Goal: Task Accomplishment & Management: Use online tool/utility

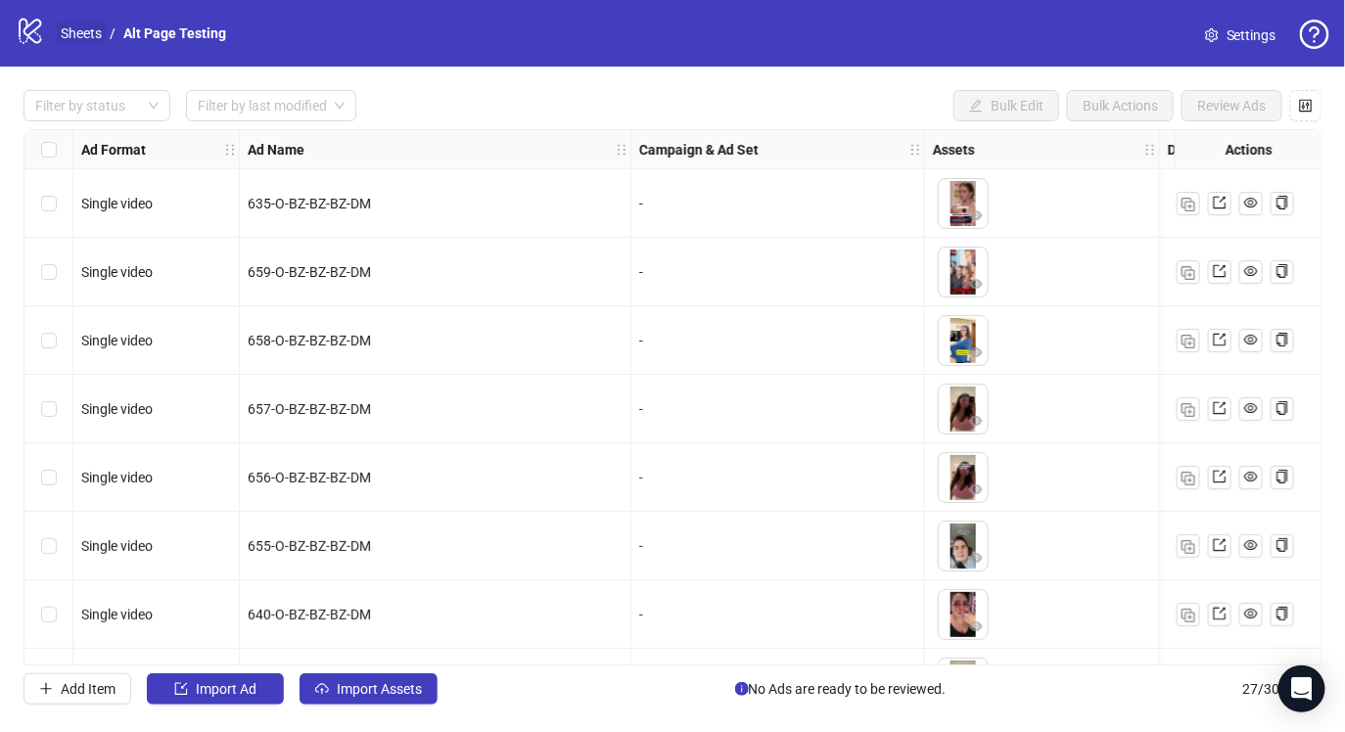
click at [76, 37] on link "Sheets" at bounding box center [81, 34] width 49 height 22
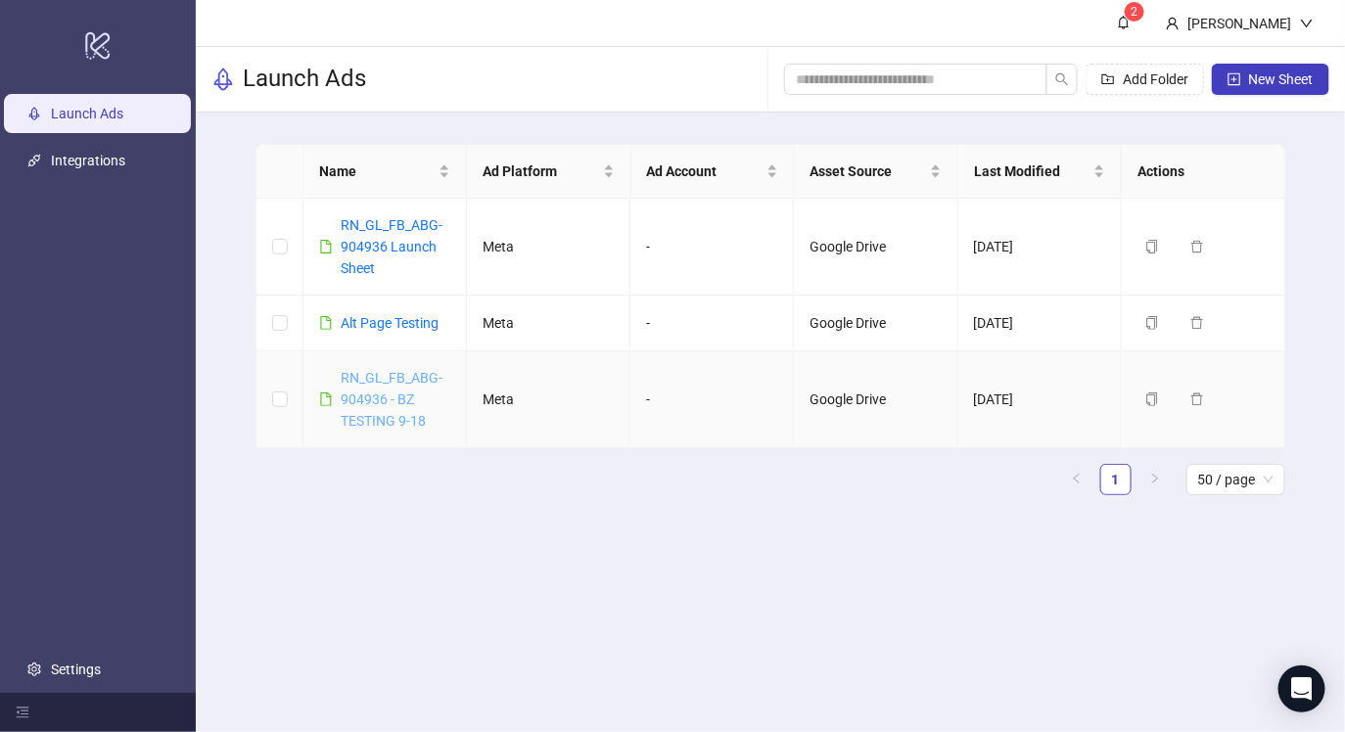
click at [360, 392] on link "RN_GL_FB_ABG-904936 - BZ TESTING 9-18" at bounding box center [392, 399] width 102 height 59
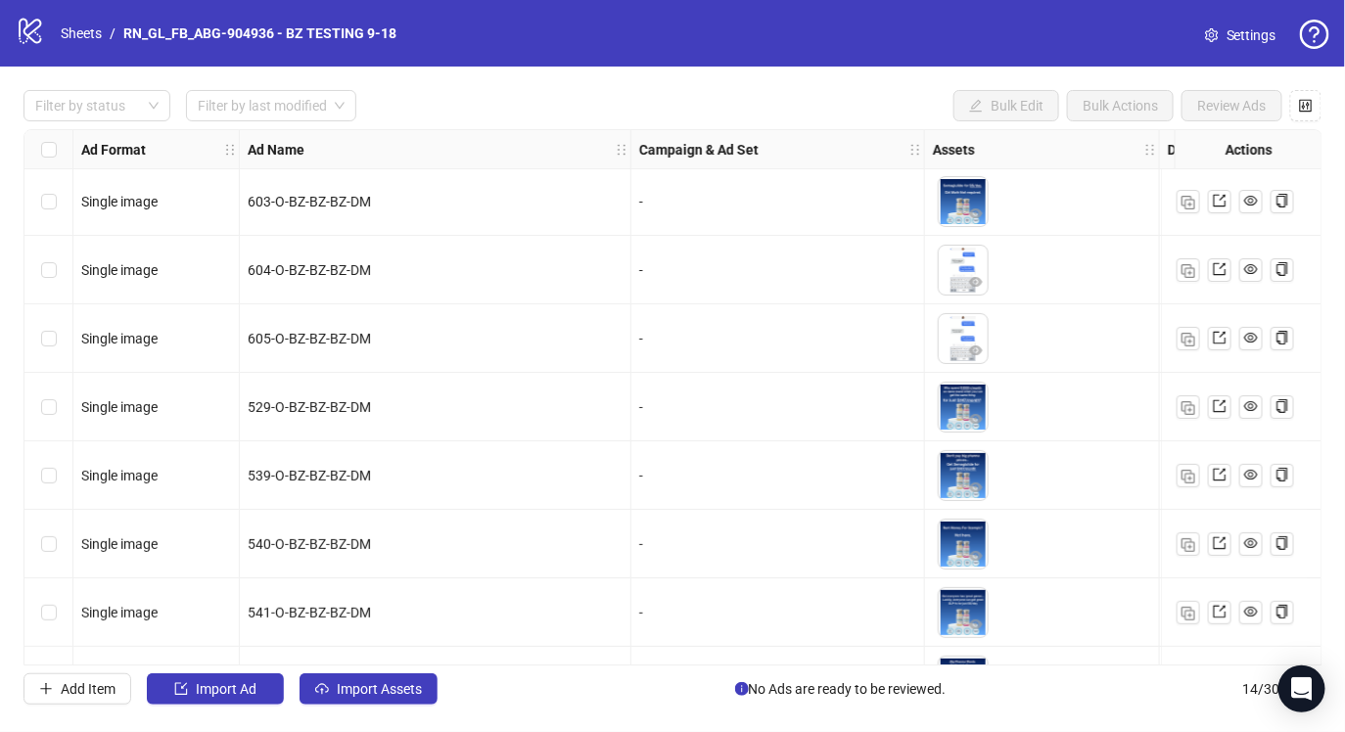
scroll to position [471, 0]
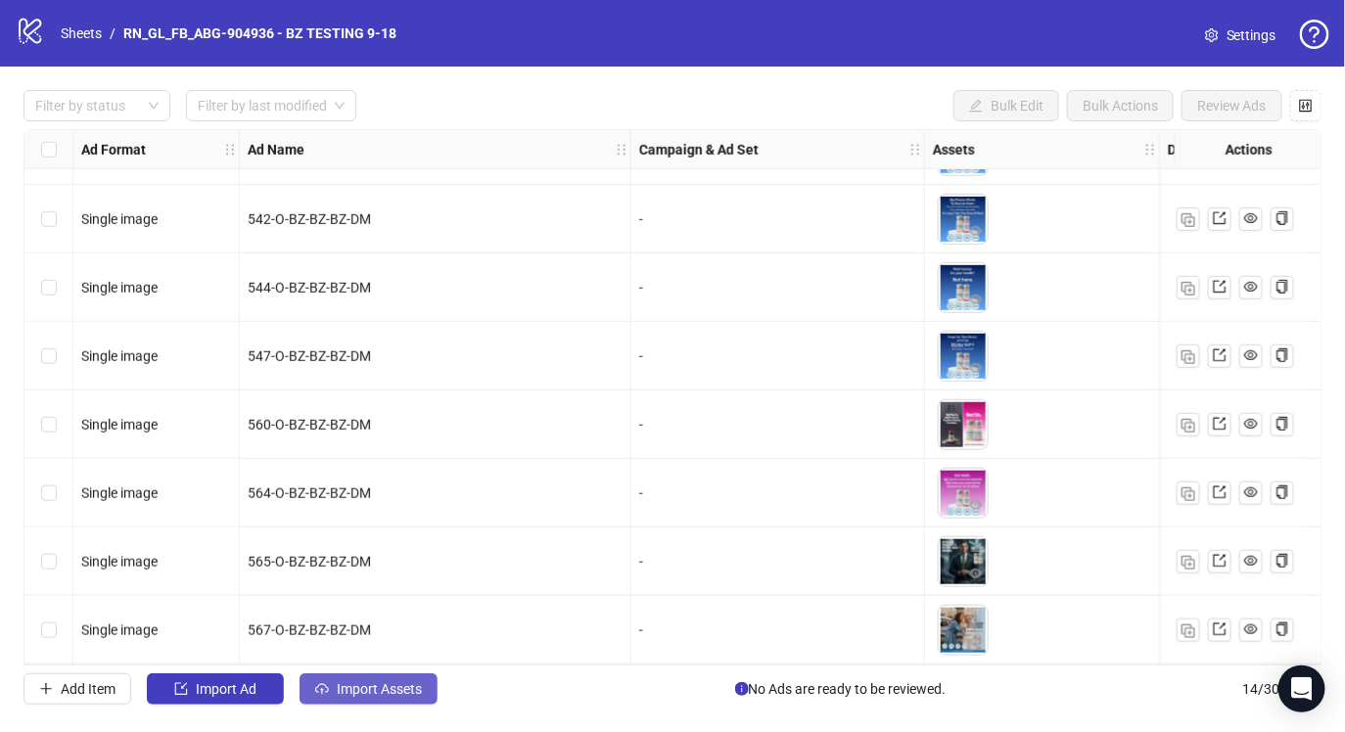
click at [344, 684] on span "Import Assets" at bounding box center [379, 689] width 85 height 16
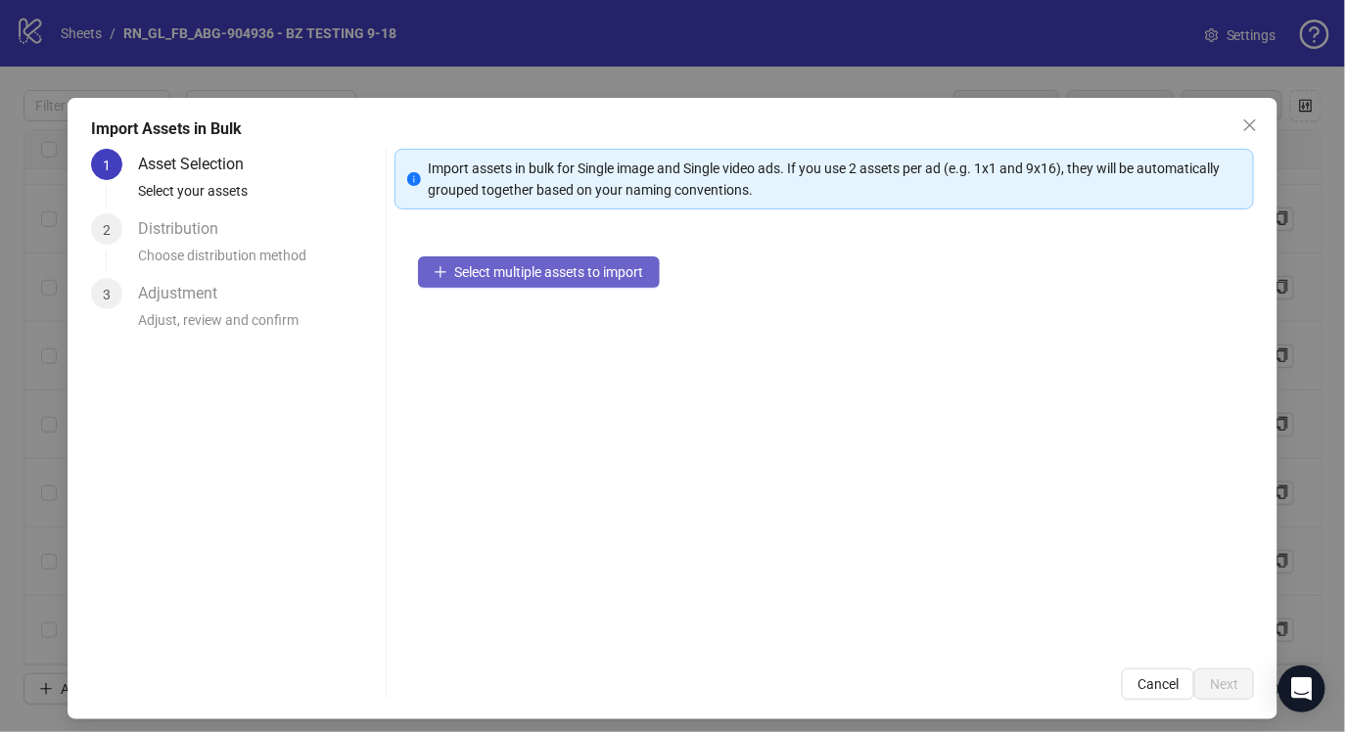
click at [469, 268] on span "Select multiple assets to import" at bounding box center [549, 272] width 189 height 16
click at [518, 277] on span "Select multiple assets to import" at bounding box center [549, 272] width 189 height 16
click at [612, 282] on button "Select multiple assets to import" at bounding box center [539, 272] width 242 height 31
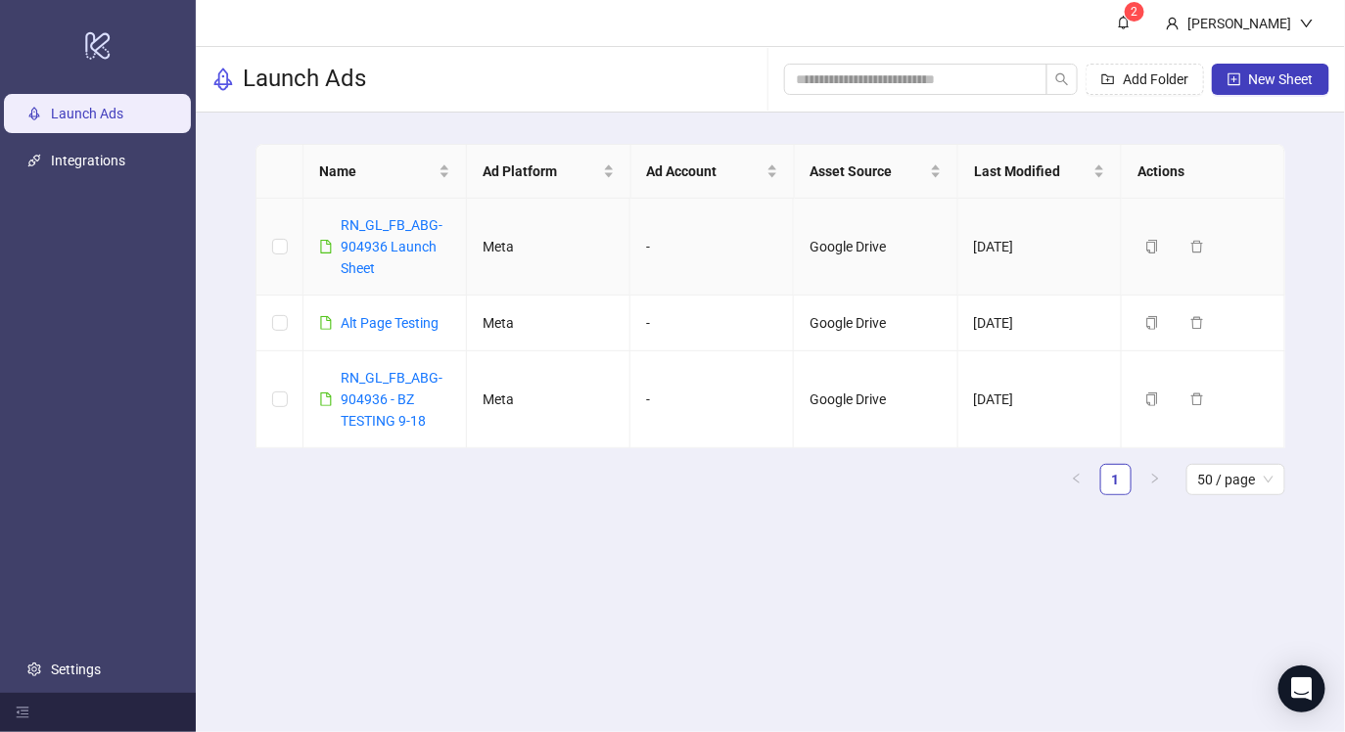
click at [377, 237] on div "RN_GL_FB_ABG-904936 Launch Sheet" at bounding box center [396, 246] width 110 height 65
click at [376, 239] on link "RN_GL_FB_ABG-904936 Launch Sheet" at bounding box center [392, 246] width 102 height 59
click at [393, 414] on link "RN_GL_FB_ABG-904936 - BZ TESTING 9-18" at bounding box center [392, 399] width 102 height 59
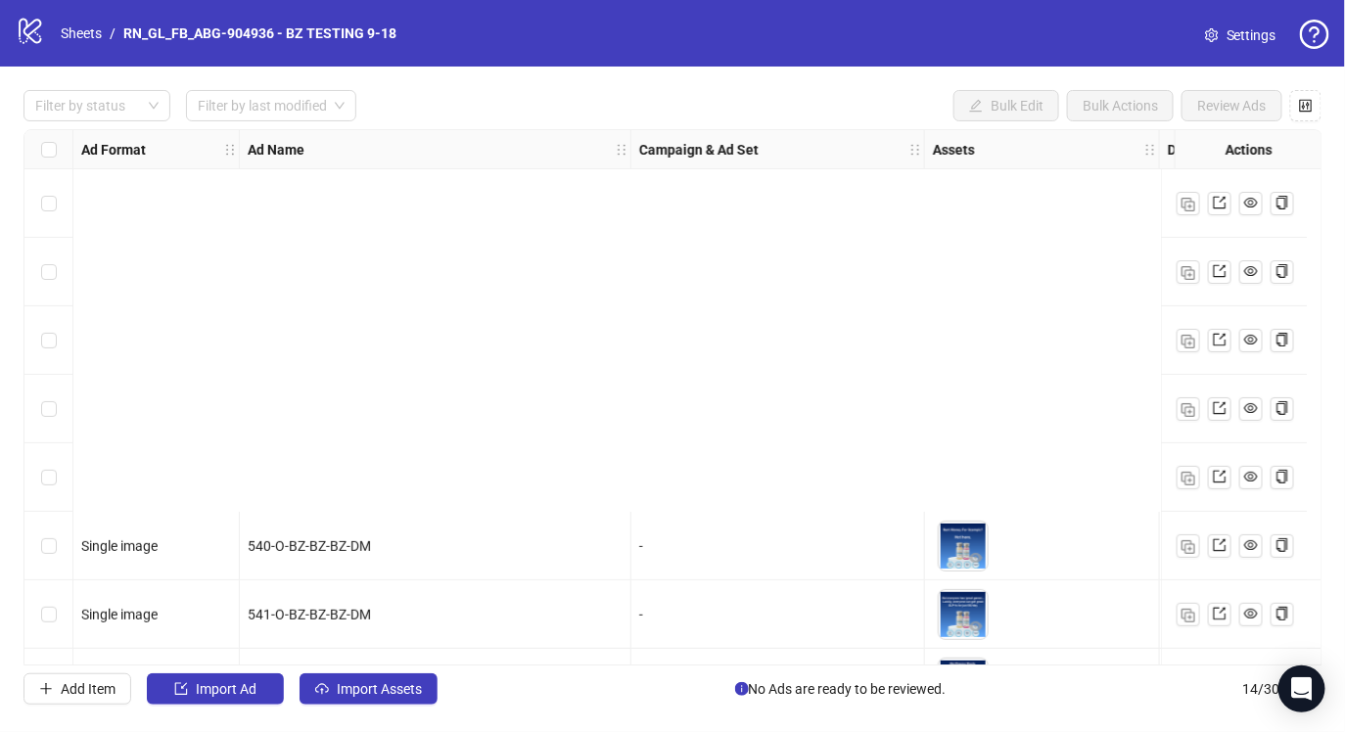
scroll to position [471, 0]
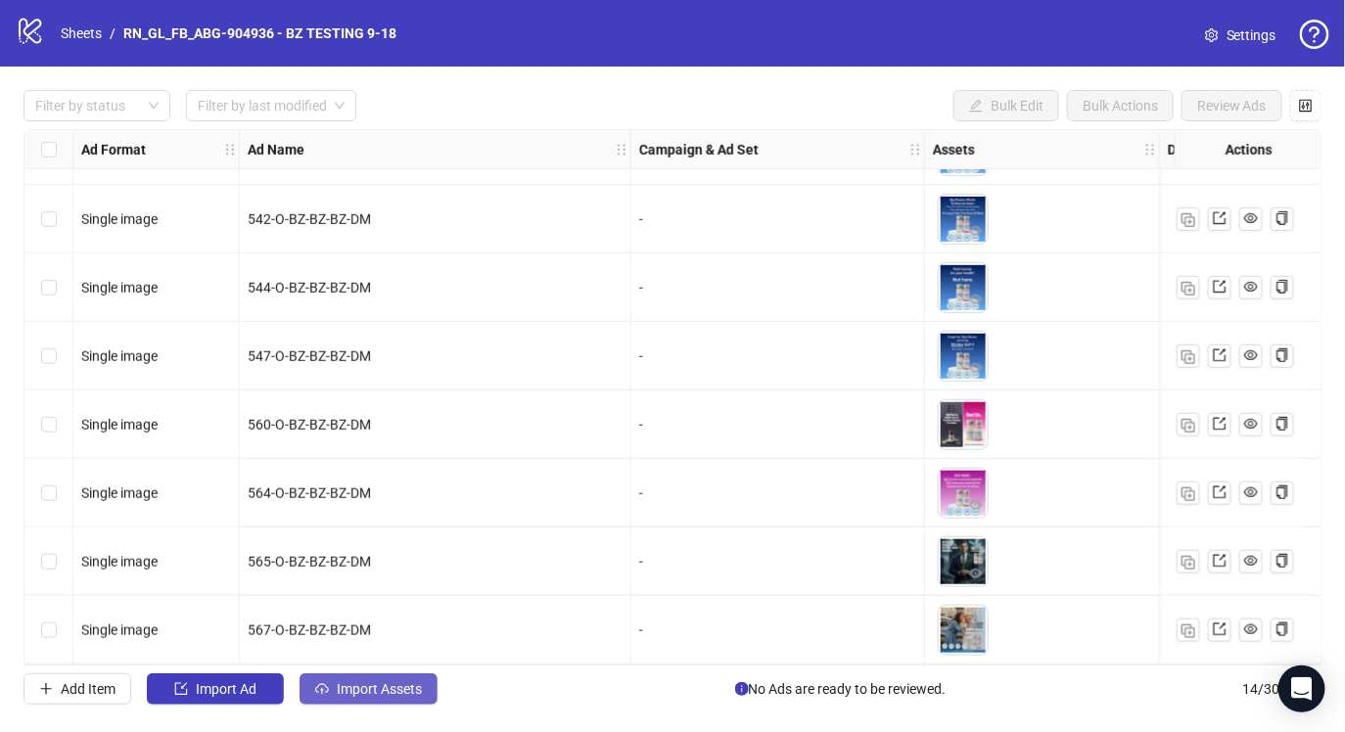
click at [373, 696] on span "Import Assets" at bounding box center [379, 689] width 85 height 16
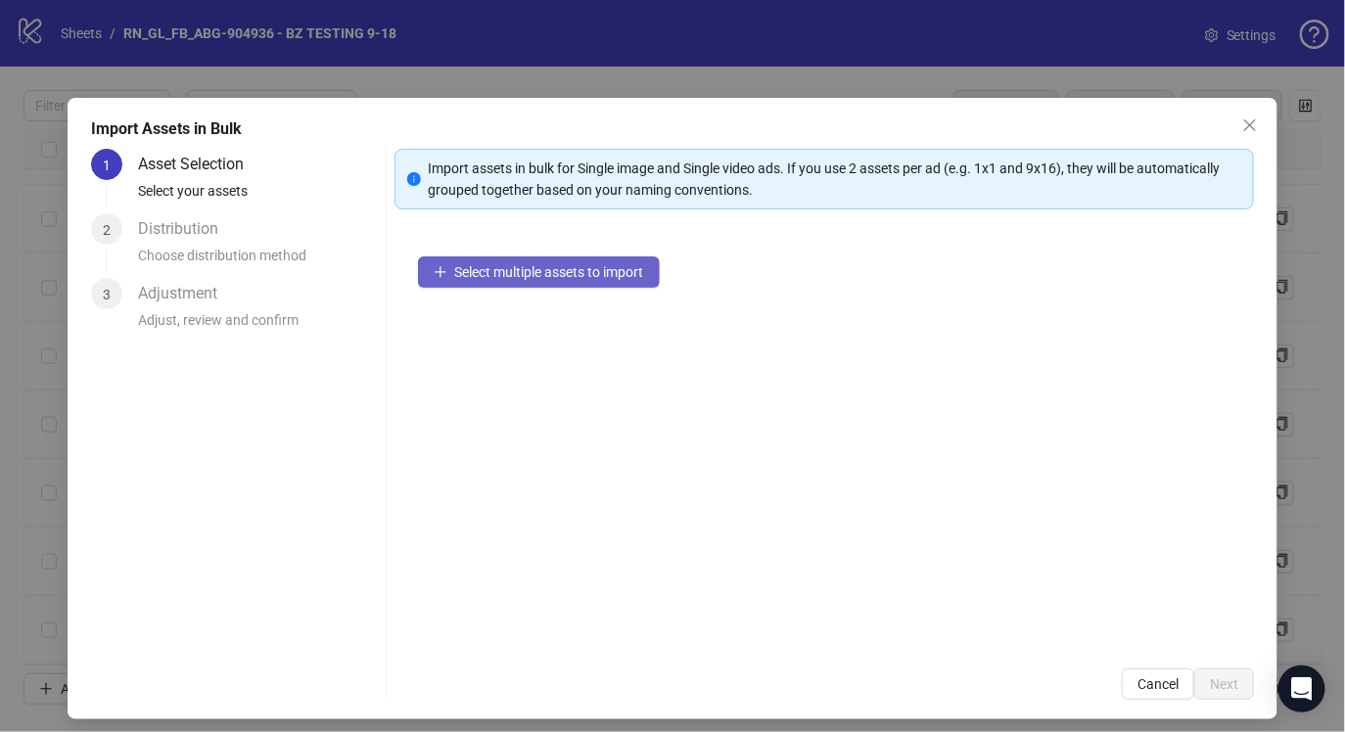
click at [521, 259] on button "Select multiple assets to import" at bounding box center [539, 272] width 242 height 31
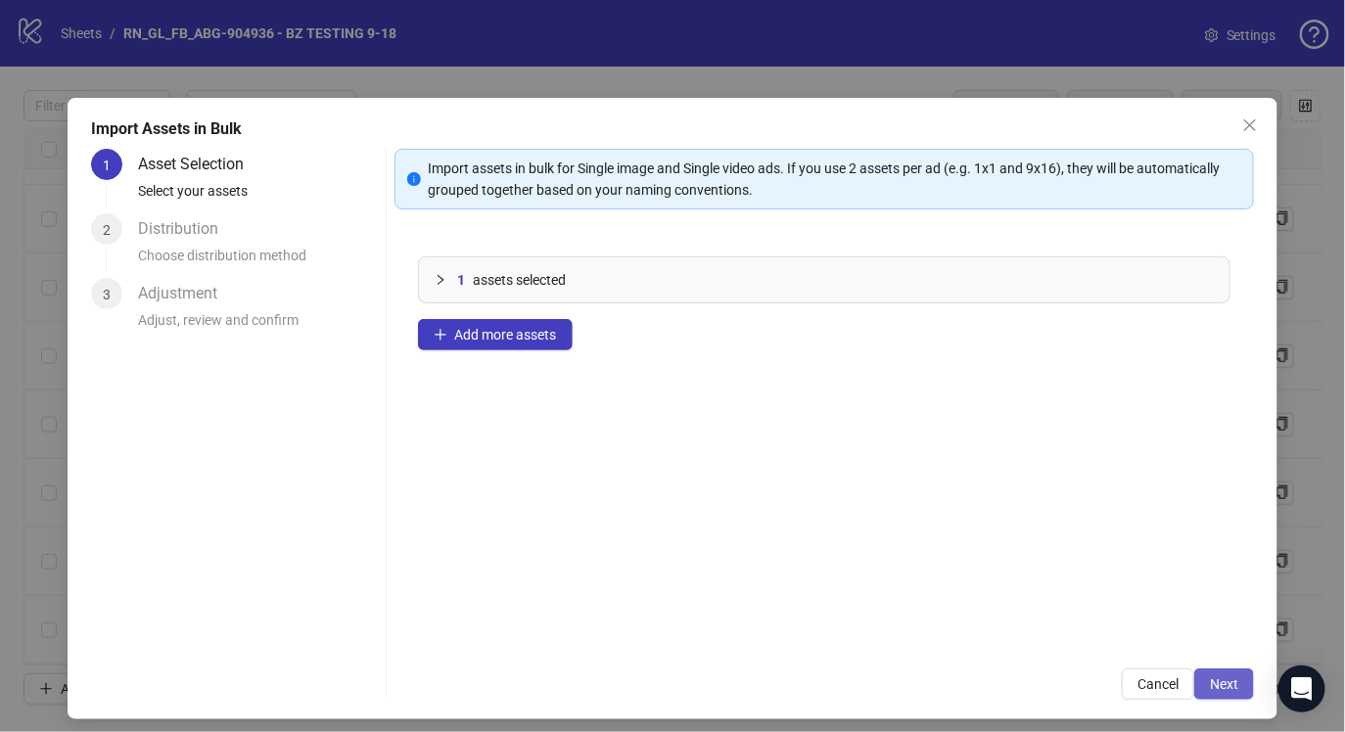
click at [1215, 690] on span "Next" at bounding box center [1224, 685] width 28 height 16
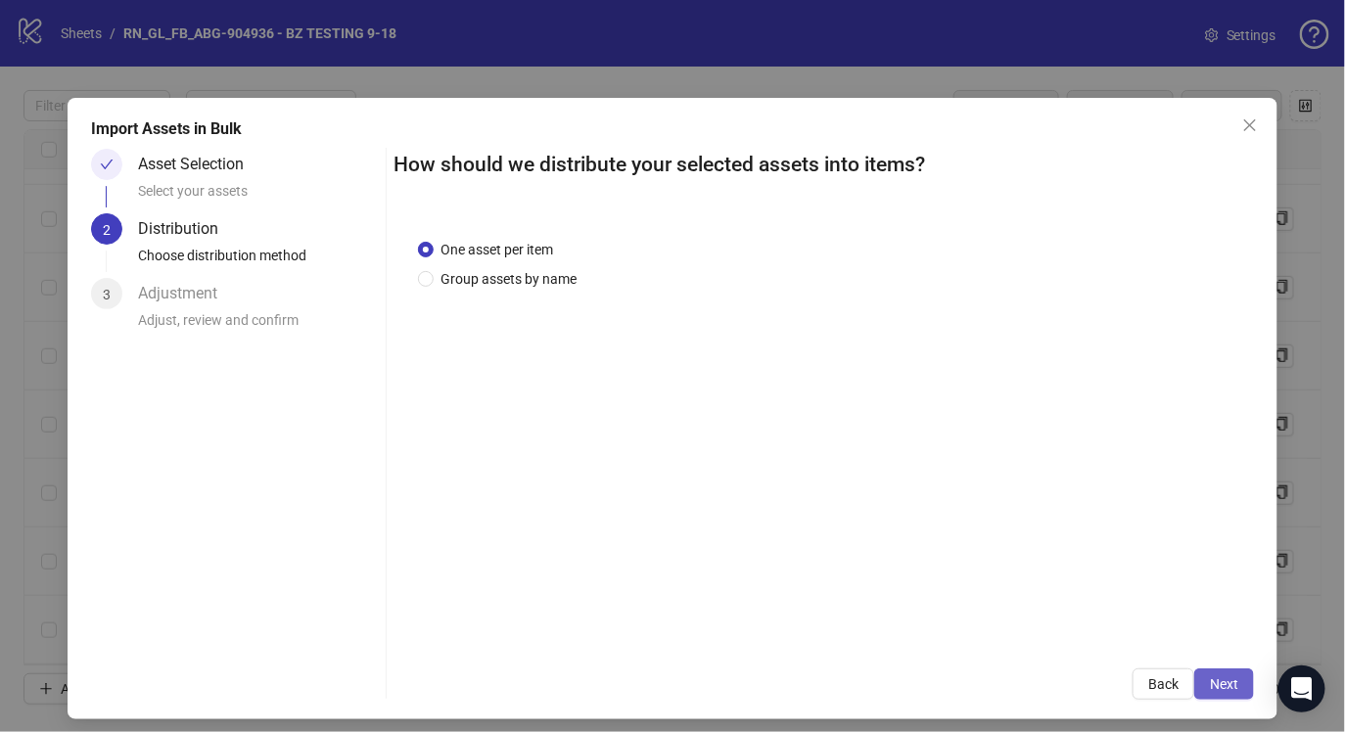
click at [1218, 690] on span "Next" at bounding box center [1224, 685] width 28 height 16
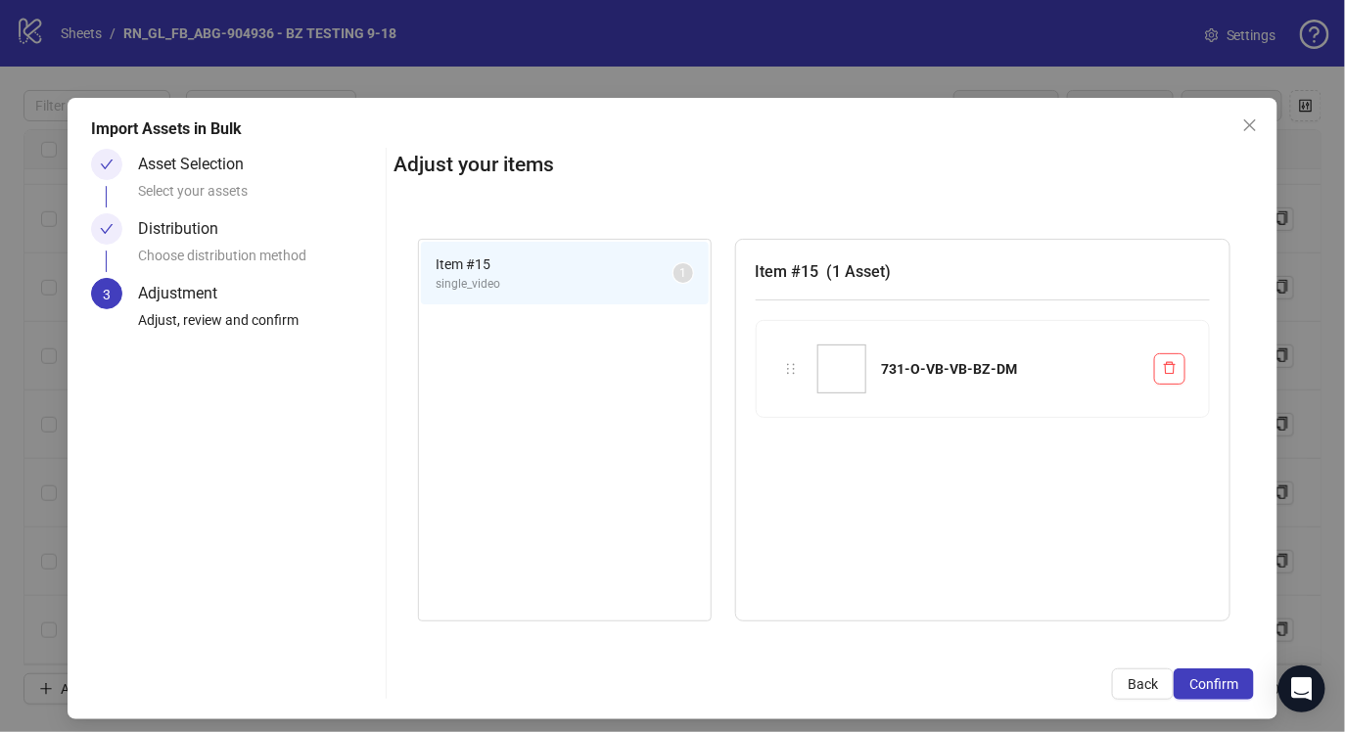
click at [1218, 690] on span "Confirm" at bounding box center [1214, 685] width 49 height 16
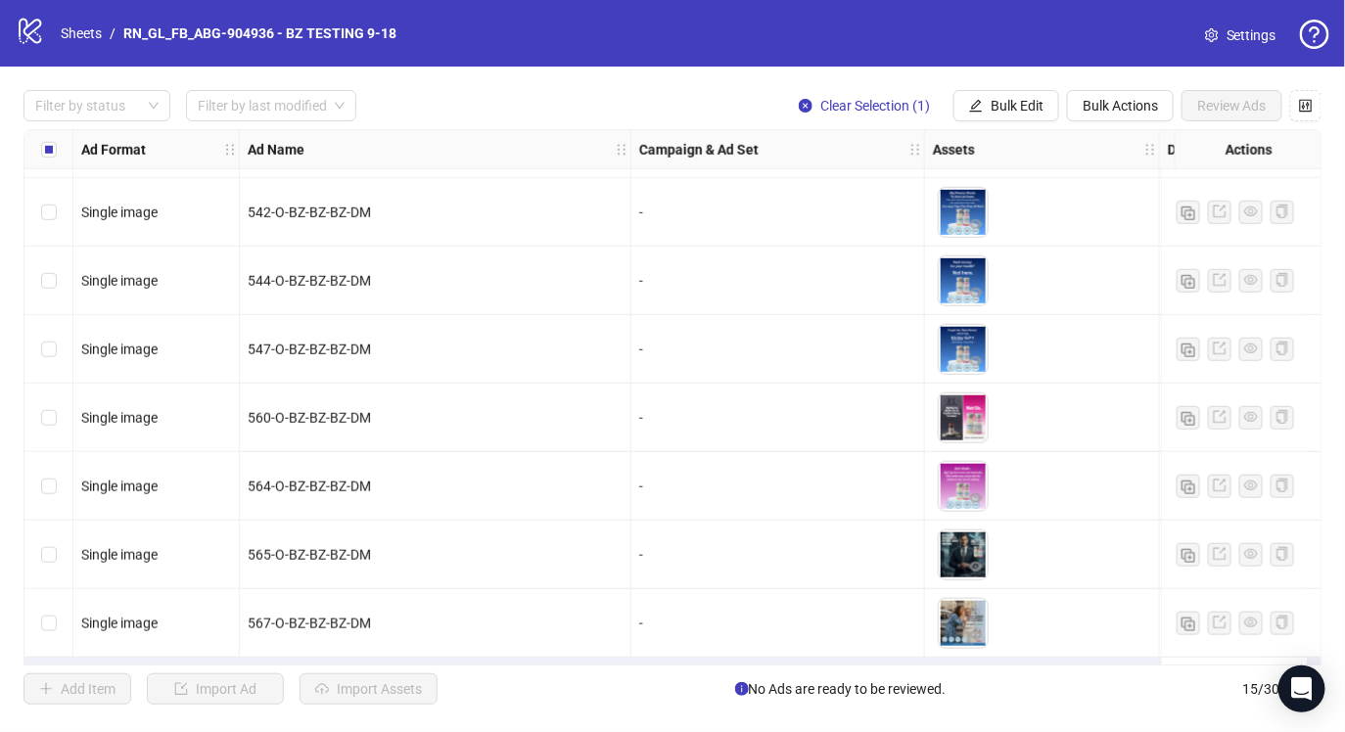
scroll to position [539, 0]
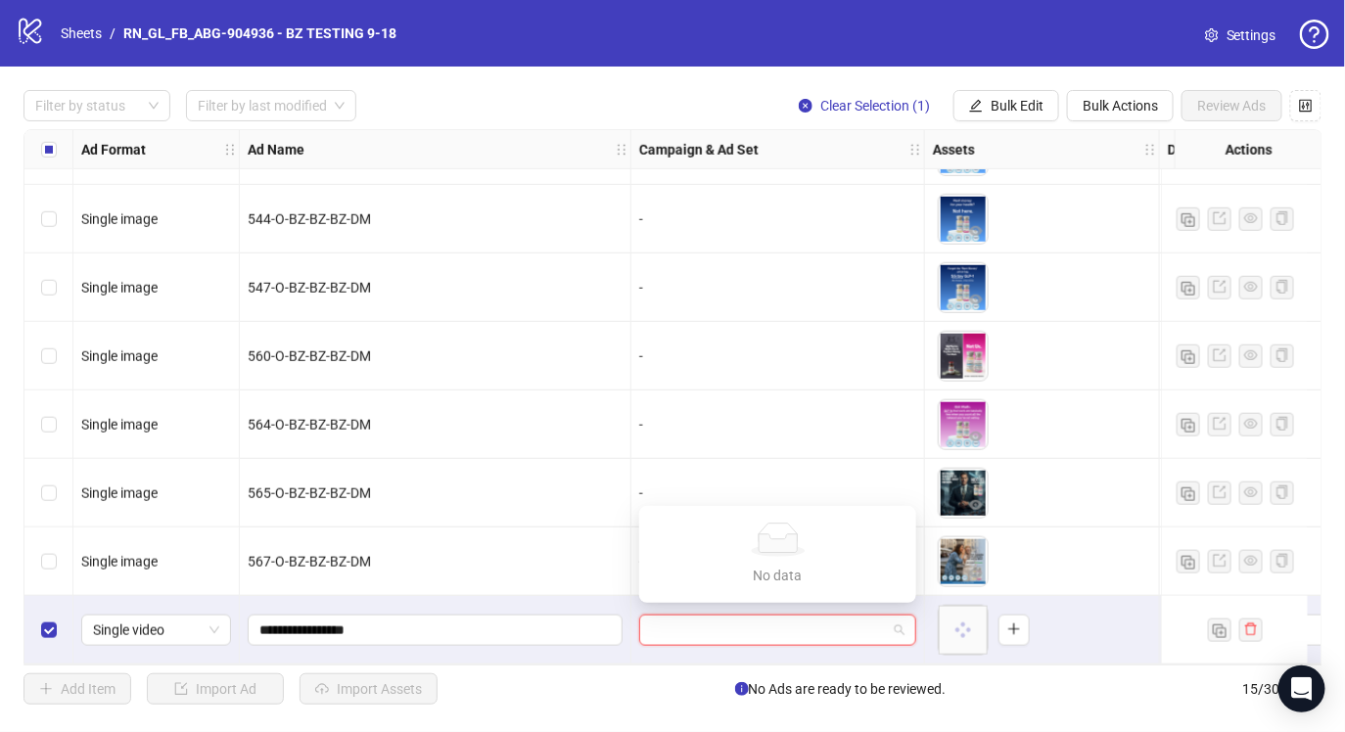
click at [776, 616] on input "search" at bounding box center [769, 630] width 236 height 29
click at [852, 625] on input "search" at bounding box center [769, 630] width 236 height 29
click at [851, 414] on div "-" at bounding box center [777, 425] width 277 height 22
click at [876, 624] on input "search" at bounding box center [769, 630] width 236 height 29
click at [742, 428] on div "-" at bounding box center [777, 425] width 277 height 22
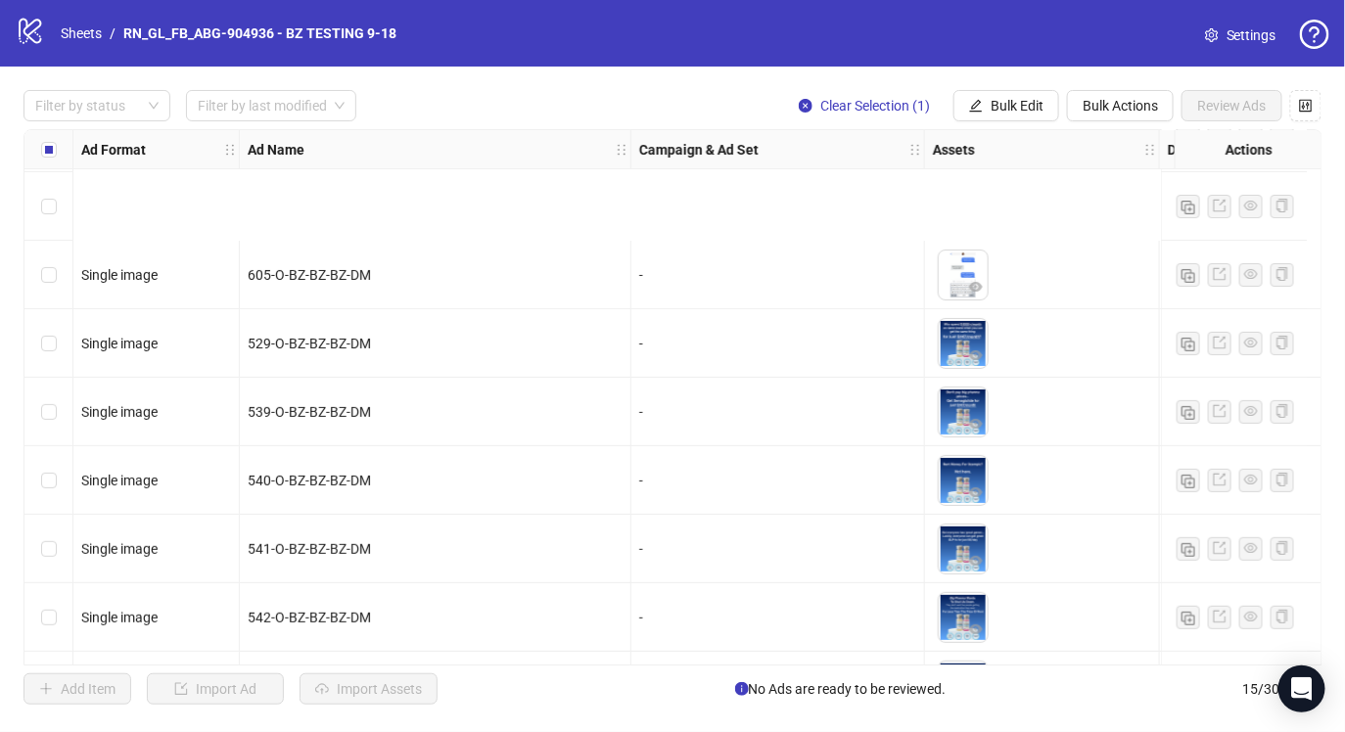
scroll to position [0, 0]
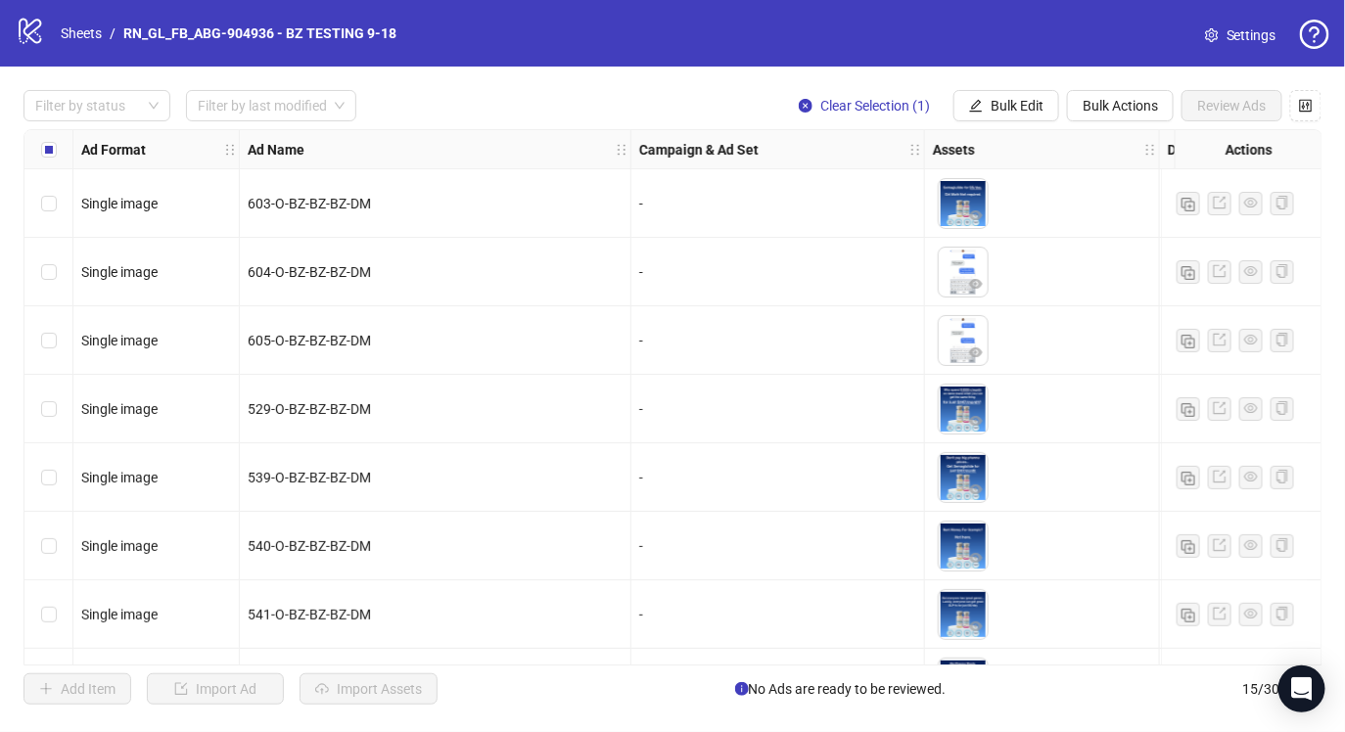
click at [667, 229] on div "-" at bounding box center [779, 203] width 294 height 69
click at [649, 195] on div "-" at bounding box center [777, 204] width 277 height 22
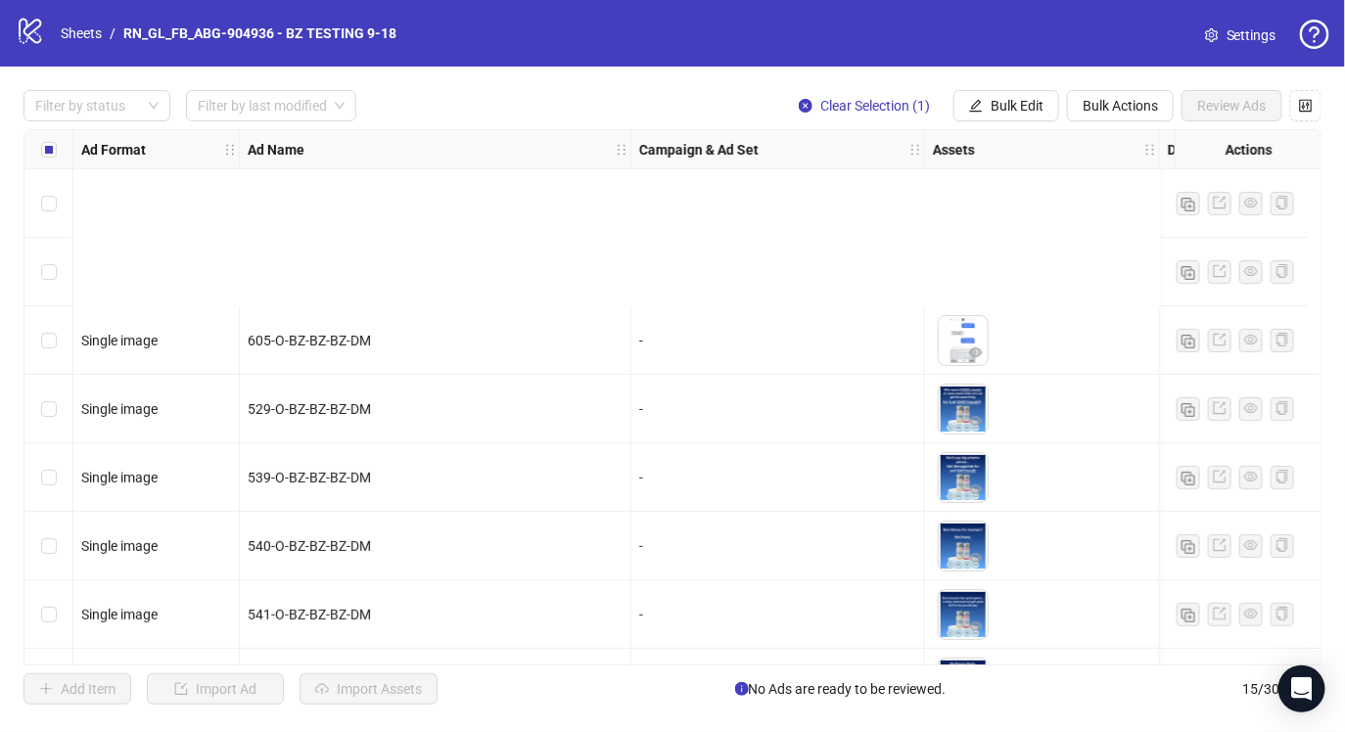
scroll to position [539, 0]
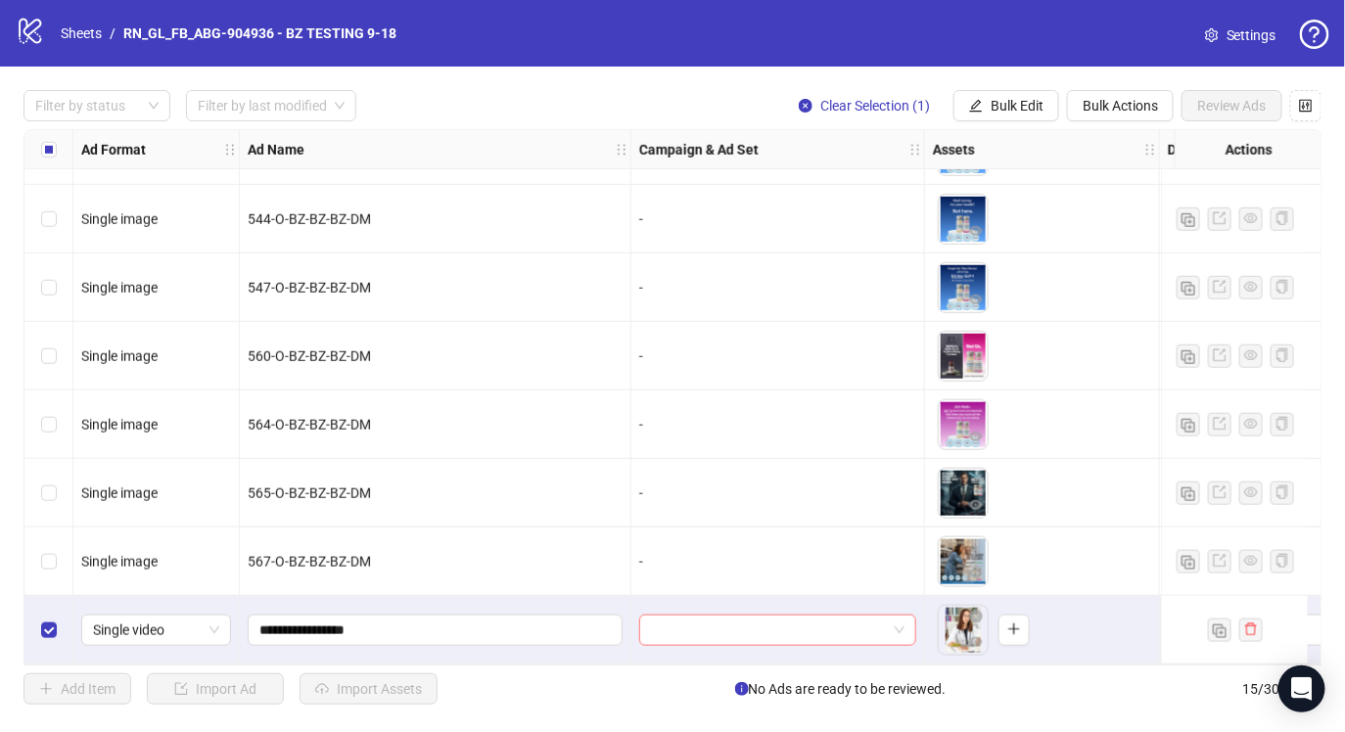
click at [743, 616] on input "search" at bounding box center [769, 630] width 236 height 29
click at [900, 628] on span at bounding box center [778, 630] width 254 height 29
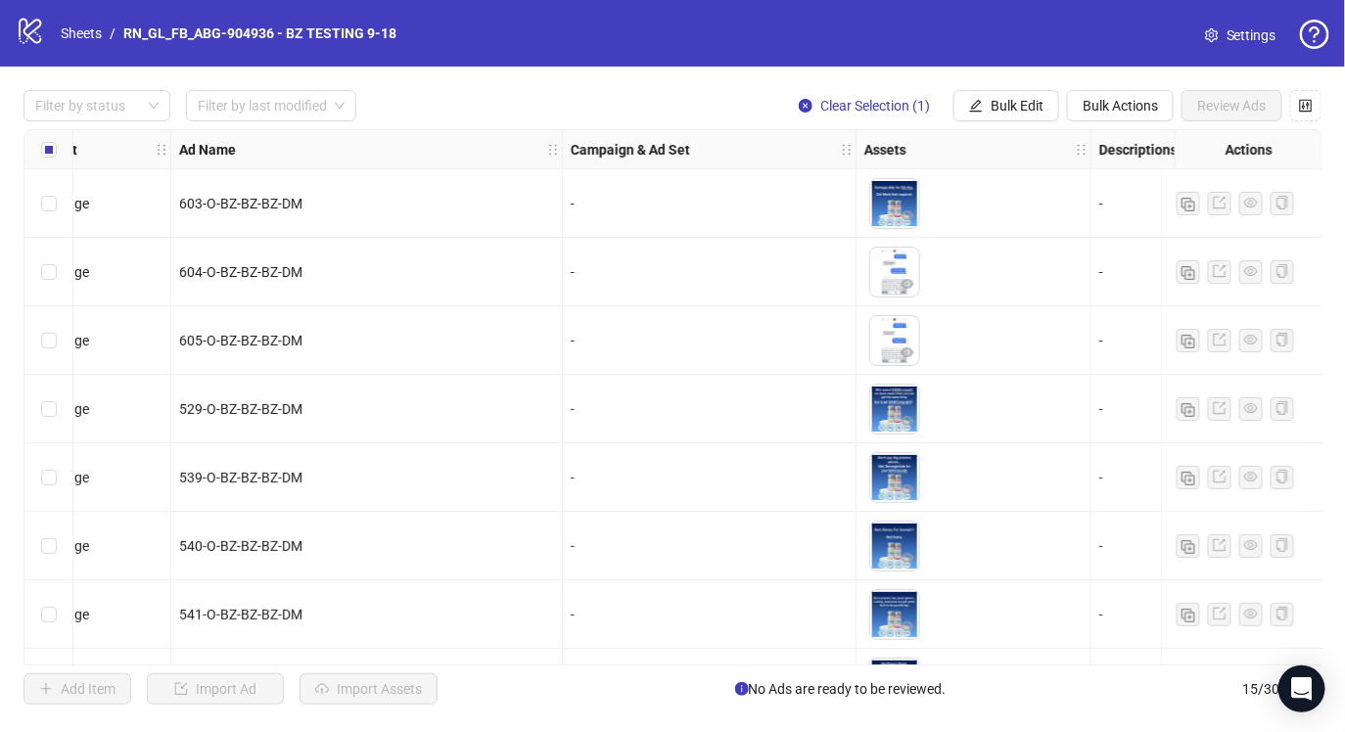
scroll to position [539, 69]
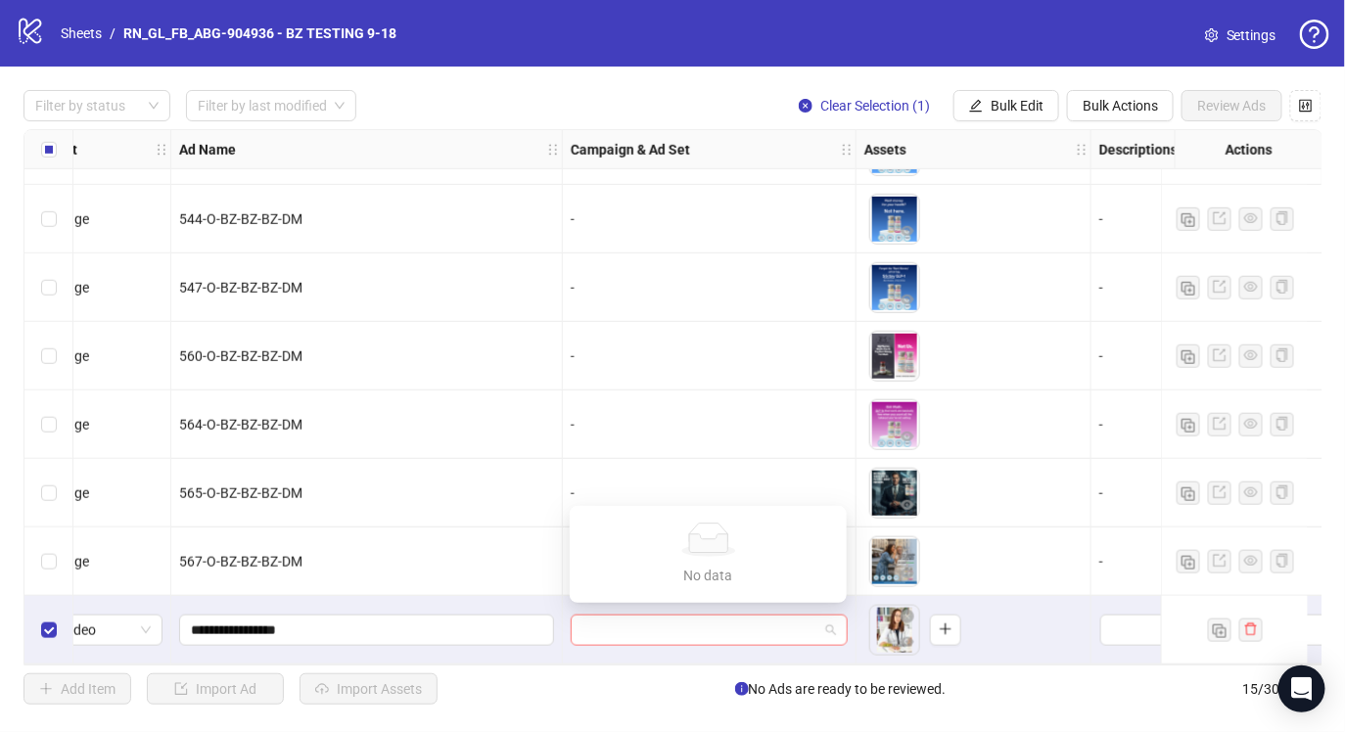
click at [828, 621] on span at bounding box center [710, 630] width 254 height 29
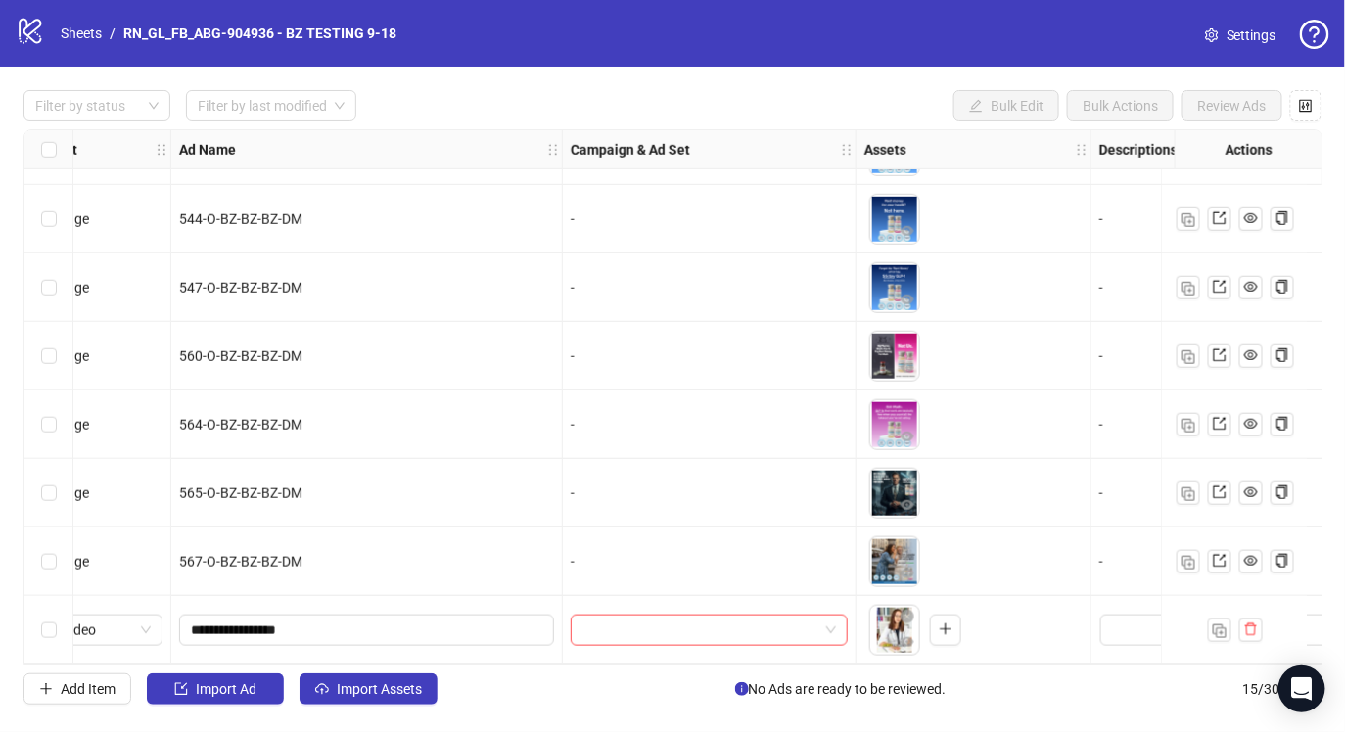
scroll to position [539, 0]
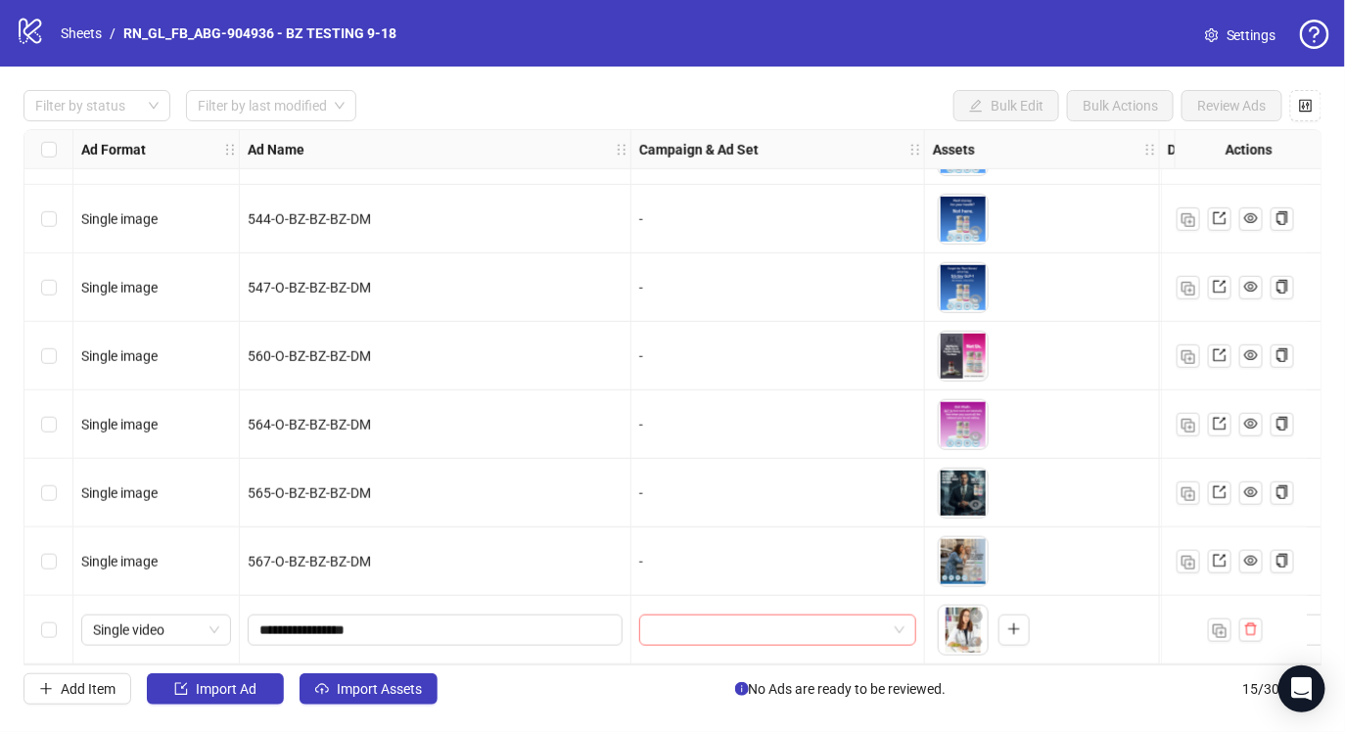
click at [871, 616] on input "search" at bounding box center [769, 630] width 236 height 29
click at [761, 474] on div "-" at bounding box center [779, 493] width 294 height 69
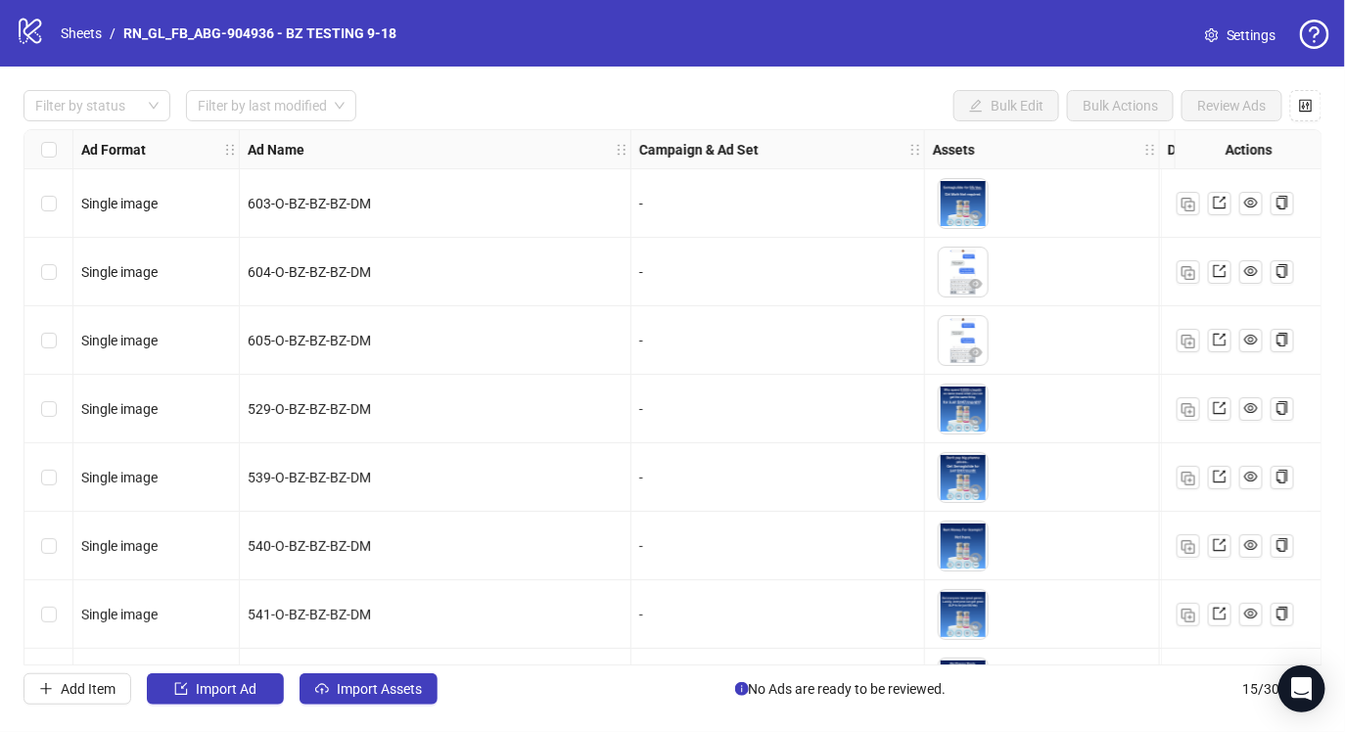
click at [1237, 41] on span "Settings" at bounding box center [1252, 35] width 50 height 22
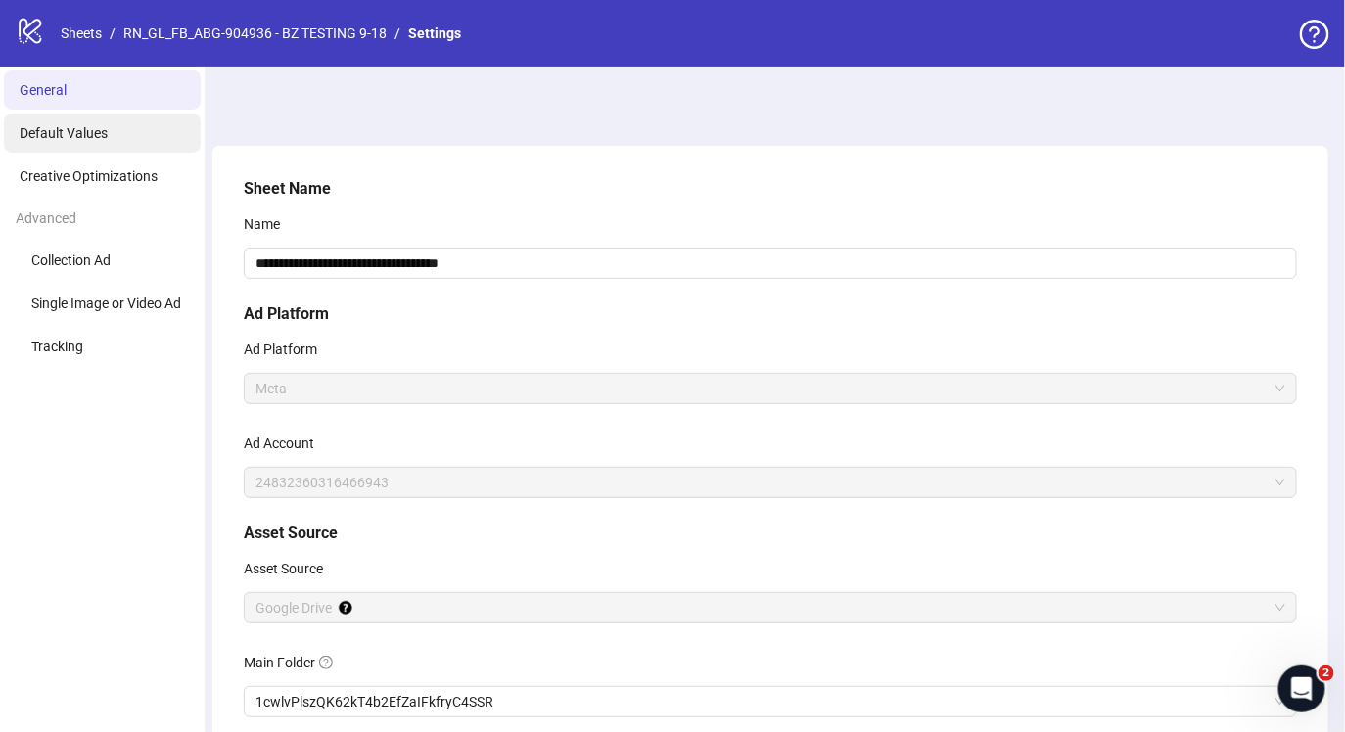
click at [74, 144] on li "Default Values" at bounding box center [102, 133] width 197 height 39
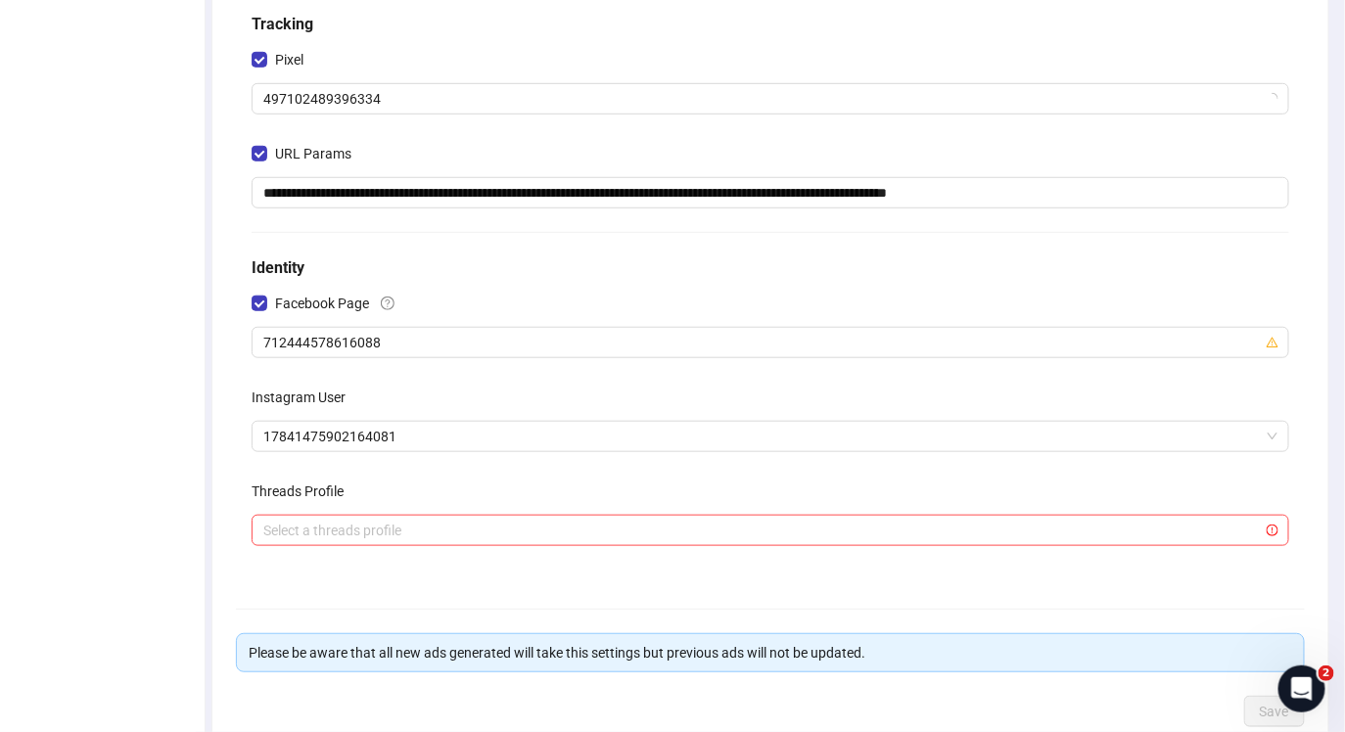
scroll to position [504, 0]
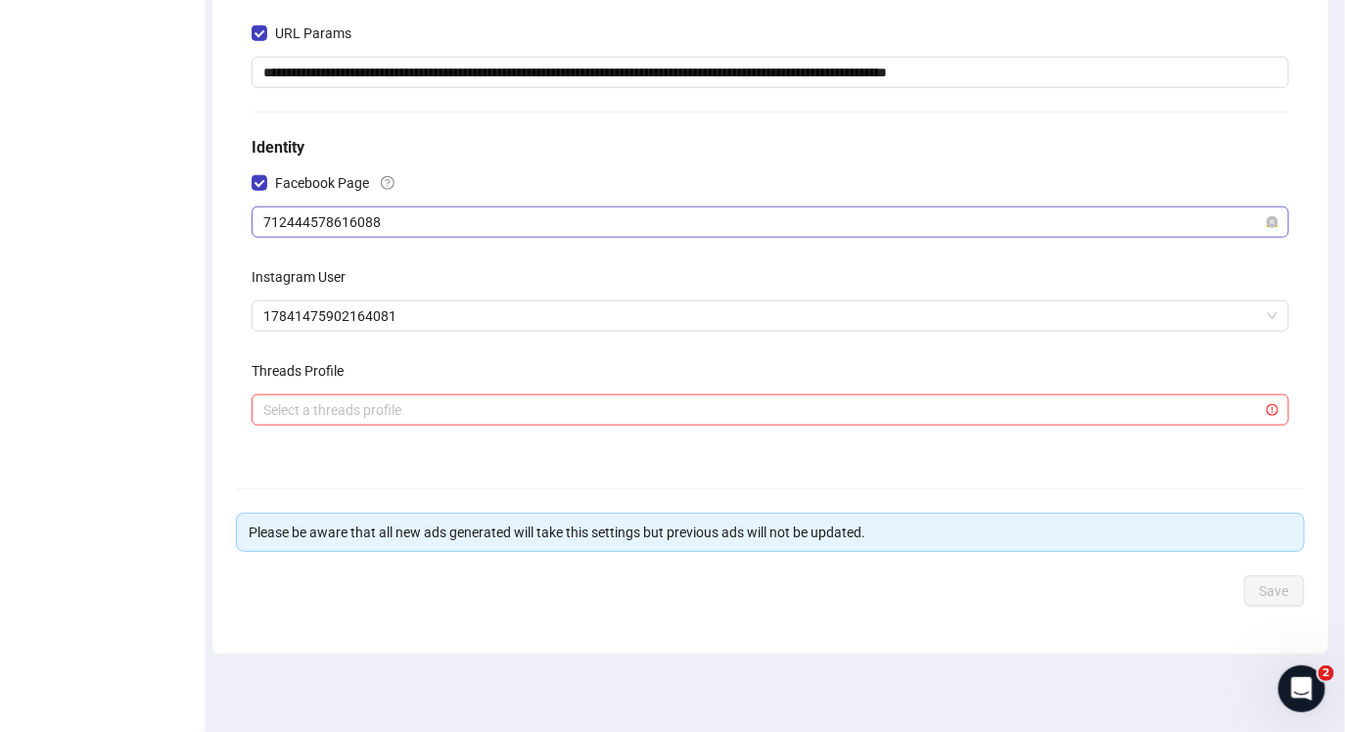
click at [380, 223] on span "712444578616088" at bounding box center [770, 222] width 1014 height 29
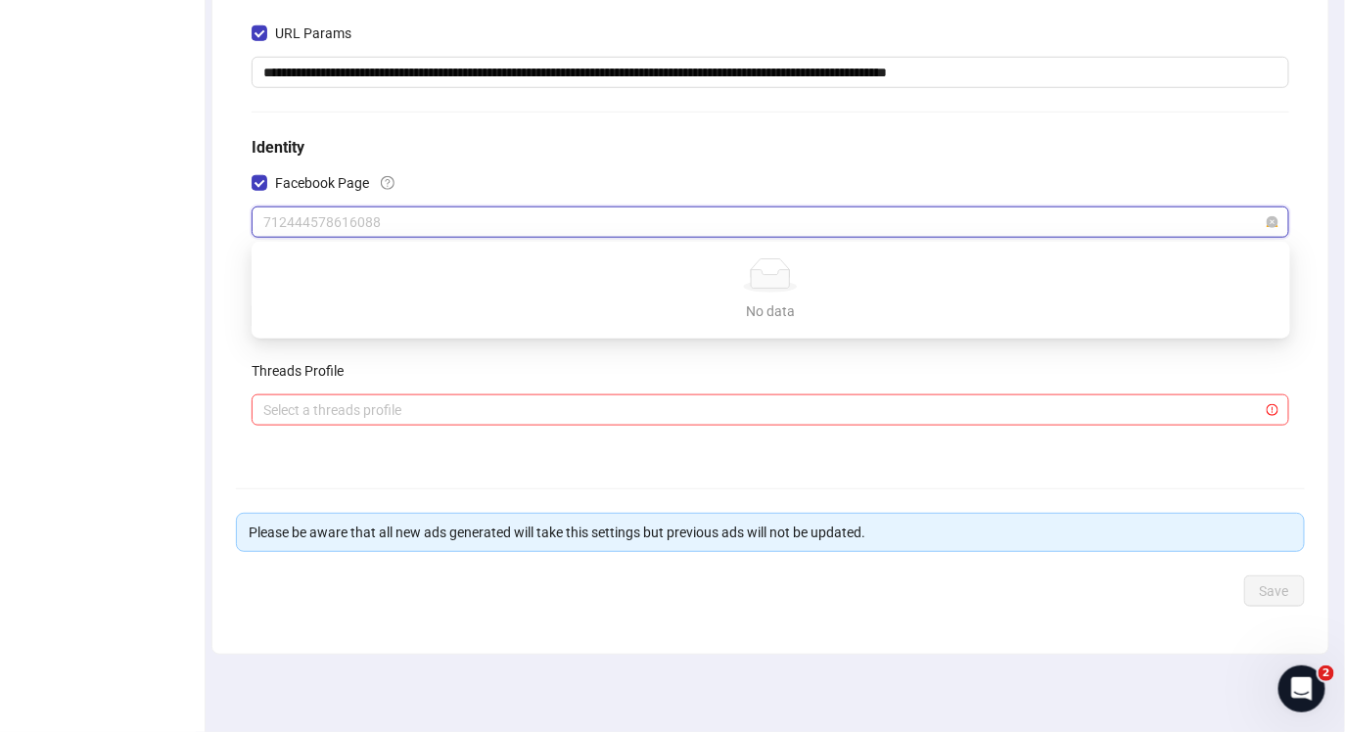
click at [380, 222] on span "712444578616088" at bounding box center [770, 222] width 1014 height 29
click at [399, 212] on span "712444578616088" at bounding box center [770, 222] width 1014 height 29
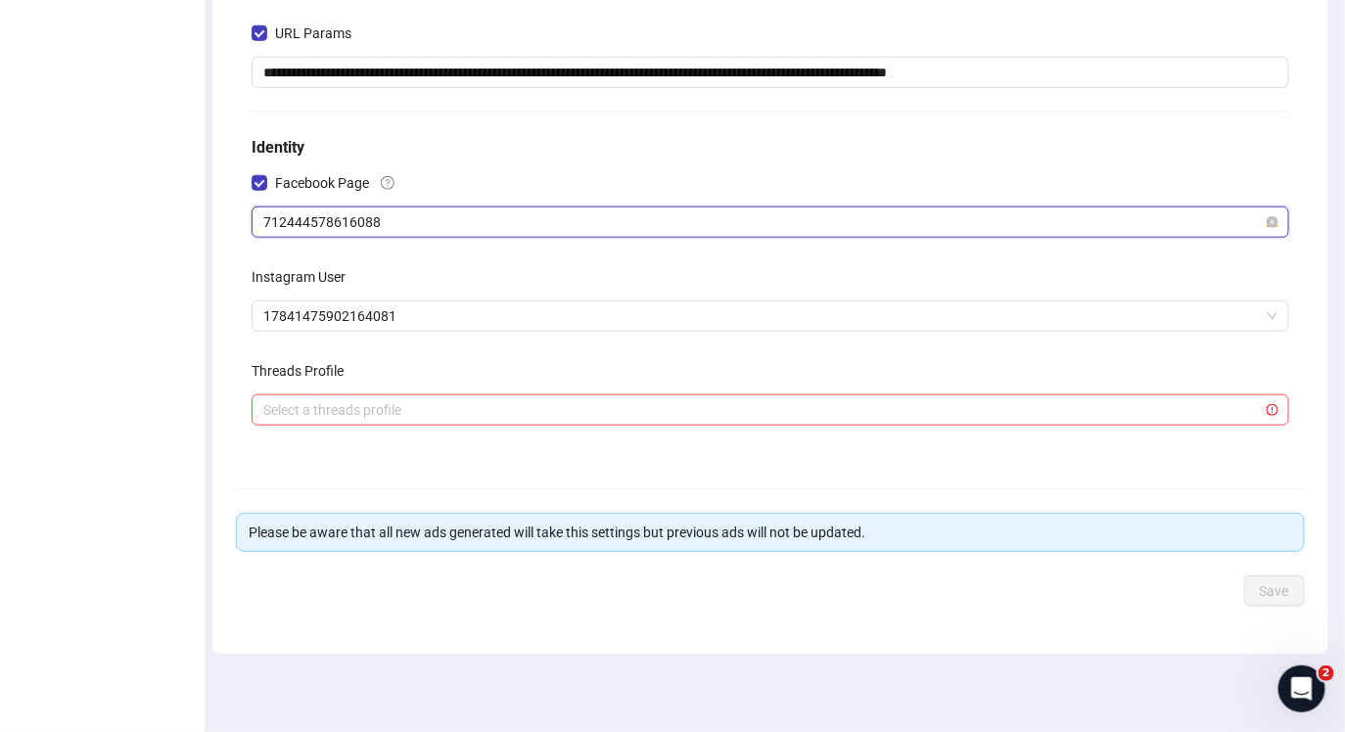
click at [399, 212] on span "712444578616088" at bounding box center [770, 222] width 1014 height 29
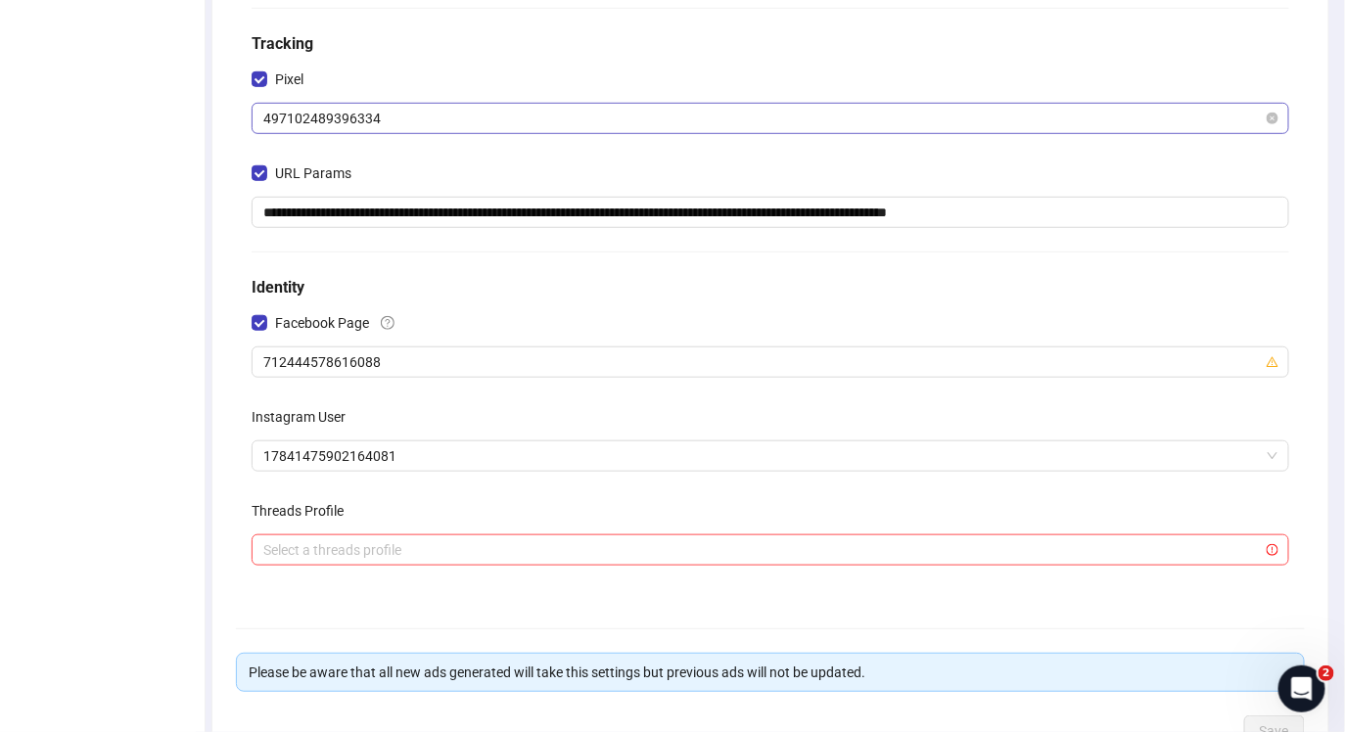
scroll to position [504, 0]
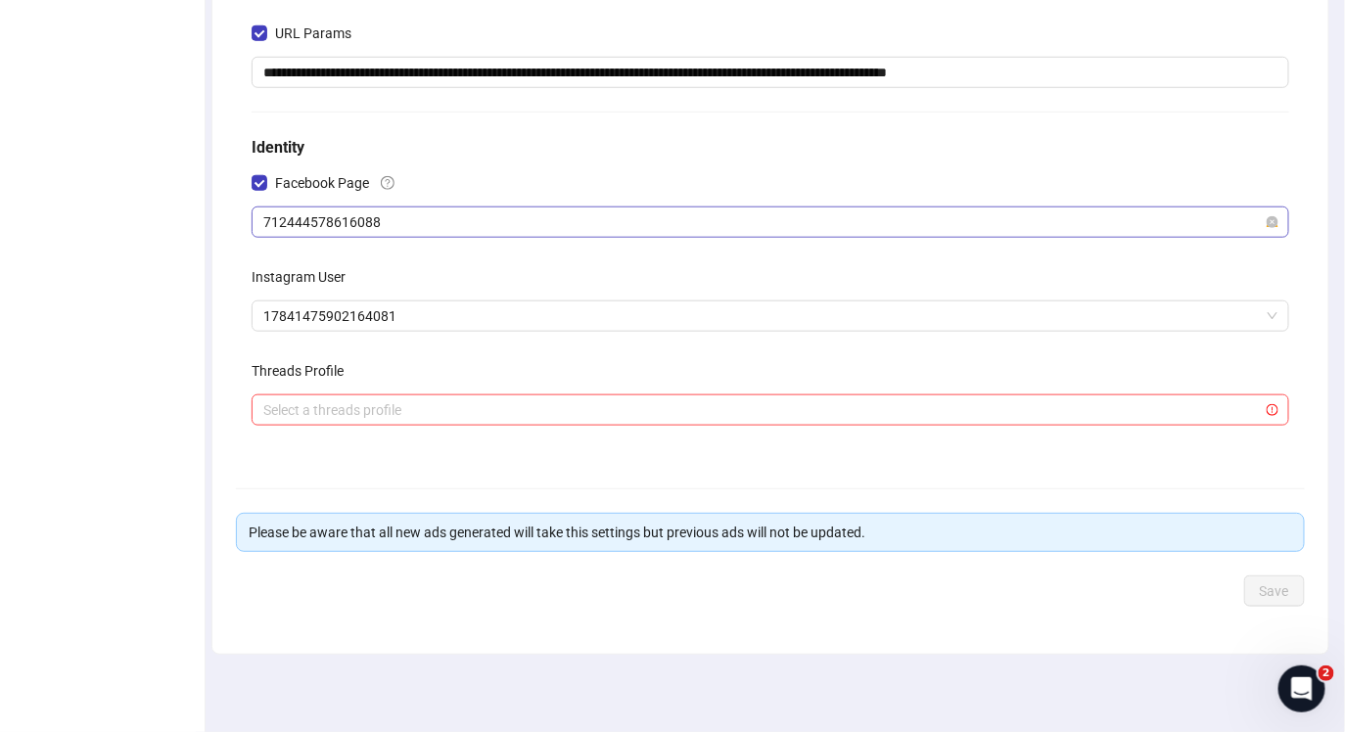
click at [468, 233] on span "712444578616088" at bounding box center [770, 222] width 1014 height 29
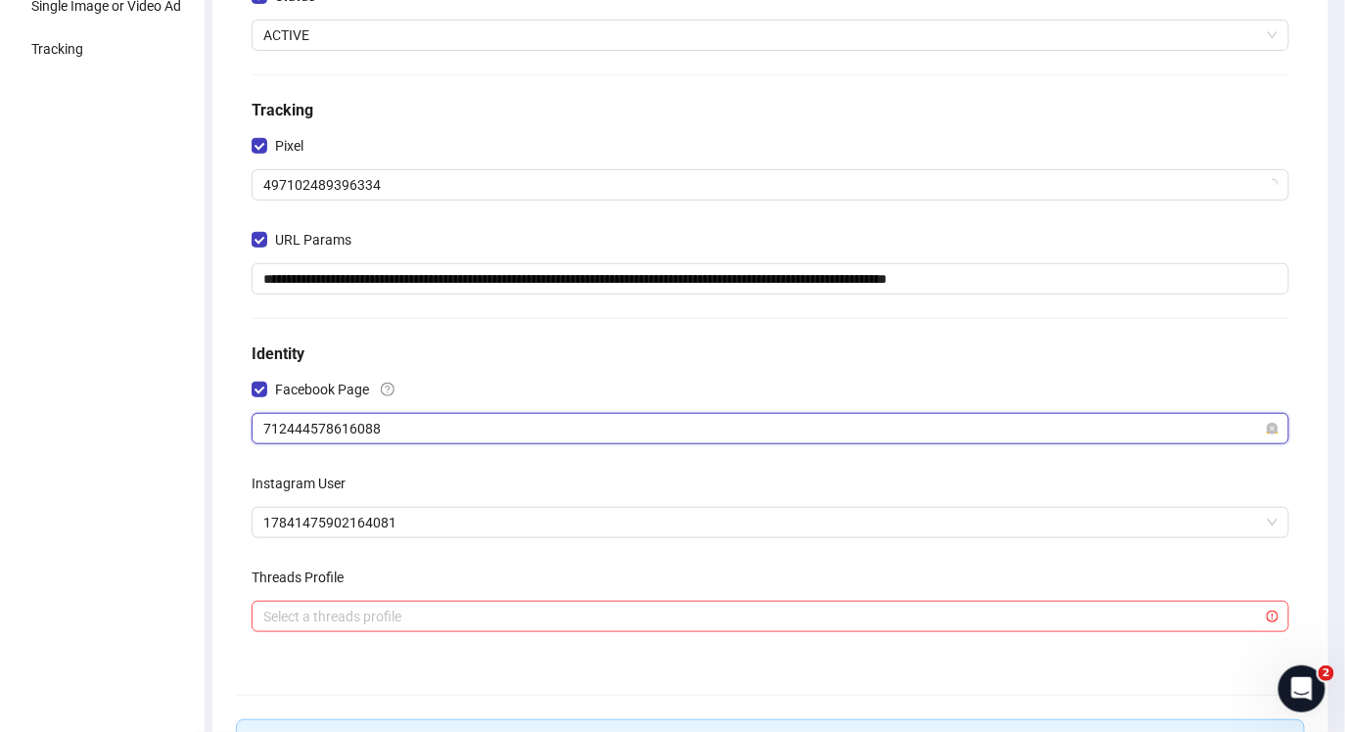
scroll to position [0, 0]
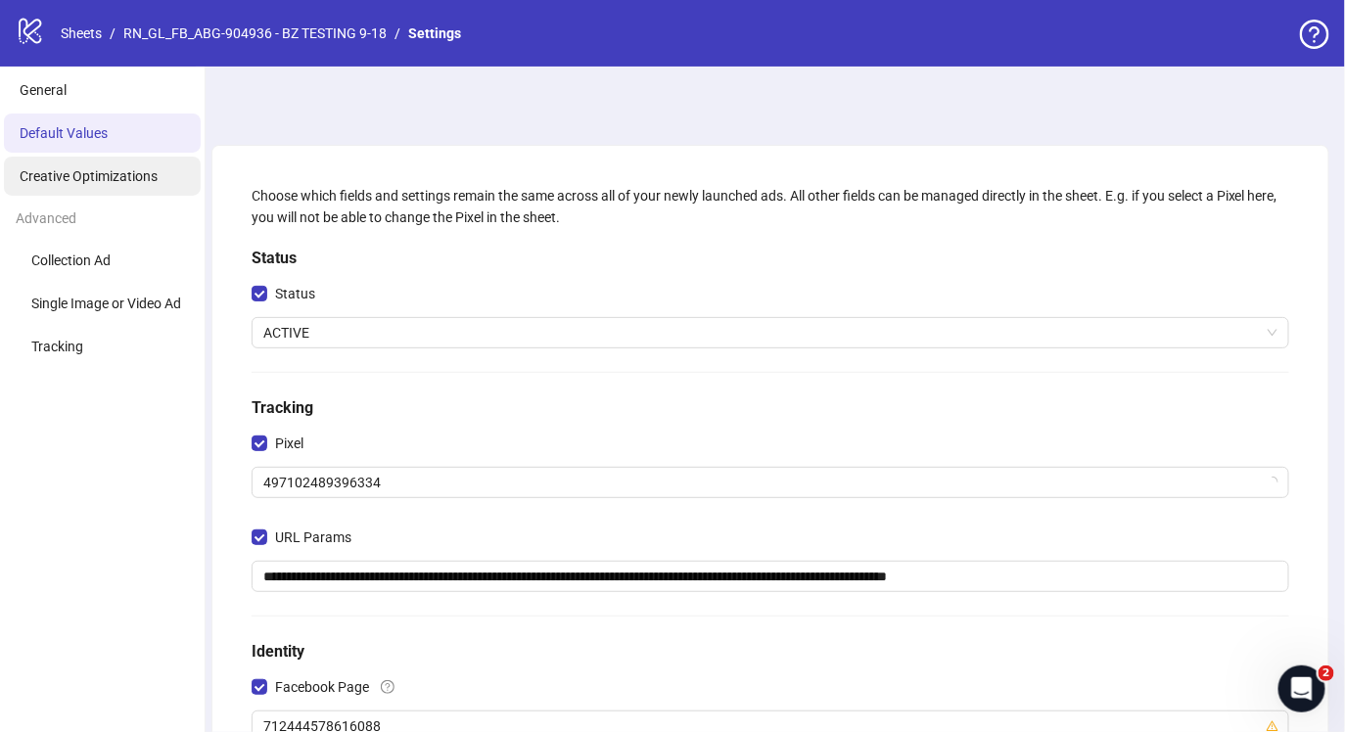
click at [158, 173] on li "Creative Optimizations" at bounding box center [102, 176] width 197 height 39
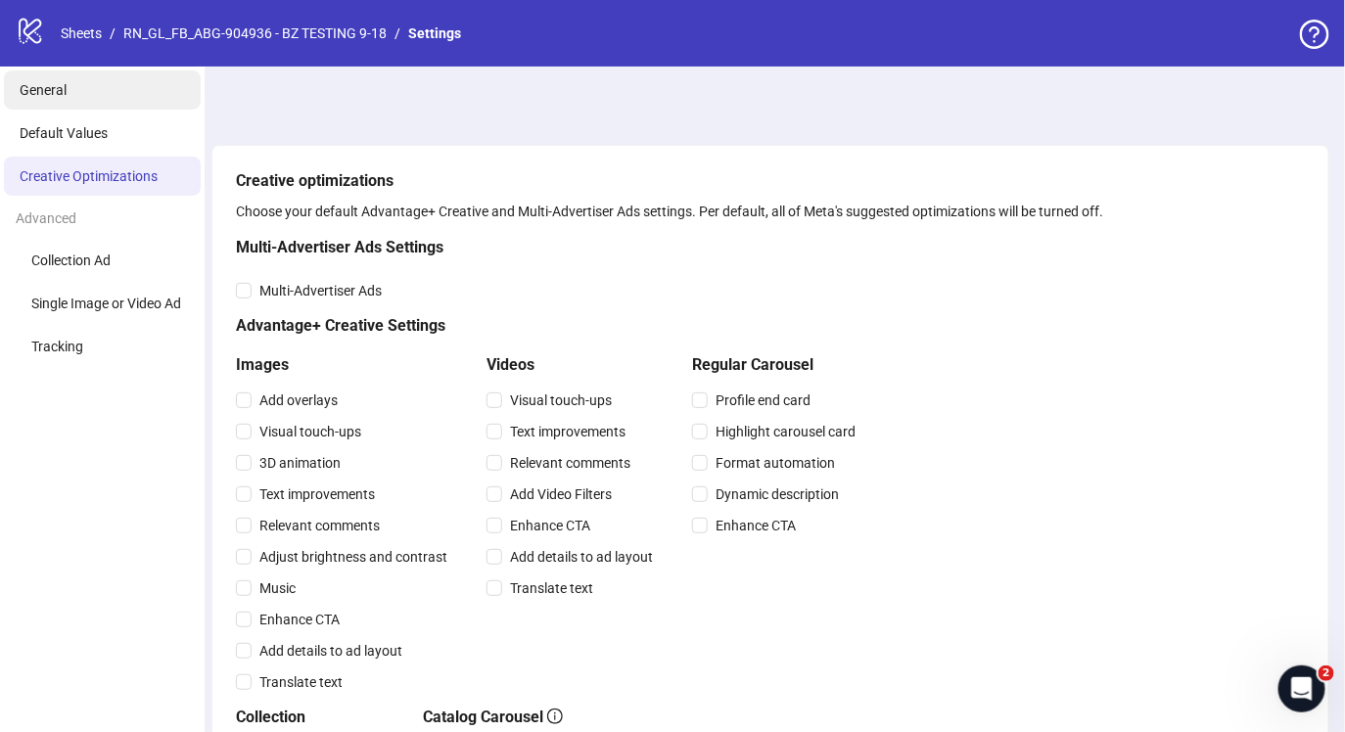
click at [78, 93] on li "General" at bounding box center [102, 89] width 197 height 39
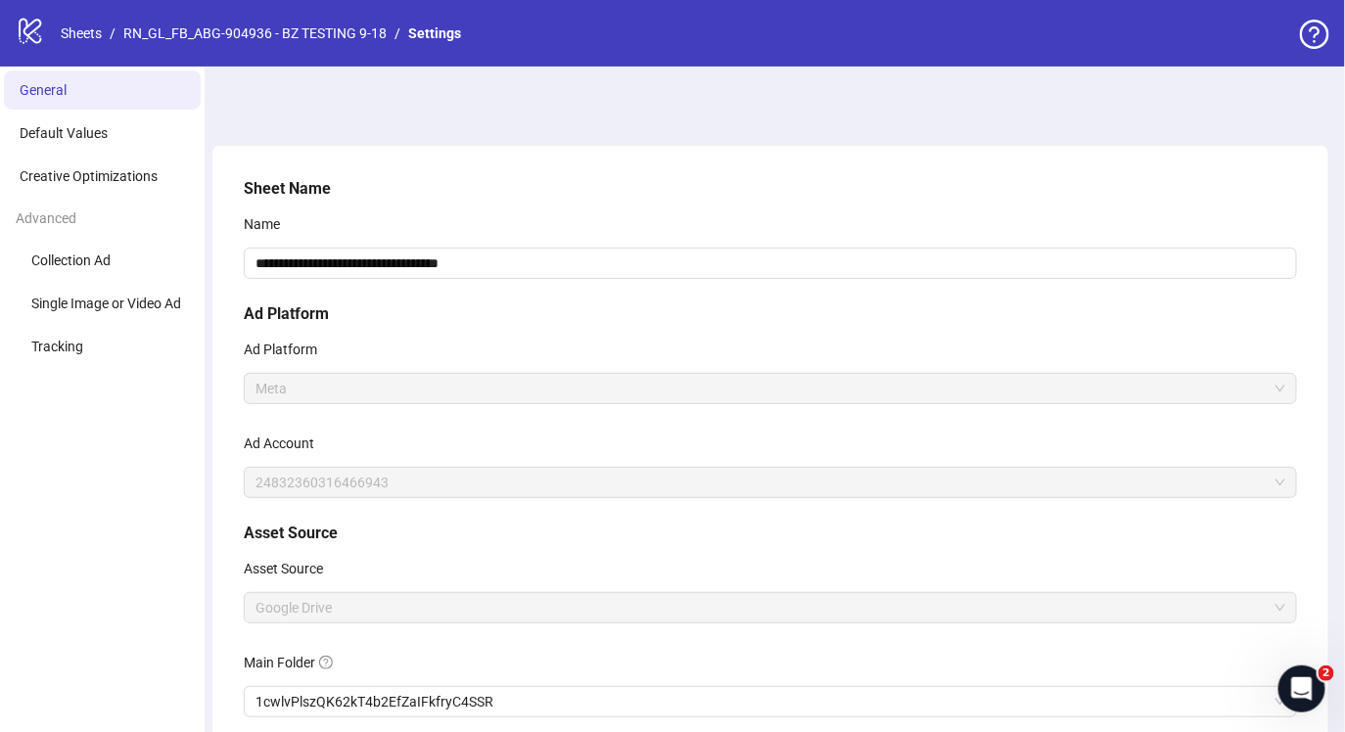
click at [29, 26] on icon "logo/logo-mobile" at bounding box center [30, 30] width 29 height 29
click at [1318, 49] on div at bounding box center [1314, 35] width 29 height 31
click at [1320, 17] on div "logo/logo-mobile Sheets / RN_GL_FB_ABG-904936 - BZ TESTING 9-18 / Settings" at bounding box center [673, 33] width 1314 height 35
click at [1320, 59] on div "logo/logo-mobile Sheets / RN_GL_FB_ABG-904936 - BZ TESTING 9-18 / Settings" at bounding box center [672, 33] width 1345 height 67
click at [1320, 48] on icon "question-circle" at bounding box center [1314, 34] width 29 height 29
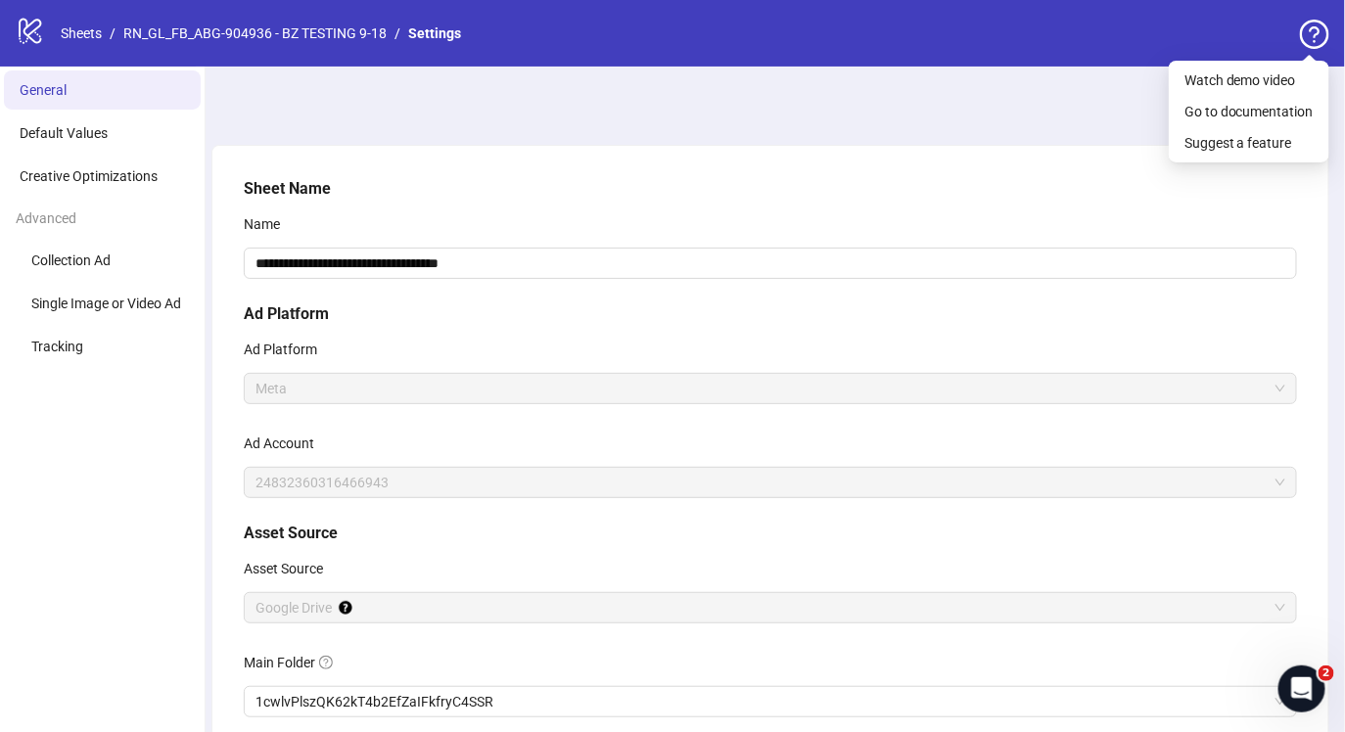
click at [1320, 48] on icon "question-circle" at bounding box center [1314, 34] width 29 height 29
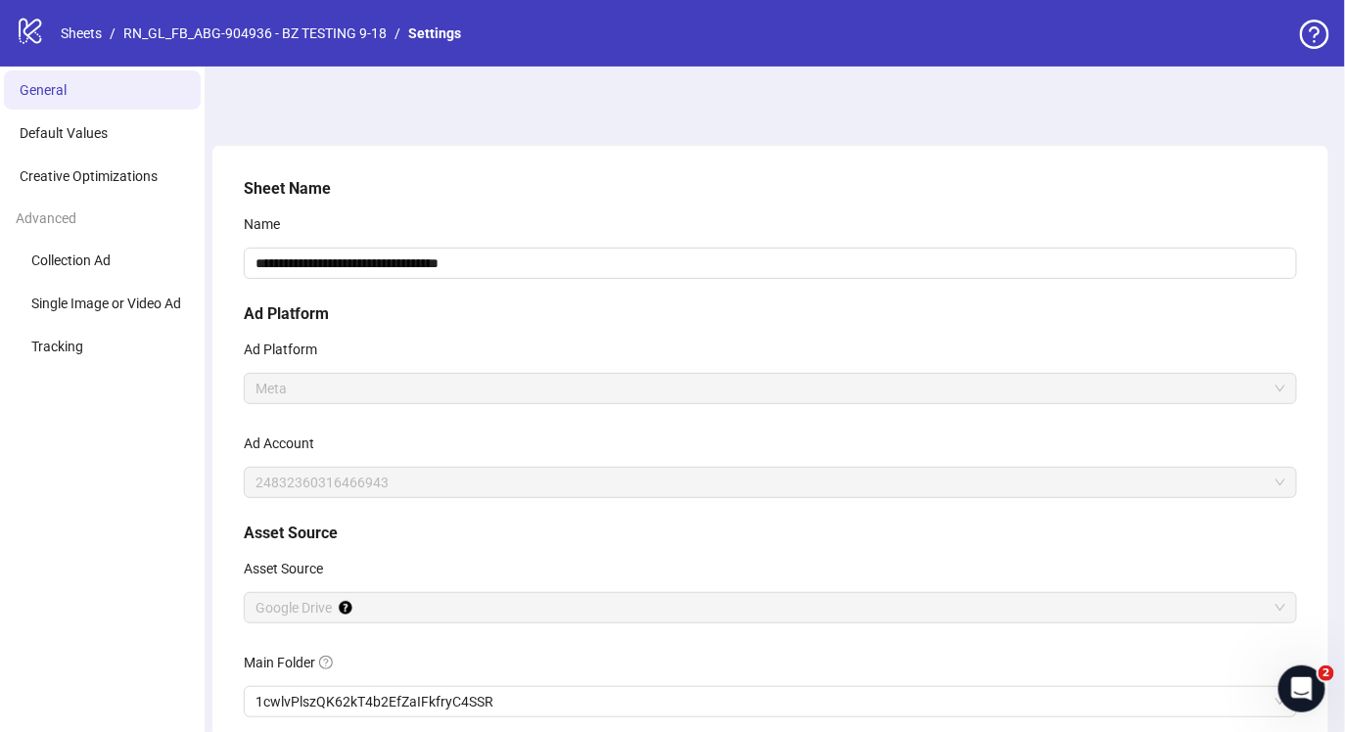
click at [1320, 48] on icon "question-circle" at bounding box center [1314, 34] width 29 height 29
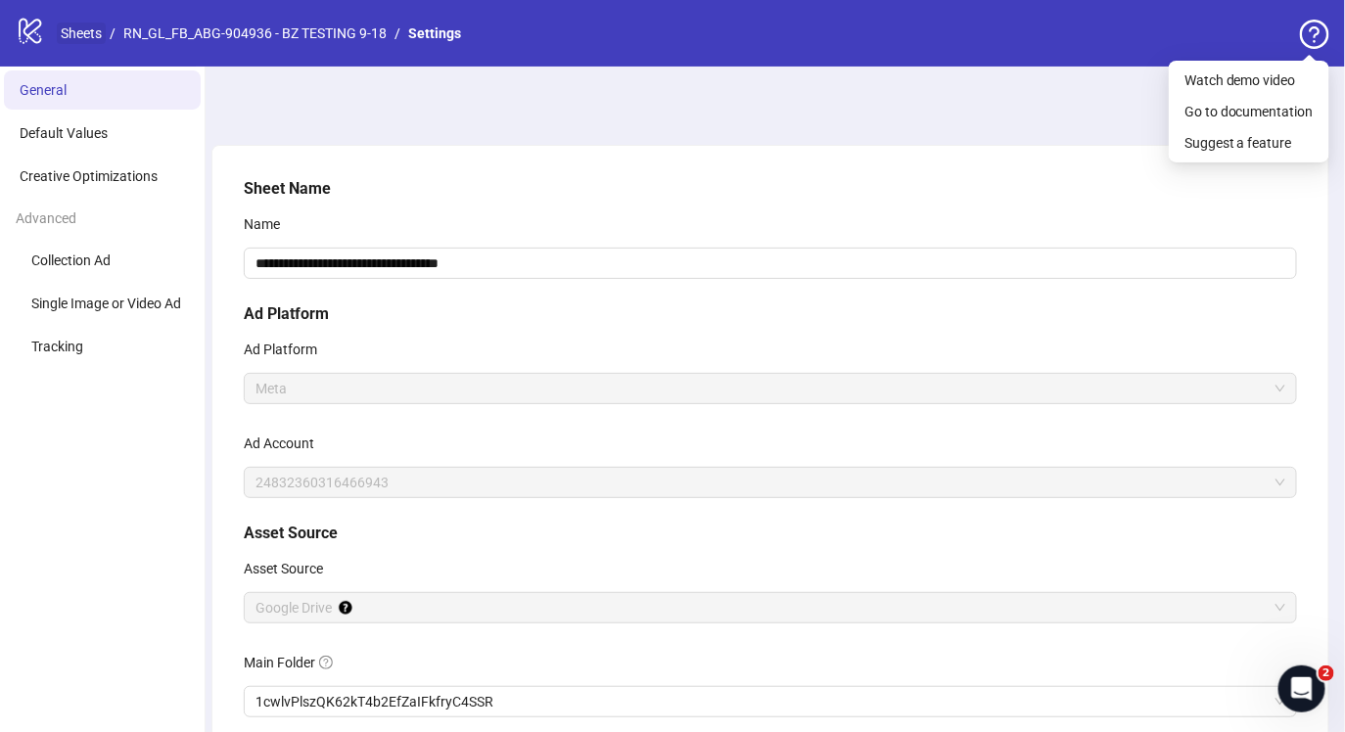
click at [67, 31] on link "Sheets" at bounding box center [81, 34] width 49 height 22
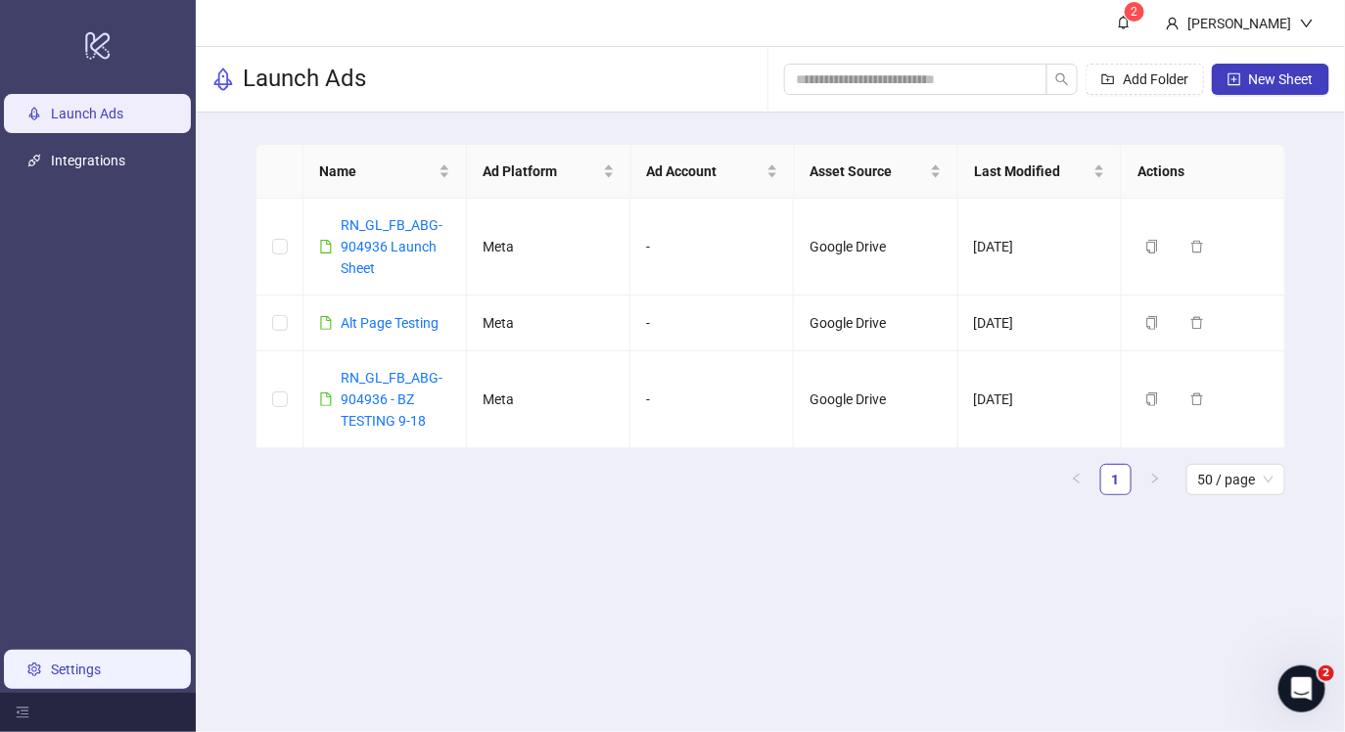
click at [68, 671] on link "Settings" at bounding box center [76, 670] width 50 height 16
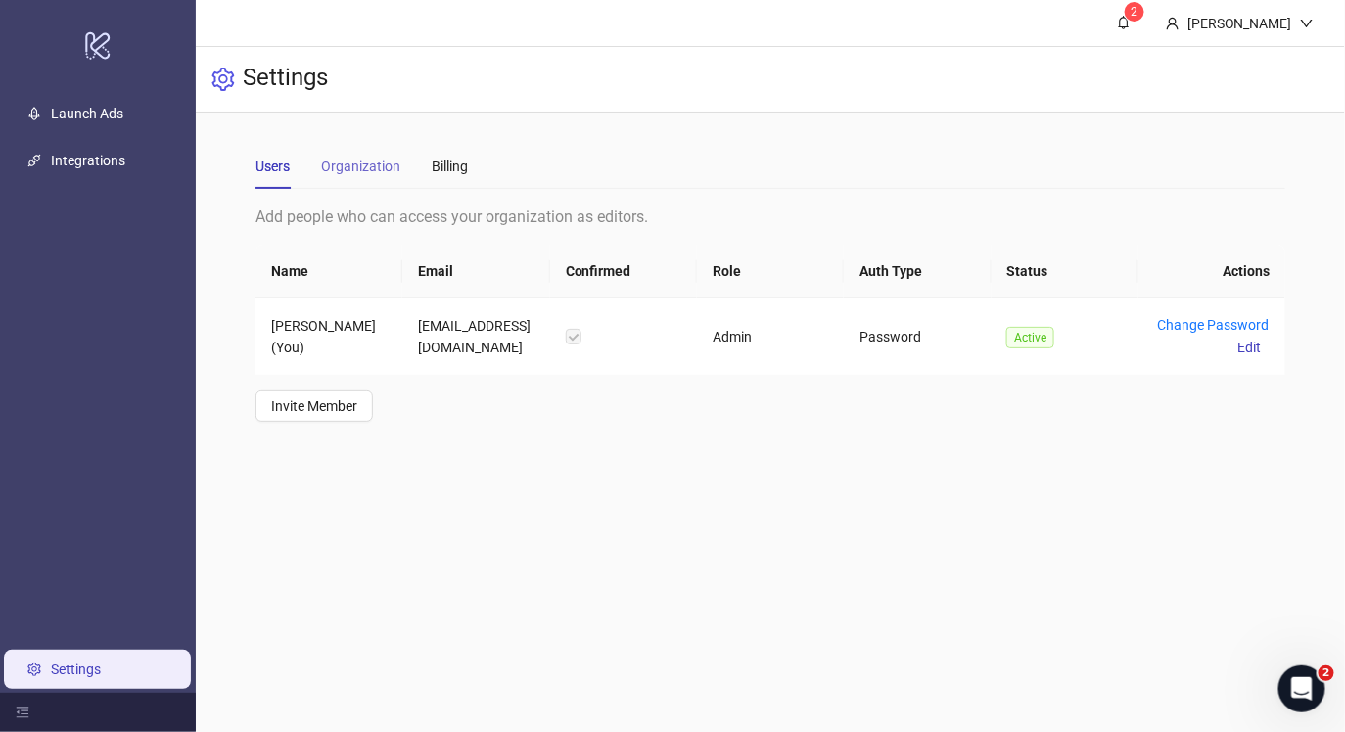
click at [373, 181] on div "Organization" at bounding box center [360, 166] width 79 height 45
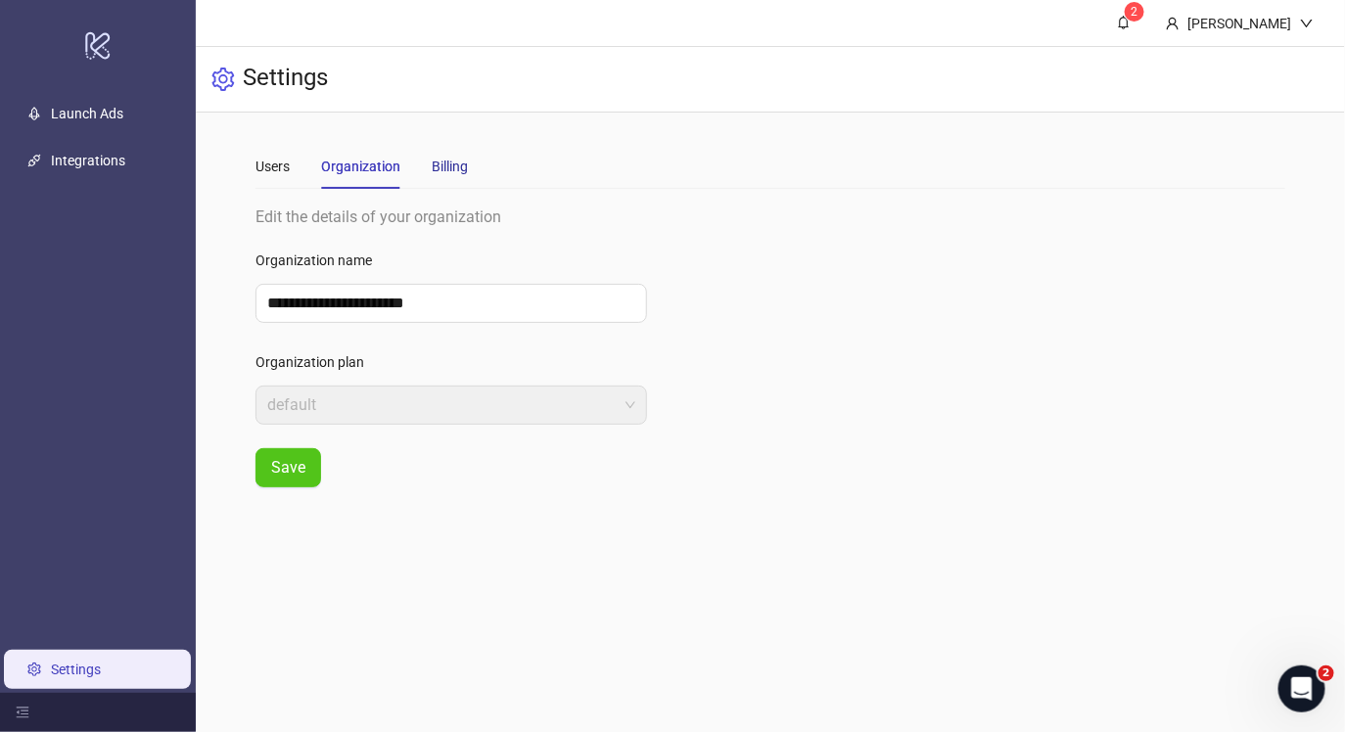
click at [446, 169] on div "Billing" at bounding box center [450, 167] width 36 height 22
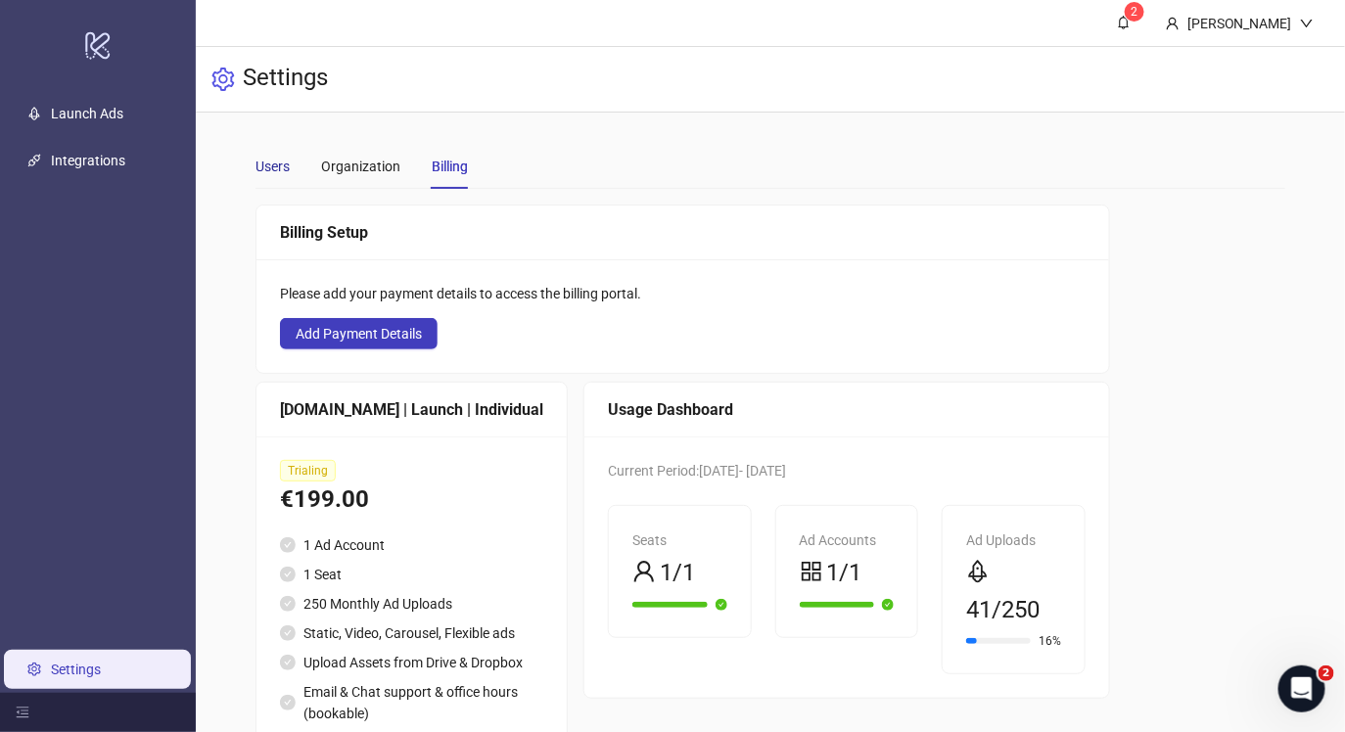
click at [263, 164] on div "Users" at bounding box center [273, 167] width 34 height 22
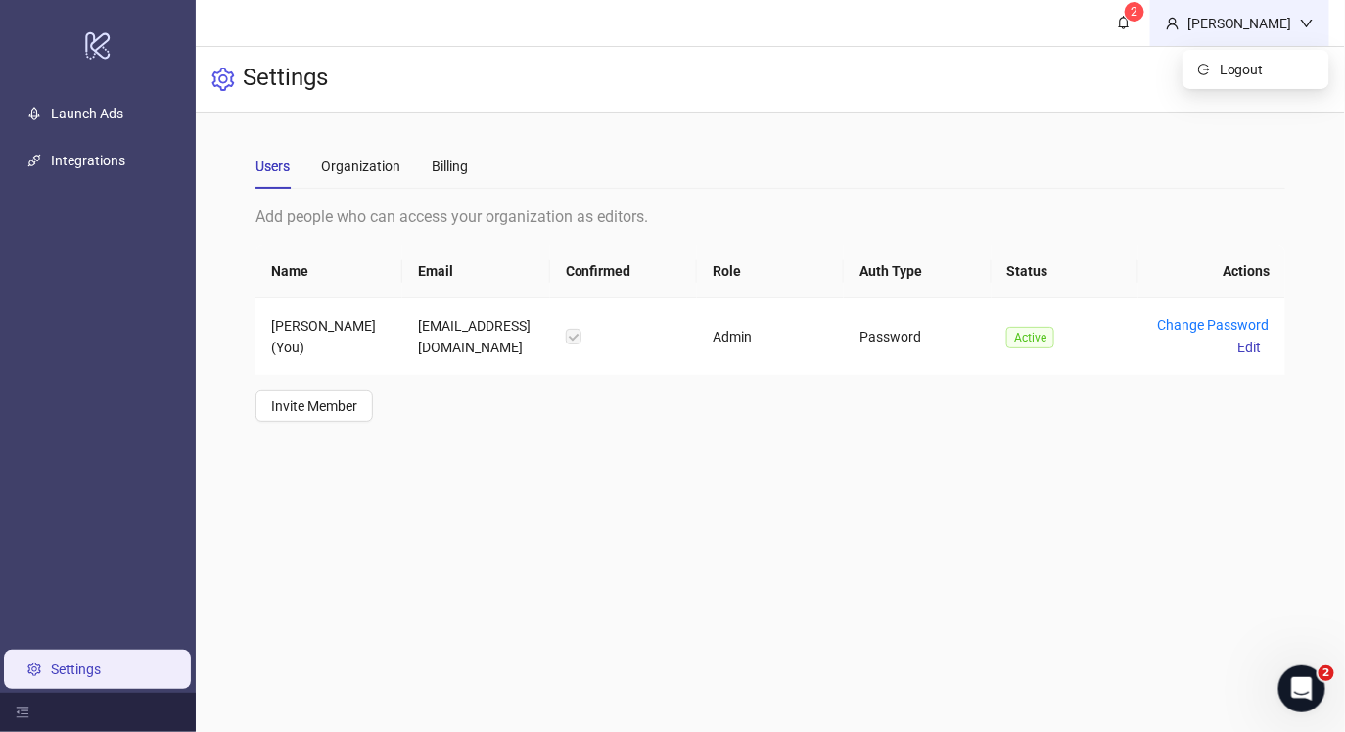
click at [1246, 26] on div "[PERSON_NAME]" at bounding box center [1240, 24] width 120 height 22
click at [94, 195] on ul "Launch Ads Integrations Settings" at bounding box center [98, 391] width 196 height 603
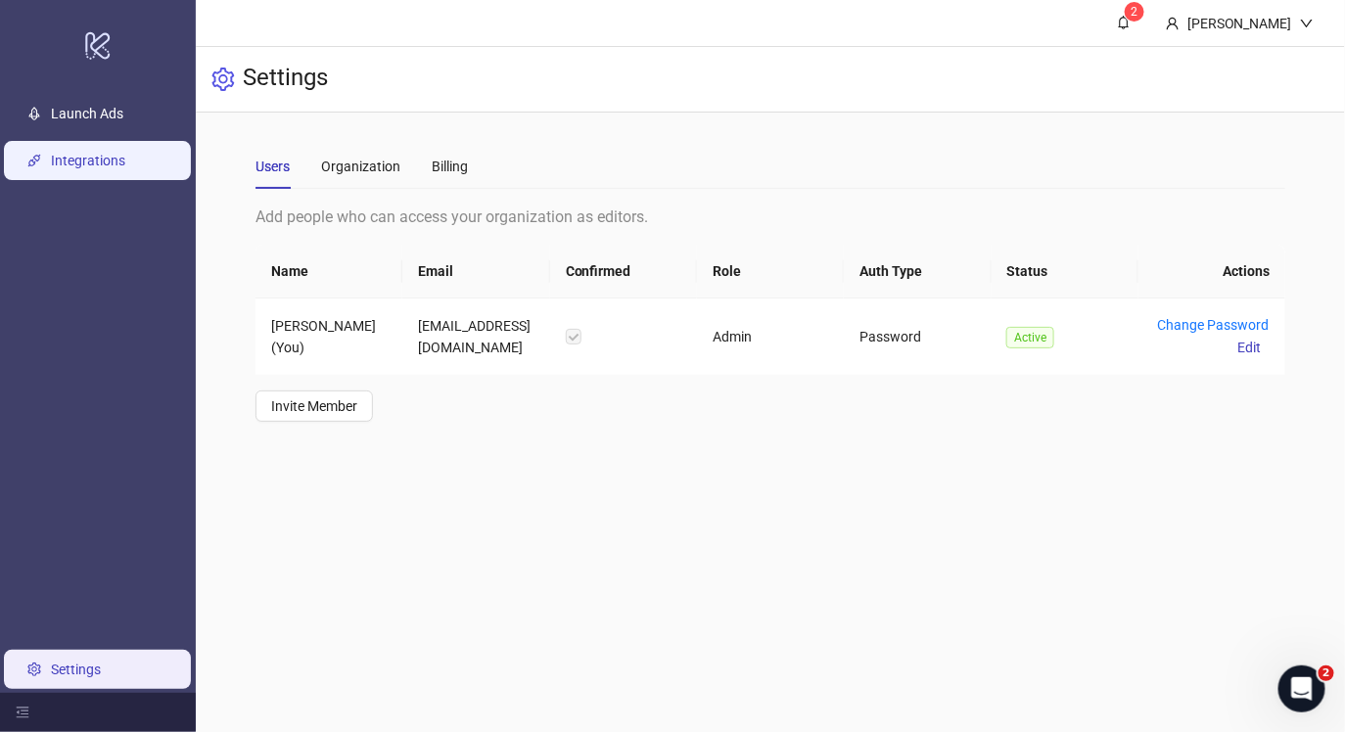
click at [89, 168] on link "Integrations" at bounding box center [88, 161] width 74 height 16
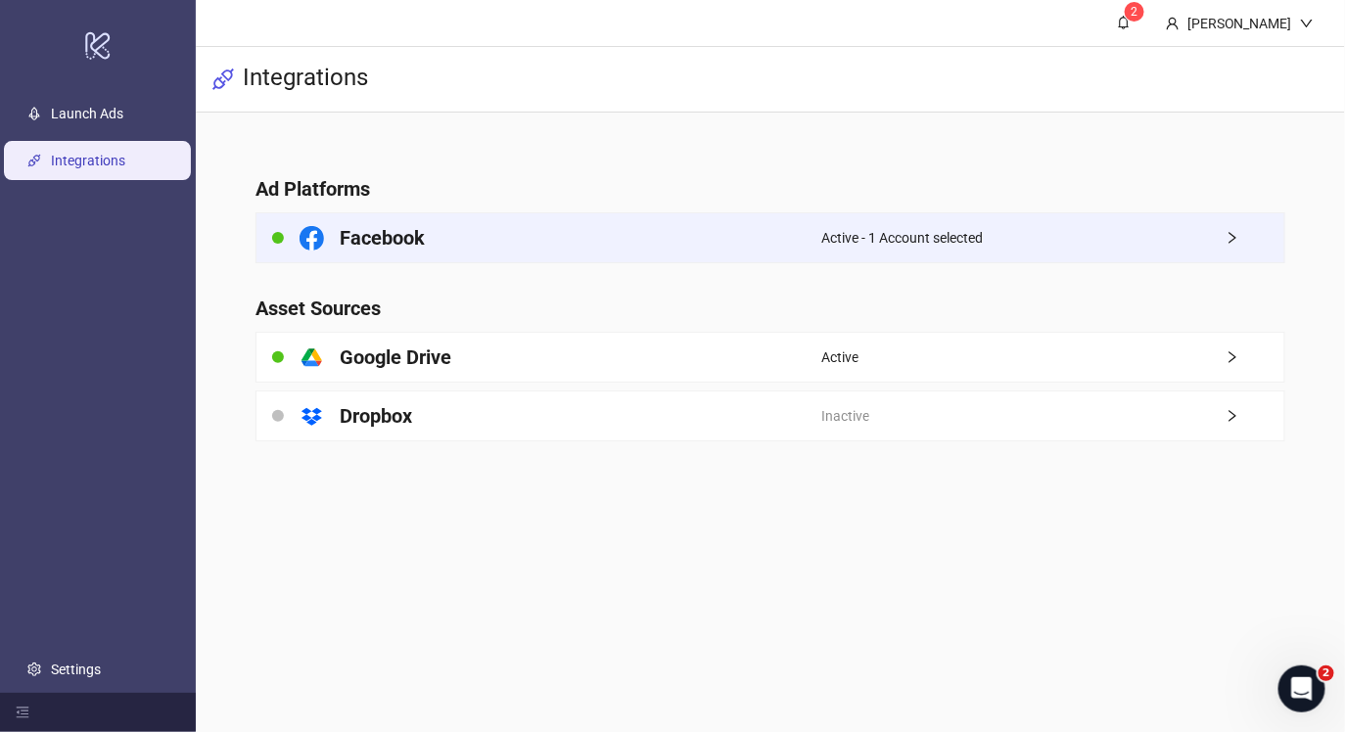
click at [583, 217] on div "Facebook" at bounding box center [539, 237] width 565 height 49
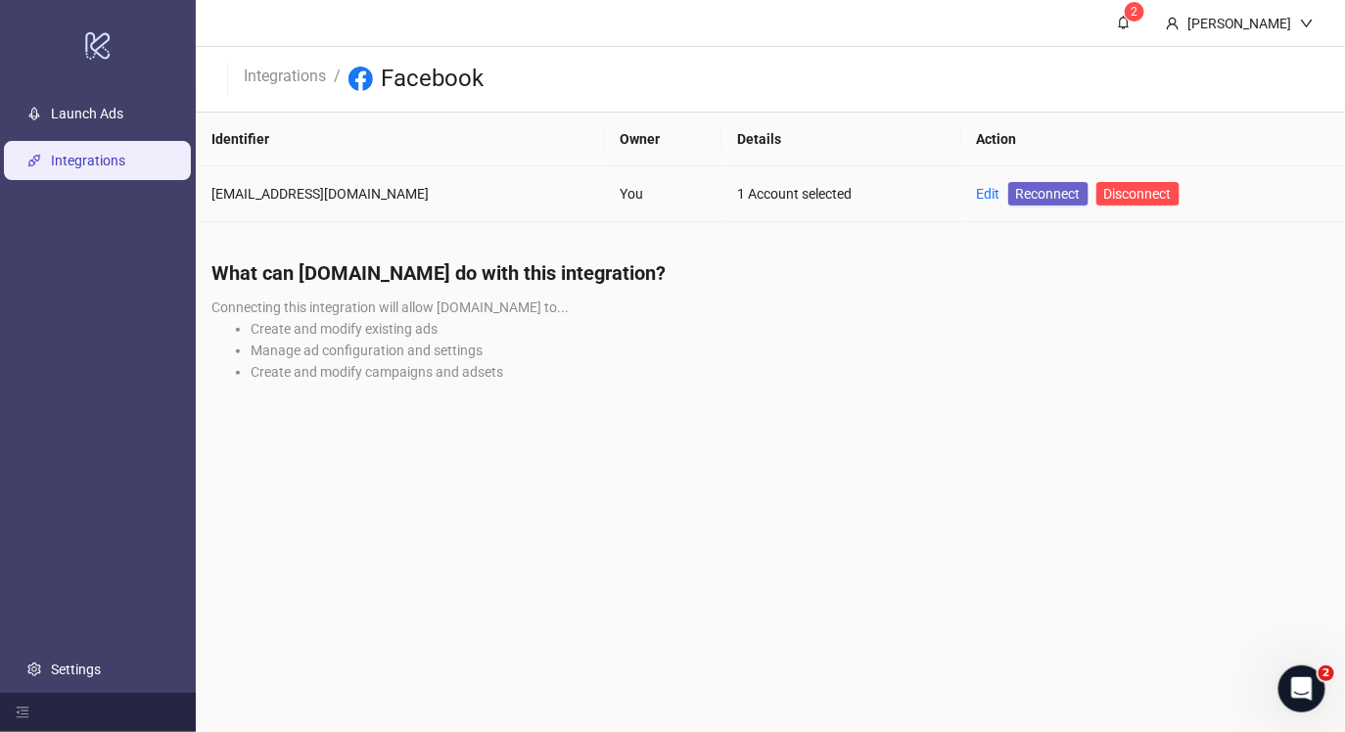
click at [1025, 195] on span "Reconnect" at bounding box center [1048, 194] width 65 height 22
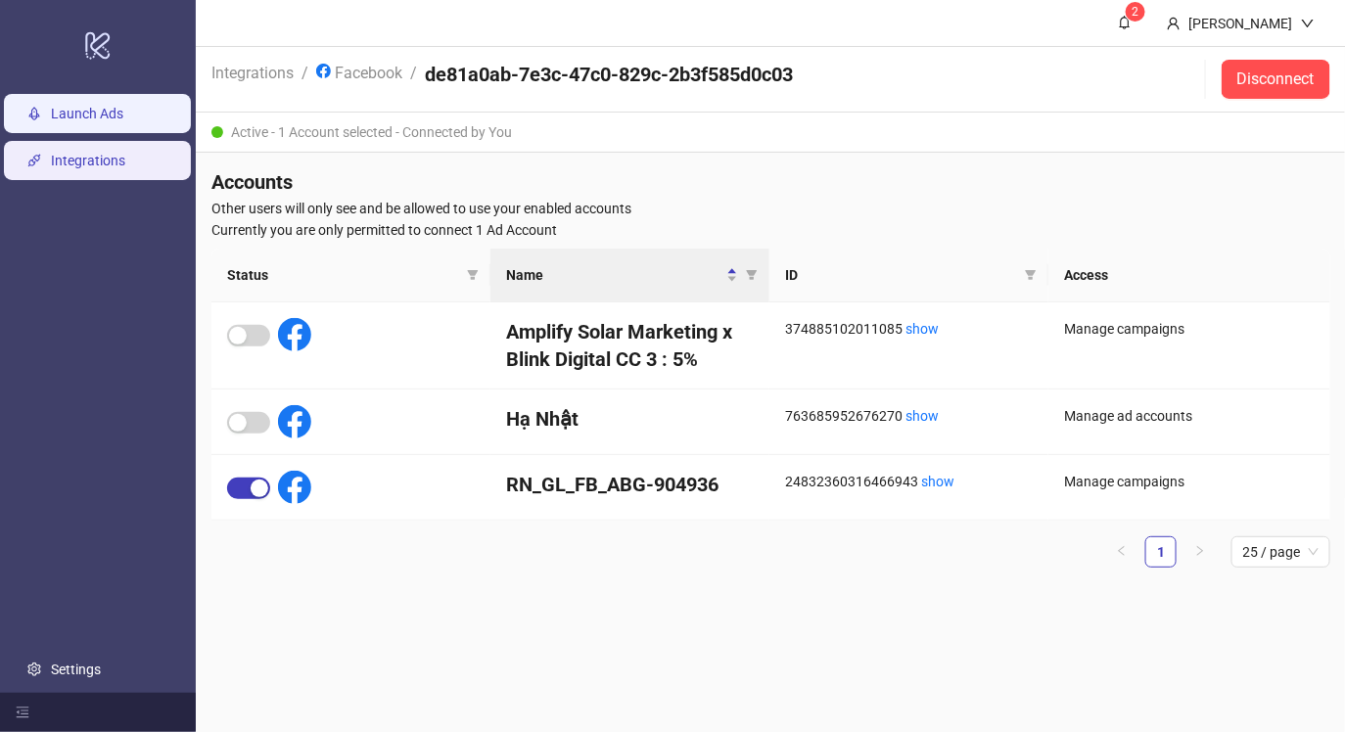
click at [81, 119] on link "Launch Ads" at bounding box center [87, 114] width 72 height 16
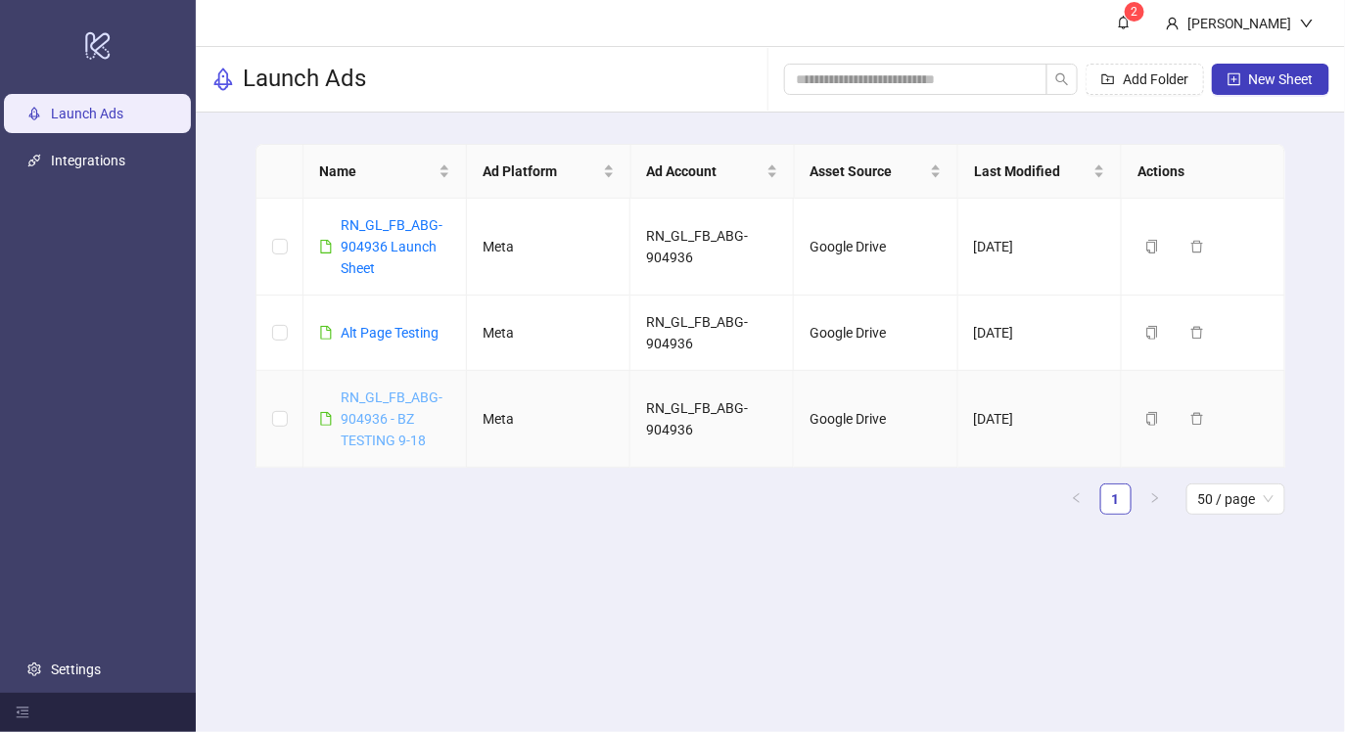
click at [396, 399] on link "RN_GL_FB_ABG-904936 - BZ TESTING 9-18" at bounding box center [392, 419] width 102 height 59
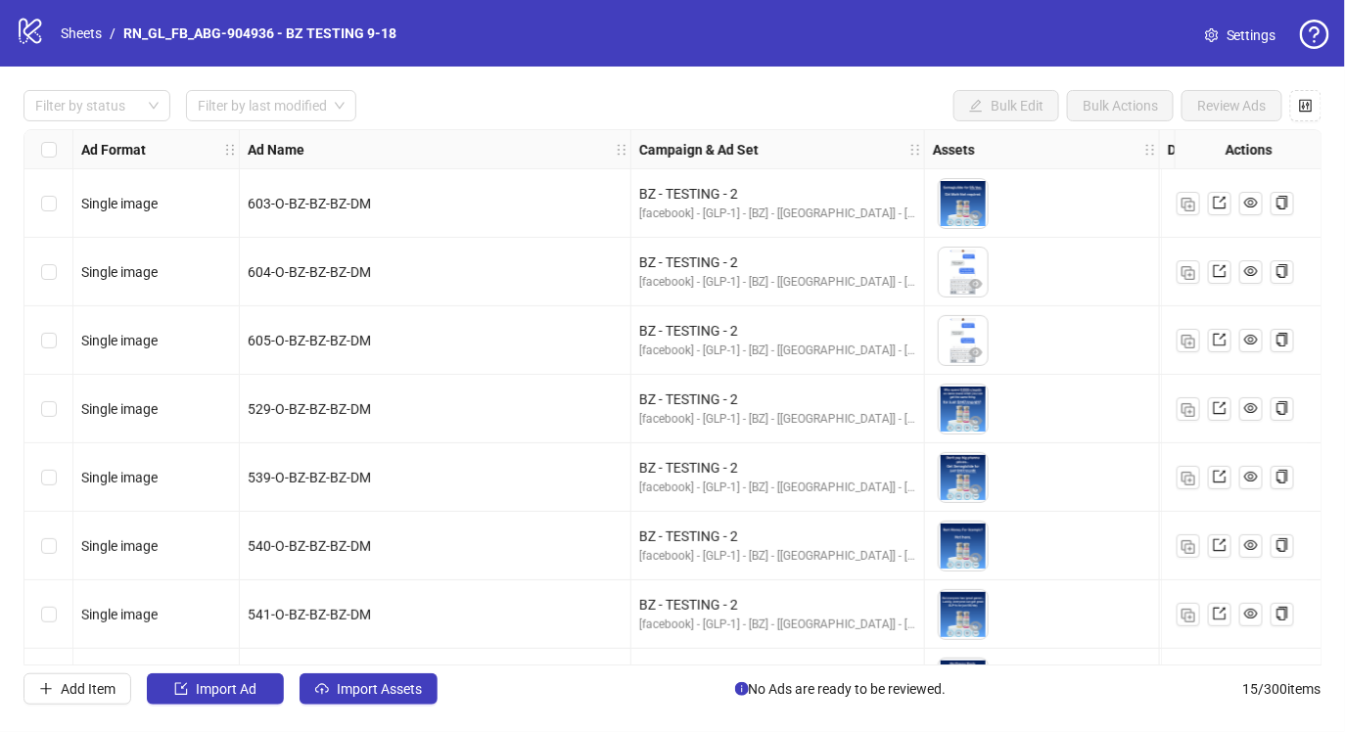
scroll to position [539, 0]
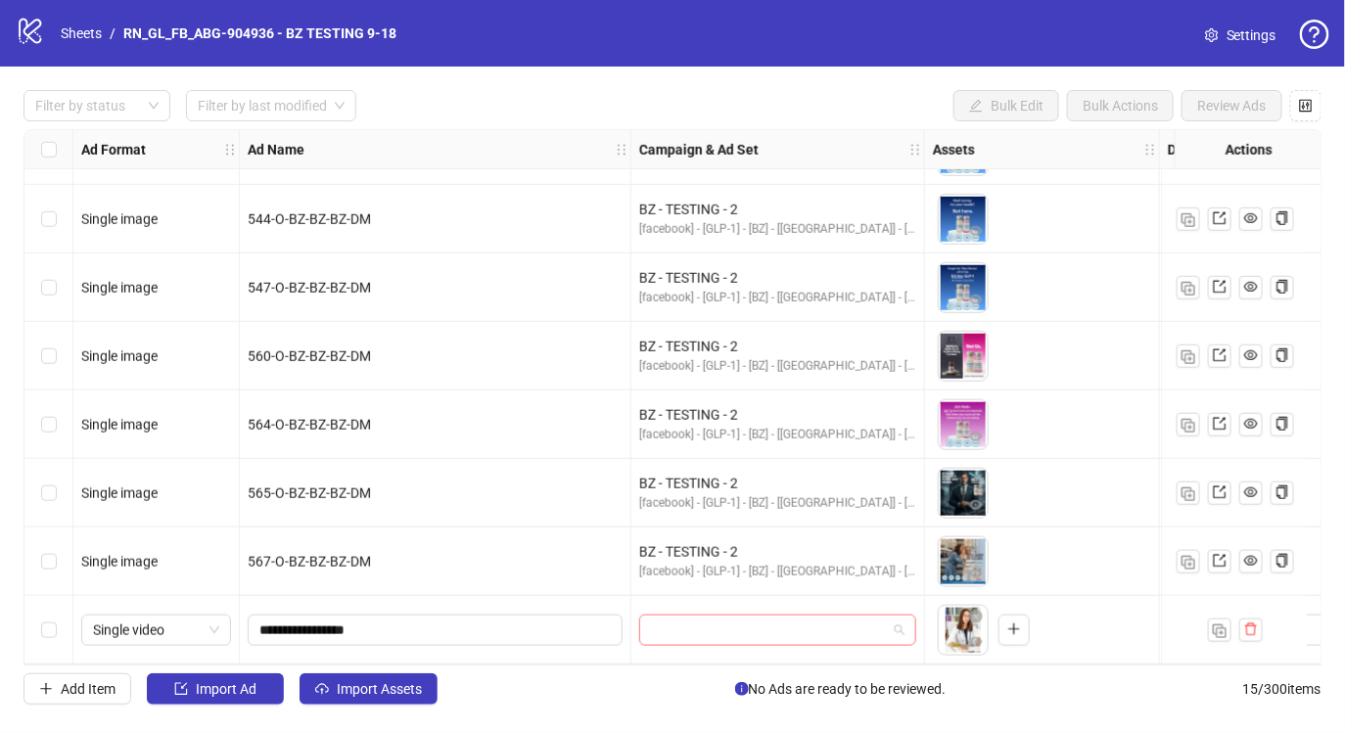
click at [726, 616] on input "search" at bounding box center [769, 630] width 236 height 29
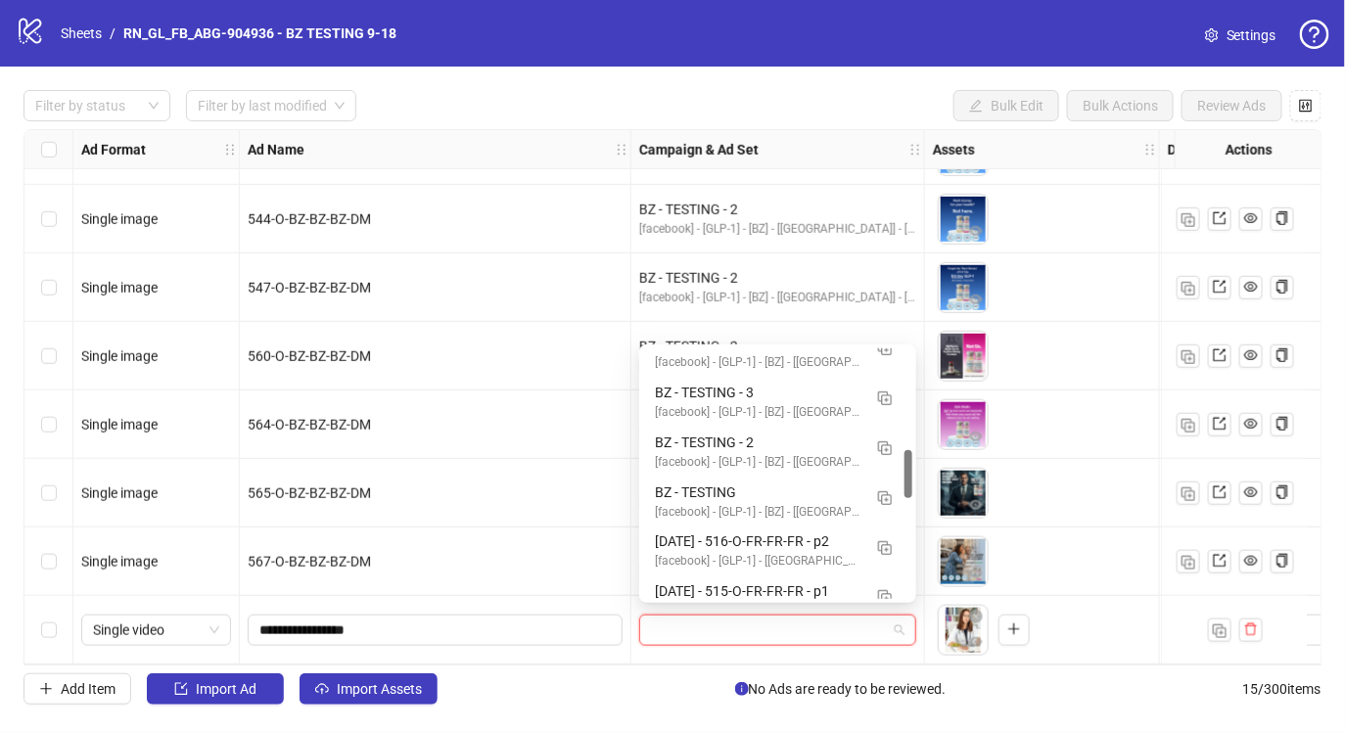
scroll to position [537, 0]
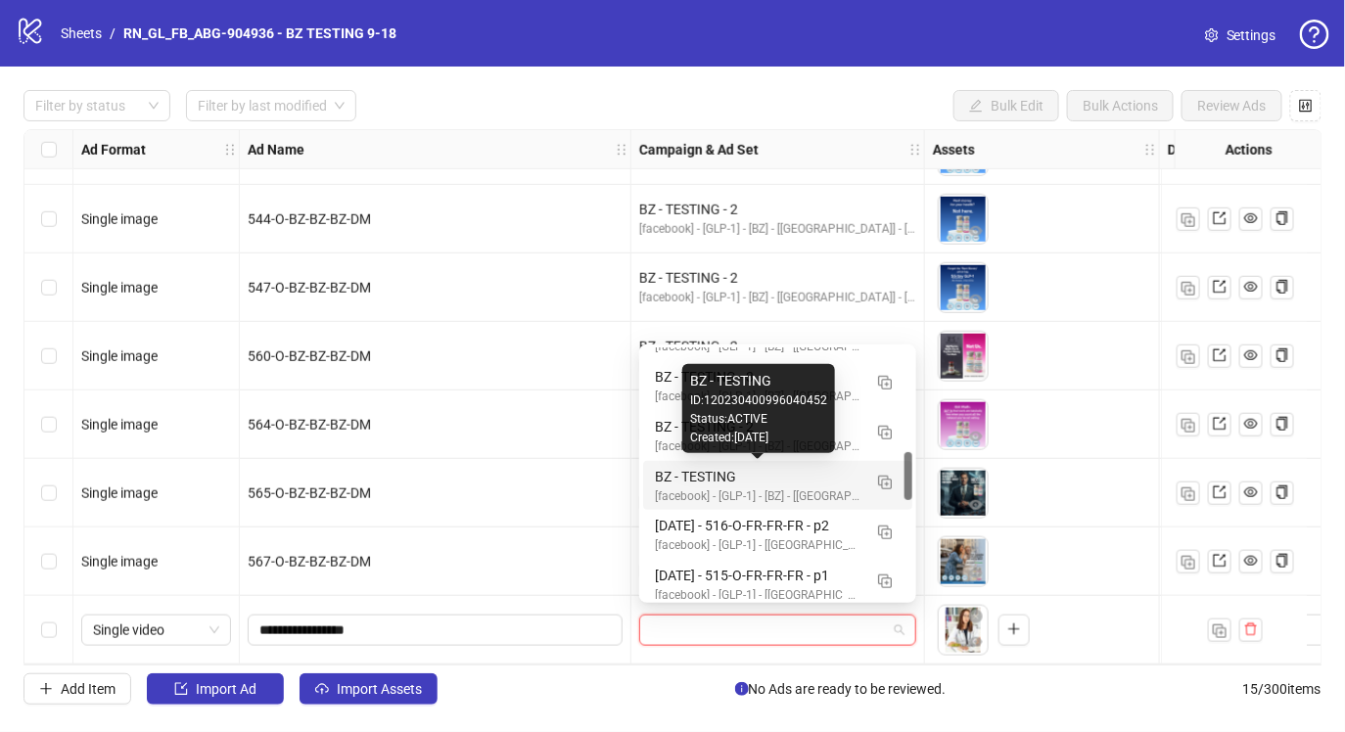
click at [825, 474] on div "BZ - TESTING" at bounding box center [758, 477] width 207 height 22
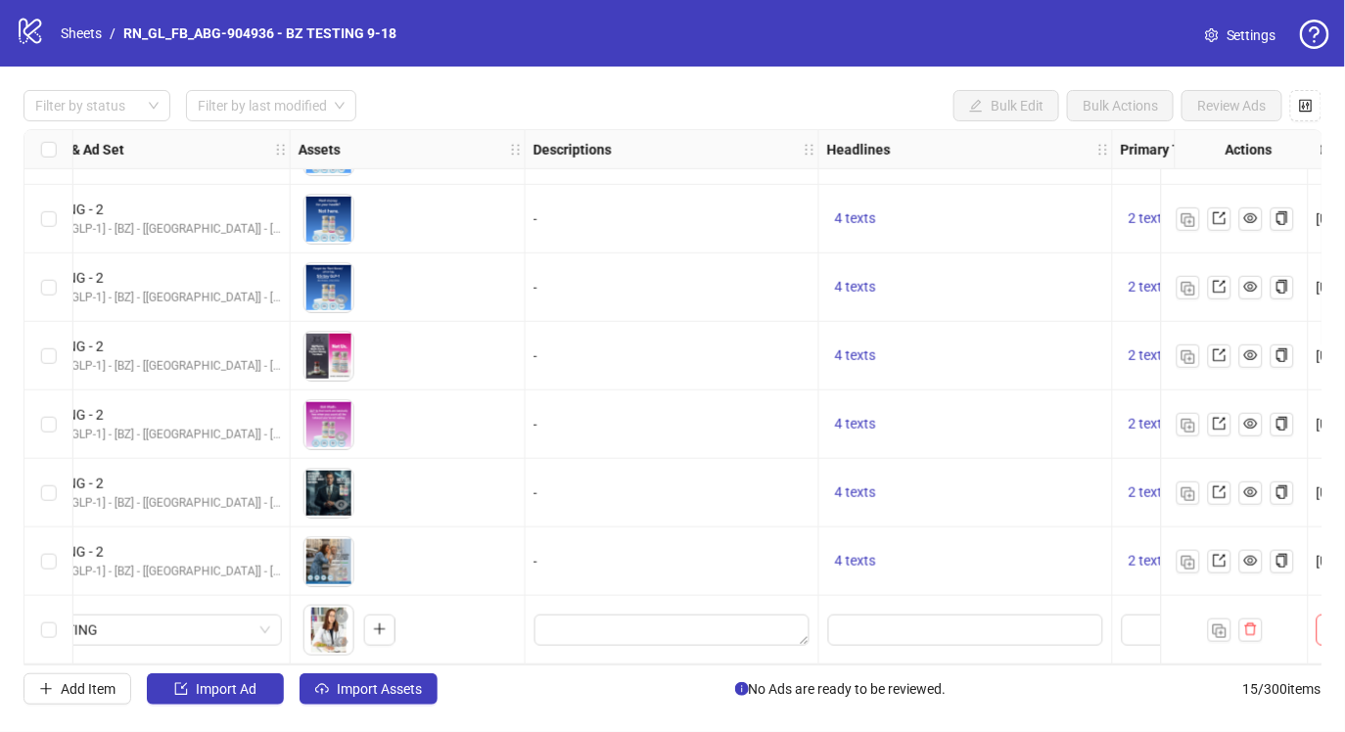
scroll to position [539, 647]
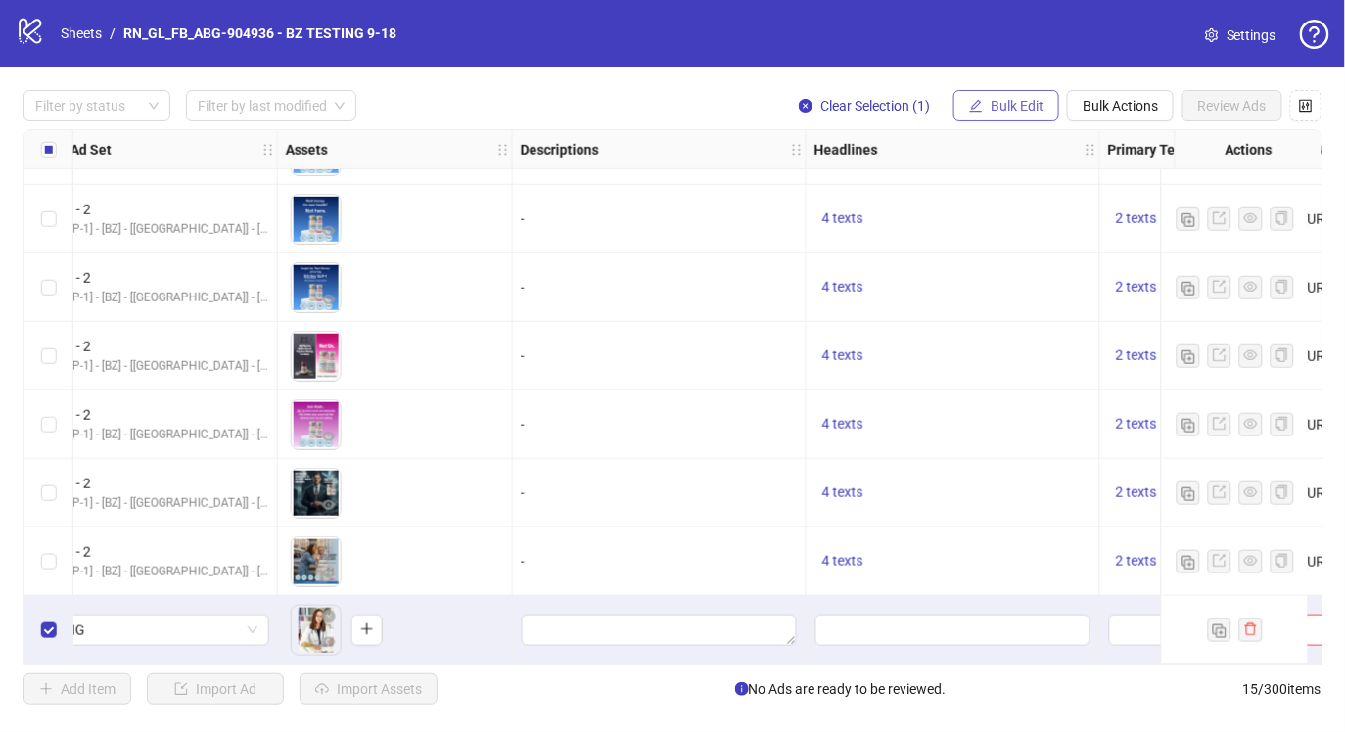
click at [1027, 104] on span "Bulk Edit" at bounding box center [1017, 106] width 53 height 16
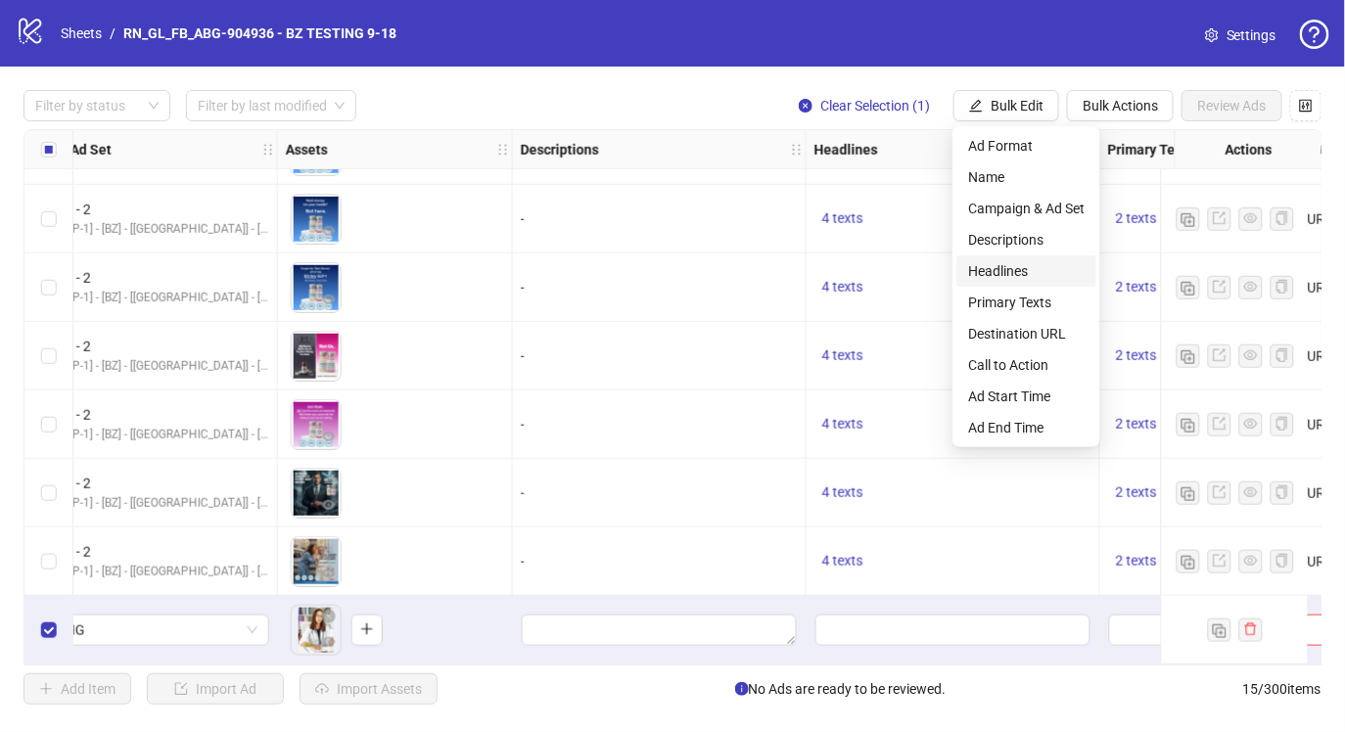
click at [1009, 270] on span "Headlines" at bounding box center [1026, 271] width 117 height 22
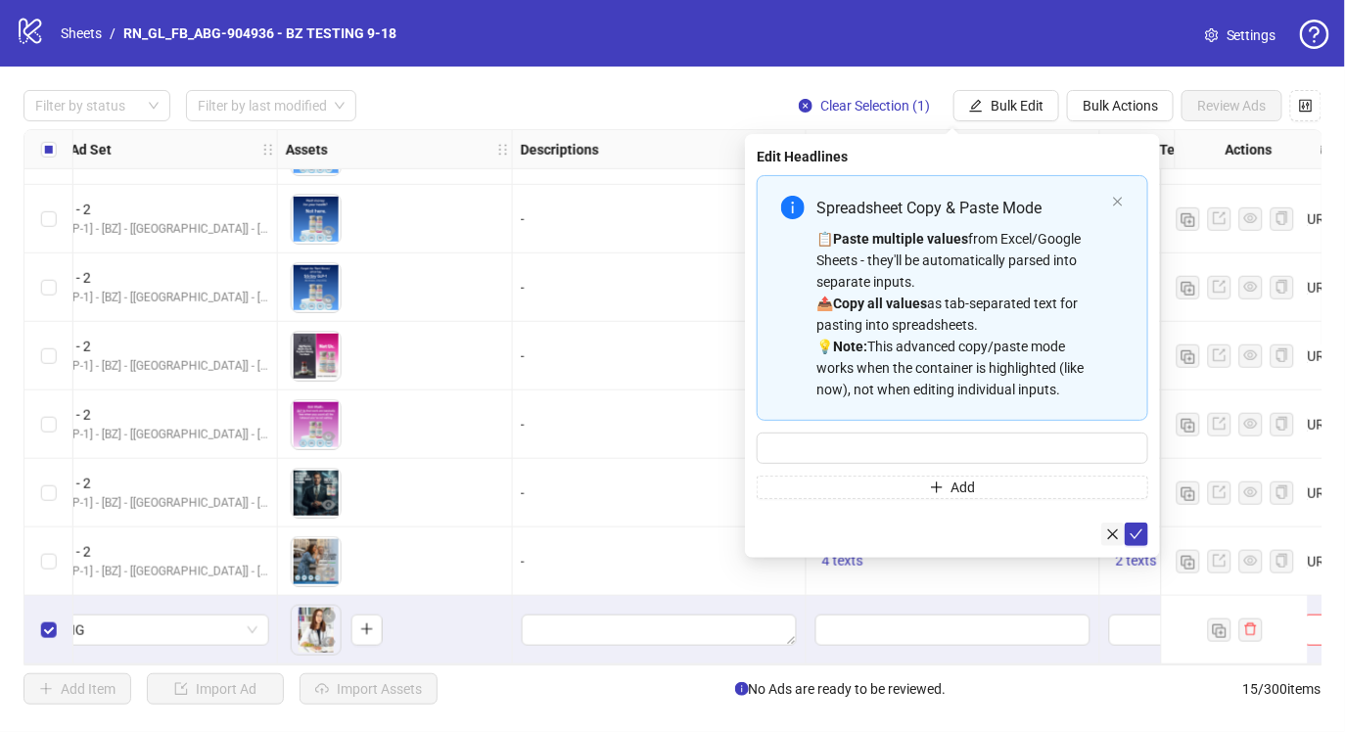
click at [1114, 533] on icon "close" at bounding box center [1113, 534] width 11 height 11
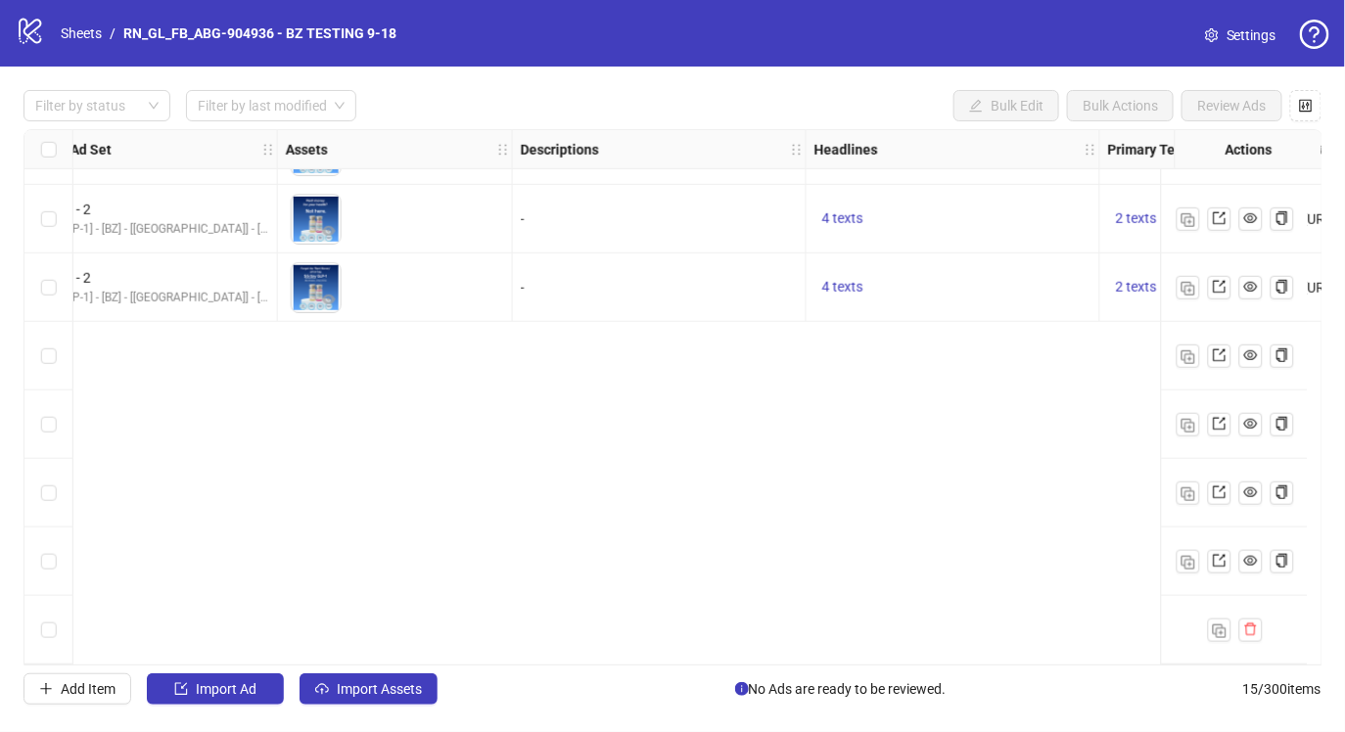
scroll to position [0, 647]
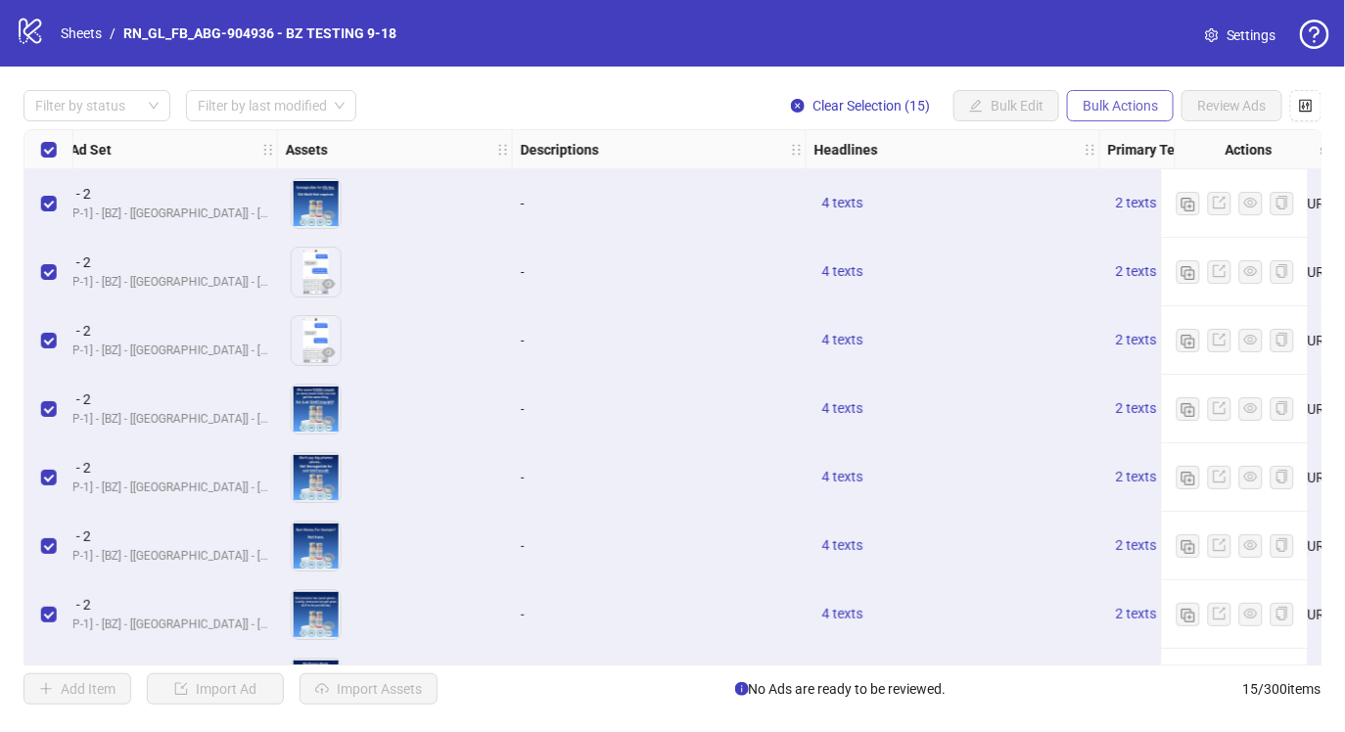
click at [1144, 100] on span "Bulk Actions" at bounding box center [1120, 106] width 75 height 16
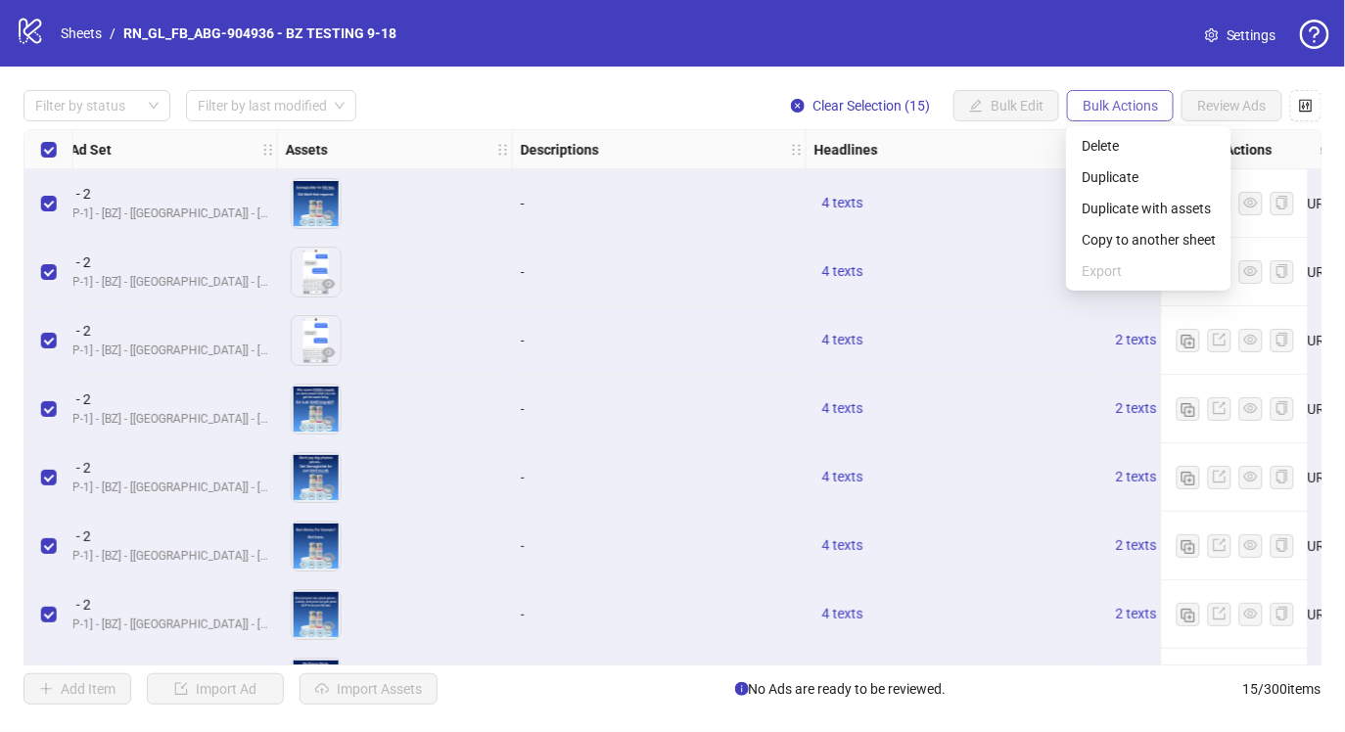
click at [1144, 100] on span "Bulk Actions" at bounding box center [1120, 106] width 75 height 16
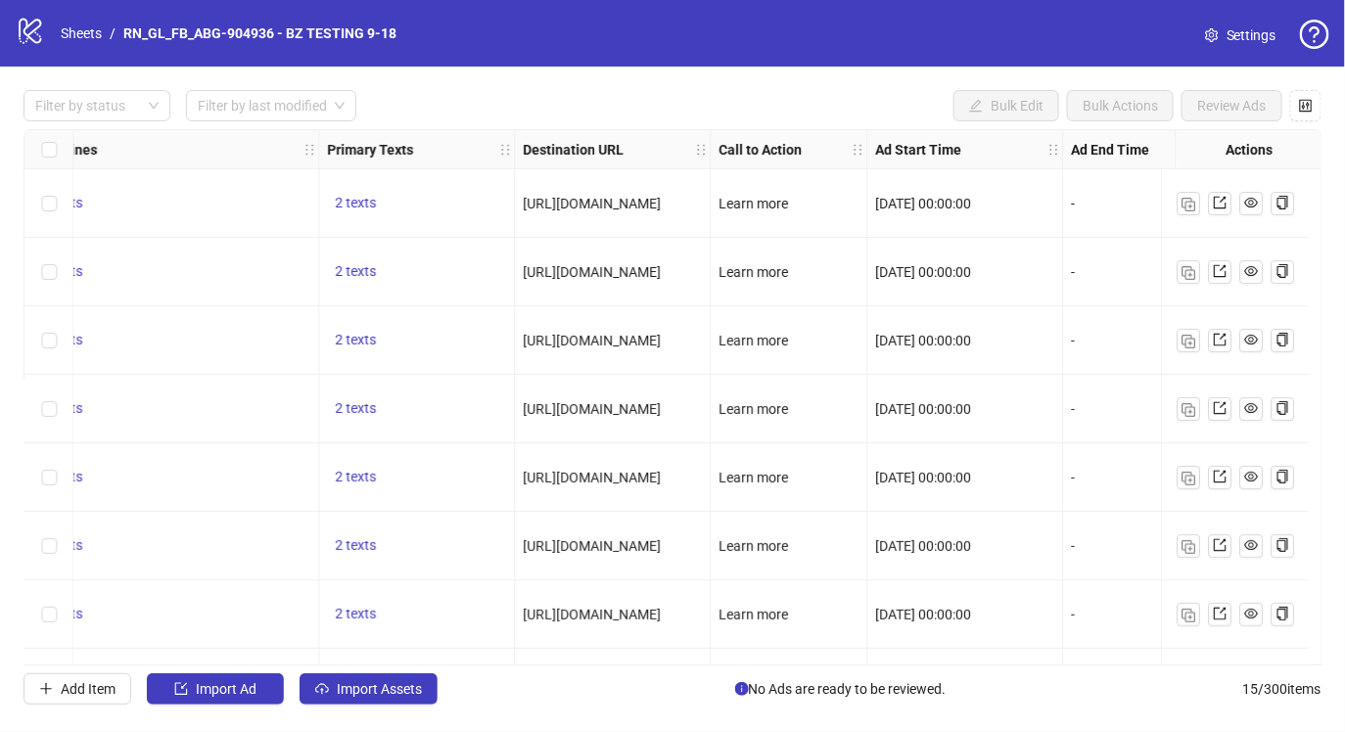
scroll to position [0, 1526]
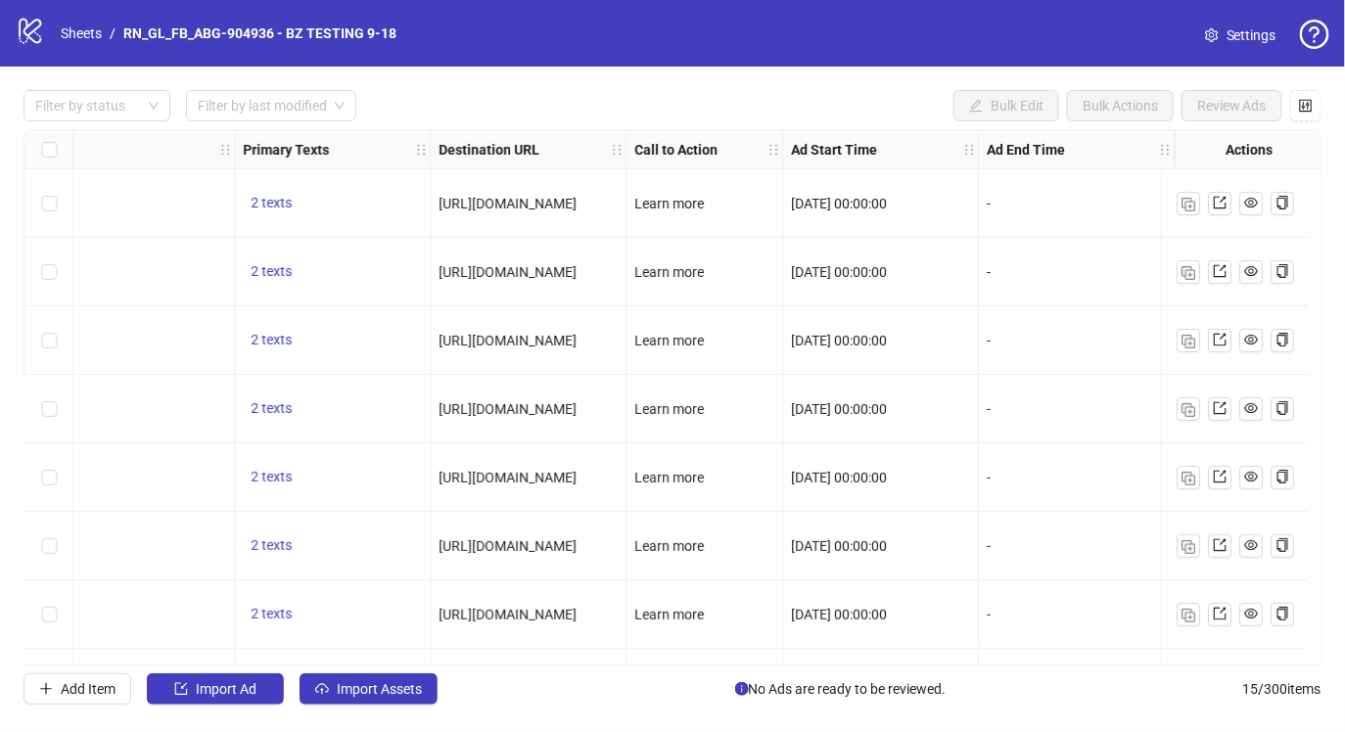
click at [505, 204] on span "https://directmeds.com/dm-q2spc/index-2.php?oid=12&uid=51&no_st=true&affid=14" at bounding box center [508, 204] width 138 height 16
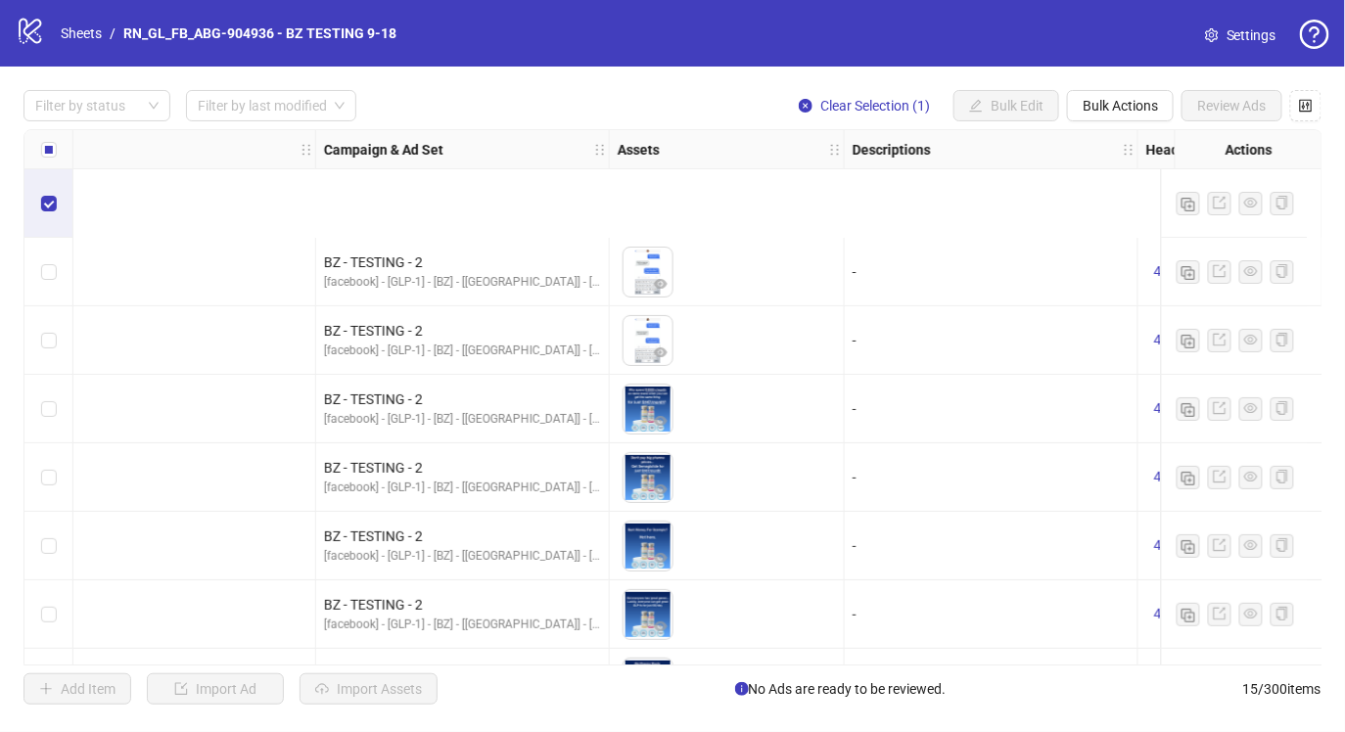
scroll to position [539, 315]
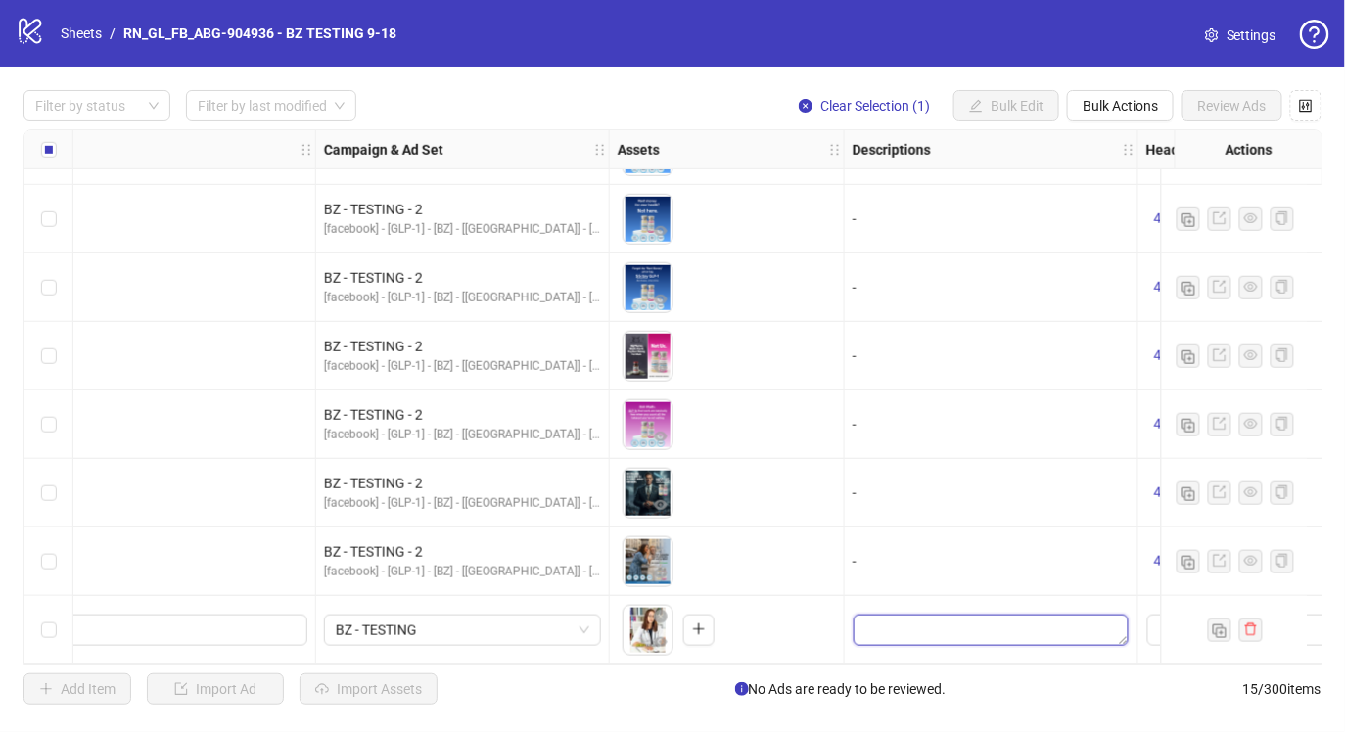
click at [883, 627] on textarea "Edit values" at bounding box center [991, 630] width 275 height 31
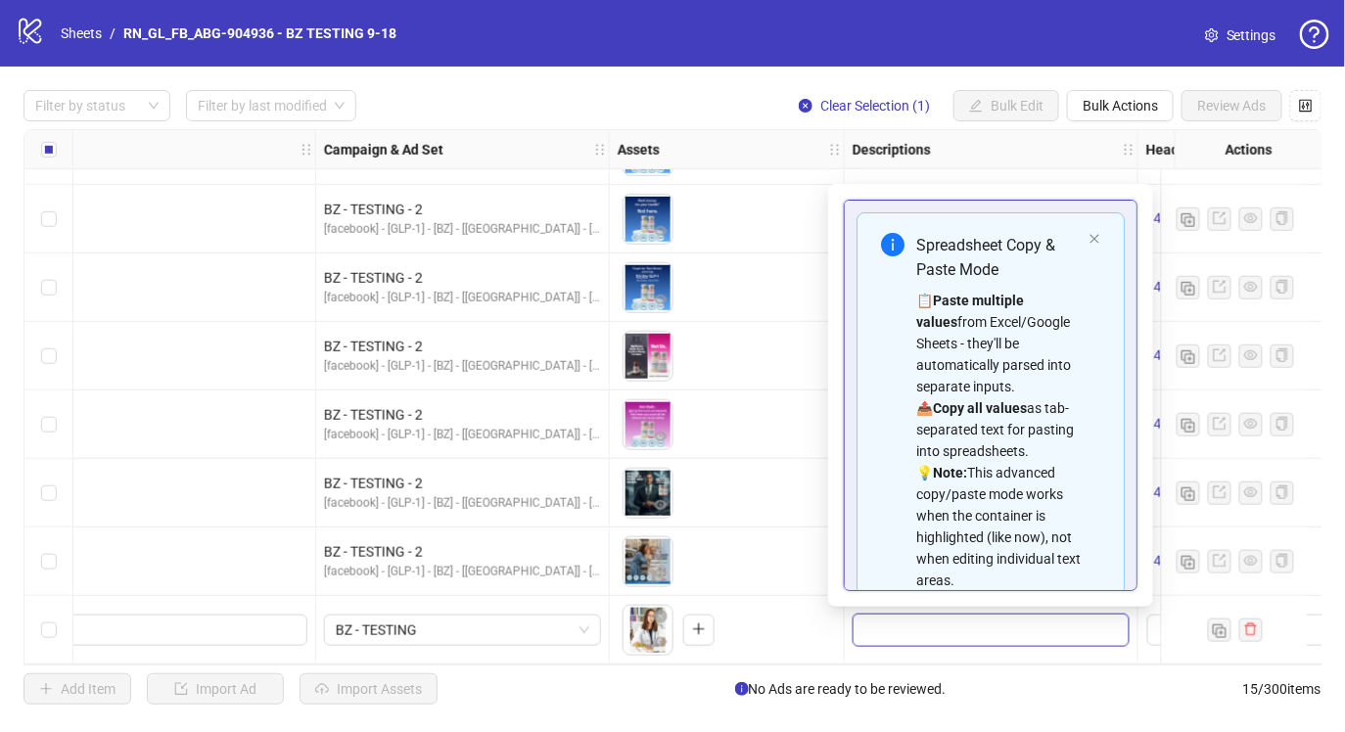
scroll to position [132, 0]
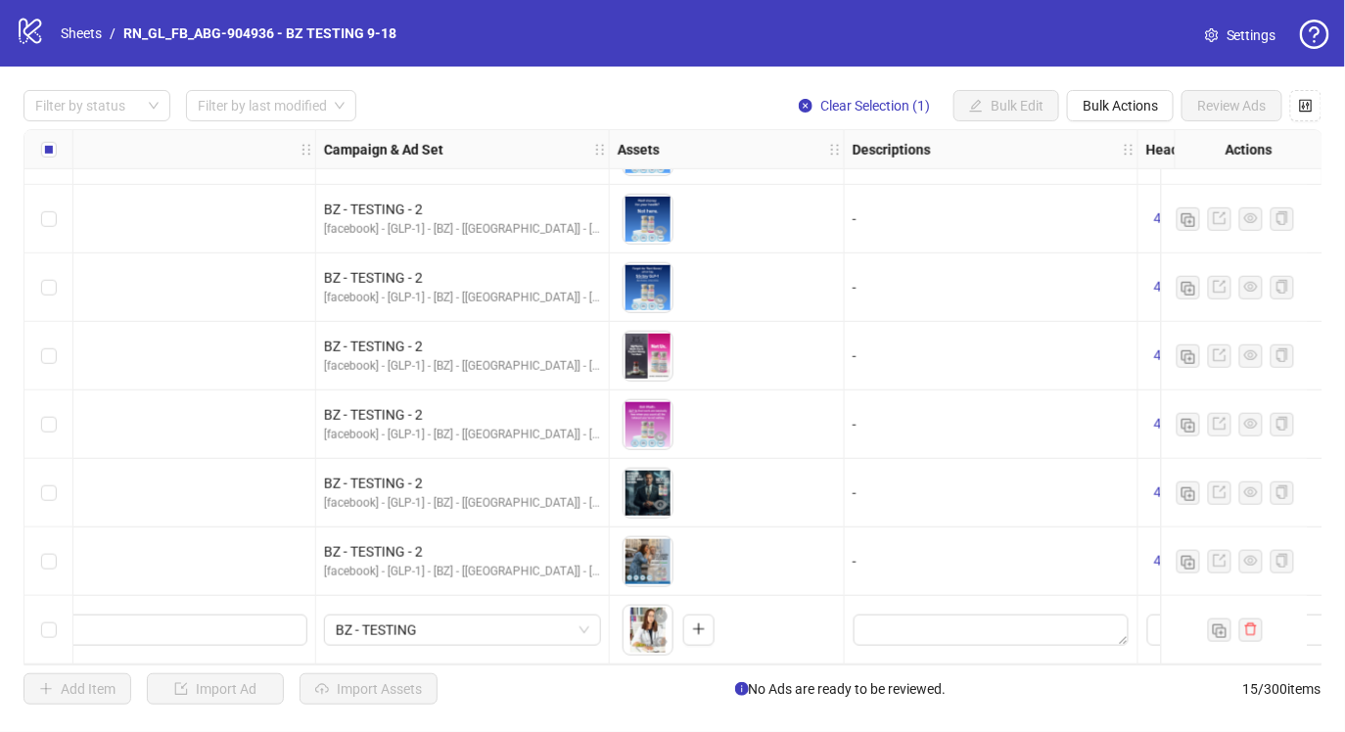
click at [794, 577] on div "To pick up a draggable item, press the space bar. While dragging, use the arrow…" at bounding box center [727, 562] width 218 height 61
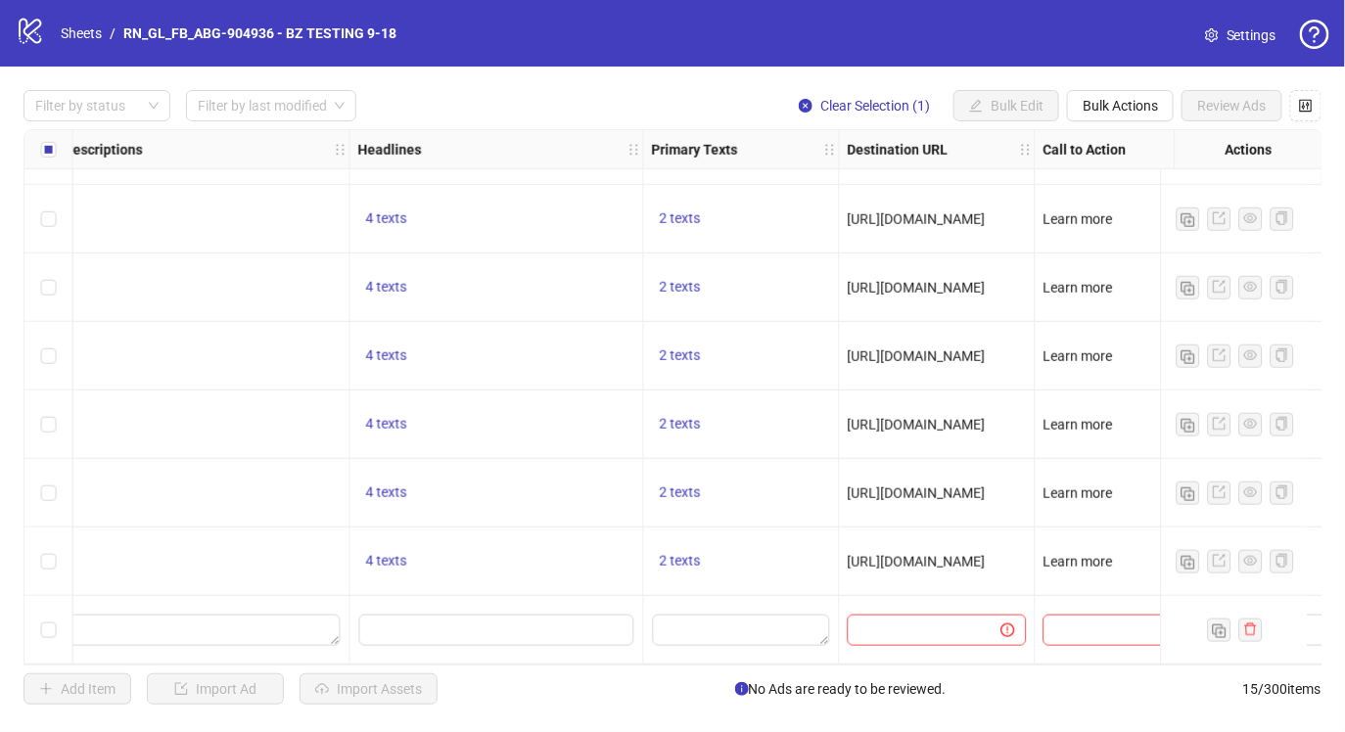
scroll to position [539, 1105]
click at [417, 559] on div "4 texts" at bounding box center [494, 561] width 277 height 23
click at [392, 555] on span "4 texts" at bounding box center [384, 561] width 41 height 16
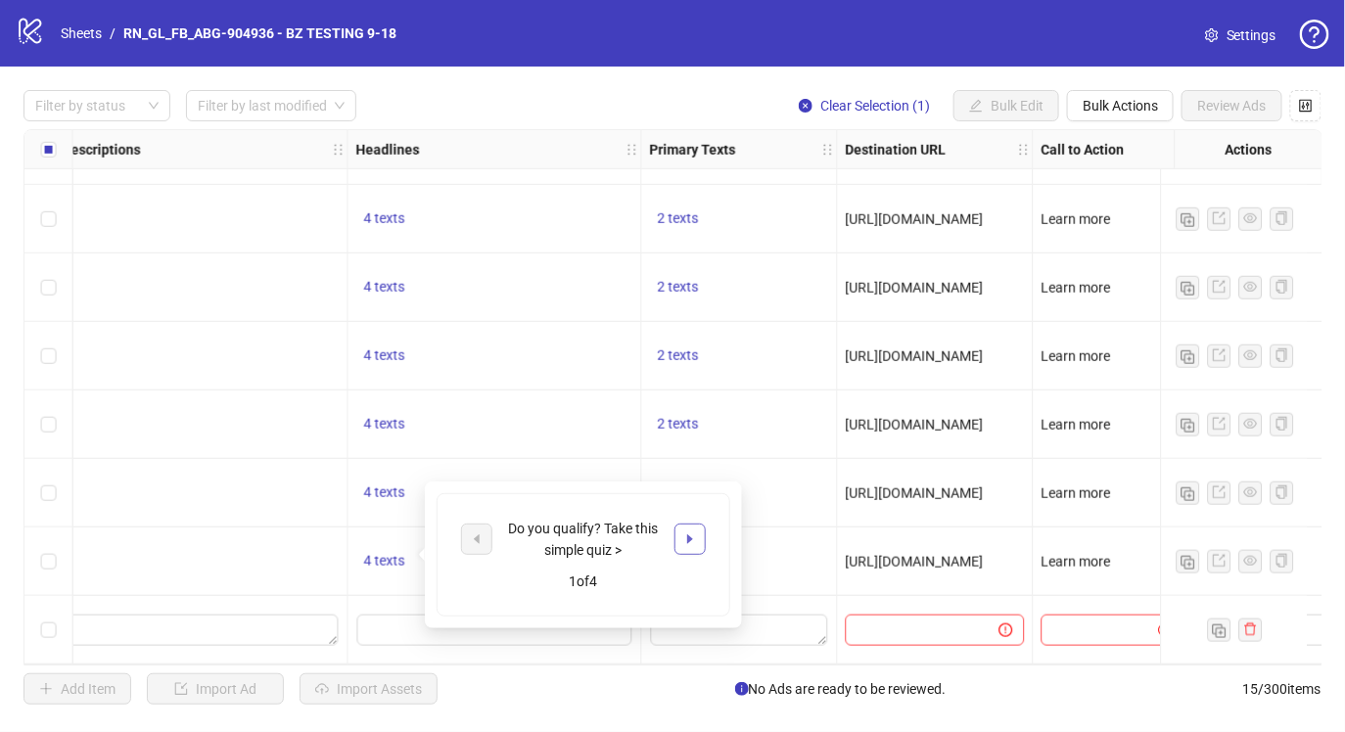
click at [700, 539] on button "button" at bounding box center [690, 539] width 31 height 31
click at [425, 619] on div "See if you qualify in just 3 minutes > 2 of 4" at bounding box center [583, 555] width 317 height 147
click at [412, 619] on input "Edit values" at bounding box center [494, 630] width 275 height 31
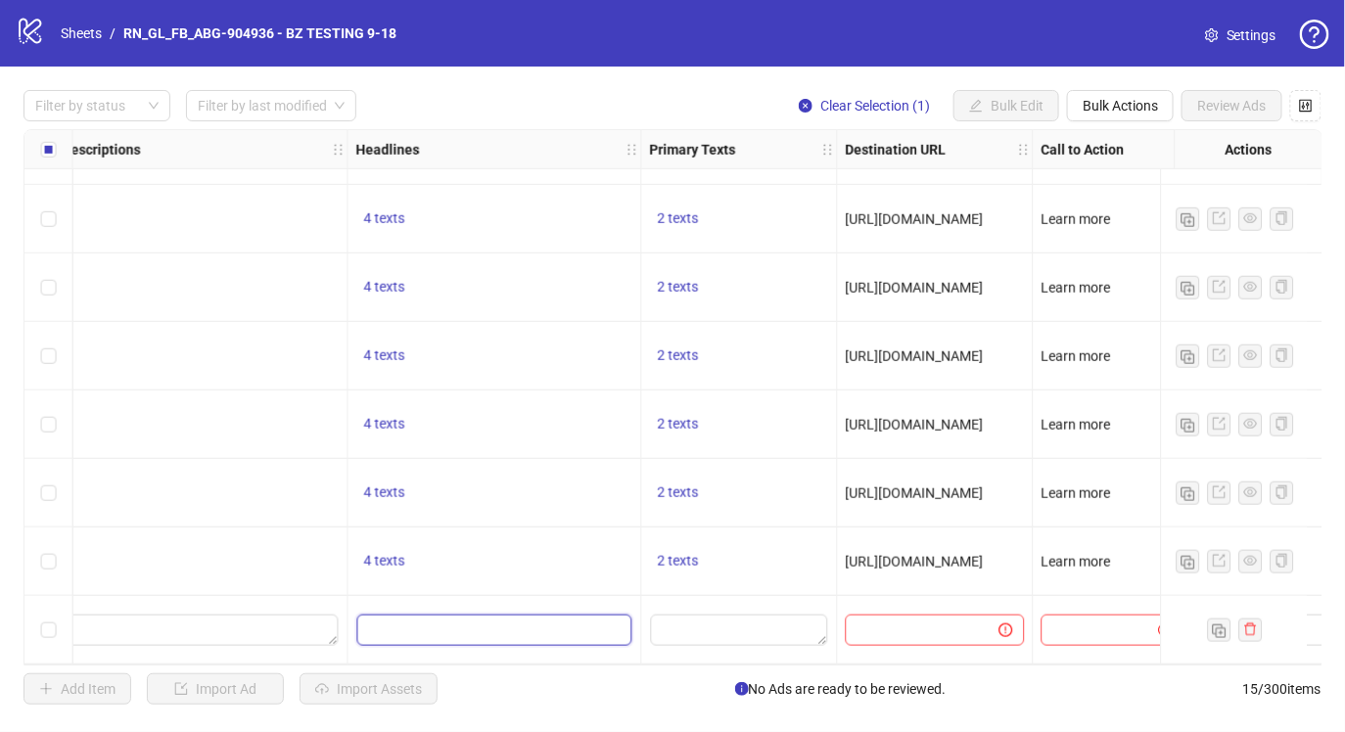
click at [412, 618] on input "Edit values" at bounding box center [494, 630] width 275 height 31
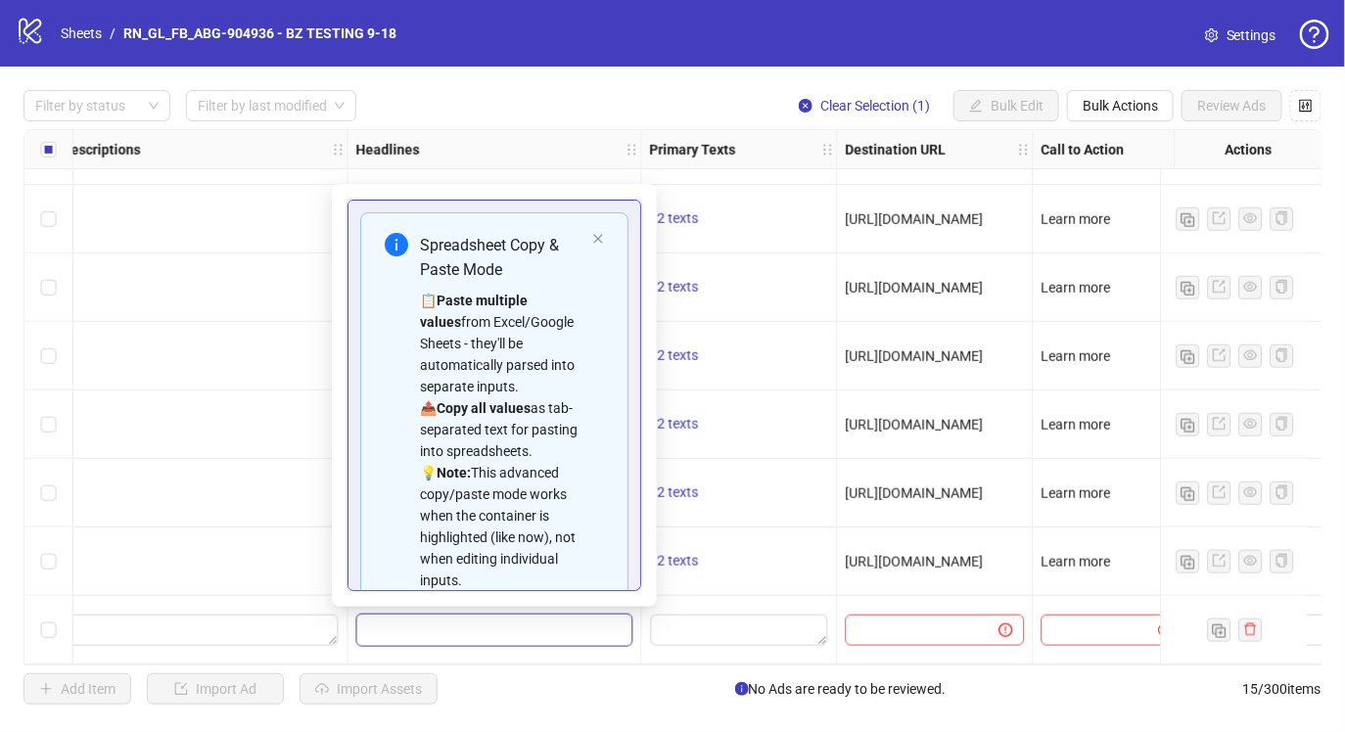
scroll to position [111, 0]
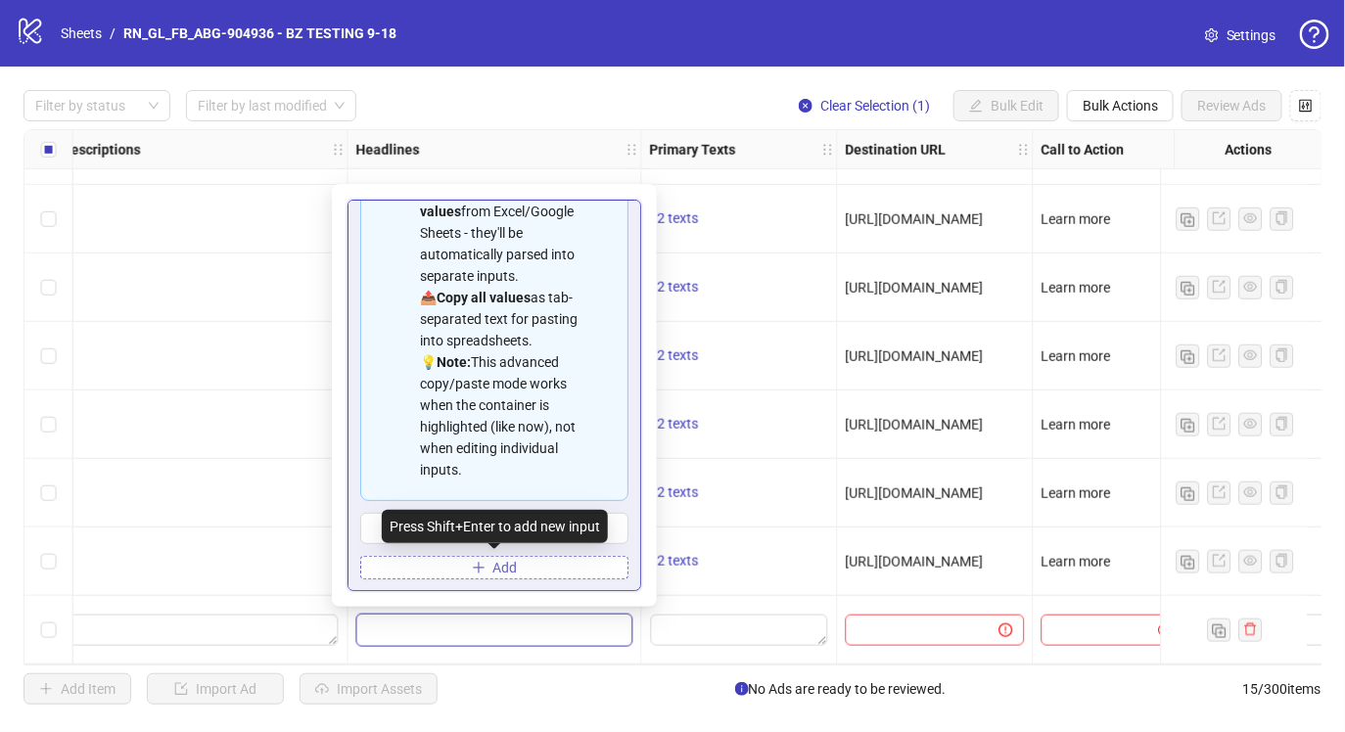
click at [478, 563] on icon "plus" at bounding box center [478, 567] width 1 height 11
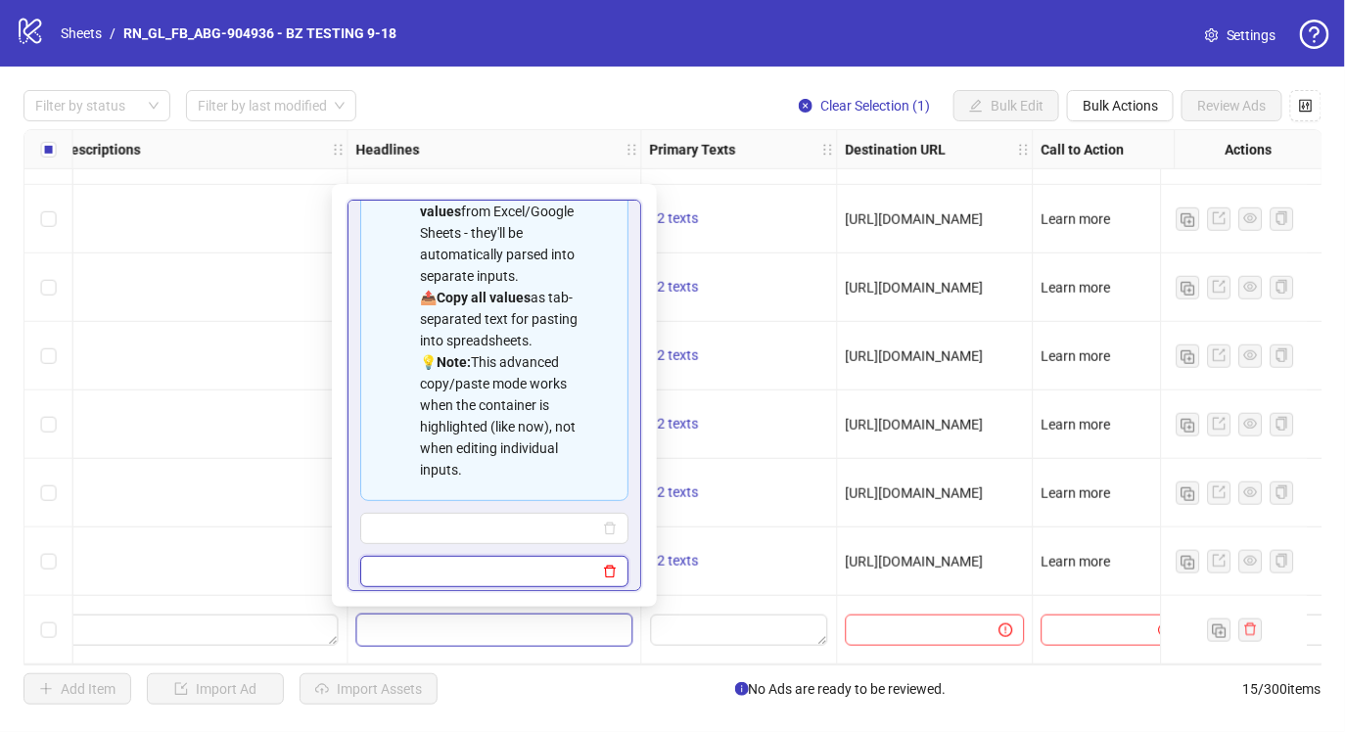
click at [616, 576] on icon "delete" at bounding box center [610, 572] width 14 height 14
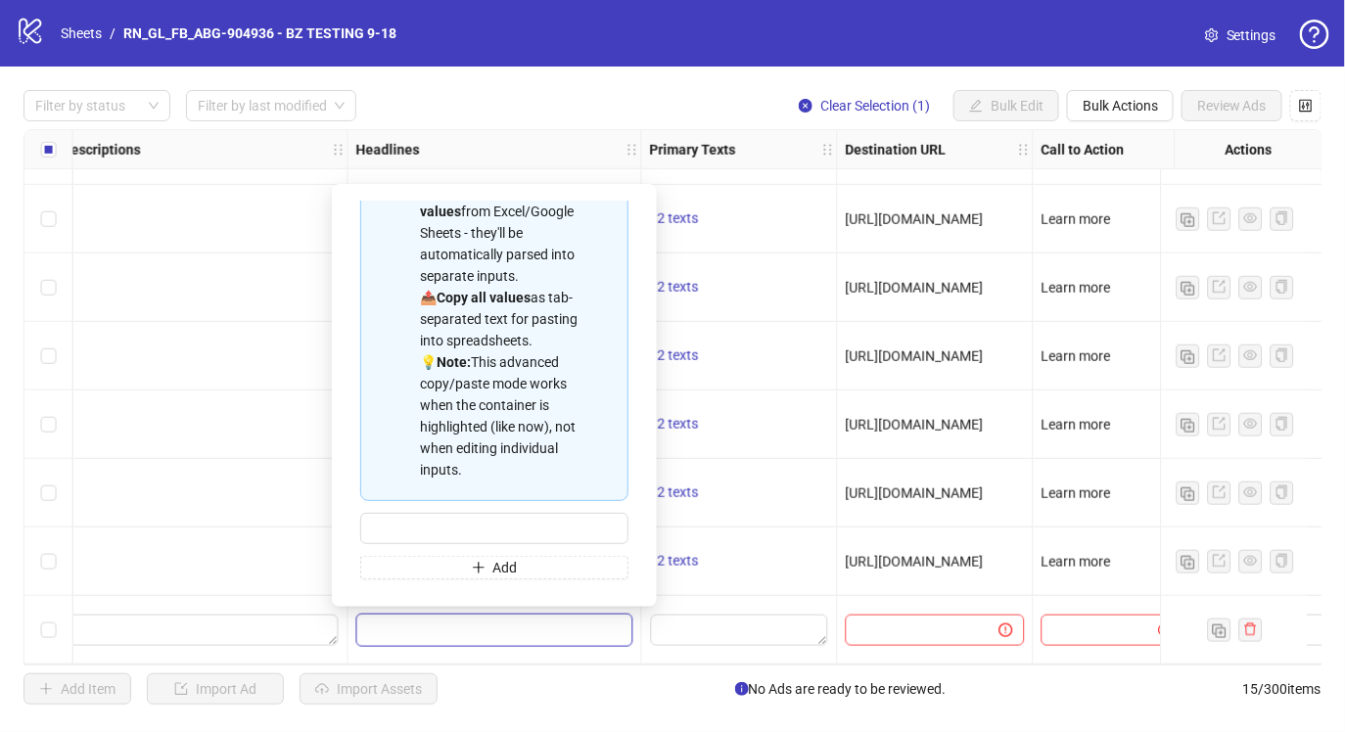
click at [85, 219] on div "-" at bounding box center [201, 220] width 277 height 22
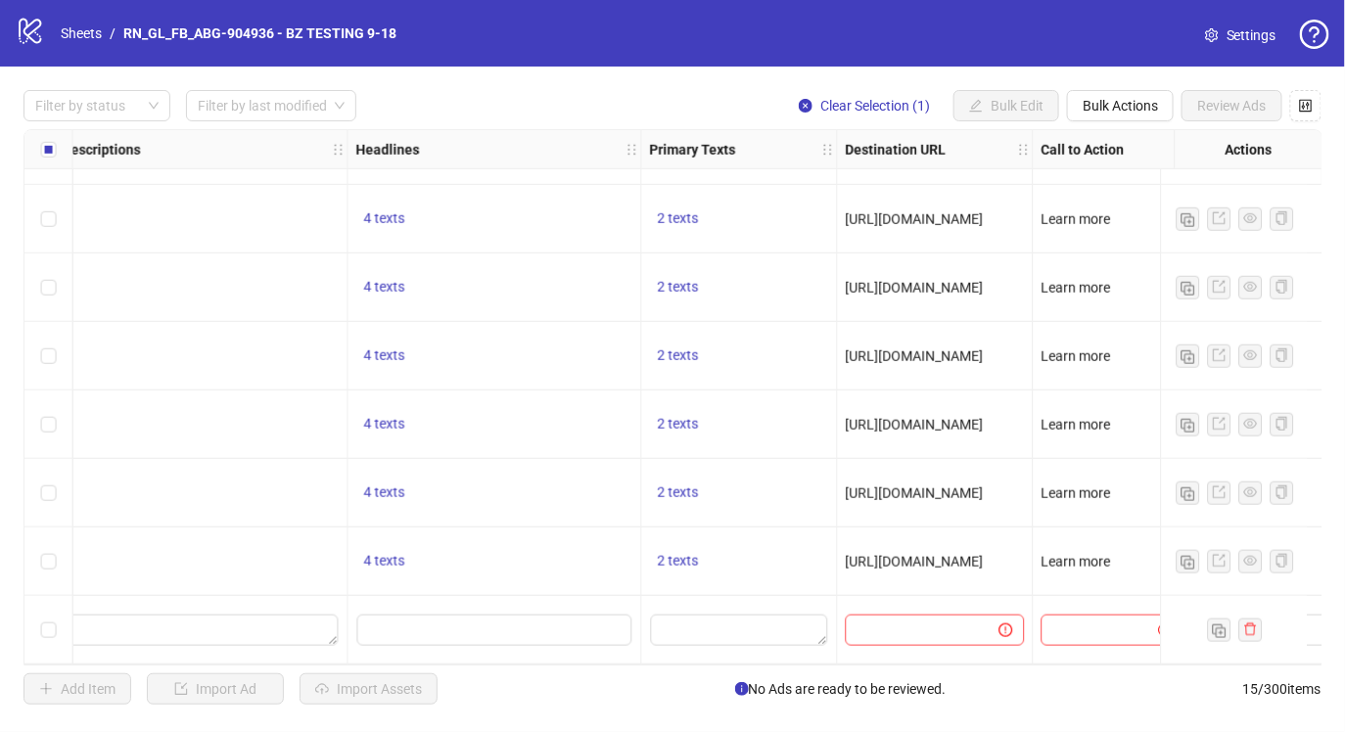
click at [77, 18] on div "logo/logo-mobile Sheets / RN_GL_FB_ABG-904936 - BZ TESTING 9-18" at bounding box center [210, 33] width 389 height 35
click at [77, 29] on link "Sheets" at bounding box center [81, 34] width 49 height 22
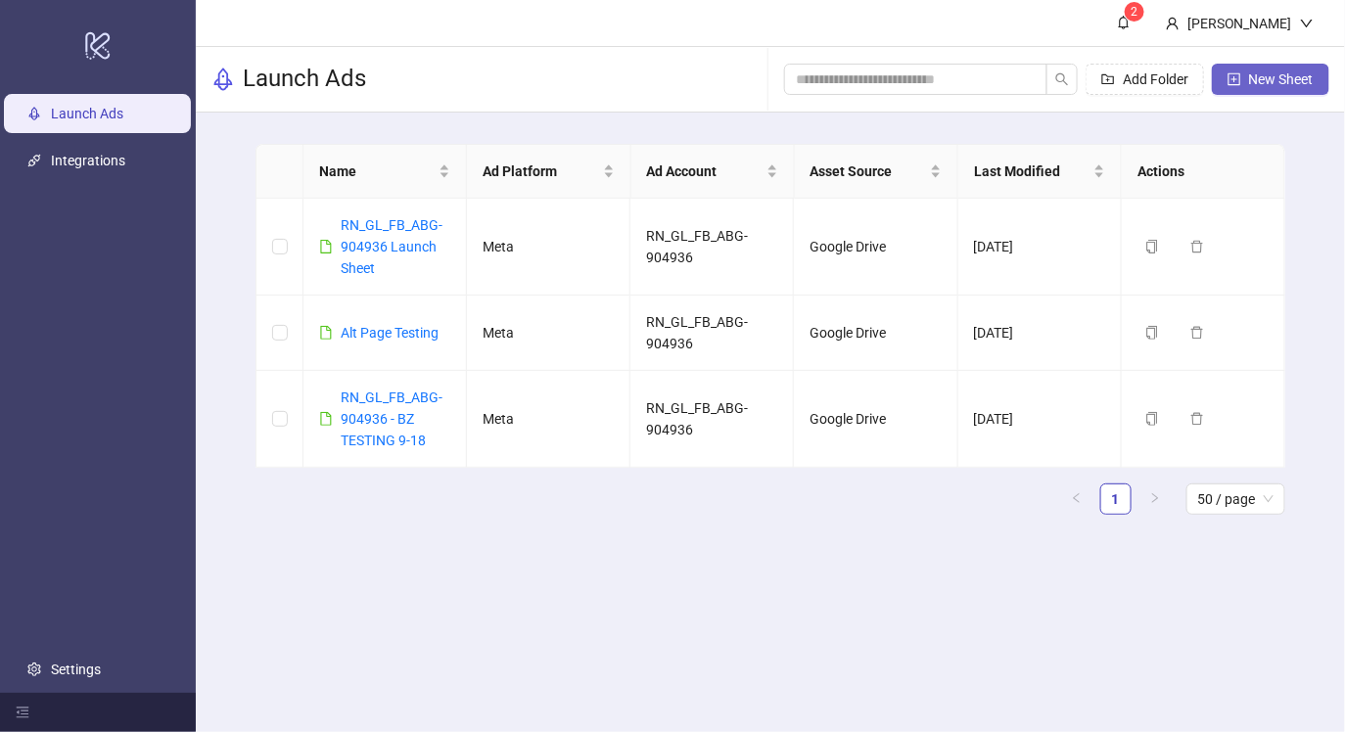
click at [1229, 79] on icon "plus-square" at bounding box center [1235, 78] width 13 height 13
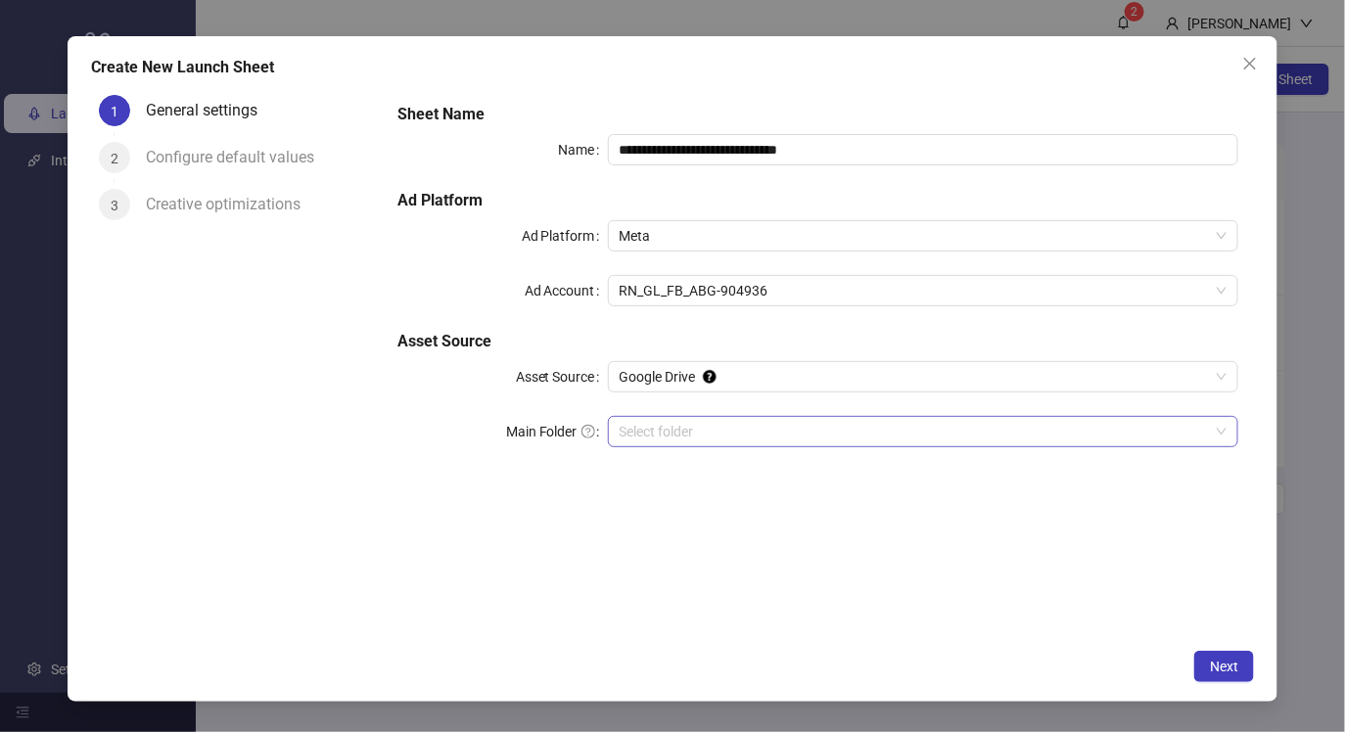
click at [739, 425] on input "Main Folder" at bounding box center [915, 431] width 590 height 29
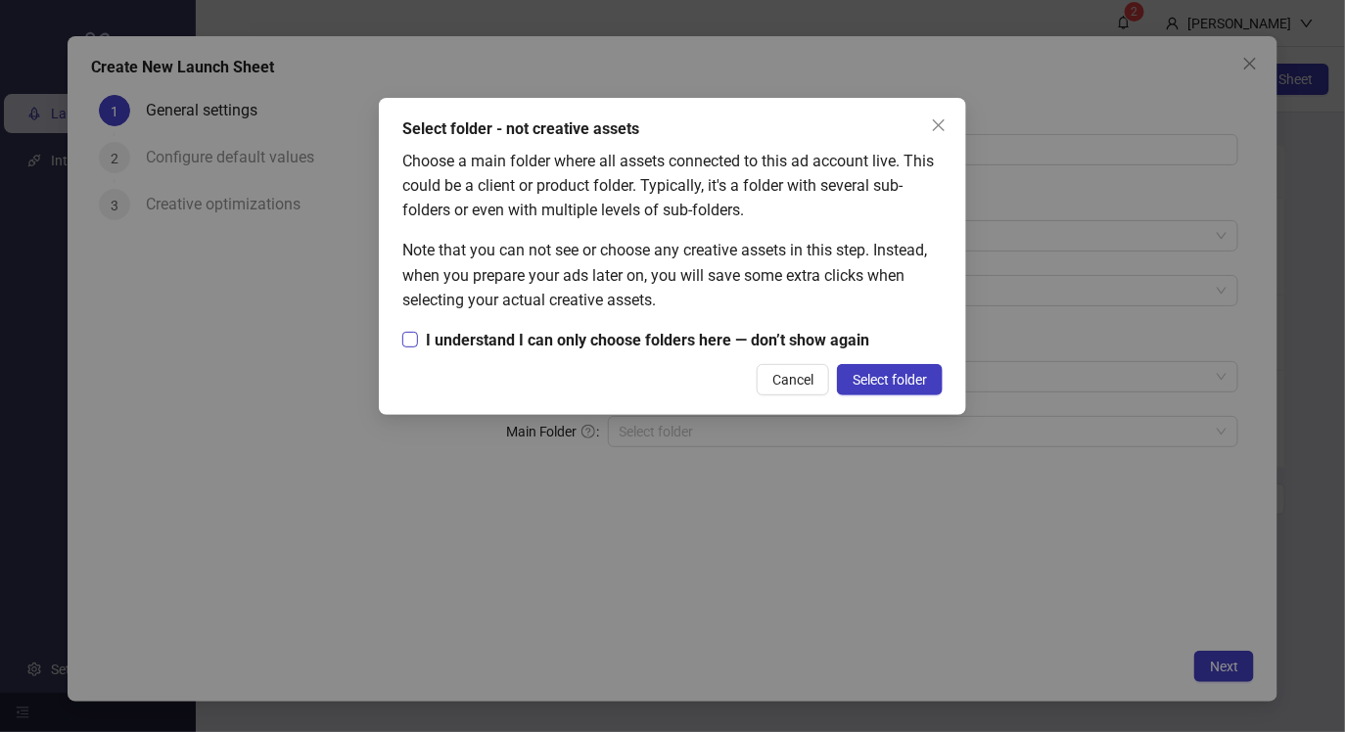
click at [591, 346] on span "I understand I can only choose folders here — don’t show again" at bounding box center [647, 340] width 459 height 24
click at [797, 382] on span "Cancel" at bounding box center [793, 380] width 41 height 16
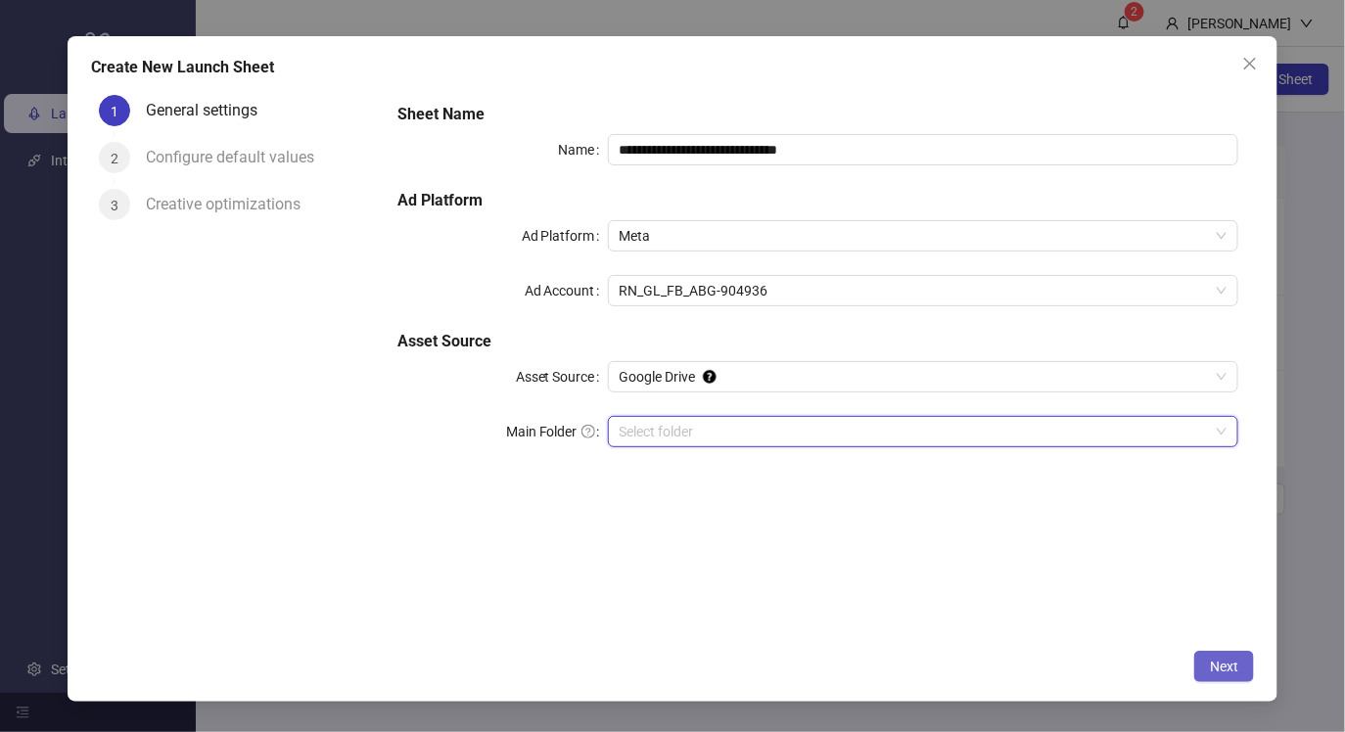
click at [1221, 661] on span "Next" at bounding box center [1224, 667] width 28 height 16
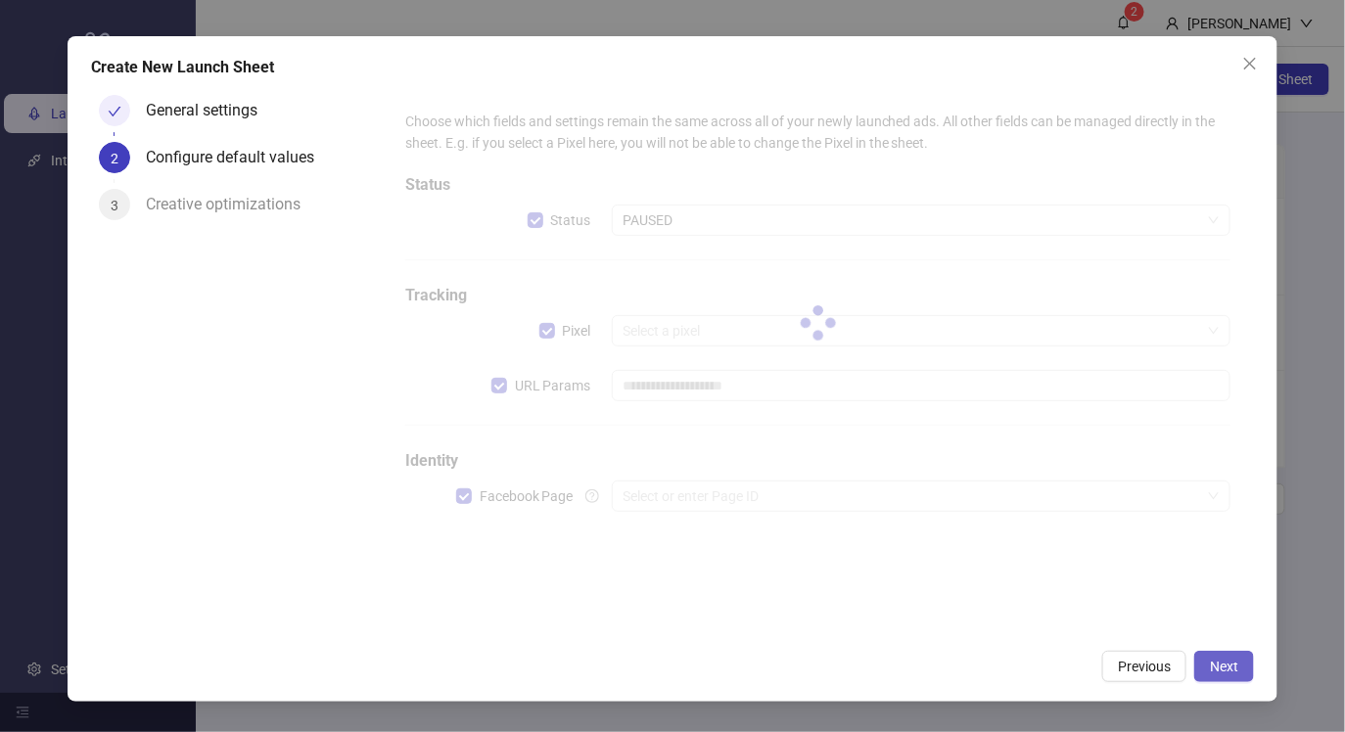
type input "**********"
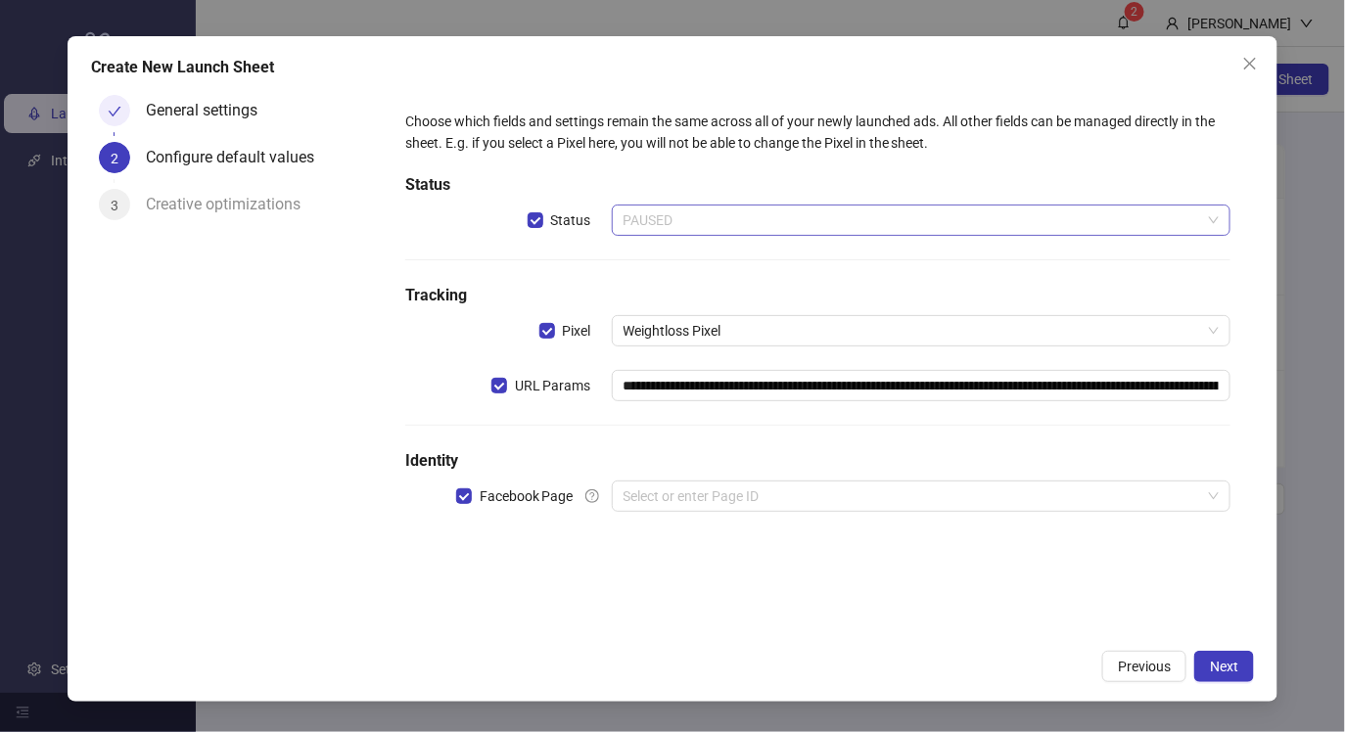
click at [746, 232] on span "PAUSED" at bounding box center [922, 220] width 596 height 29
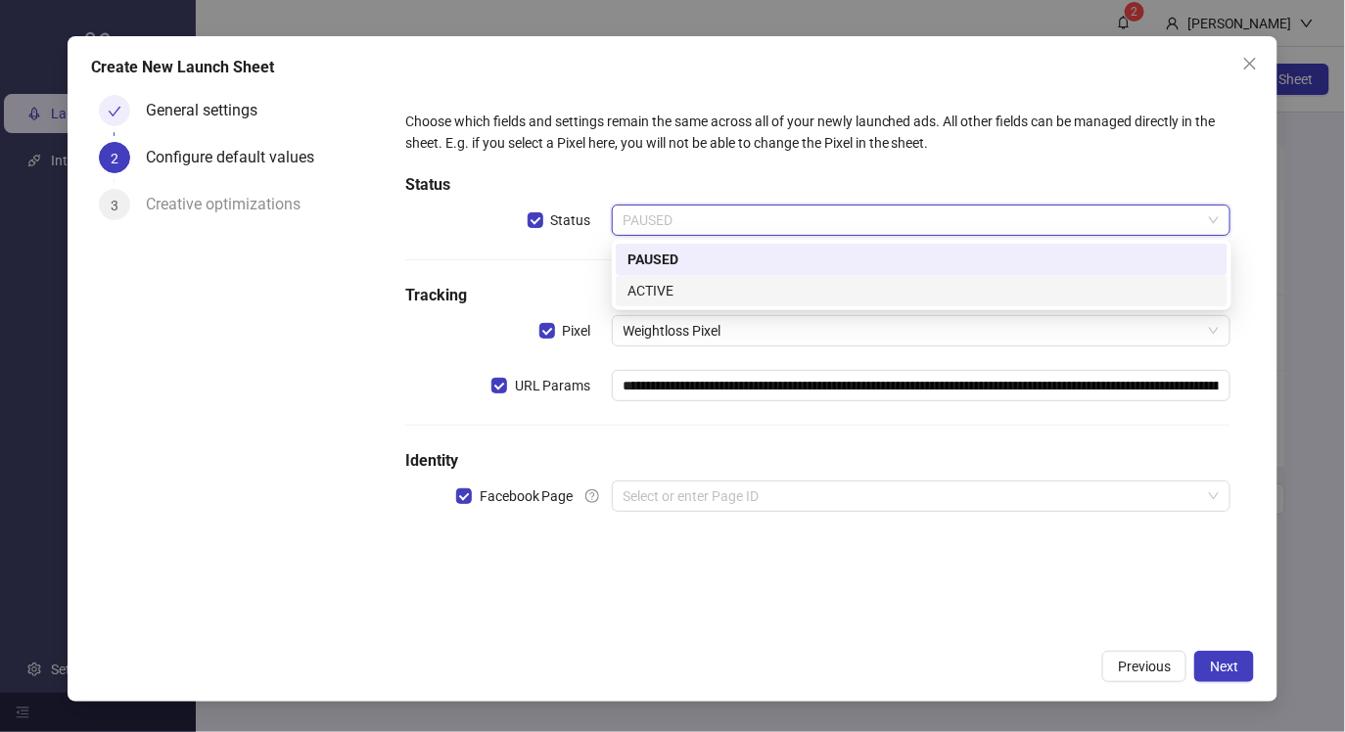
click at [706, 290] on div "ACTIVE" at bounding box center [922, 291] width 588 height 22
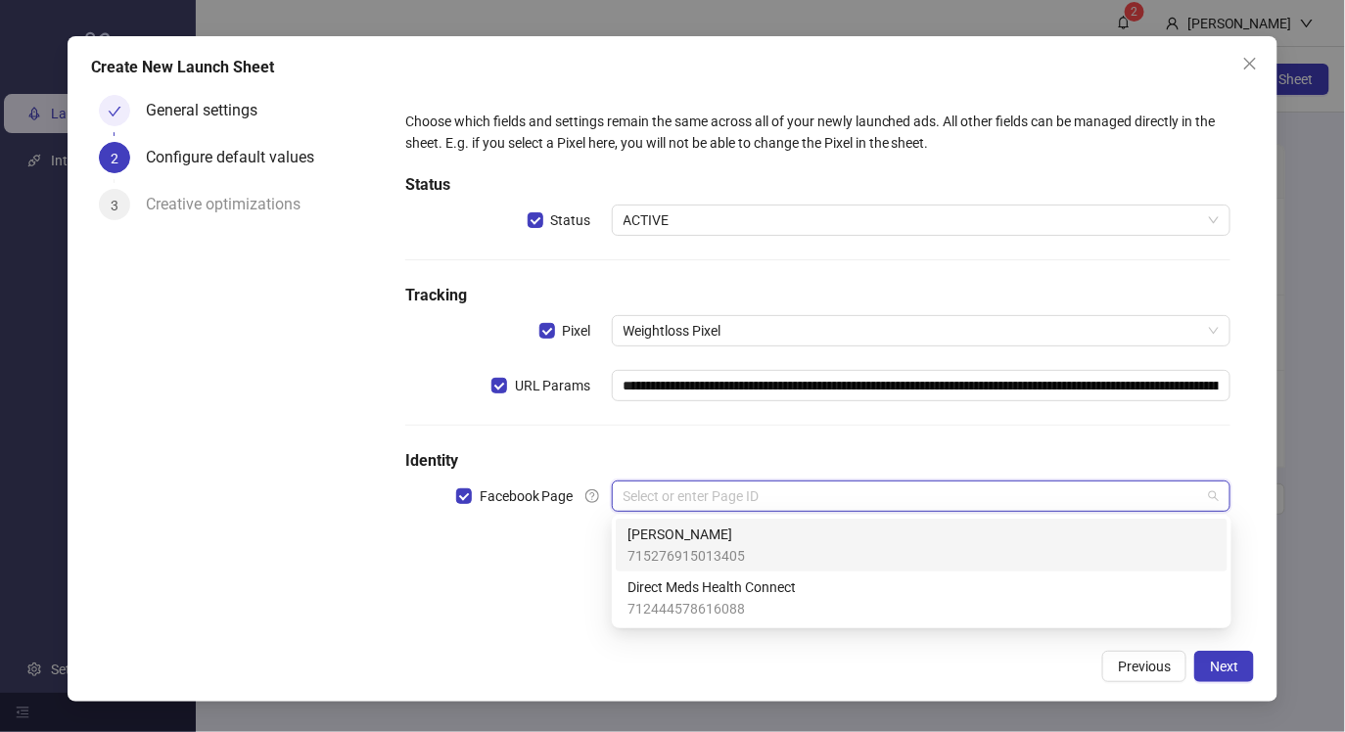
click at [724, 495] on input "search" at bounding box center [913, 496] width 579 height 29
click at [717, 552] on span "715276915013405" at bounding box center [686, 556] width 117 height 22
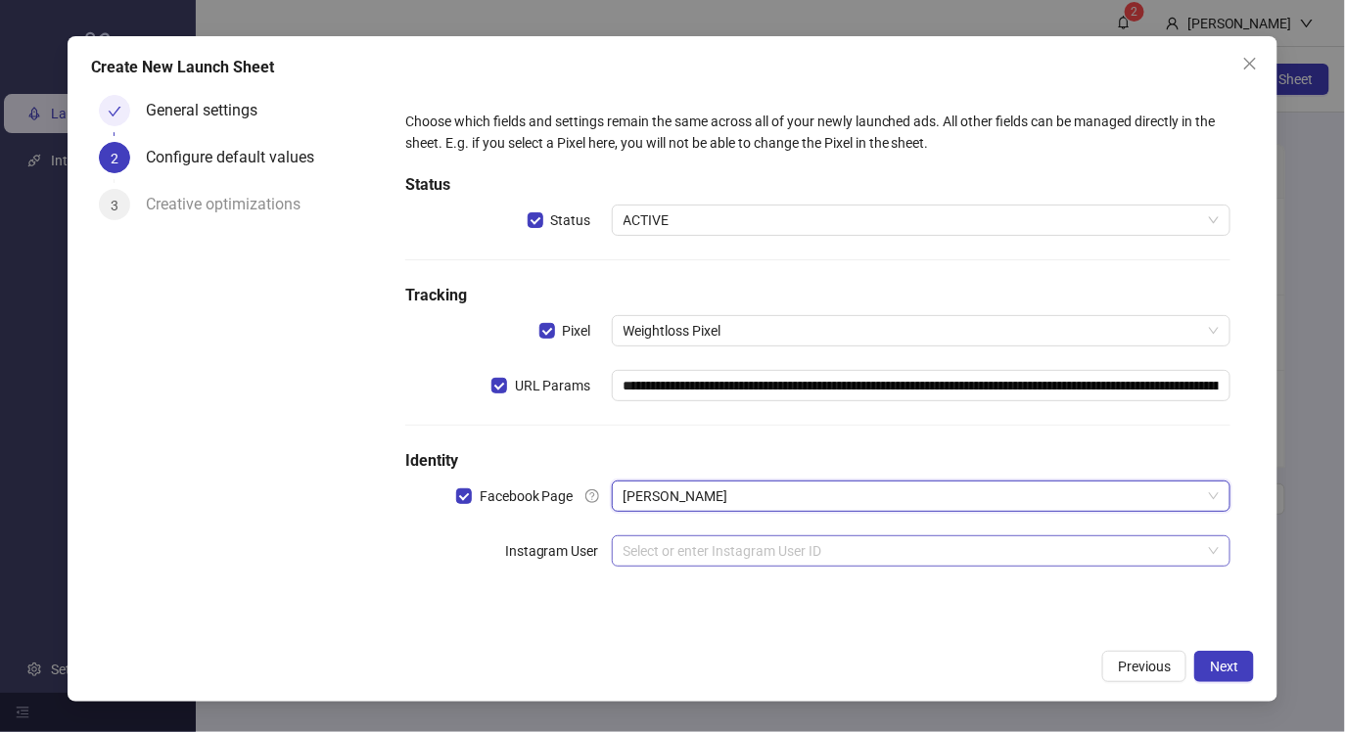
click at [724, 548] on input "search" at bounding box center [913, 551] width 579 height 29
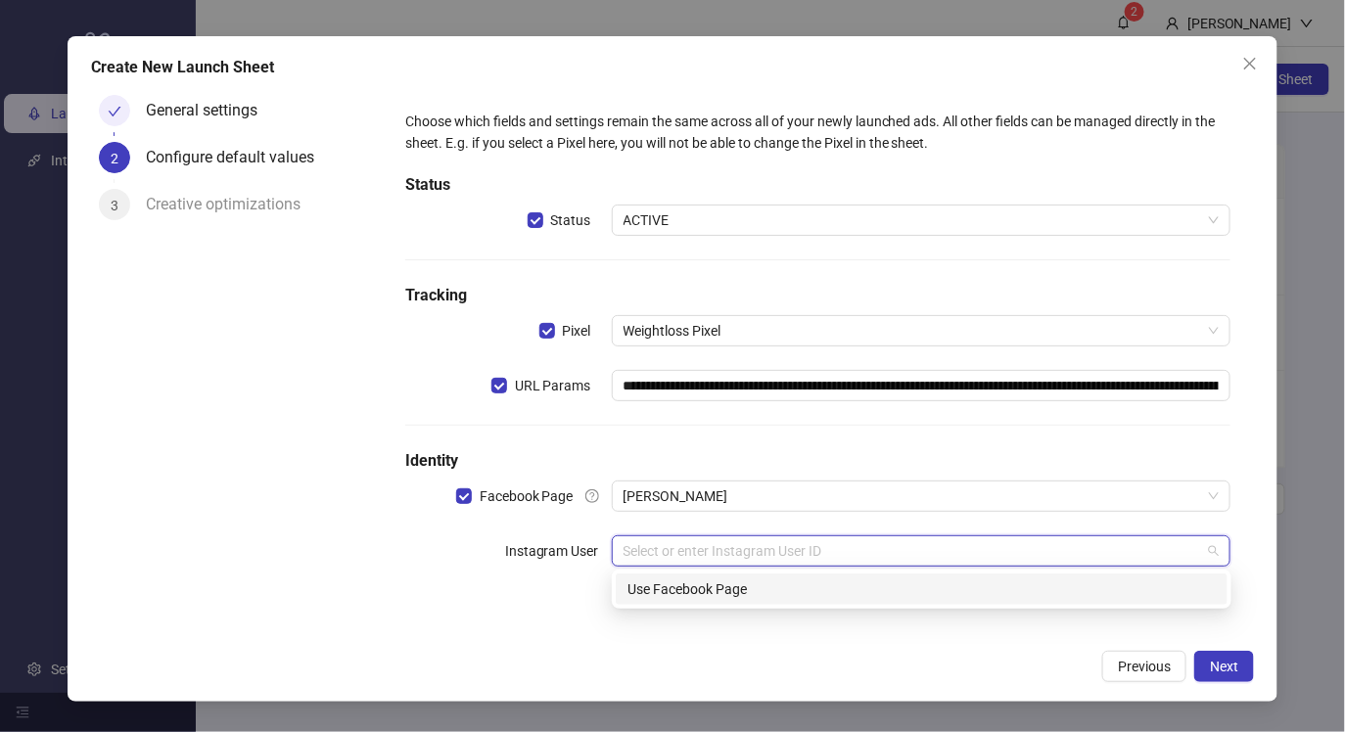
click at [711, 588] on div "Use Facebook Page" at bounding box center [922, 590] width 588 height 22
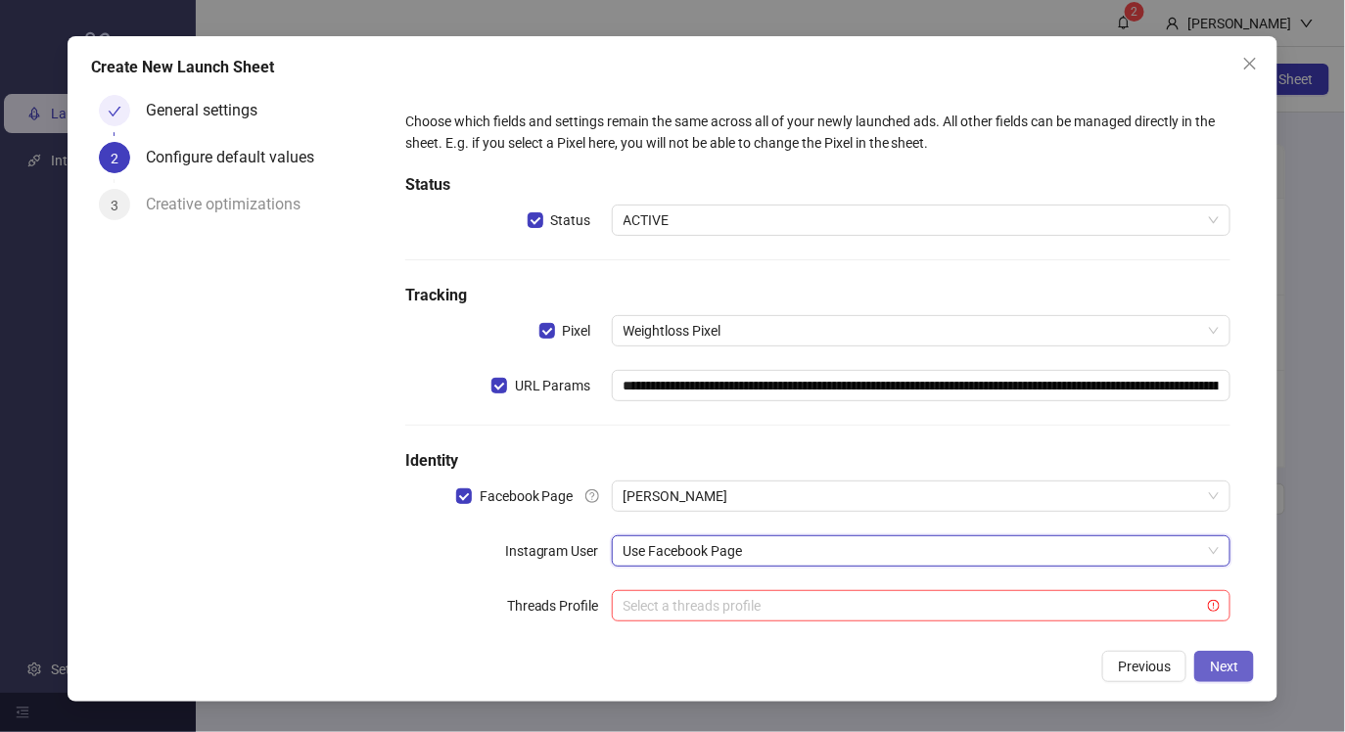
click at [1207, 669] on button "Next" at bounding box center [1224, 666] width 60 height 31
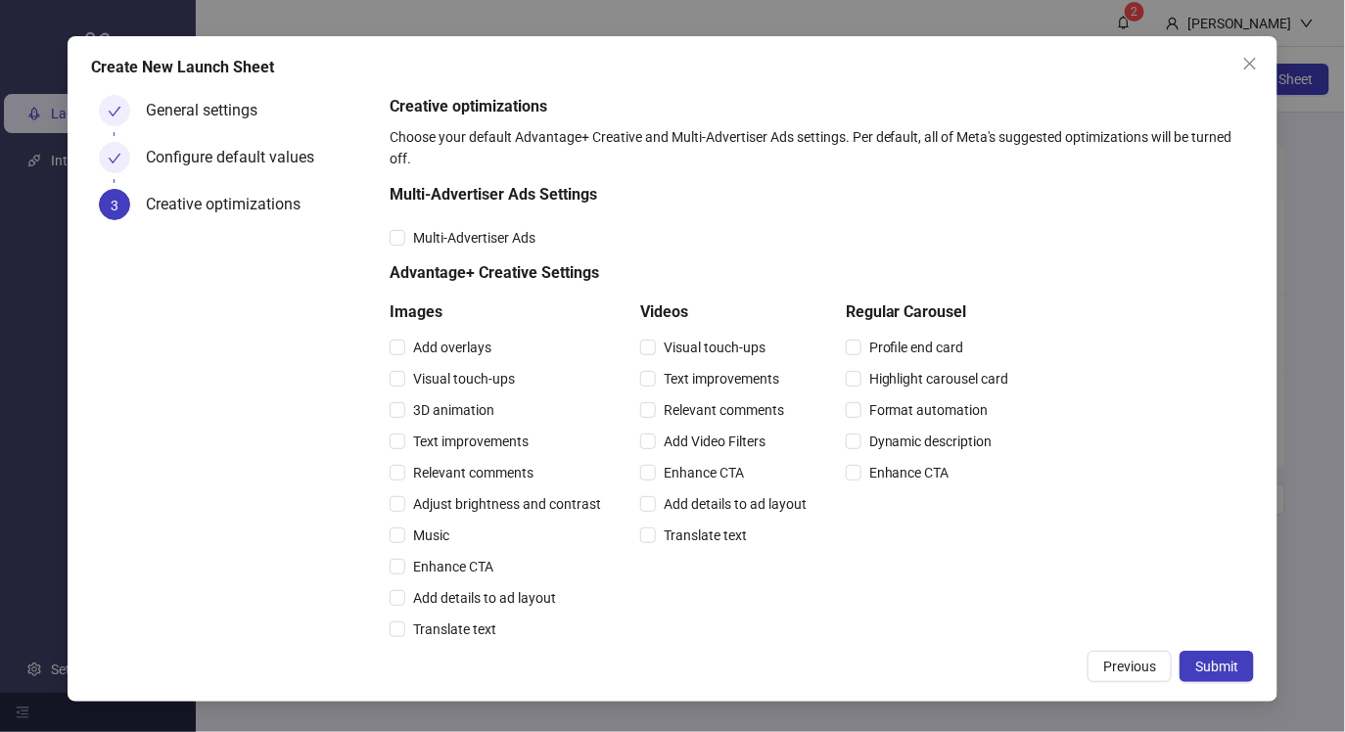
click at [1207, 669] on span "Submit" at bounding box center [1216, 667] width 43 height 16
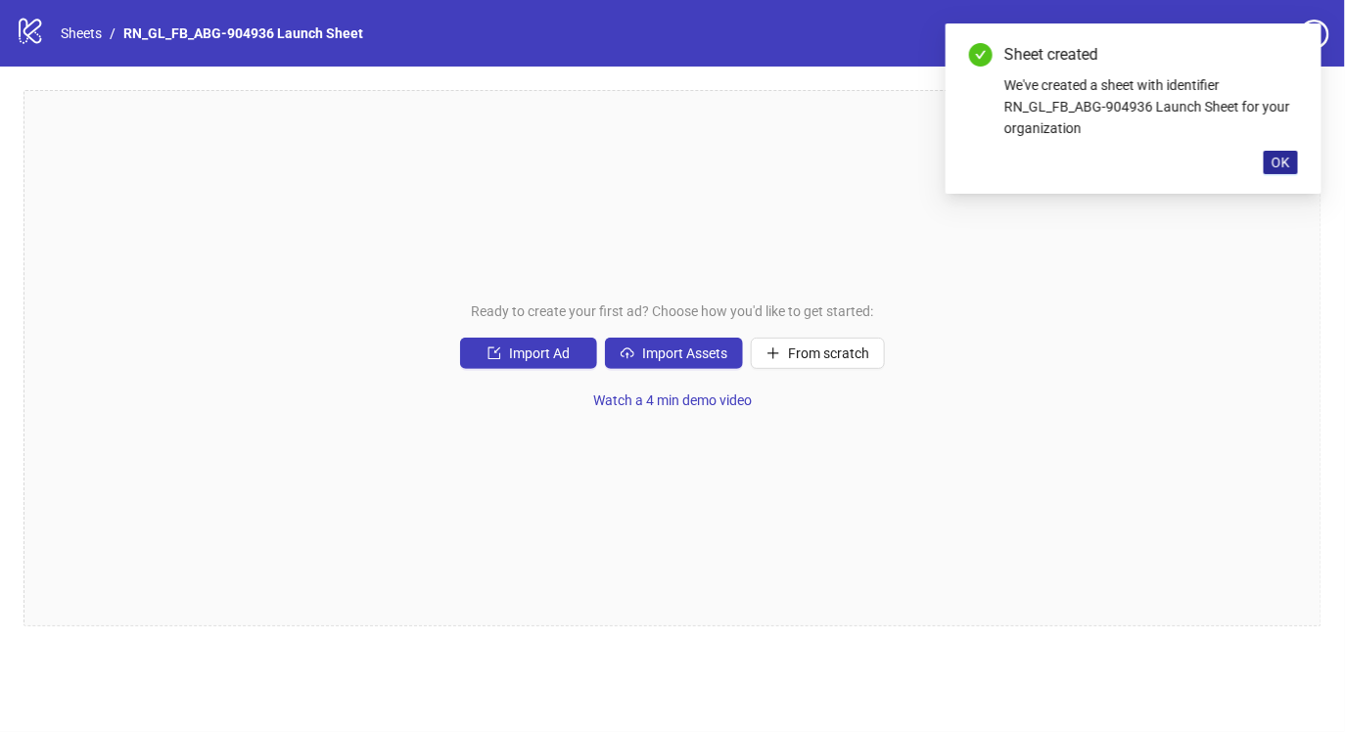
click at [1287, 164] on span "OK" at bounding box center [1281, 163] width 19 height 16
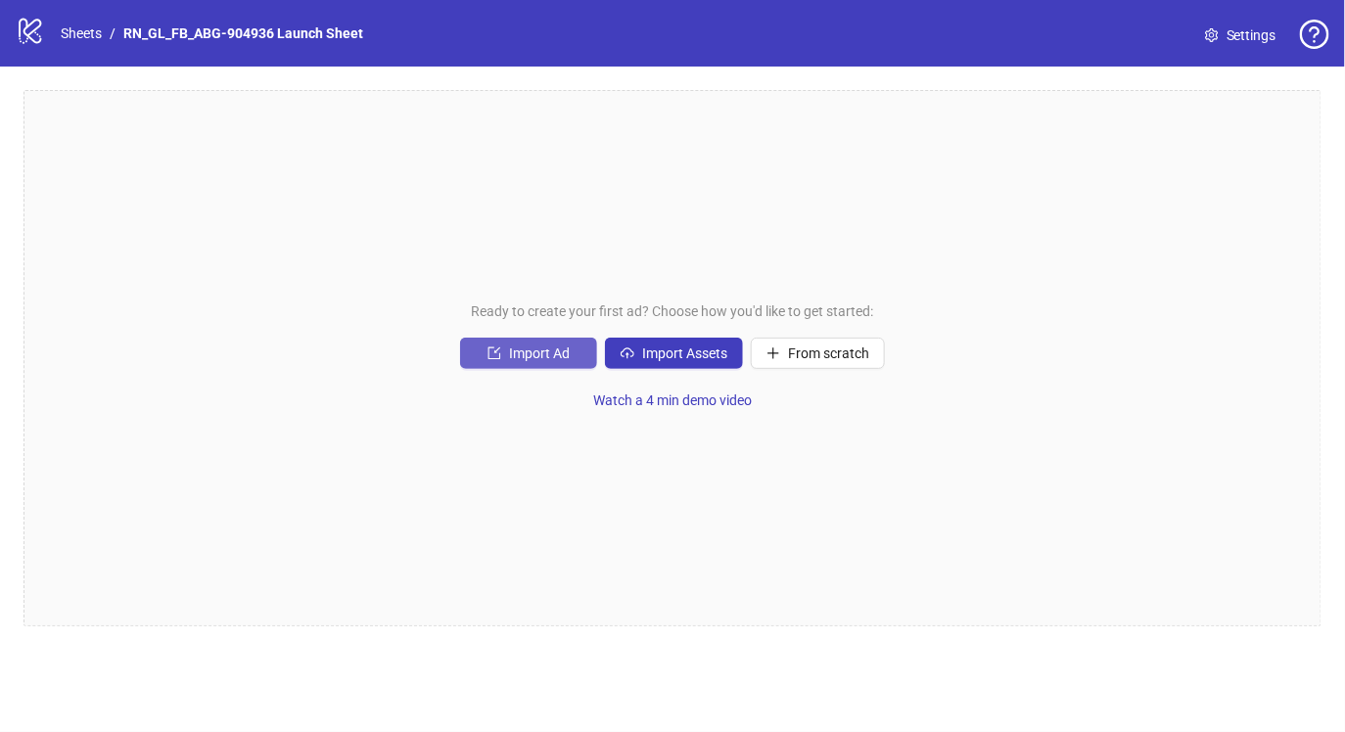
click at [570, 359] on button "Import Ad" at bounding box center [528, 353] width 137 height 31
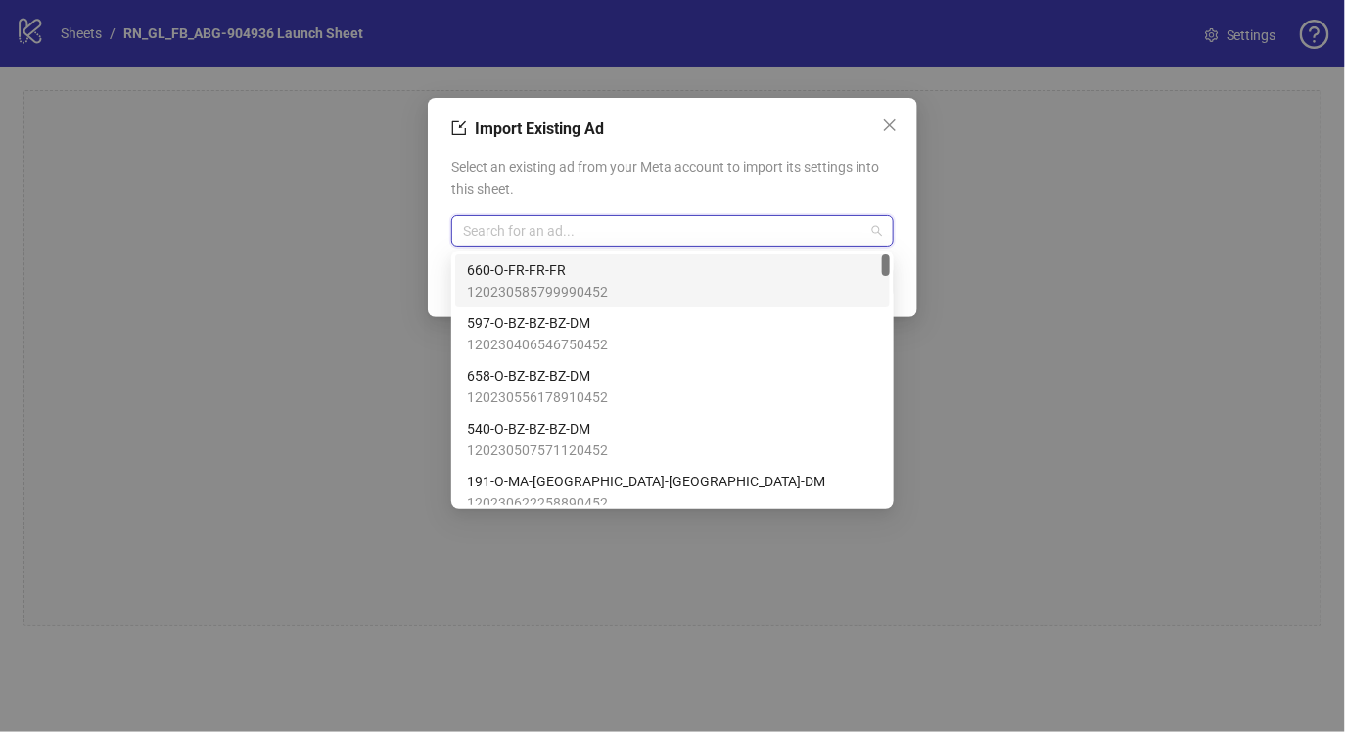
click at [569, 237] on input "search" at bounding box center [663, 230] width 401 height 29
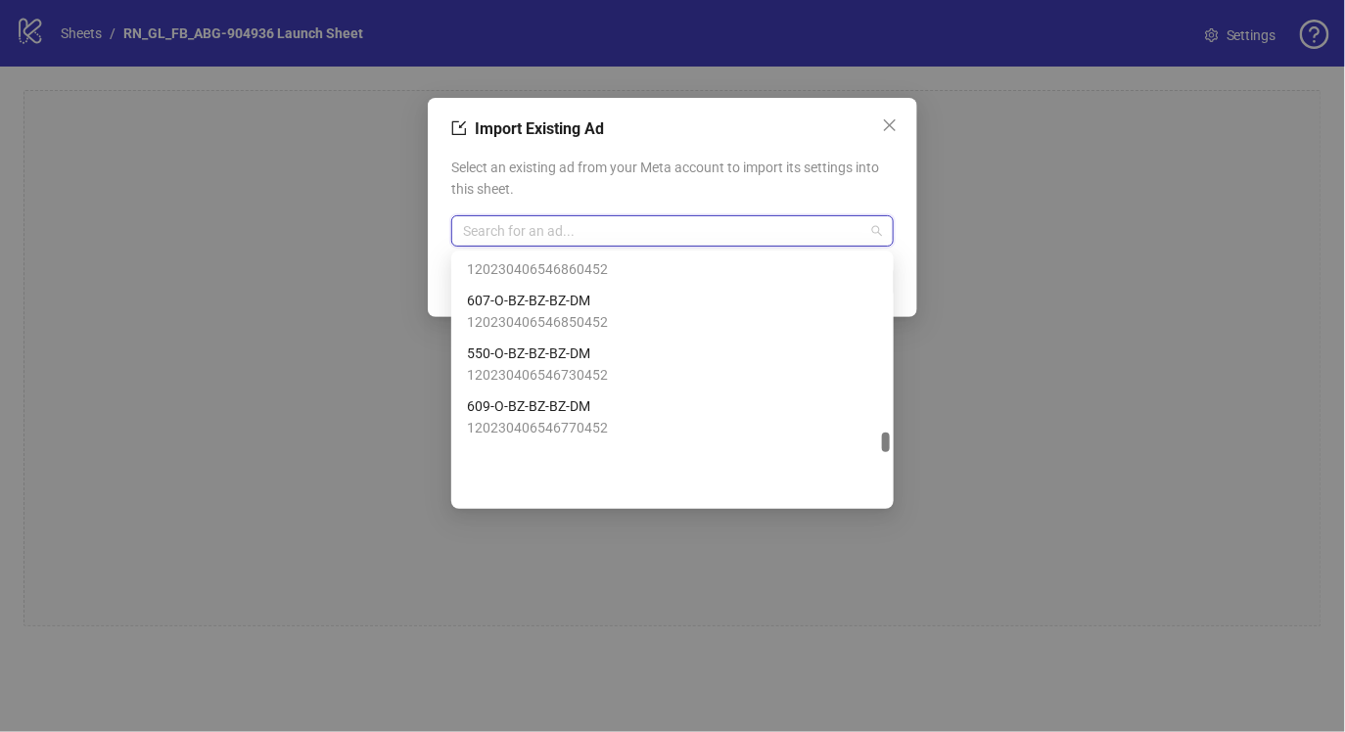
scroll to position [2948, 0]
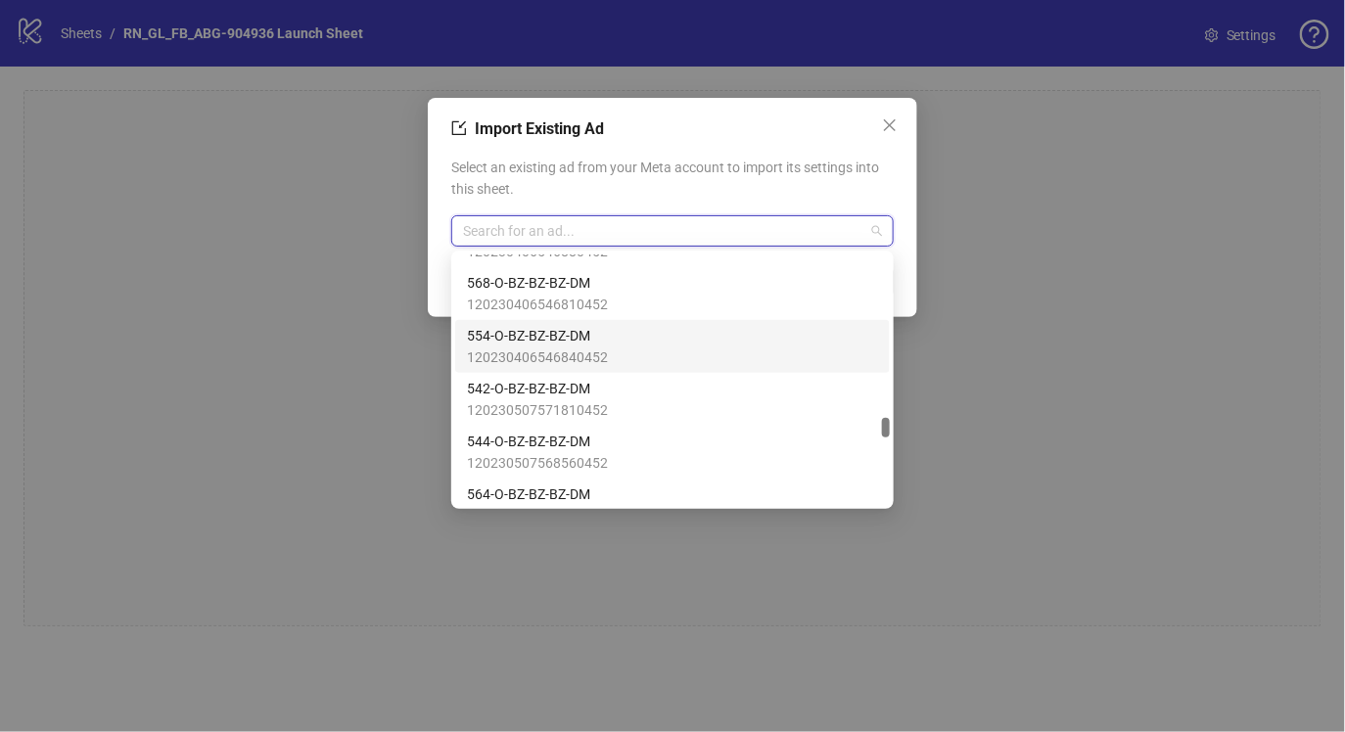
click at [572, 345] on span "554-O-BZ-BZ-BZ-DM" at bounding box center [537, 336] width 141 height 22
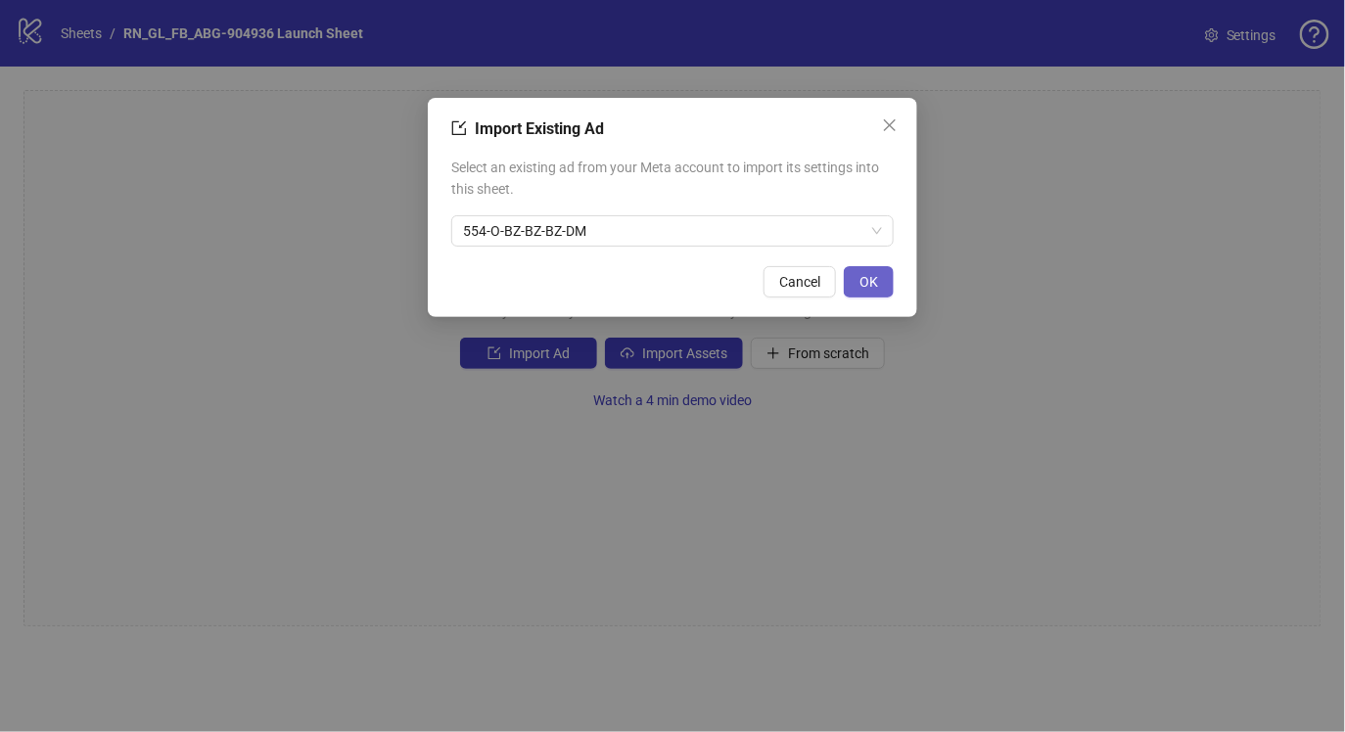
click at [869, 286] on span "OK" at bounding box center [869, 282] width 19 height 16
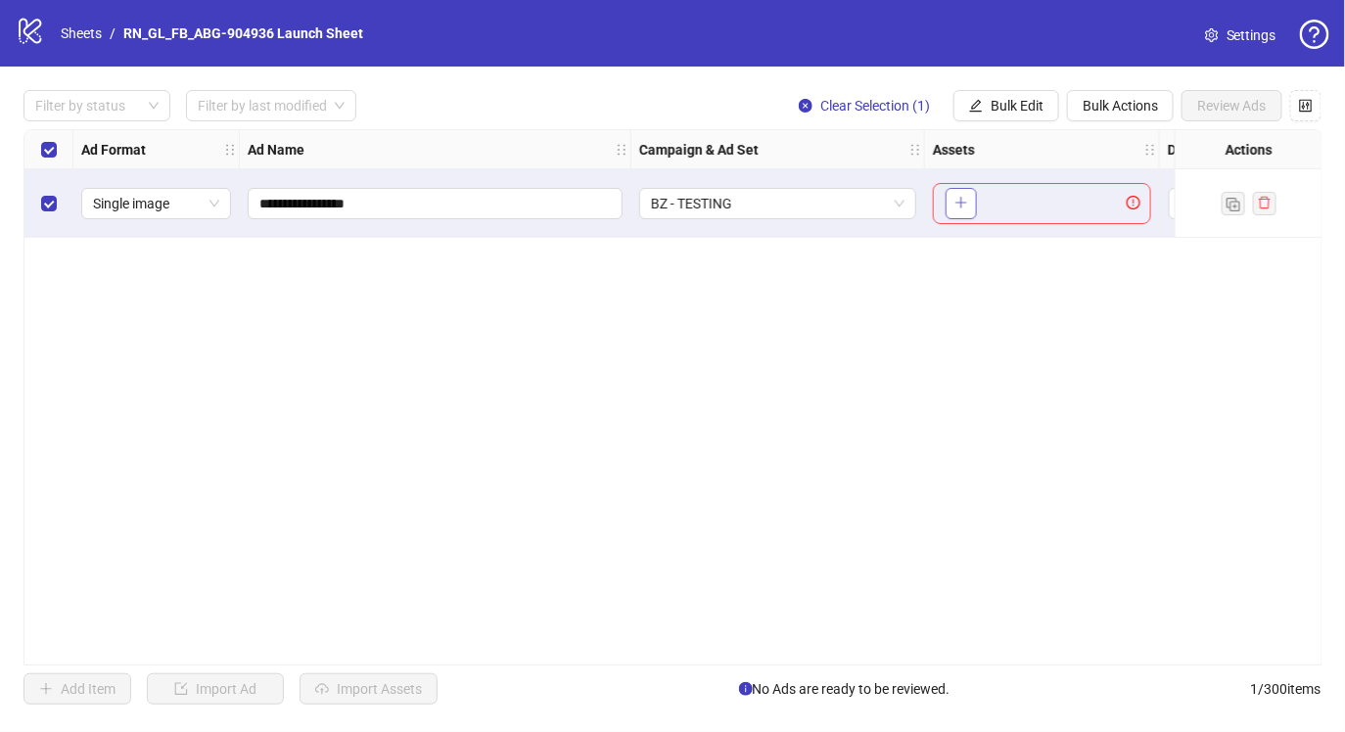
click at [966, 203] on icon "plus" at bounding box center [962, 203] width 14 height 14
click at [1134, 103] on span "Bulk Actions" at bounding box center [1120, 106] width 75 height 16
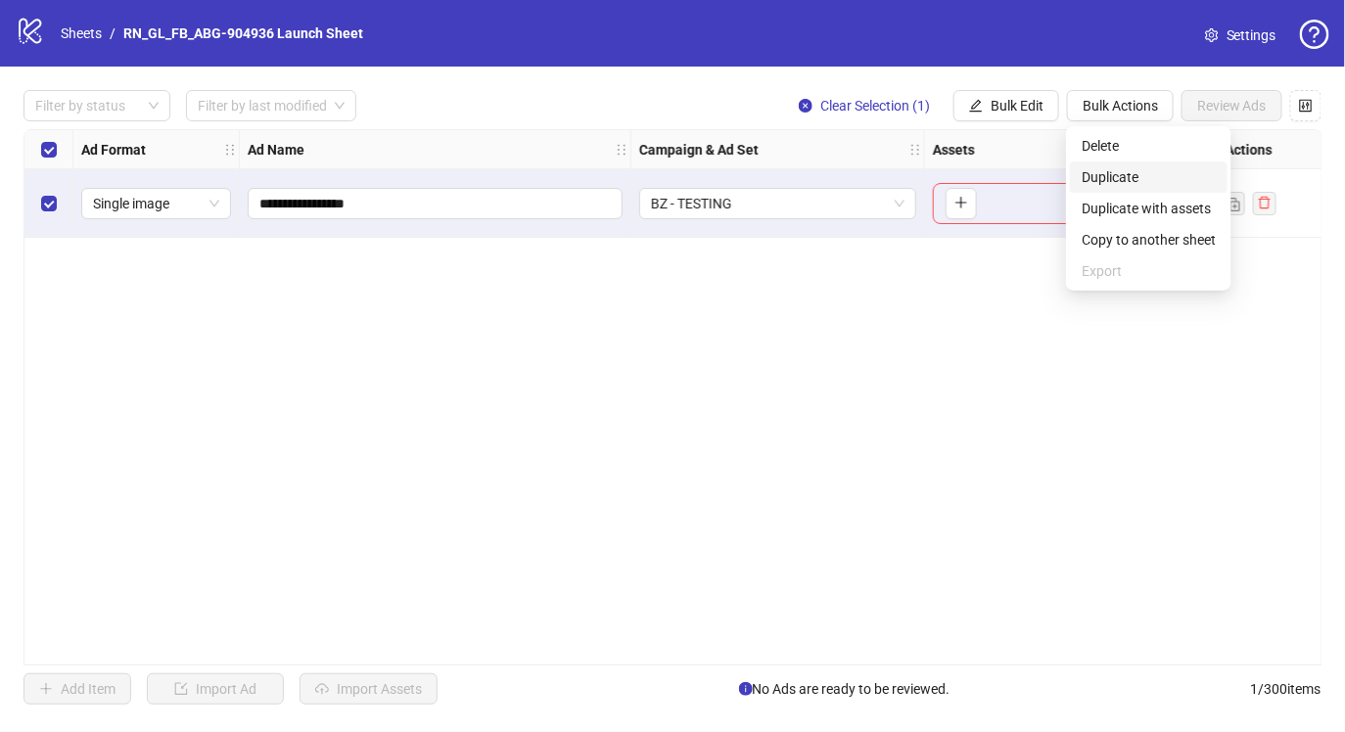
click at [1114, 172] on span "Duplicate" at bounding box center [1149, 177] width 134 height 22
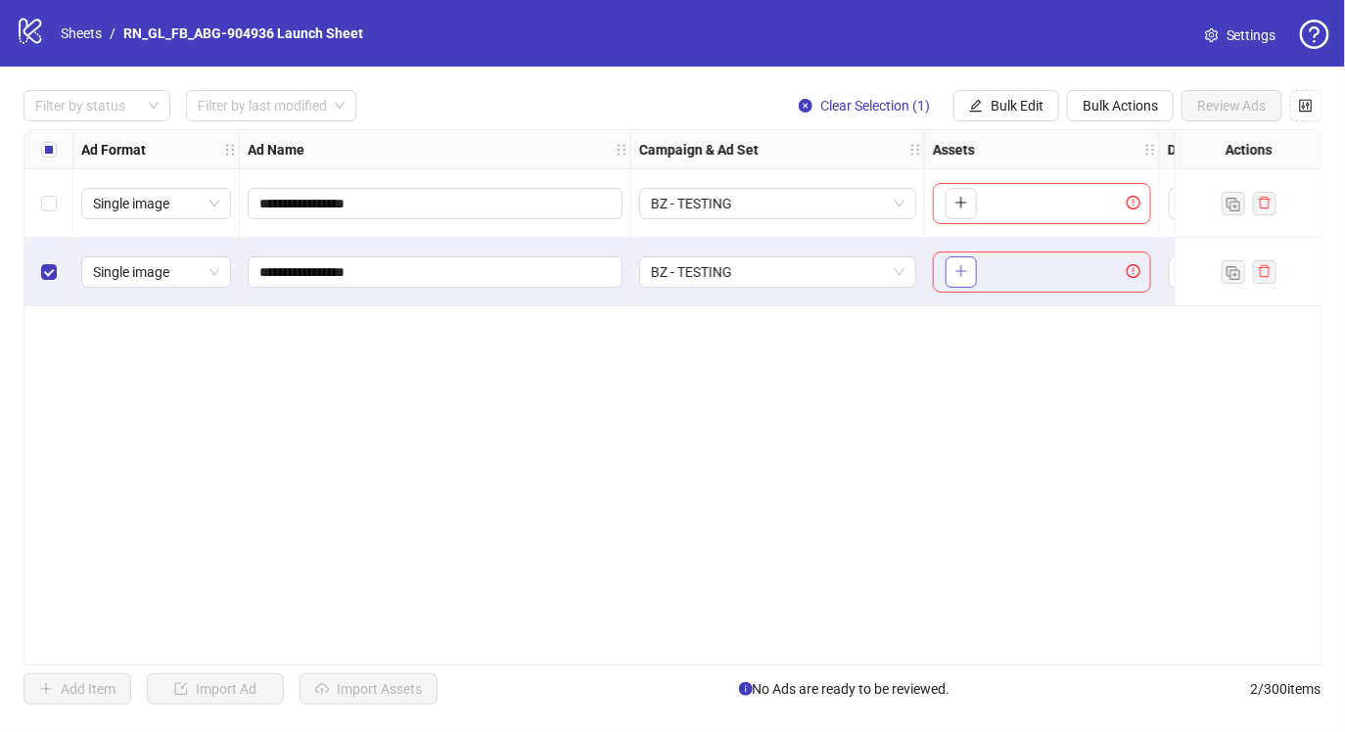
click at [967, 265] on icon "plus" at bounding box center [962, 271] width 14 height 14
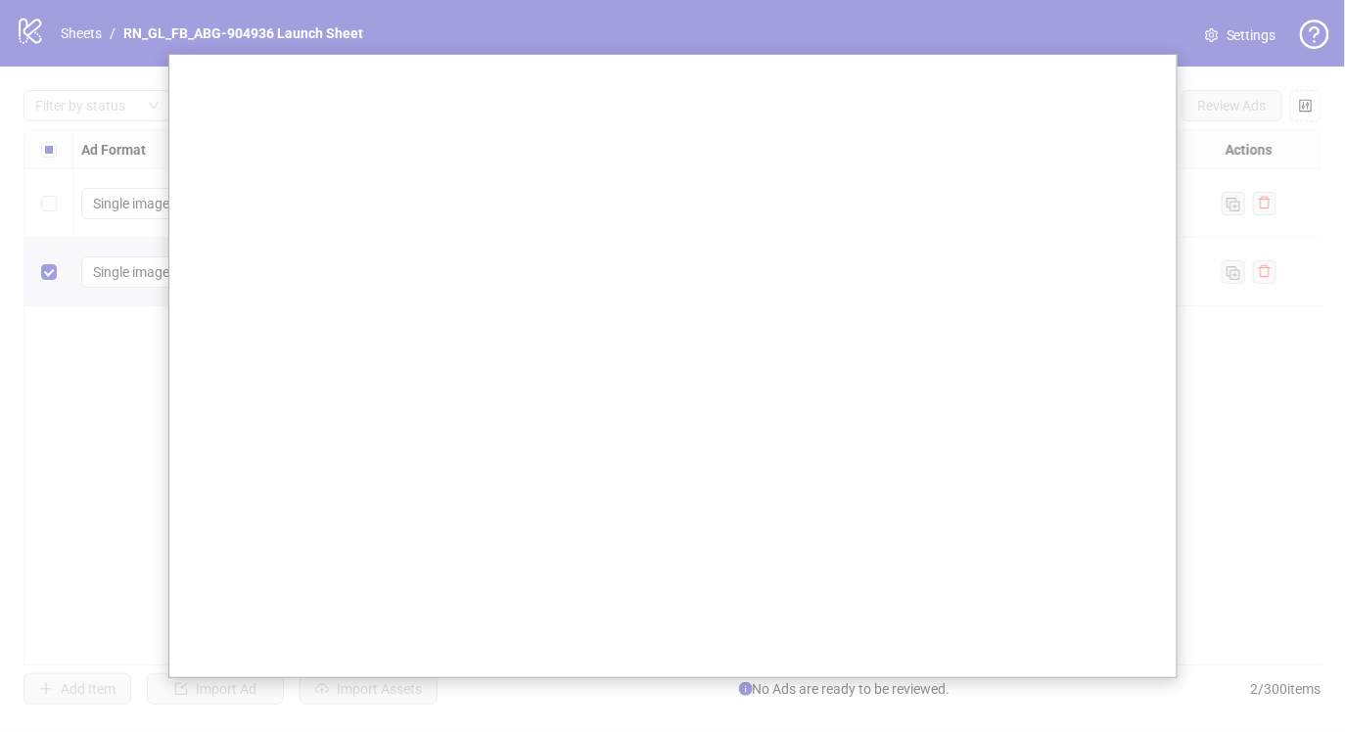
click at [111, 409] on div at bounding box center [673, 366] width 1346 height 732
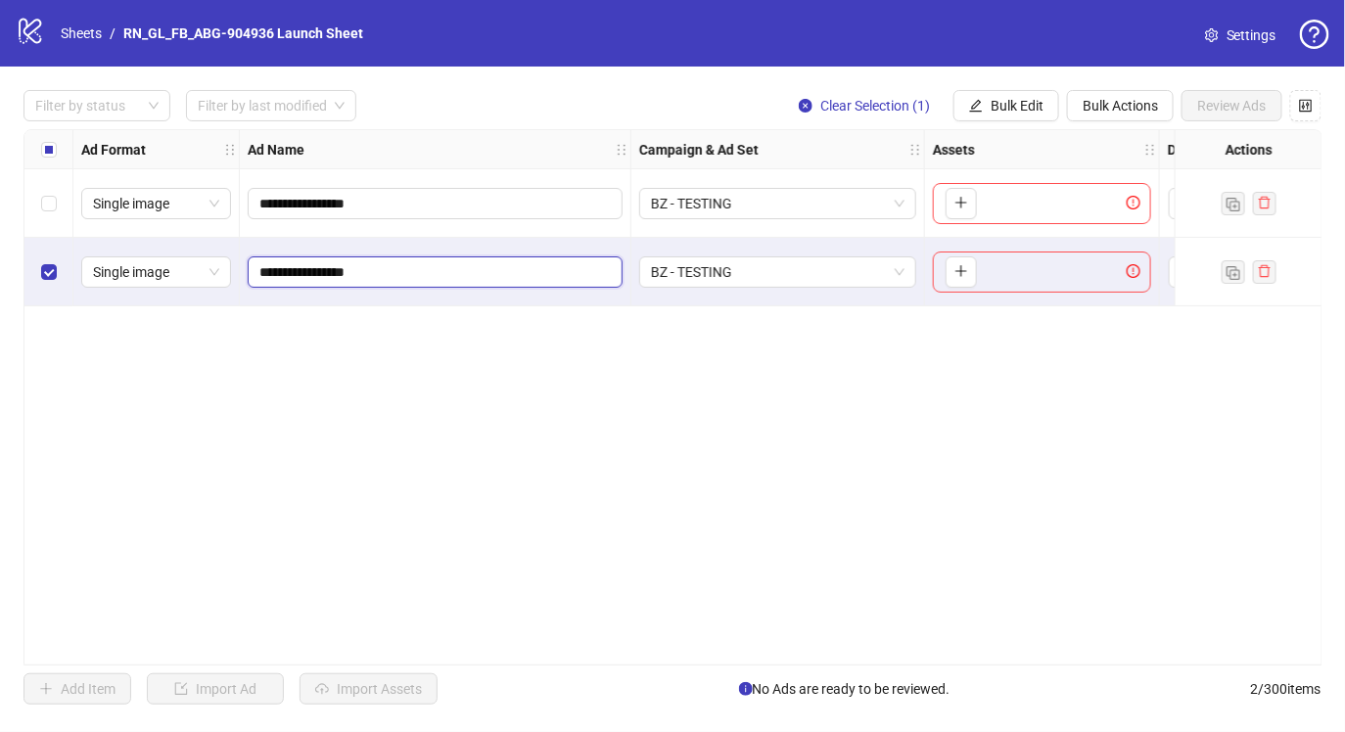
click at [441, 279] on input "**********" at bounding box center [433, 272] width 348 height 22
click at [404, 409] on div "**********" at bounding box center [672, 397] width 1299 height 537
click at [284, 461] on div "**********" at bounding box center [672, 397] width 1299 height 537
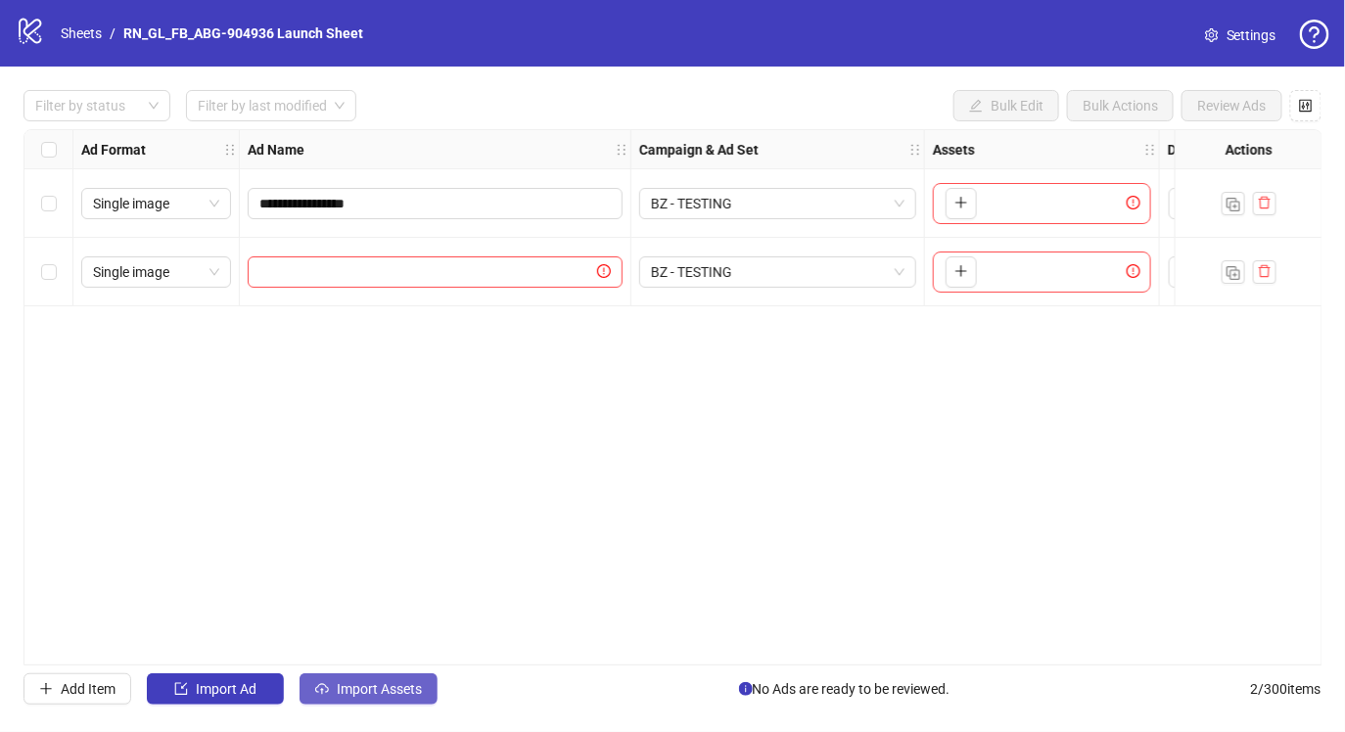
click at [337, 694] on span "Import Assets" at bounding box center [379, 689] width 85 height 16
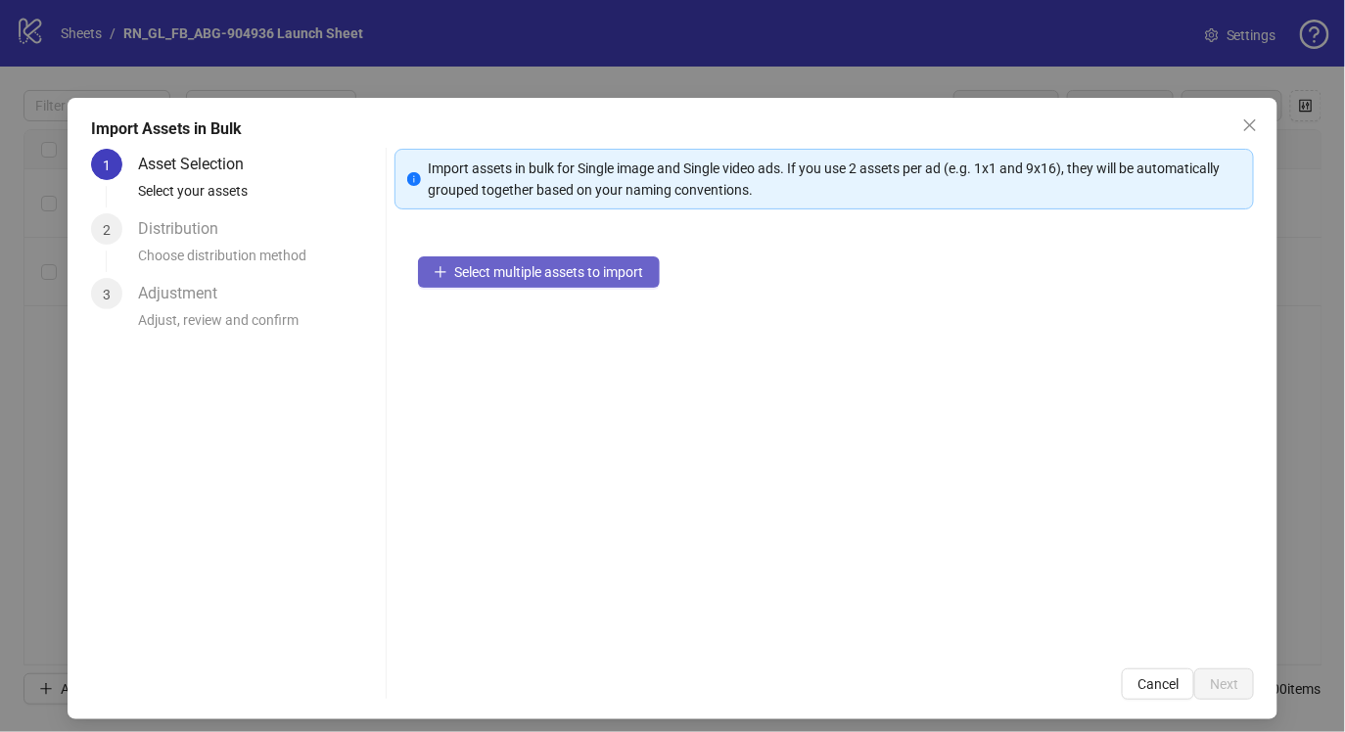
click at [570, 265] on span "Select multiple assets to import" at bounding box center [549, 272] width 189 height 16
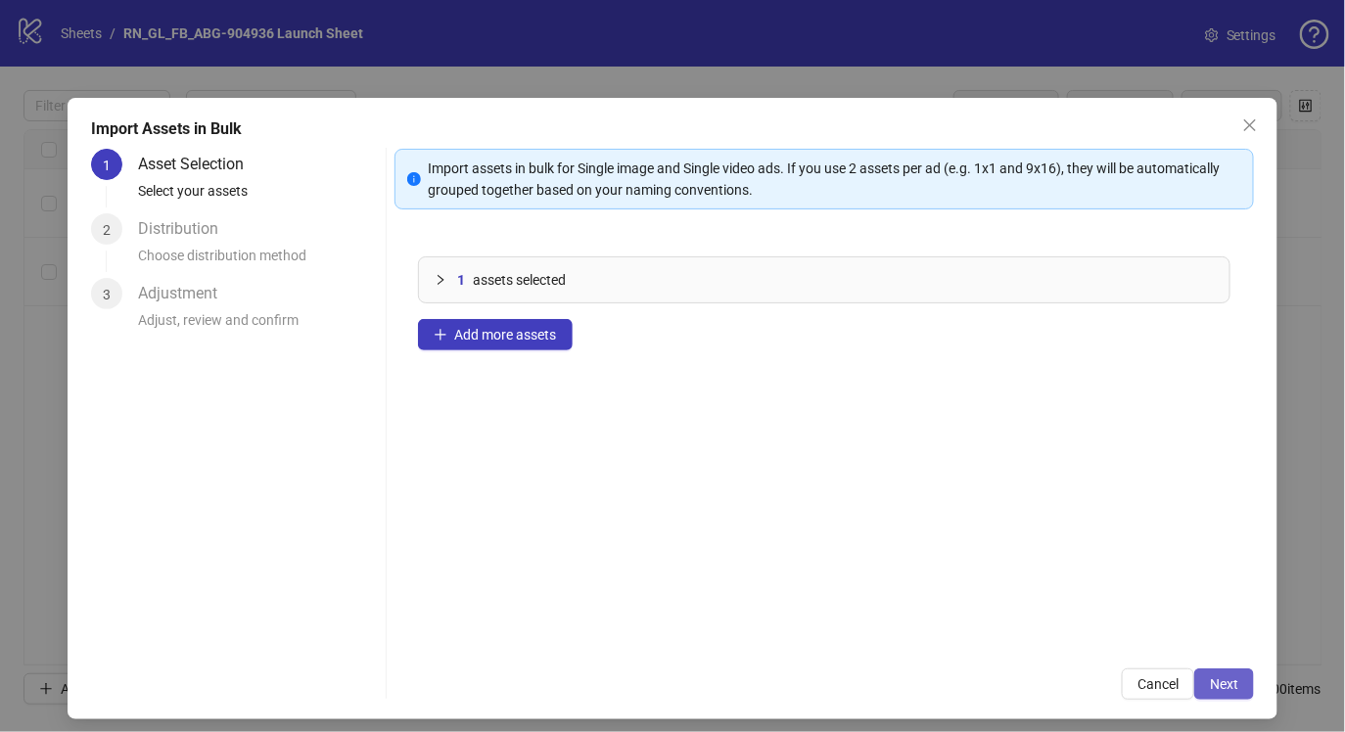
click at [1238, 674] on button "Next" at bounding box center [1224, 684] width 60 height 31
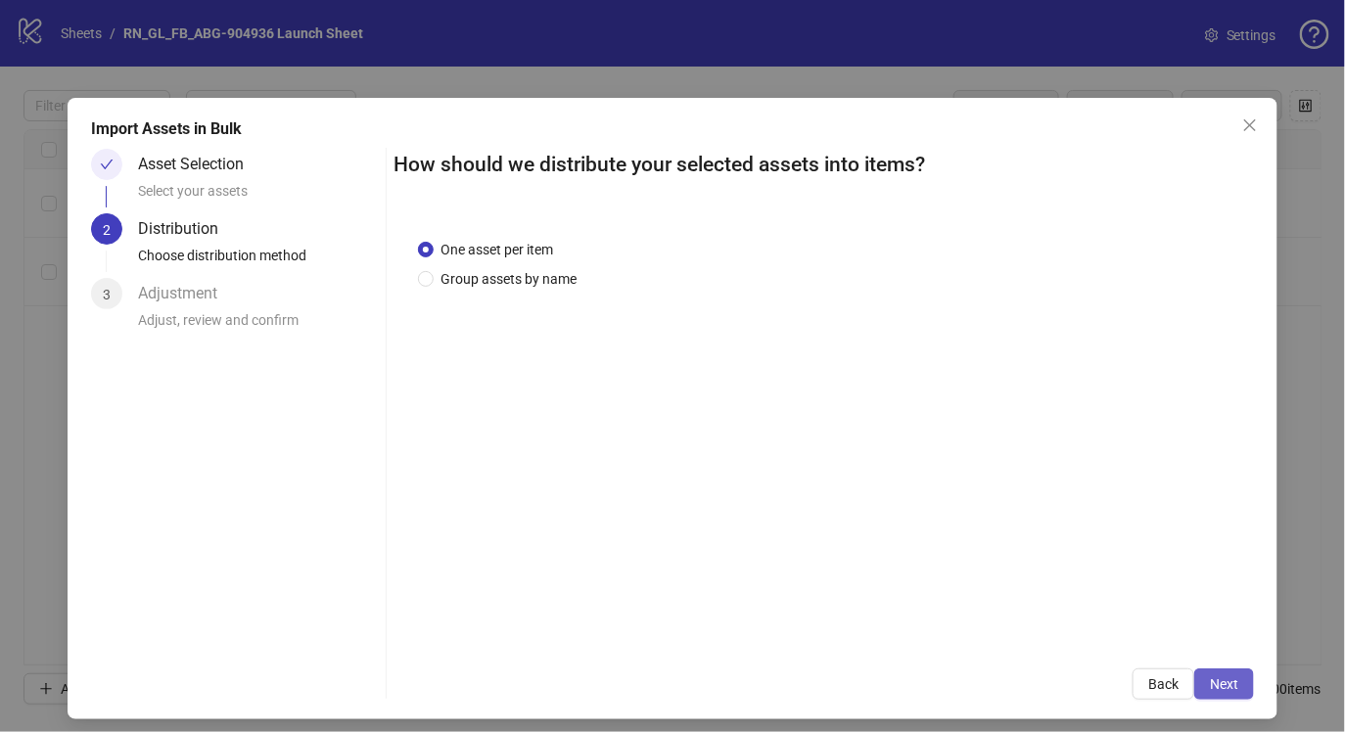
click at [1238, 674] on button "Next" at bounding box center [1224, 684] width 60 height 31
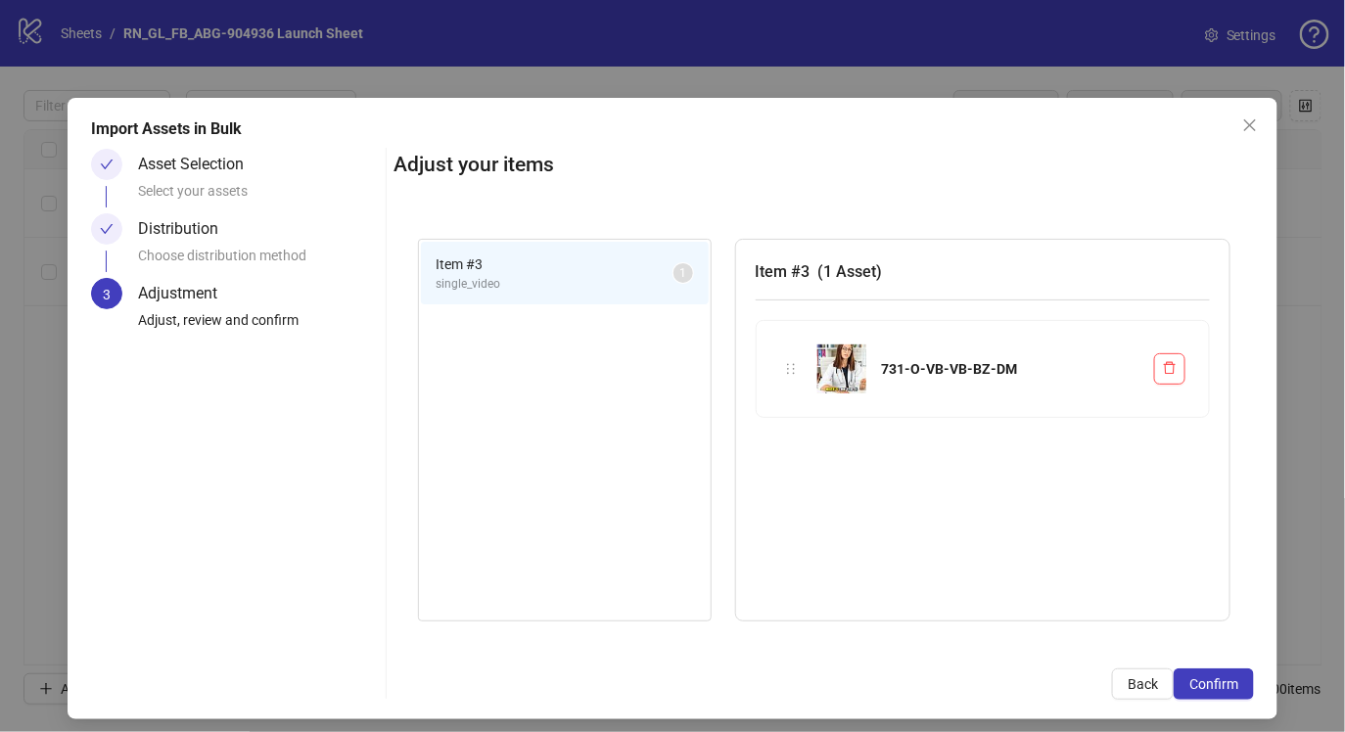
click at [1238, 674] on button "Confirm" at bounding box center [1214, 684] width 80 height 31
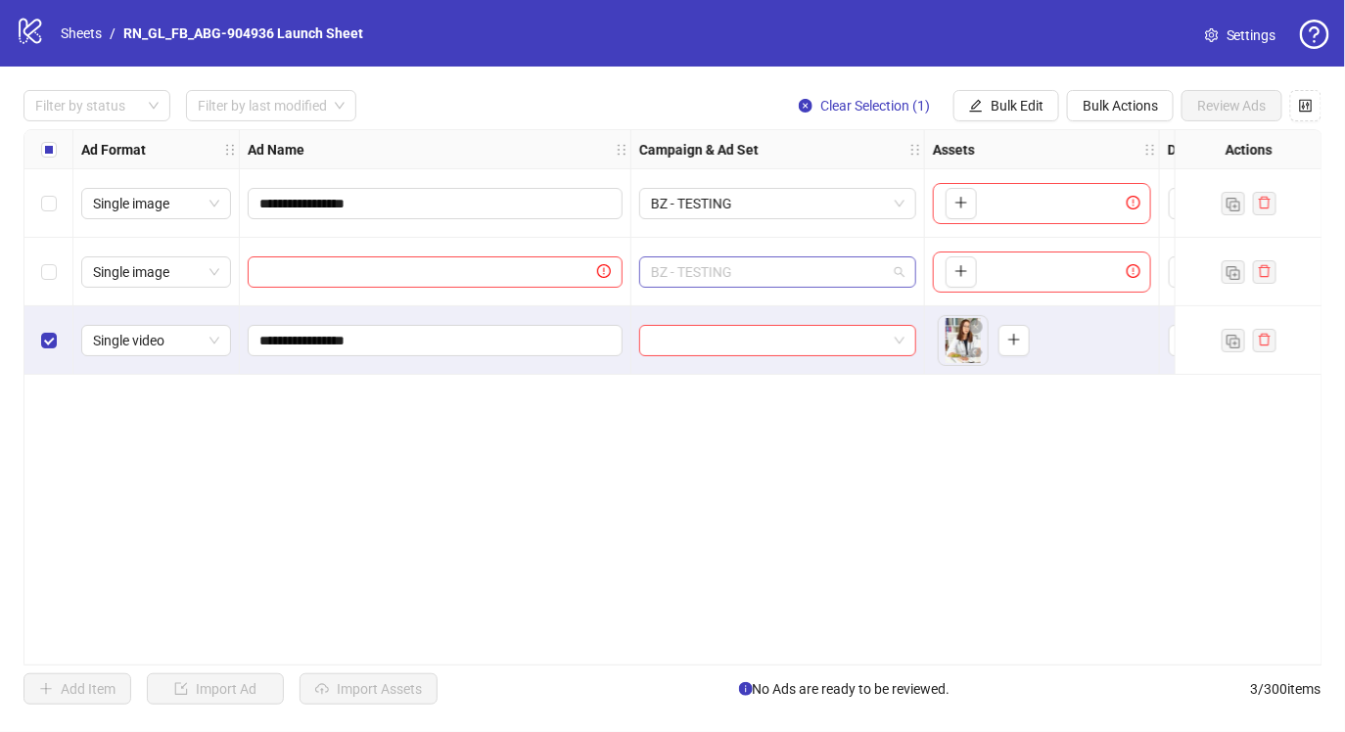
scroll to position [448, 0]
click at [772, 279] on span "BZ - TESTING" at bounding box center [778, 272] width 254 height 29
click at [309, 412] on div "**********" at bounding box center [672, 397] width 1299 height 537
click at [1005, 108] on span "Bulk Edit" at bounding box center [1017, 106] width 53 height 16
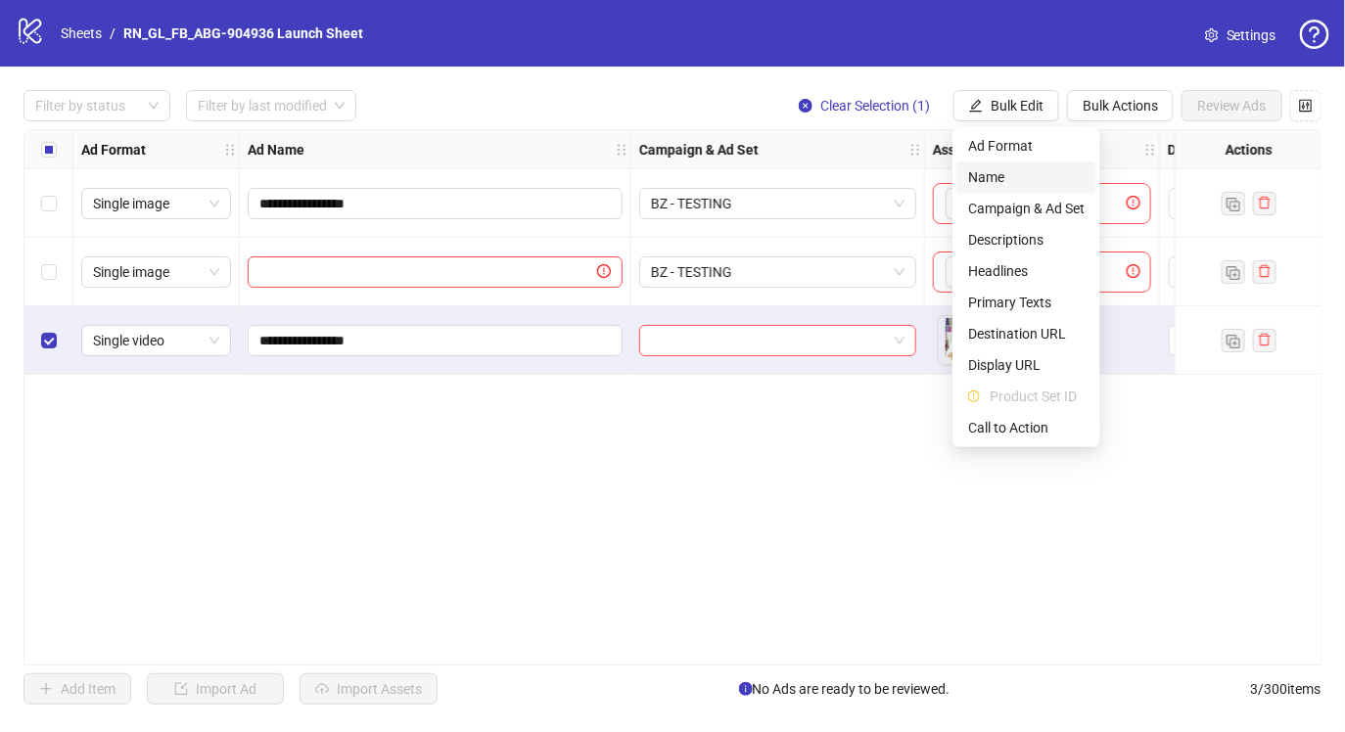
click at [1003, 170] on span "Name" at bounding box center [1026, 177] width 117 height 22
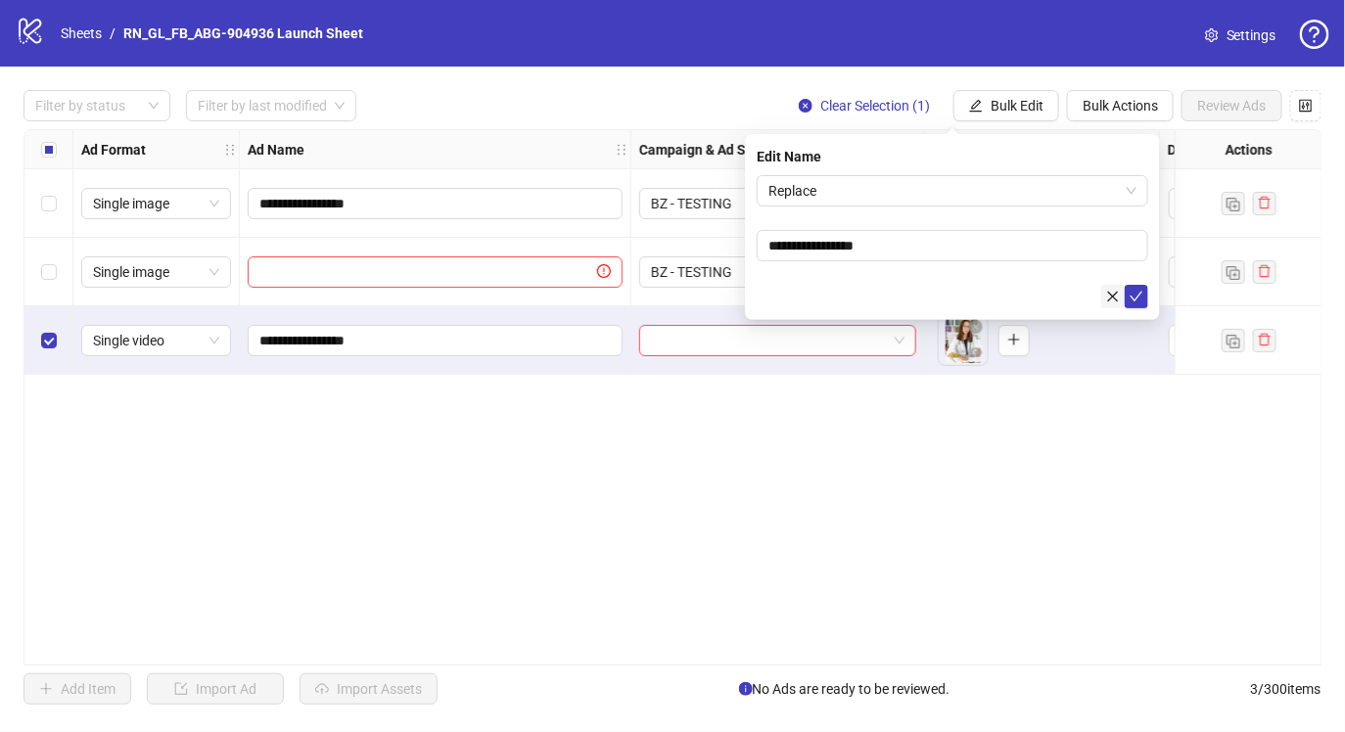
click at [1106, 301] on icon "close" at bounding box center [1113, 297] width 14 height 14
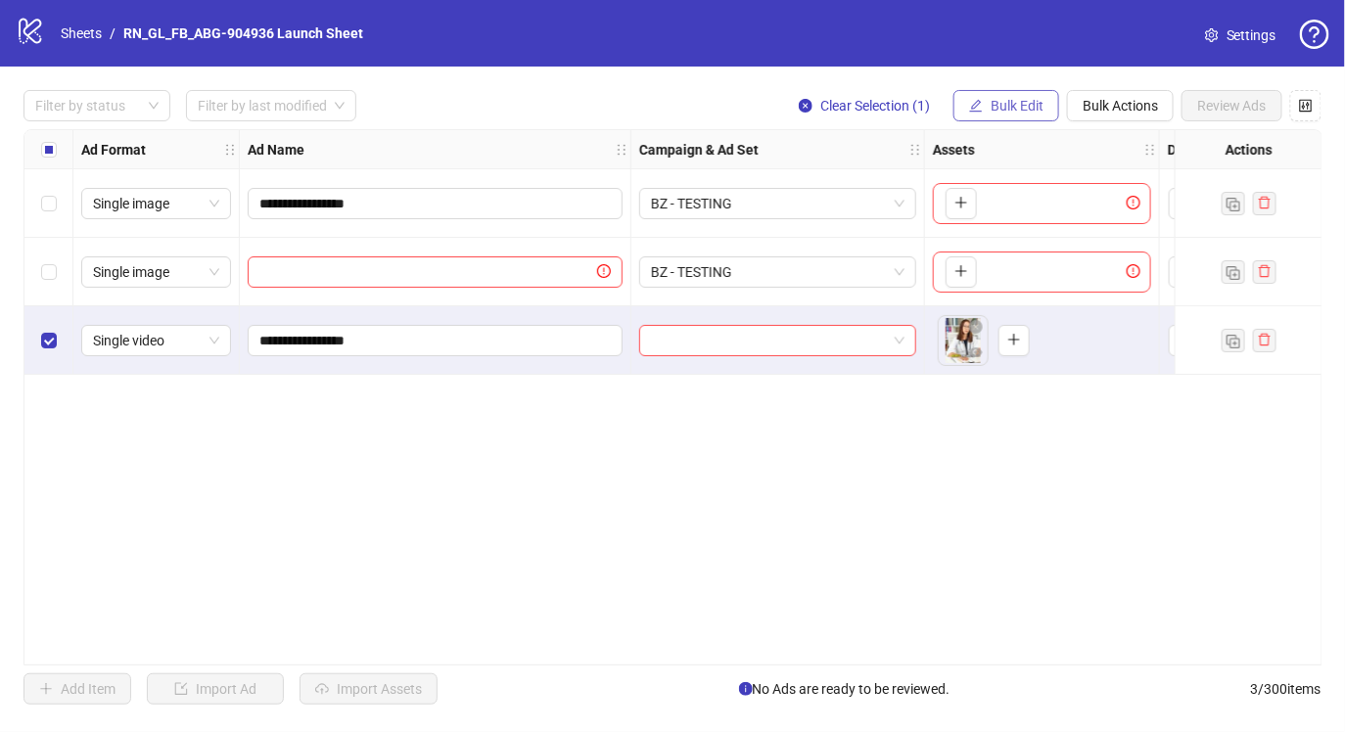
click at [1029, 113] on span "Bulk Edit" at bounding box center [1017, 106] width 53 height 16
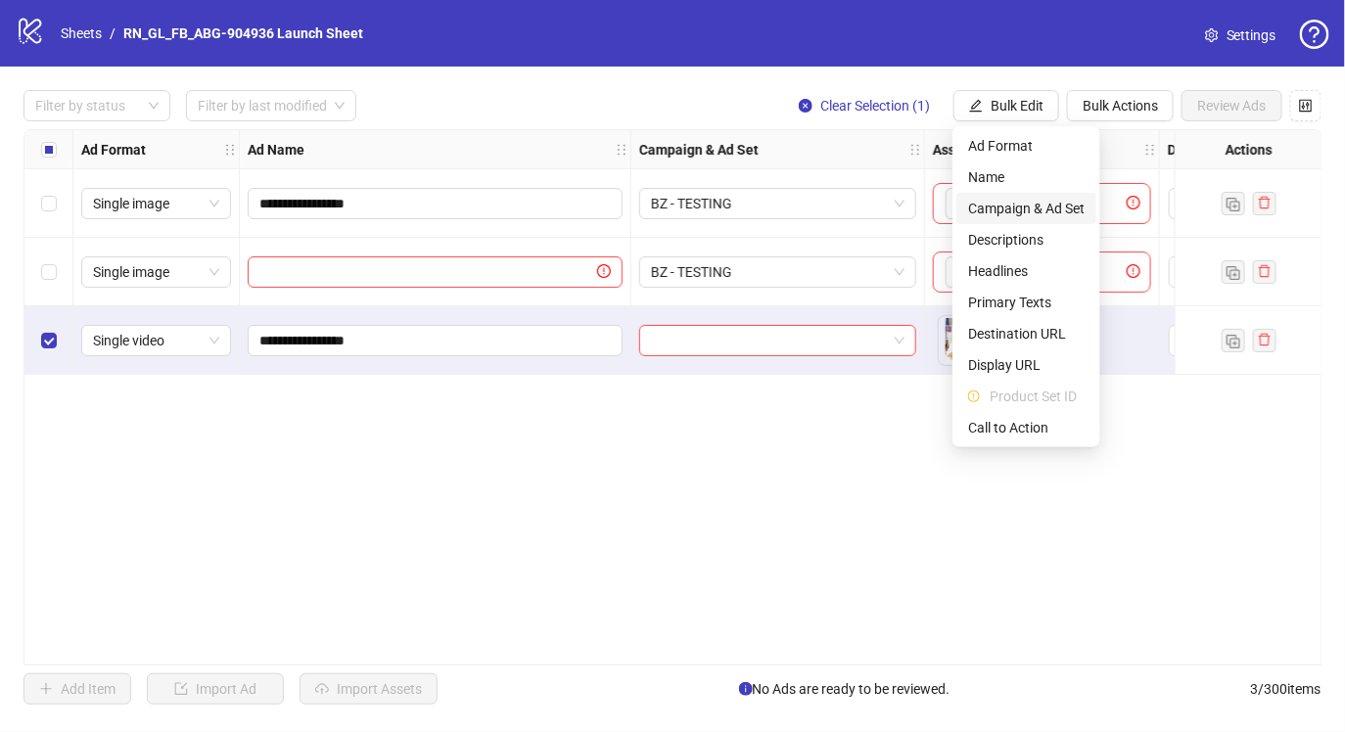
click at [1021, 214] on span "Campaign & Ad Set" at bounding box center [1026, 209] width 117 height 22
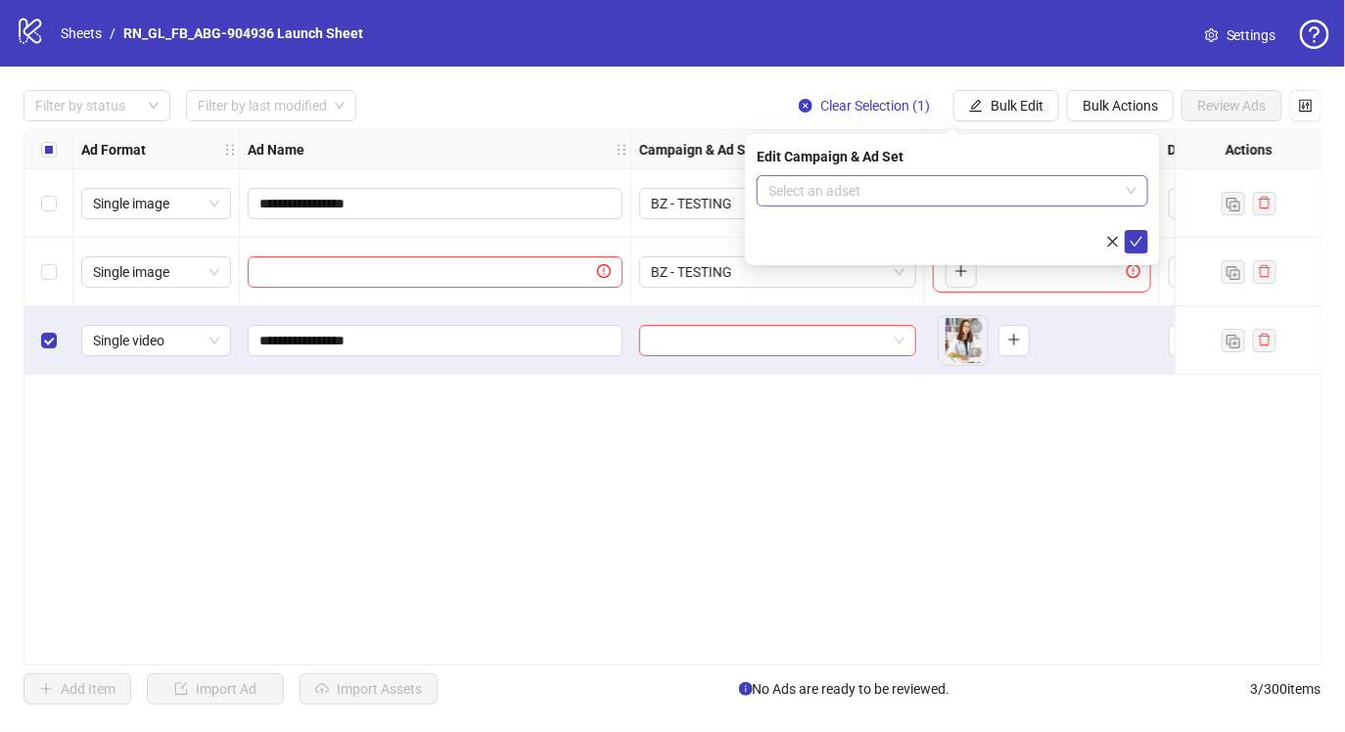
click at [930, 187] on input "search" at bounding box center [944, 190] width 351 height 29
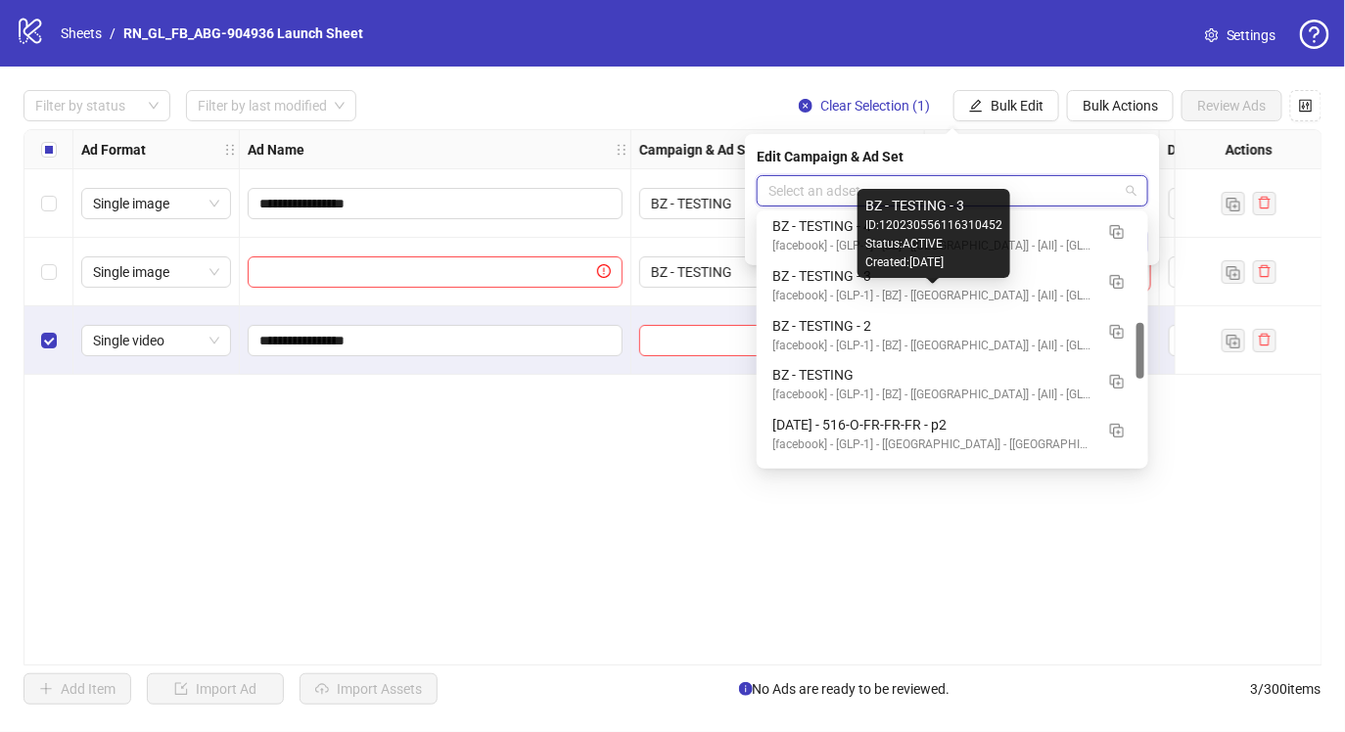
scroll to position [503, 0]
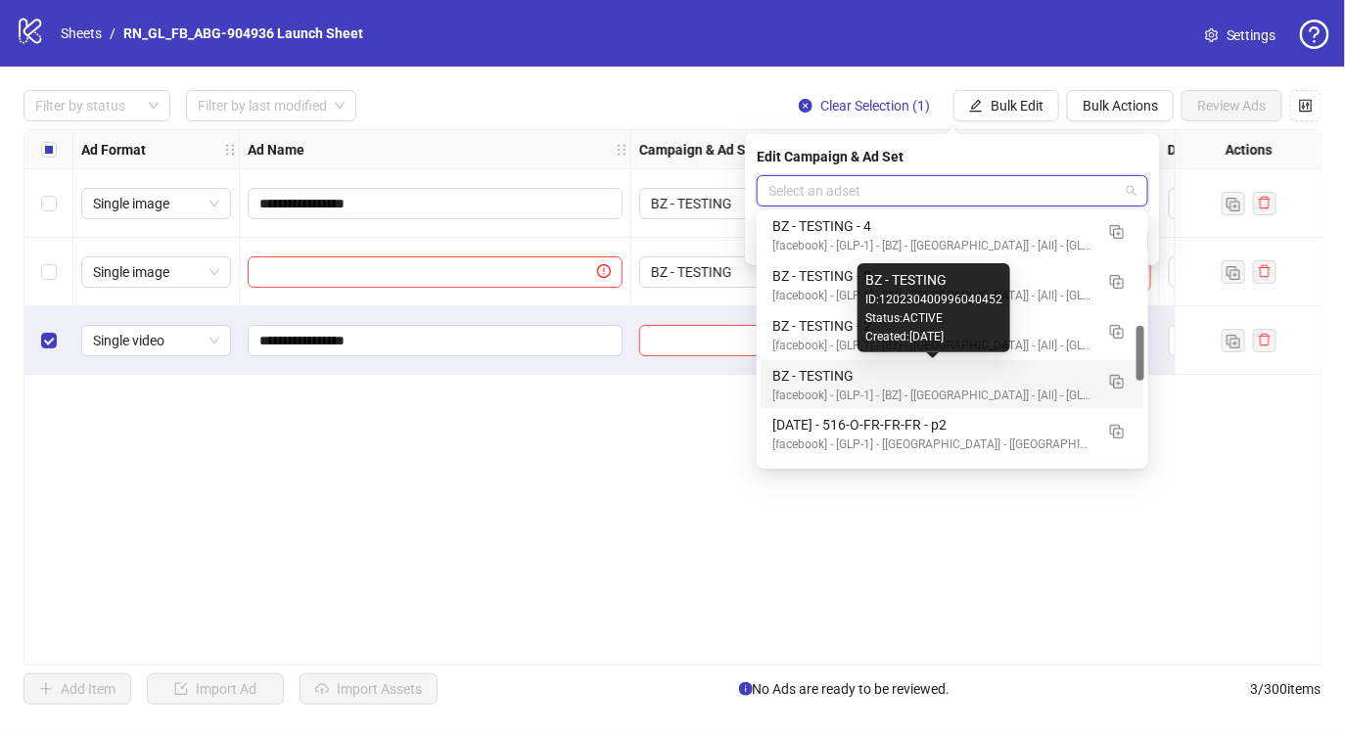
click at [868, 376] on div "BZ - TESTING" at bounding box center [933, 376] width 321 height 22
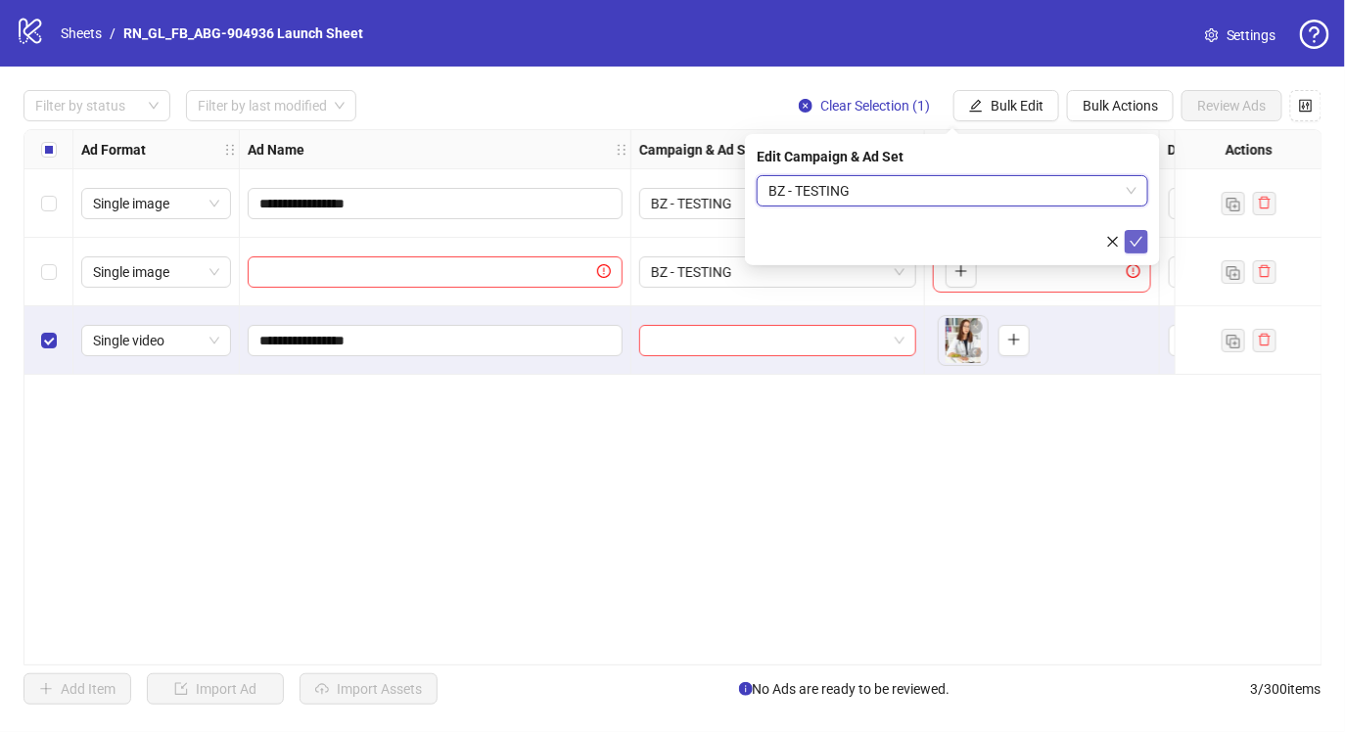
click at [1136, 236] on icon "check" at bounding box center [1137, 242] width 14 height 14
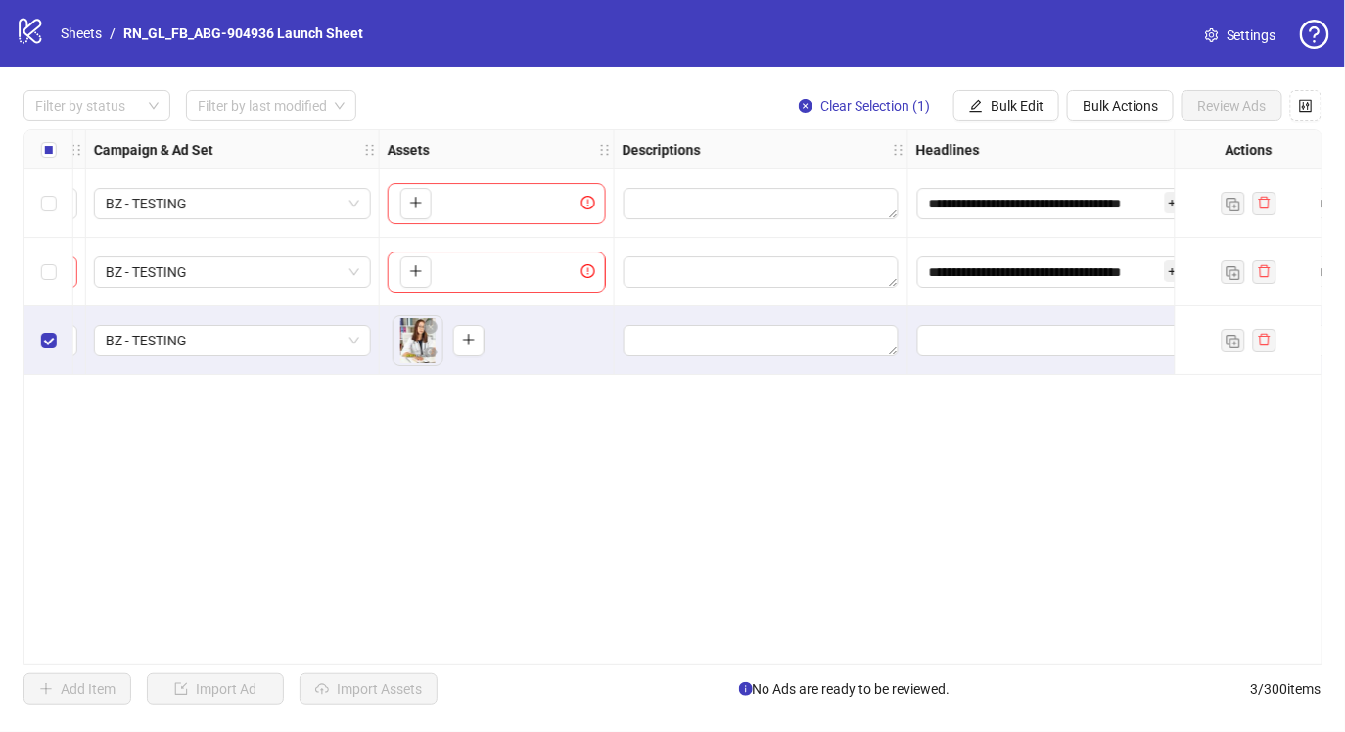
scroll to position [0, 617]
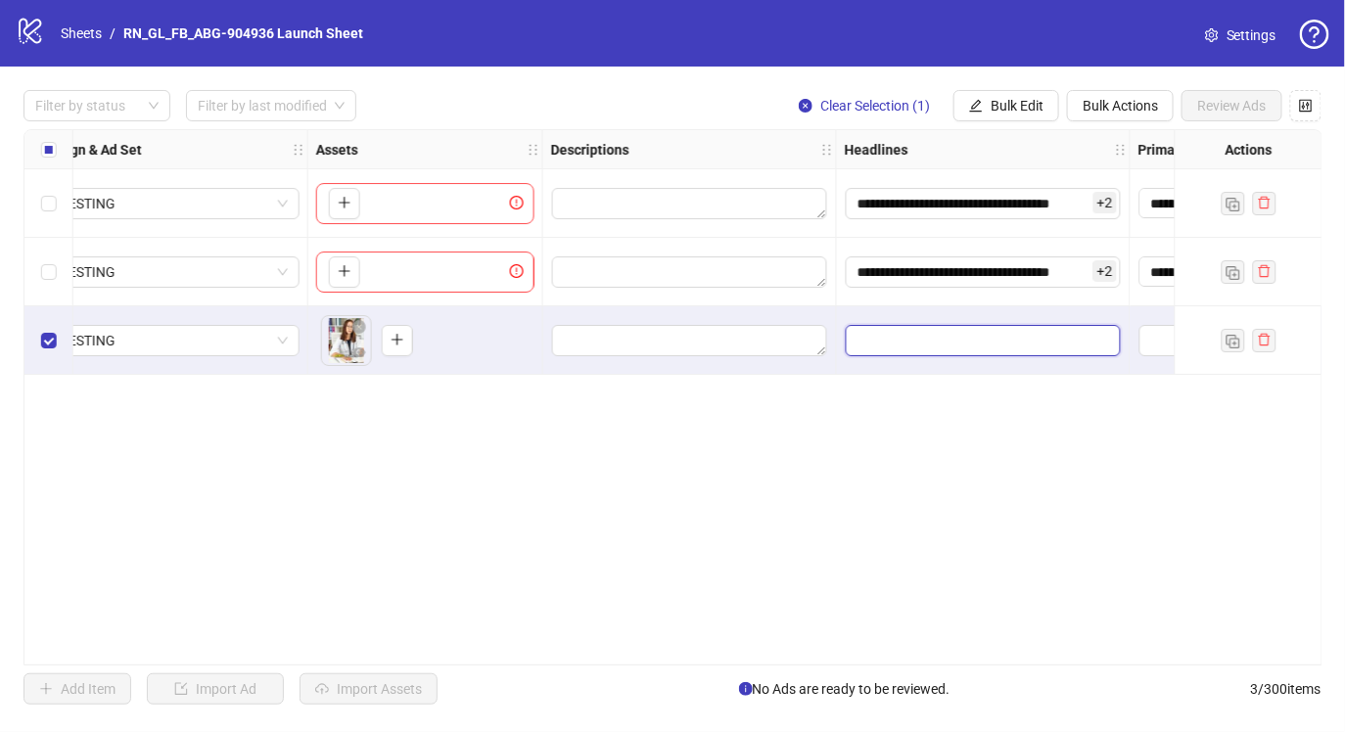
click at [885, 345] on input "Edit values" at bounding box center [983, 340] width 275 height 31
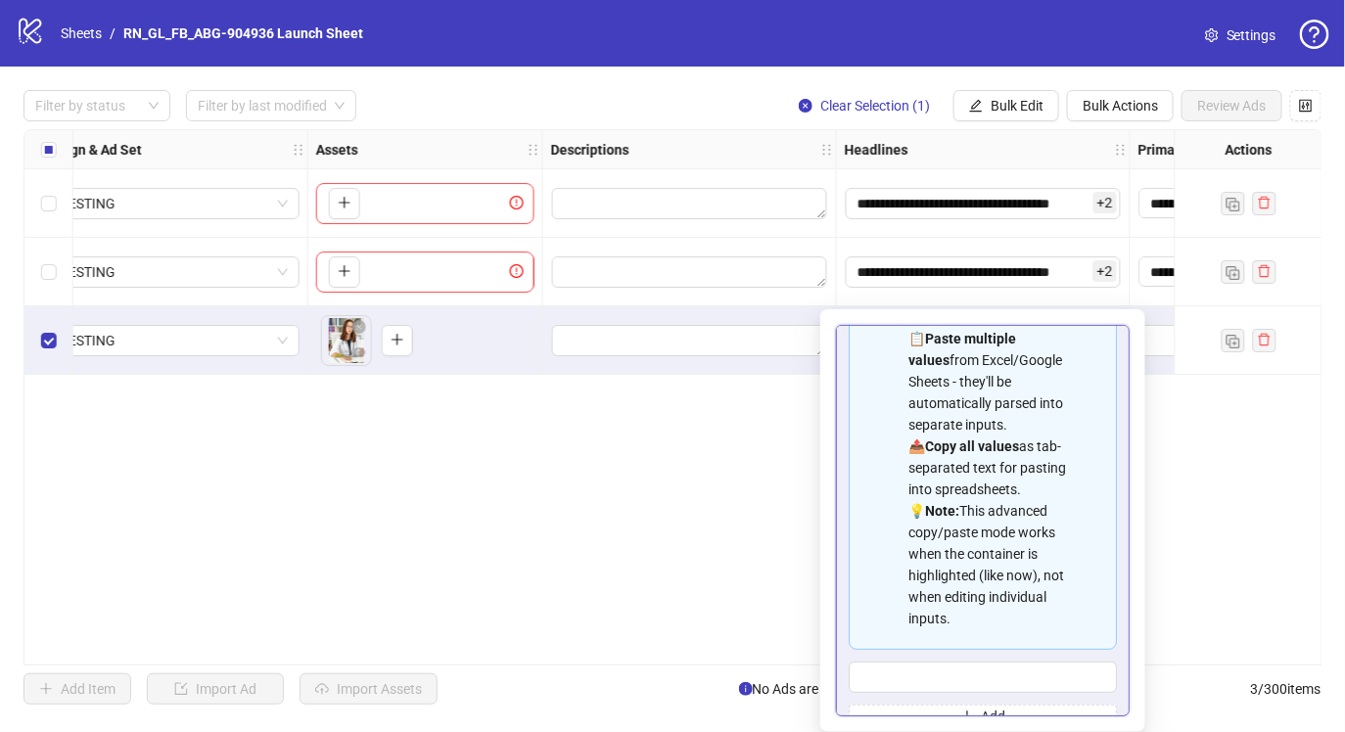
scroll to position [111, 0]
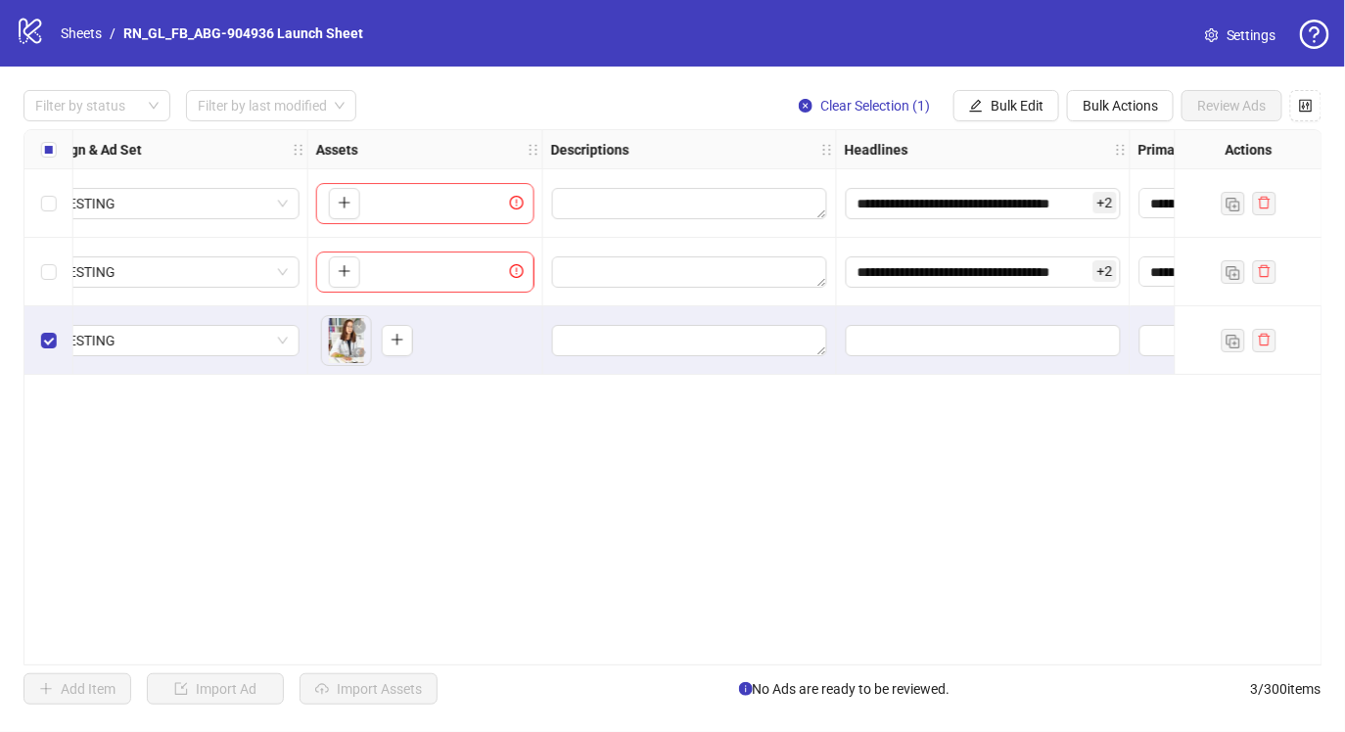
click at [615, 464] on div "**********" at bounding box center [672, 397] width 1299 height 537
click at [1017, 111] on span "Bulk Edit" at bounding box center [1017, 106] width 53 height 16
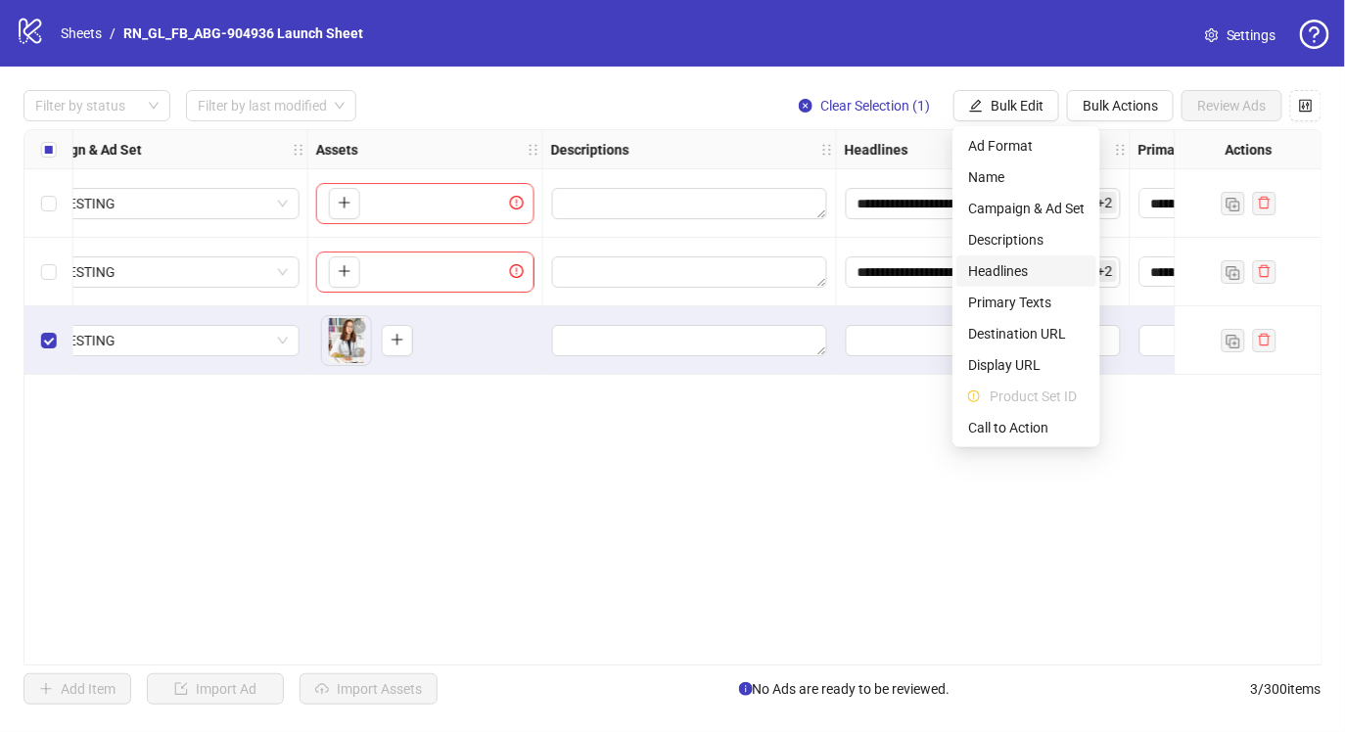
click at [1054, 271] on span "Headlines" at bounding box center [1026, 271] width 117 height 22
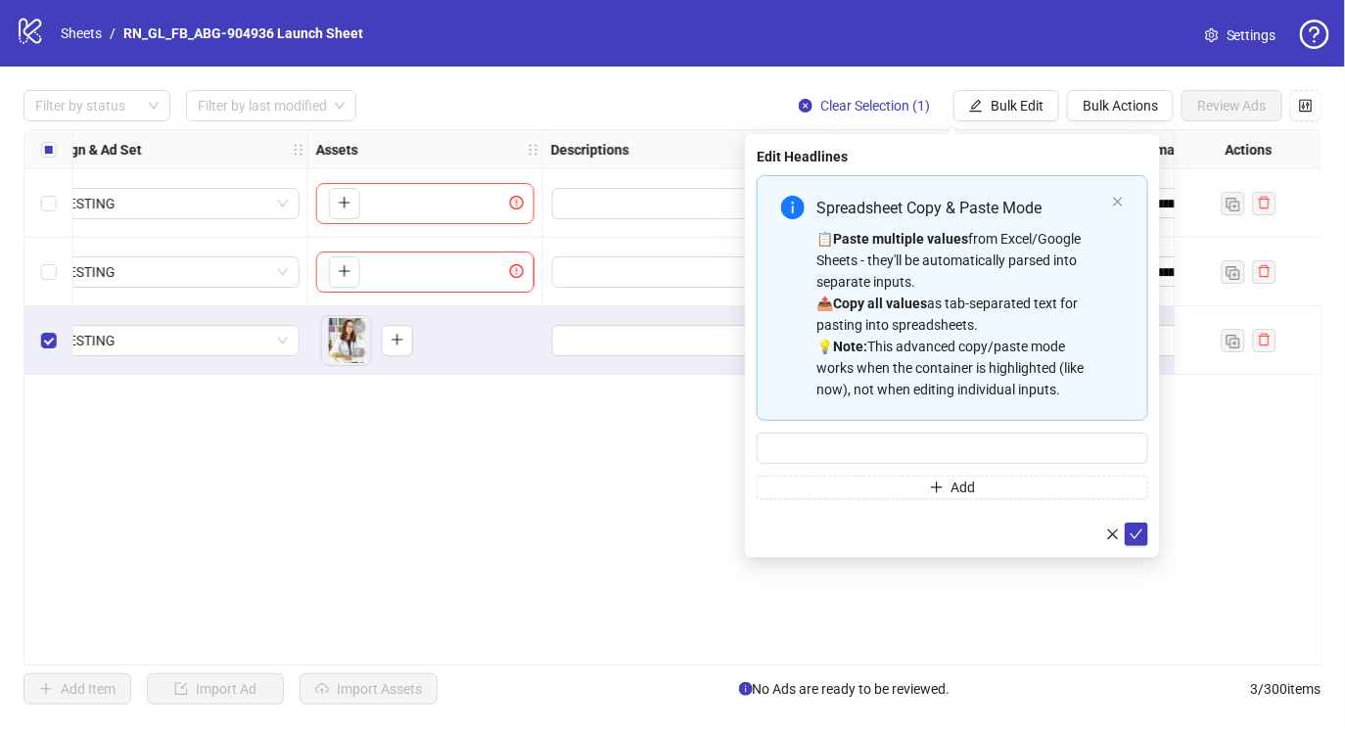
click at [697, 414] on div "**********" at bounding box center [672, 397] width 1299 height 537
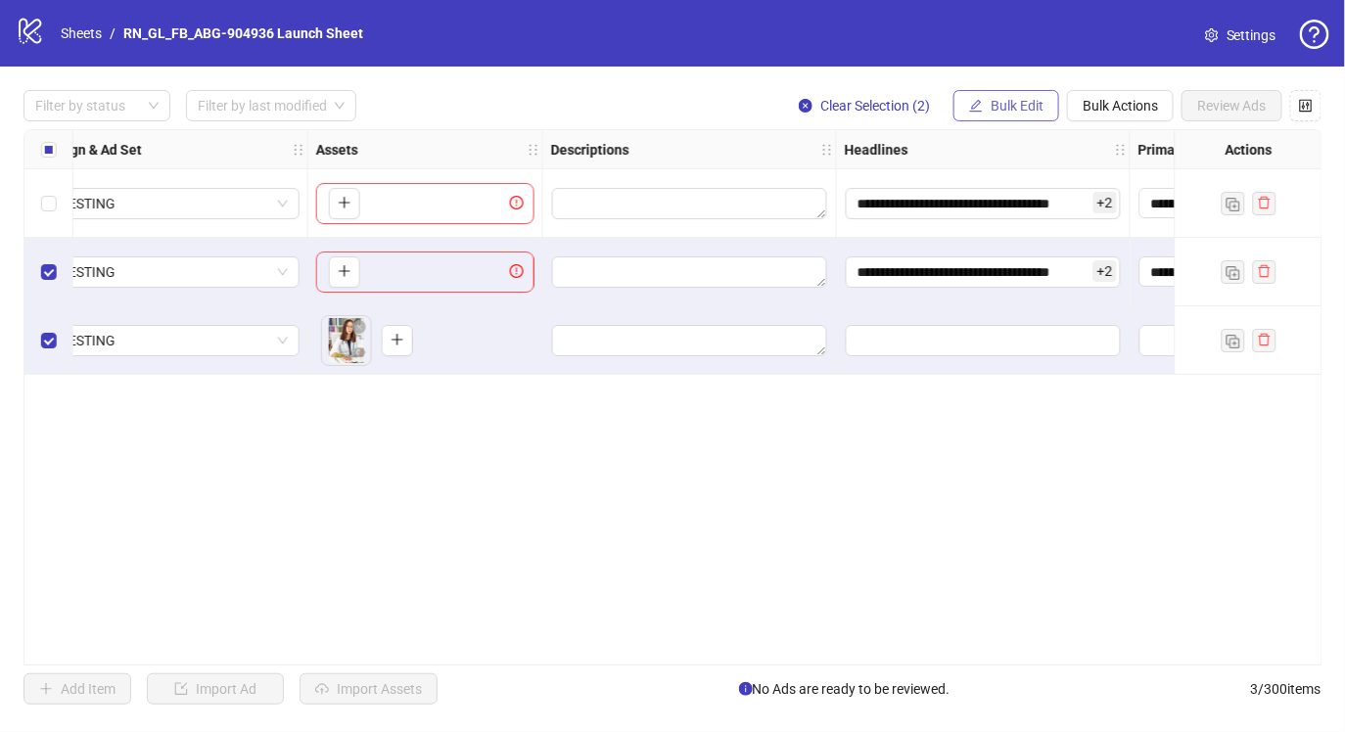
click at [1028, 116] on button "Bulk Edit" at bounding box center [1007, 105] width 106 height 31
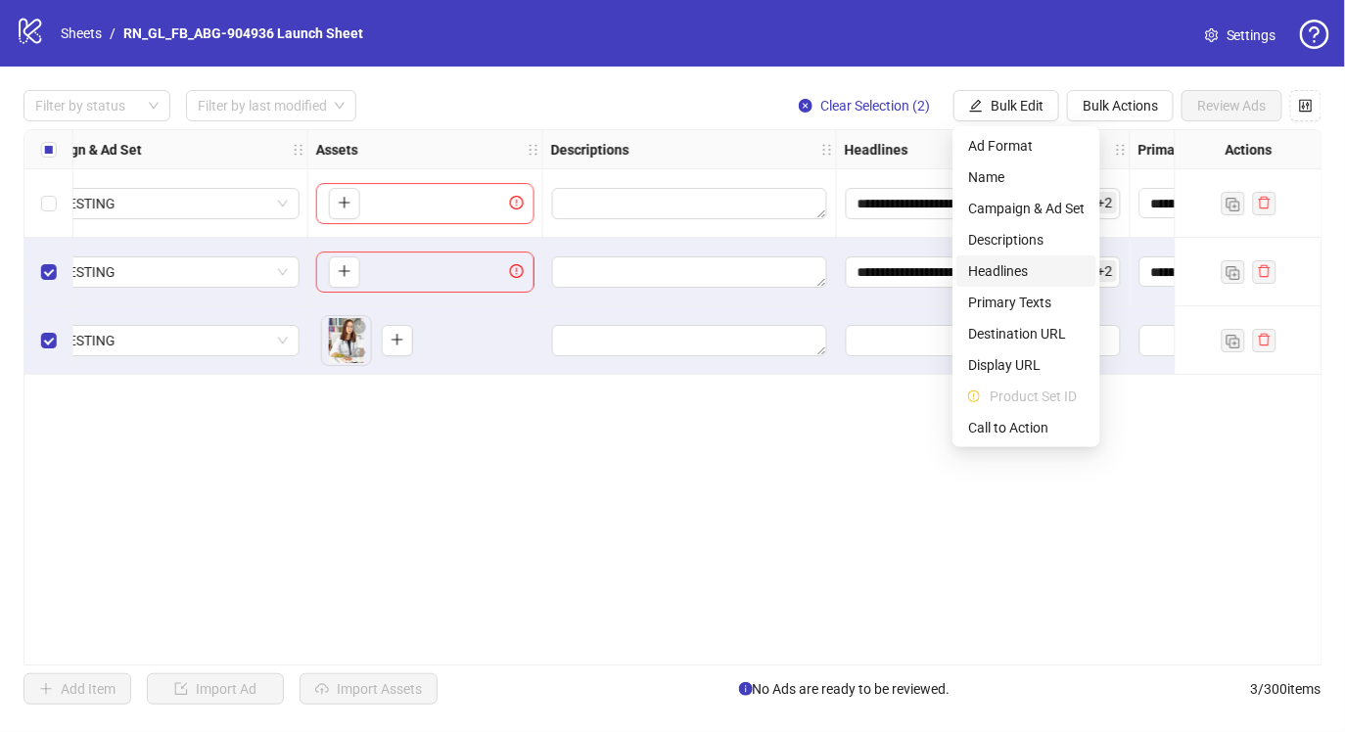
click at [1036, 263] on span "Headlines" at bounding box center [1026, 271] width 117 height 22
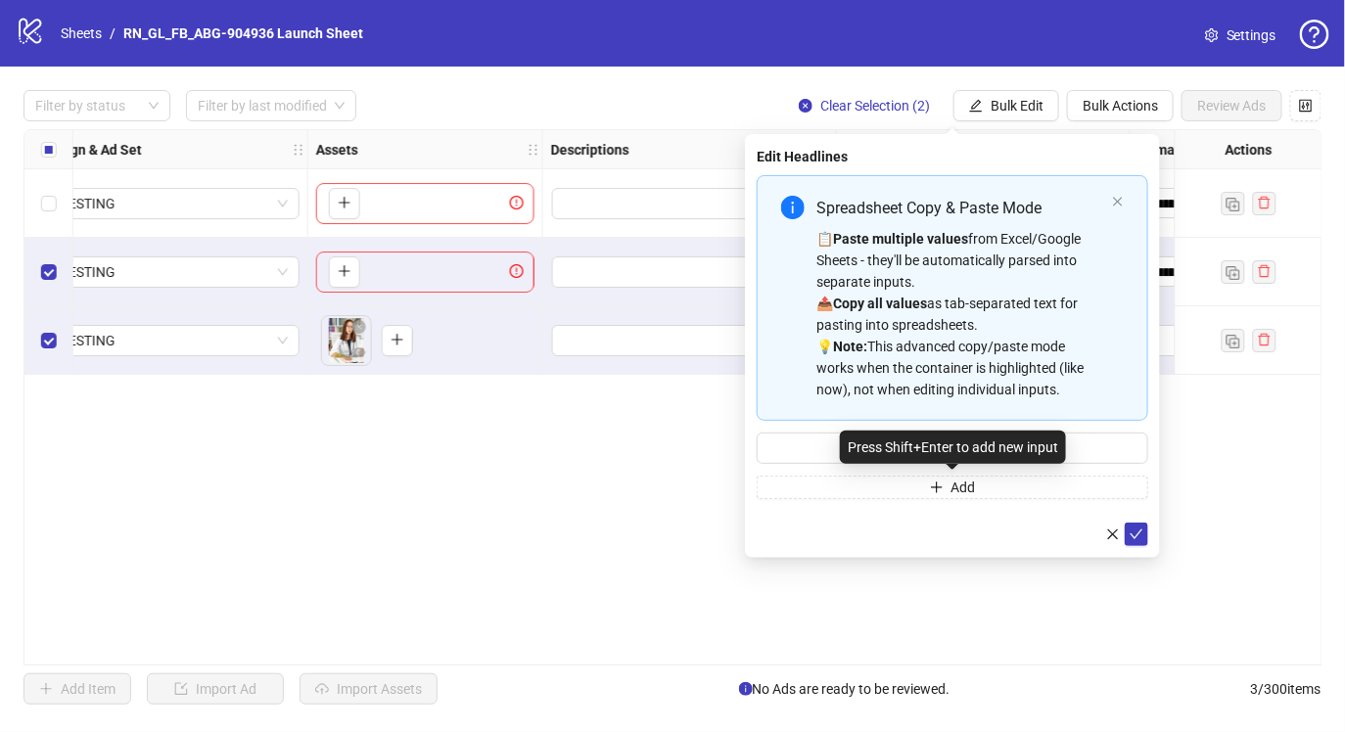
click at [854, 448] on div "Press Shift+Enter to add new input" at bounding box center [953, 447] width 226 height 33
click at [764, 448] on input "Multi-input container - paste or copy values" at bounding box center [953, 448] width 392 height 31
click at [692, 461] on div "**********" at bounding box center [672, 397] width 1299 height 537
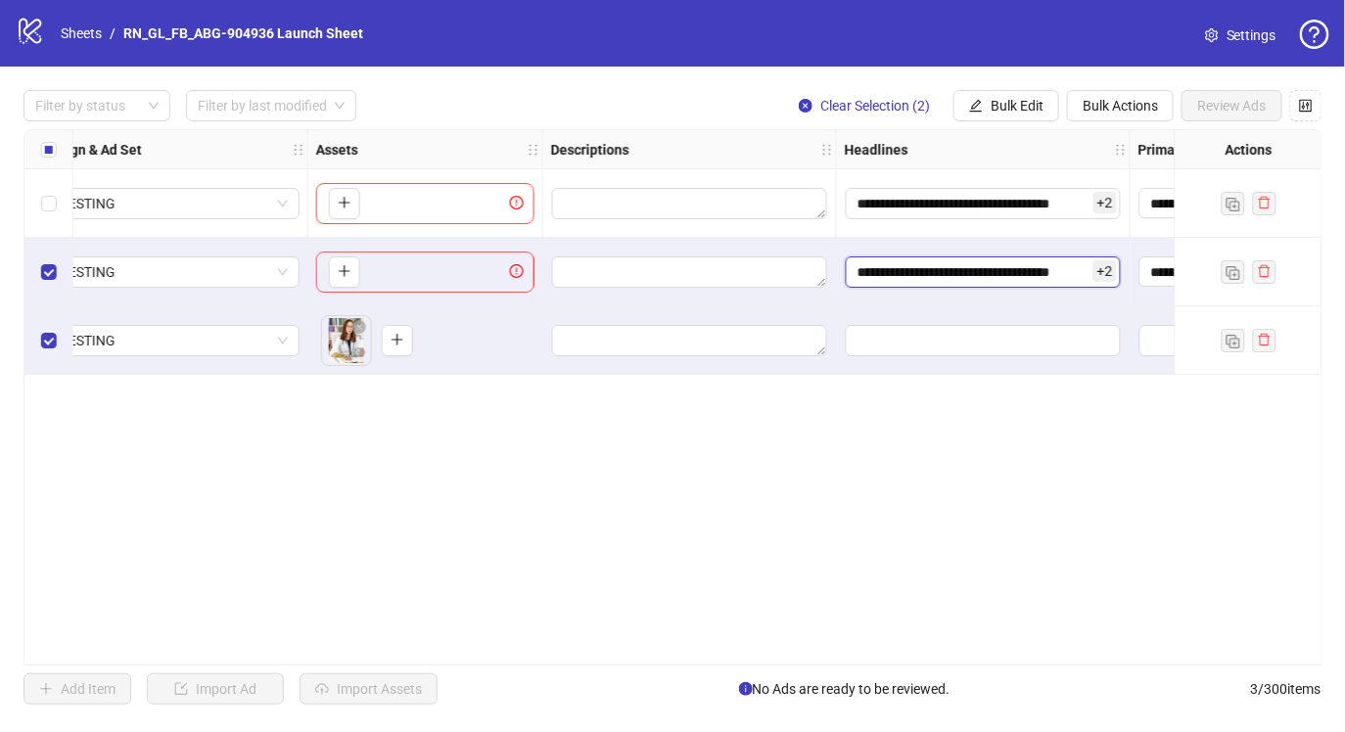
click at [1064, 278] on input "**********" at bounding box center [983, 272] width 275 height 31
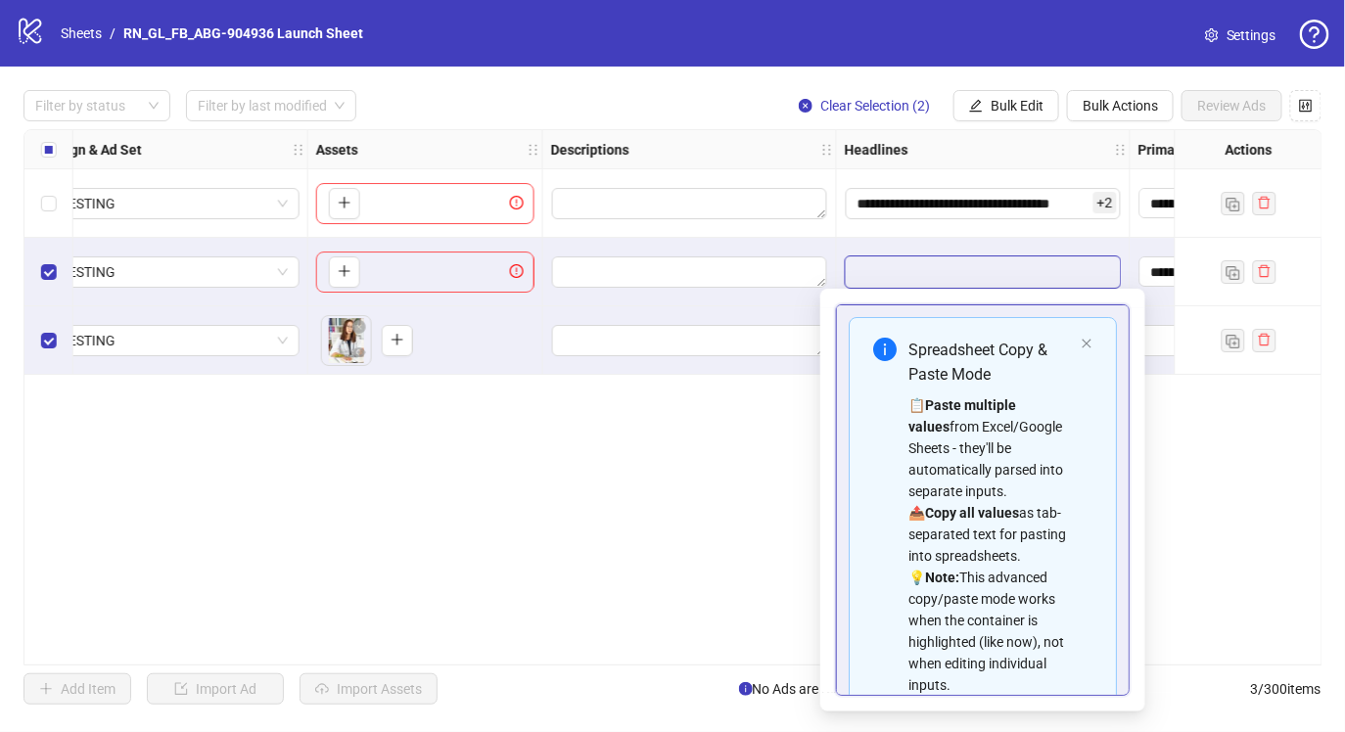
scroll to position [197, 0]
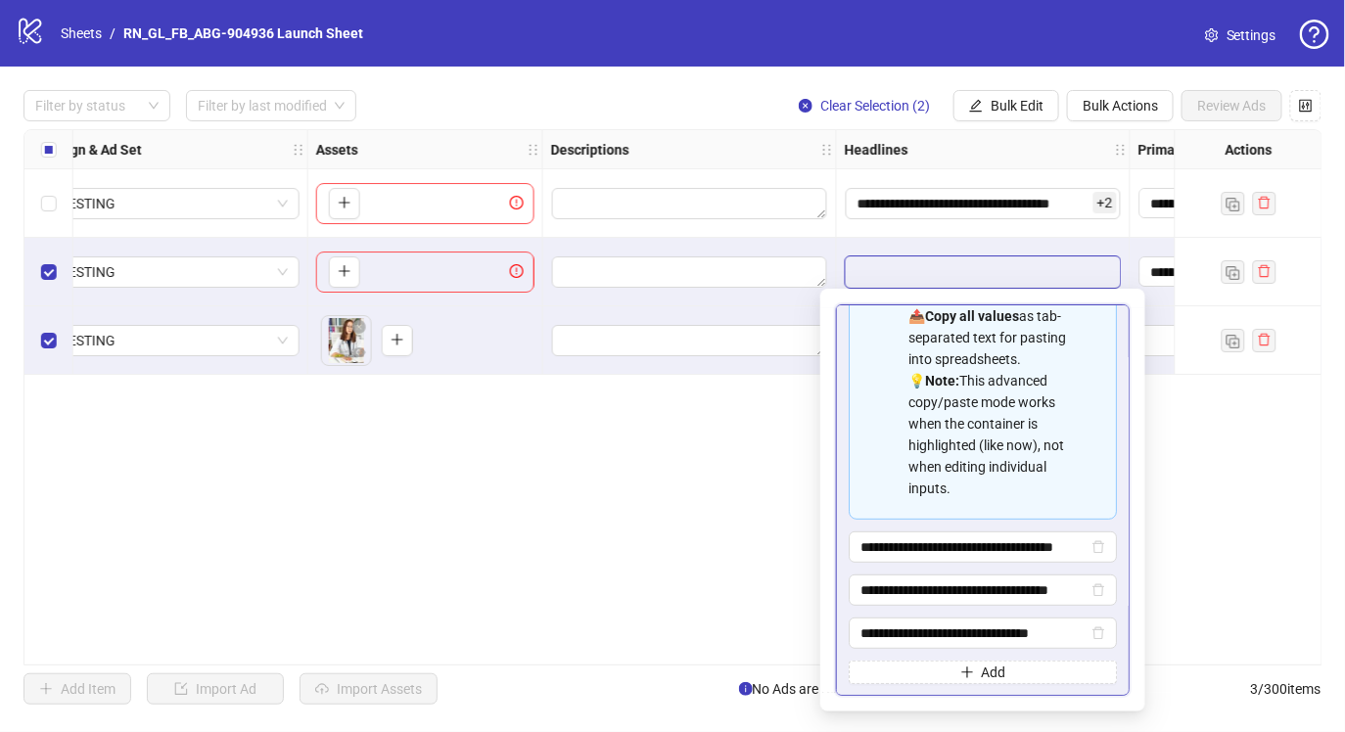
click at [672, 572] on div "**********" at bounding box center [672, 397] width 1299 height 537
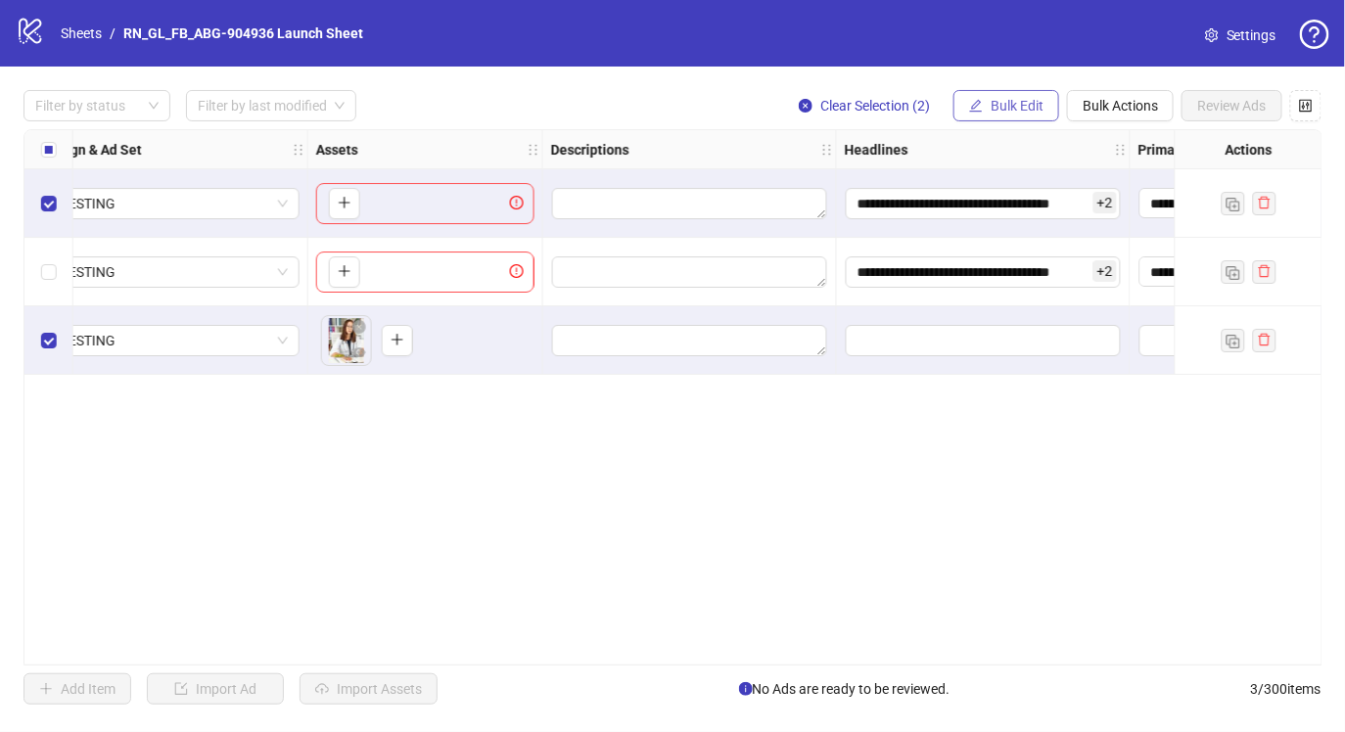
click at [1033, 114] on span "Bulk Edit" at bounding box center [1017, 106] width 53 height 16
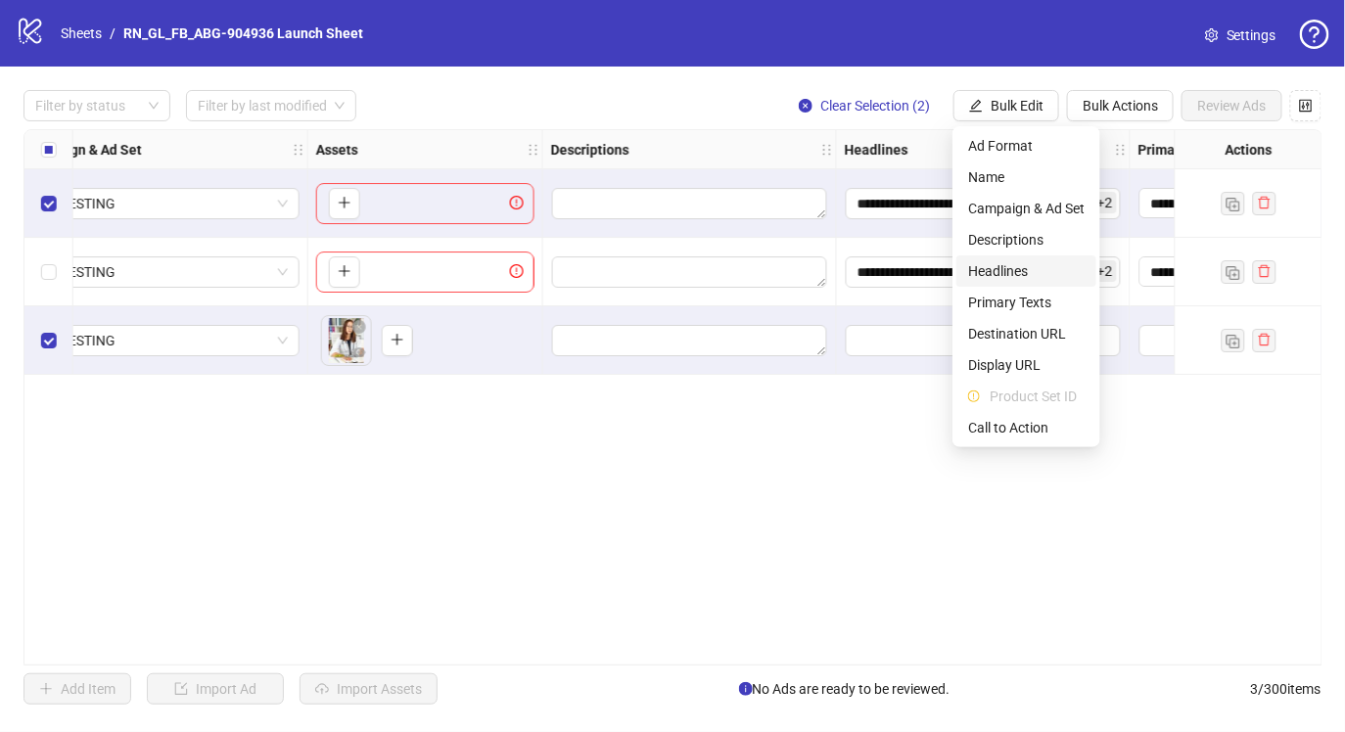
click at [1046, 281] on span "Headlines" at bounding box center [1026, 271] width 117 height 22
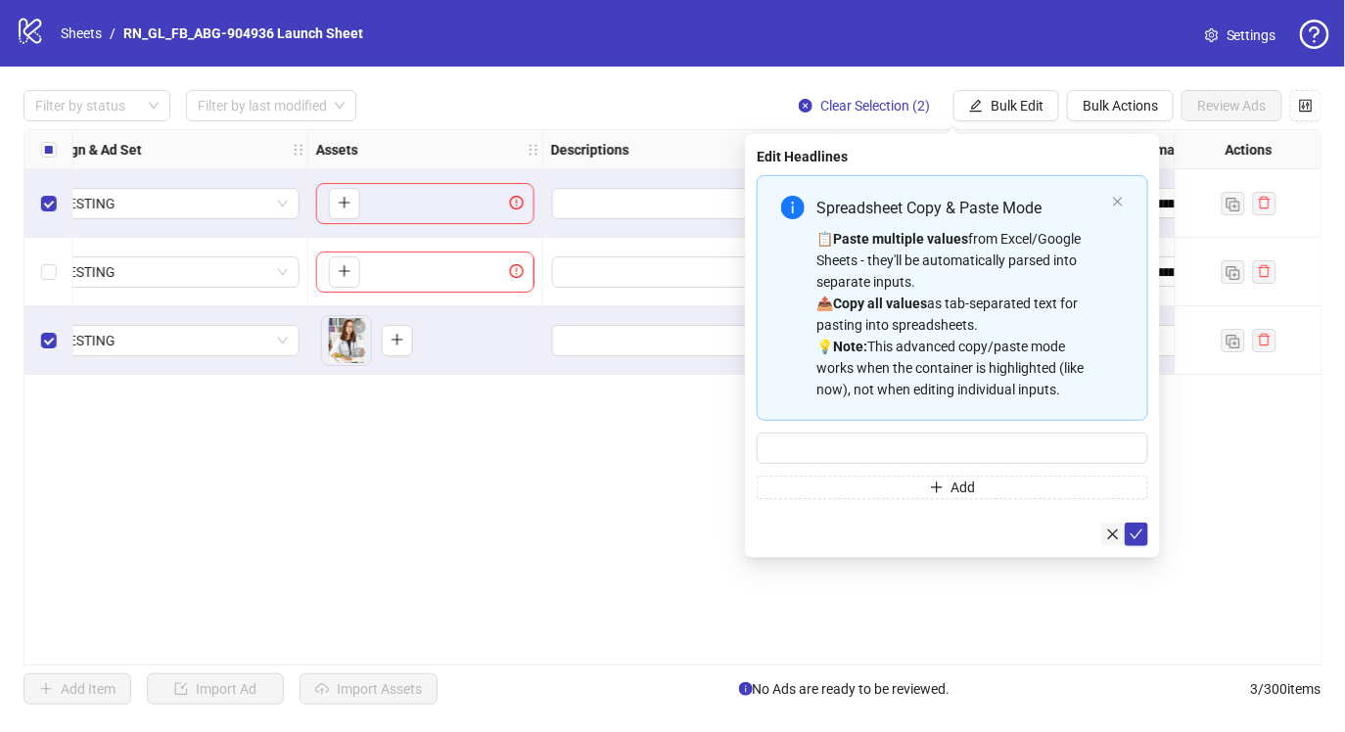
click at [1109, 532] on icon "close" at bounding box center [1113, 535] width 14 height 14
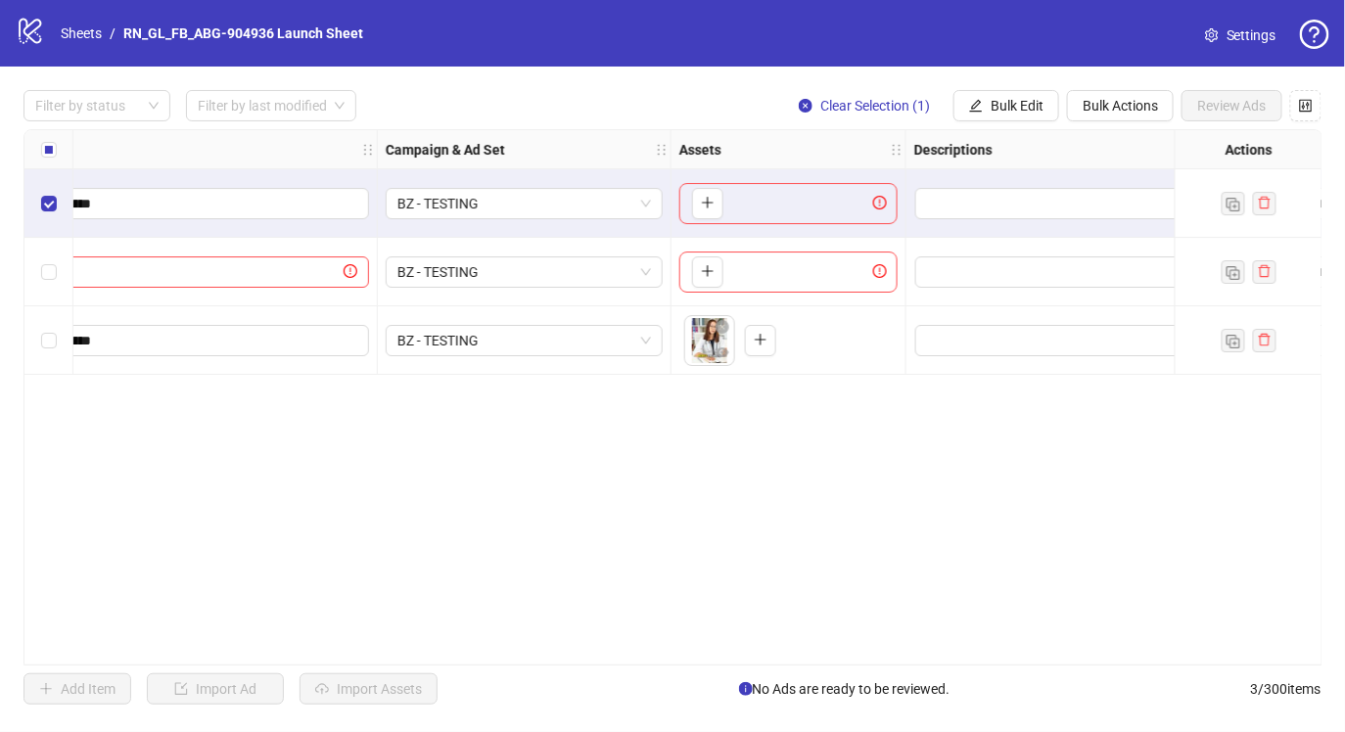
scroll to position [0, 219]
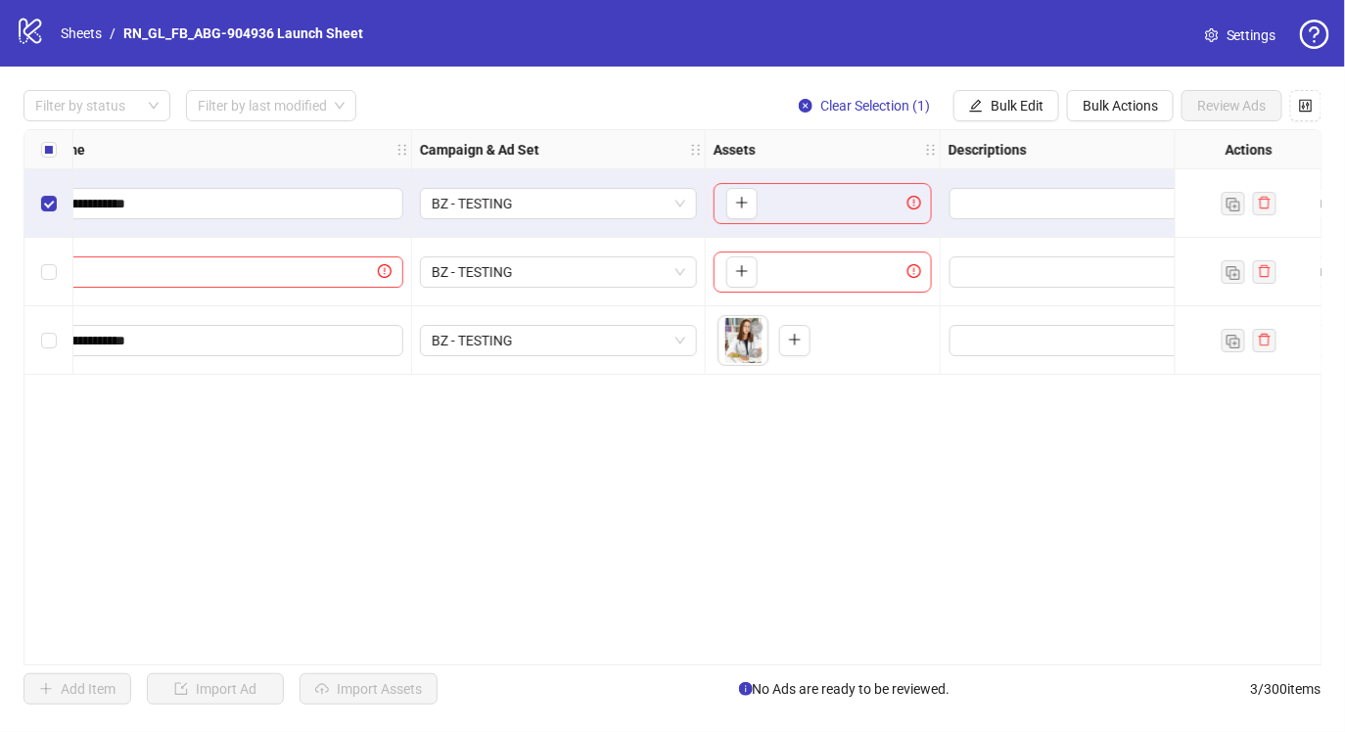
drag, startPoint x: 741, startPoint y: 346, endPoint x: 744, endPoint y: 276, distance: 69.6
click at [744, 276] on body "**********" at bounding box center [672, 366] width 1345 height 732
click at [757, 322] on icon "close-circle" at bounding box center [757, 327] width 14 height 14
click at [745, 265] on icon "plus" at bounding box center [742, 271] width 14 height 14
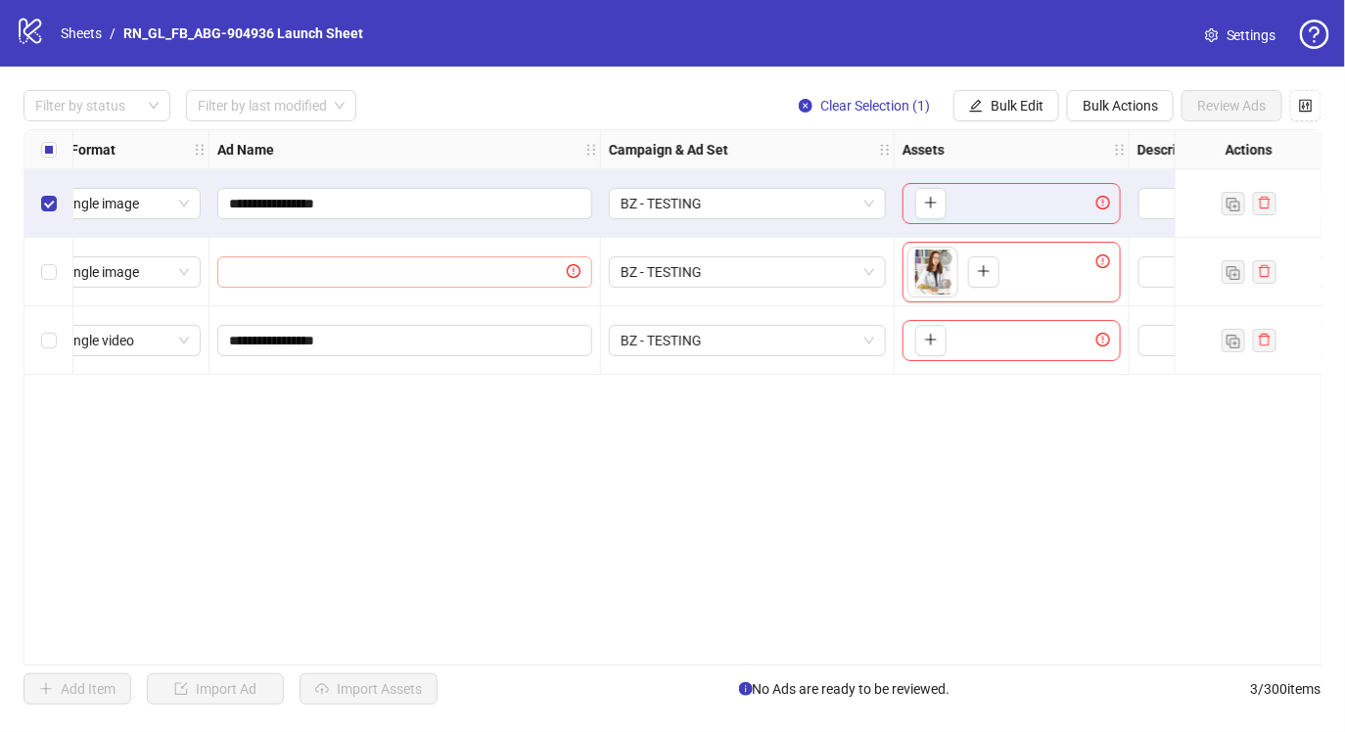
scroll to position [0, 0]
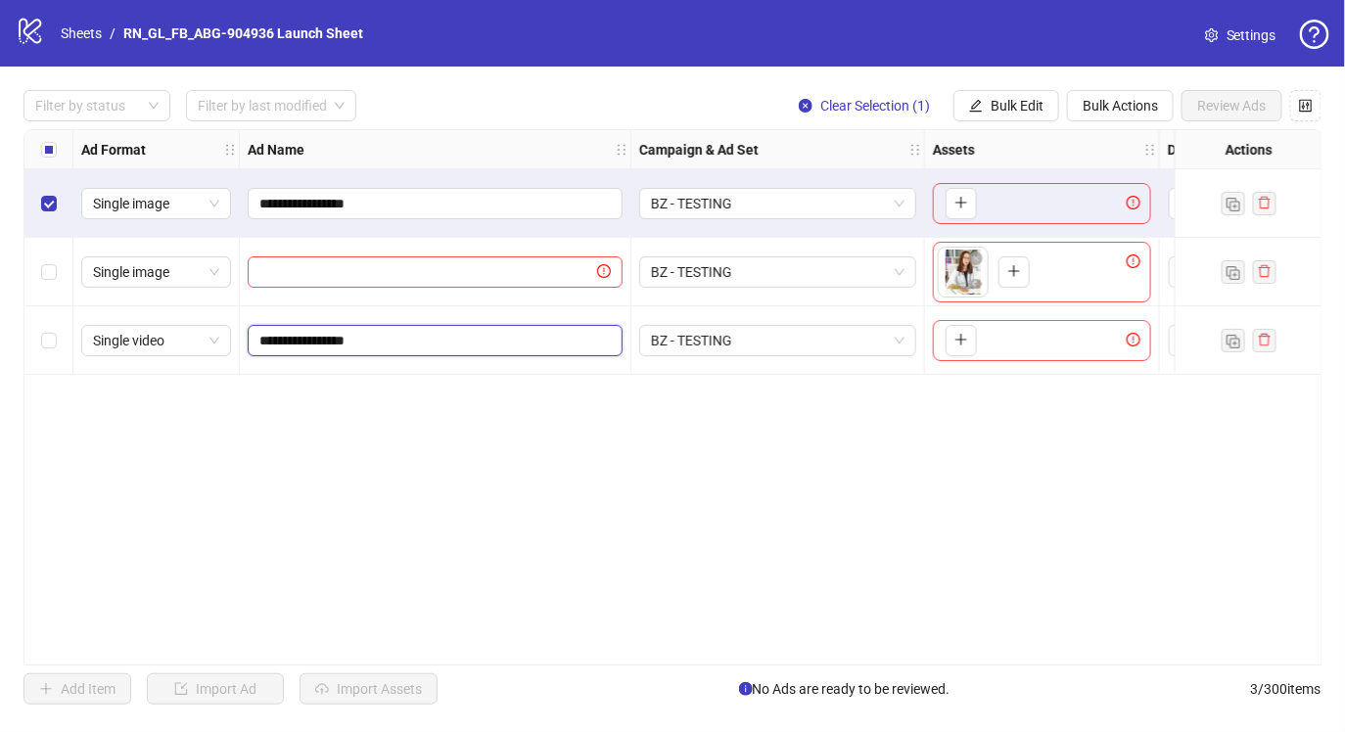
click at [342, 333] on input "**********" at bounding box center [433, 341] width 348 height 22
click at [323, 261] on input "text" at bounding box center [426, 272] width 334 height 22
paste input "**********"
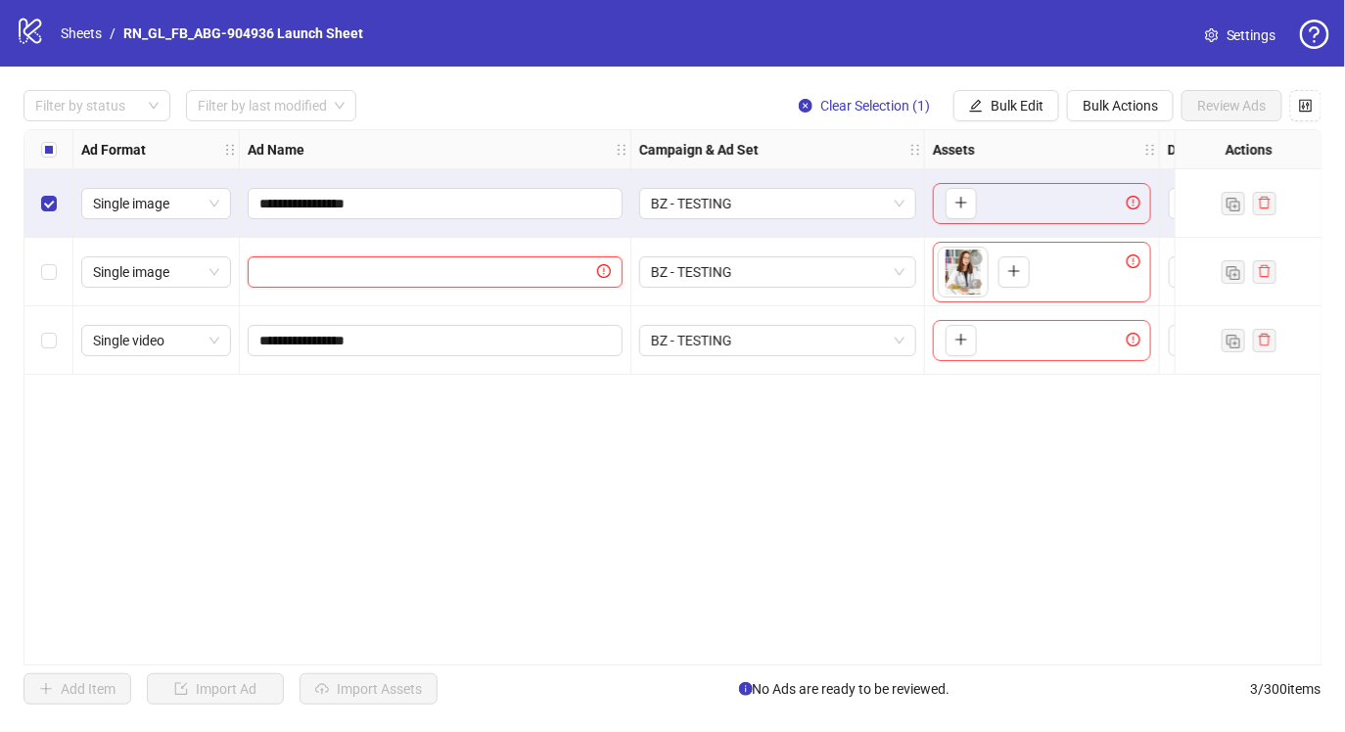
type input "**********"
click at [203, 268] on span "Single image" at bounding box center [156, 272] width 126 height 29
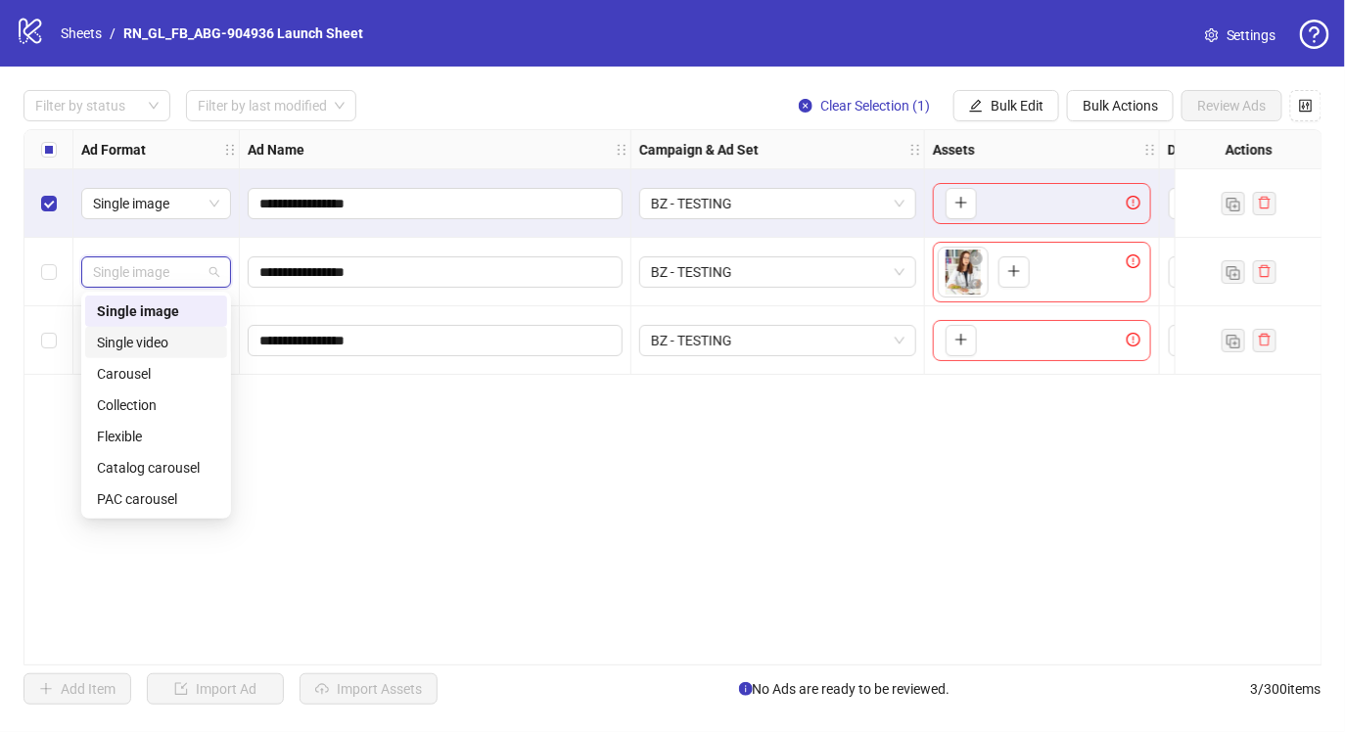
click at [176, 339] on div "Single video" at bounding box center [156, 343] width 118 height 22
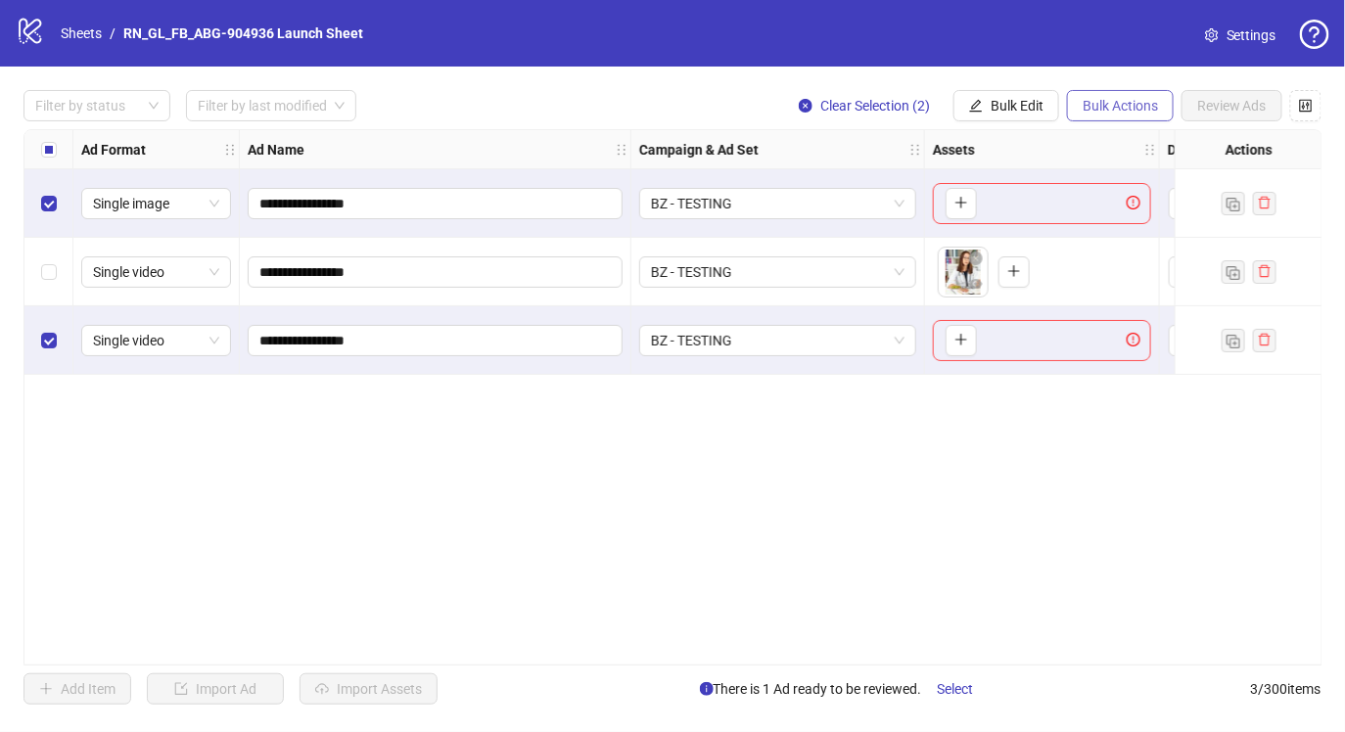
click at [1101, 113] on span "Bulk Actions" at bounding box center [1120, 106] width 75 height 16
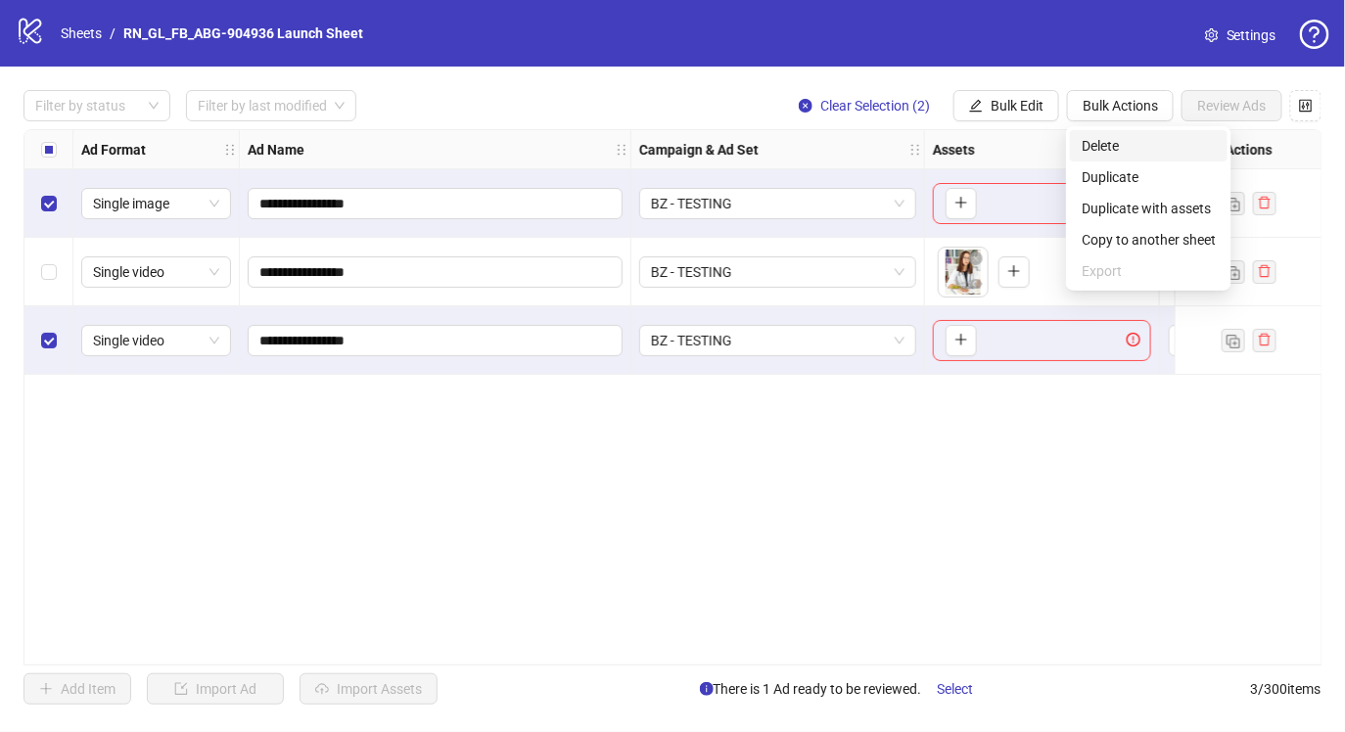
click at [1117, 147] on span "Delete" at bounding box center [1149, 146] width 134 height 22
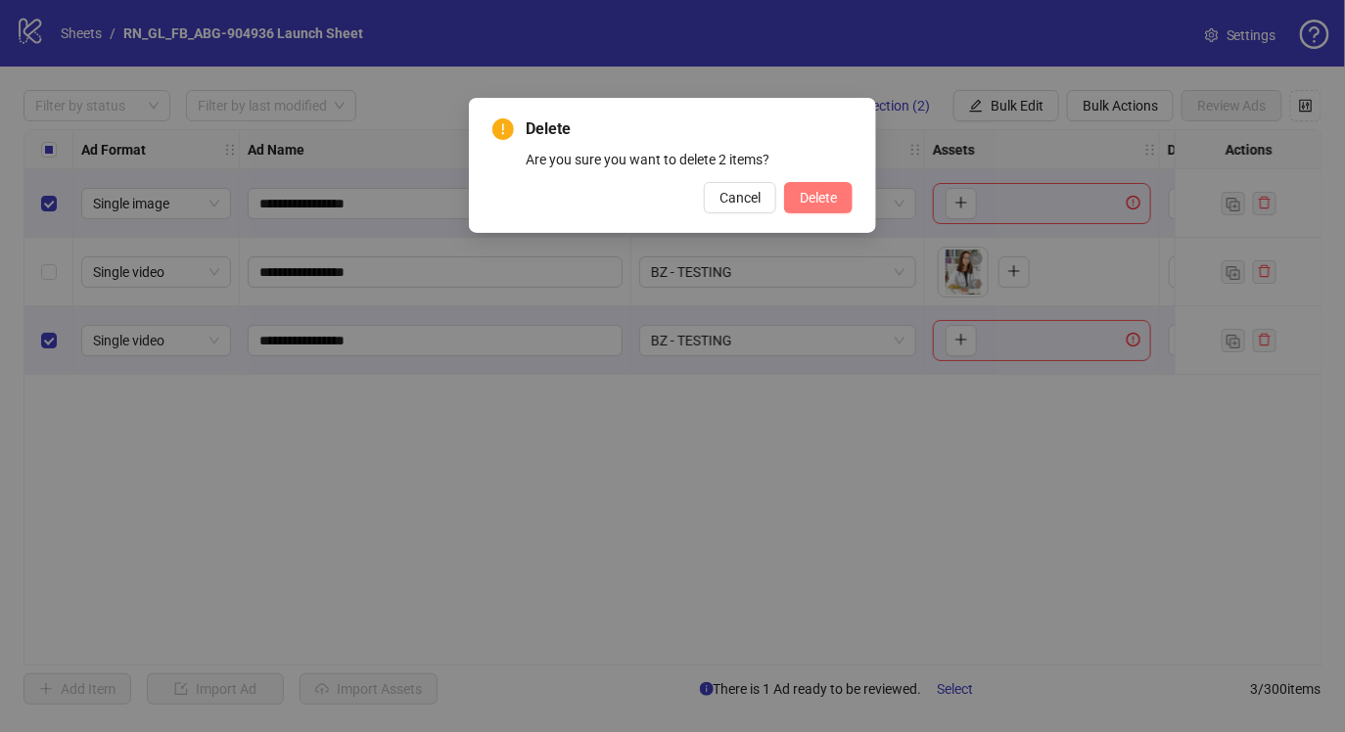
click at [792, 211] on button "Delete" at bounding box center [818, 197] width 69 height 31
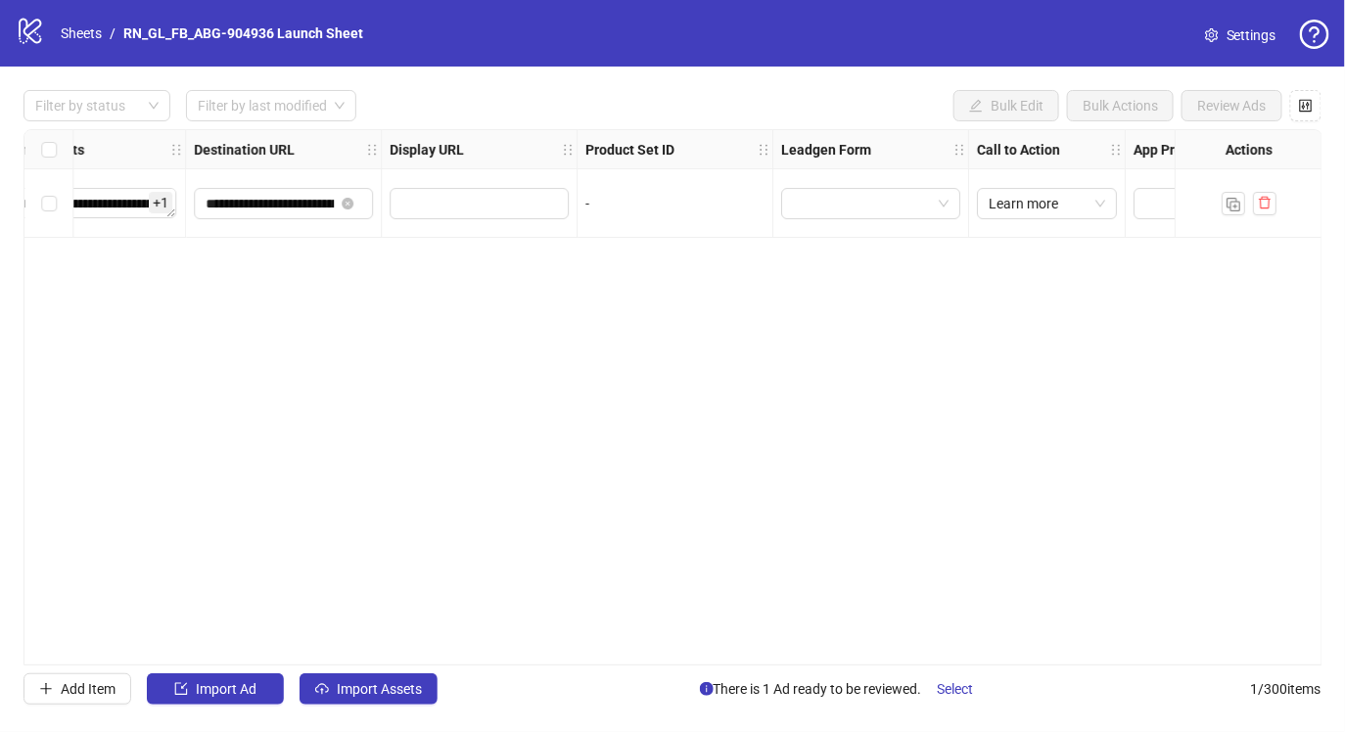
scroll to position [0, 1739]
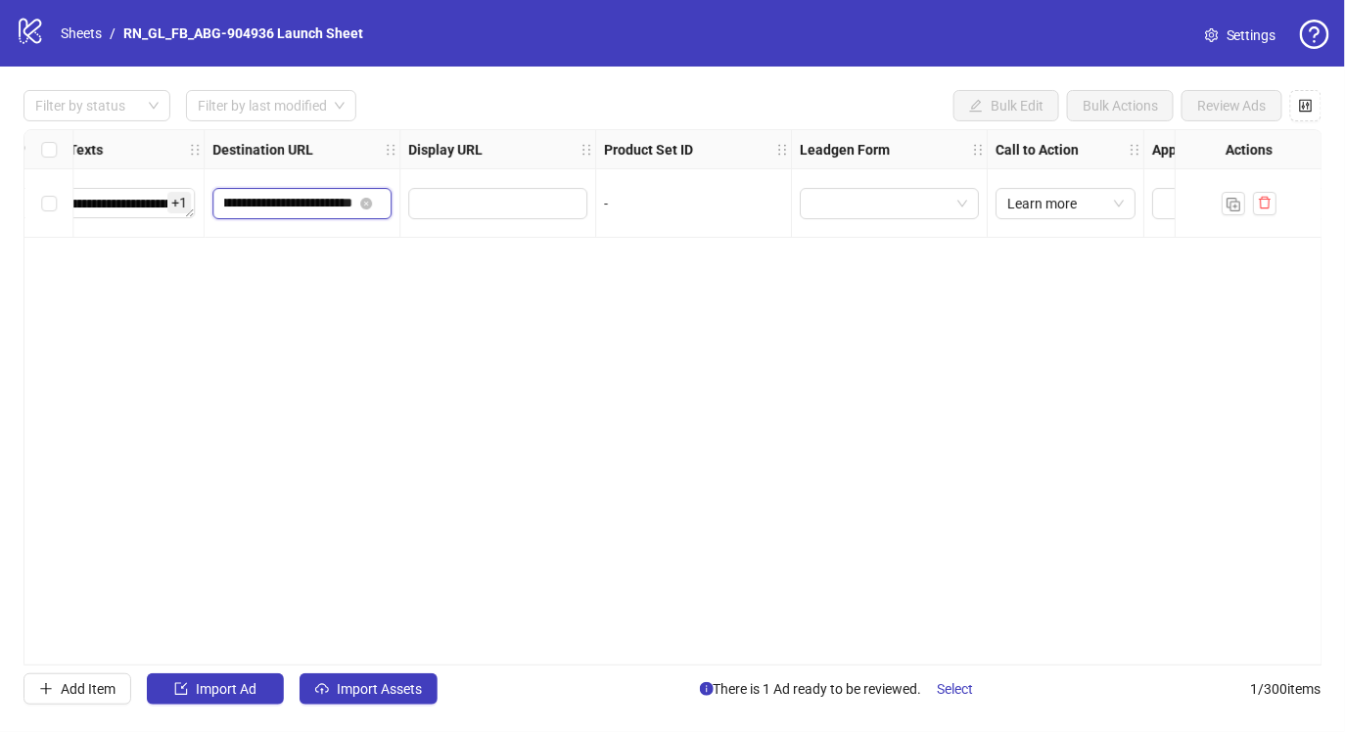
click at [329, 208] on input "**********" at bounding box center [288, 204] width 128 height 22
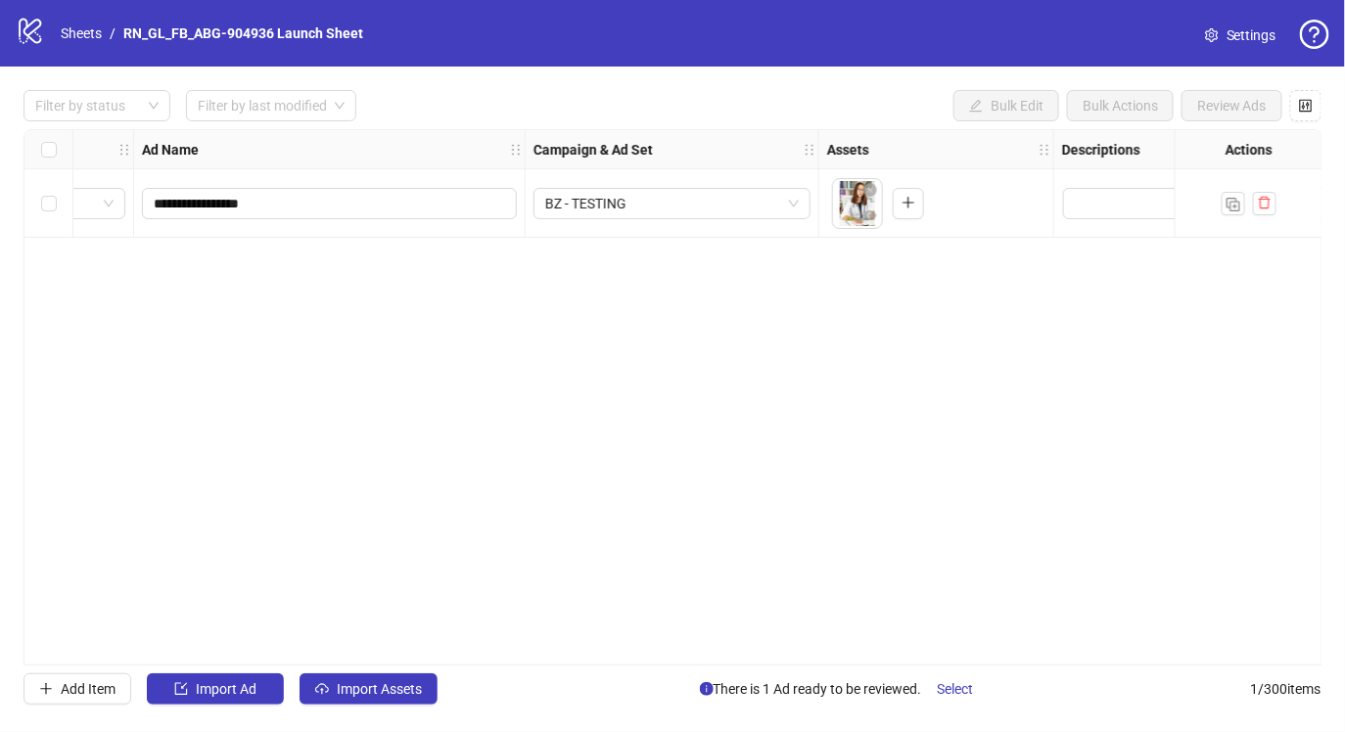
scroll to position [0, 0]
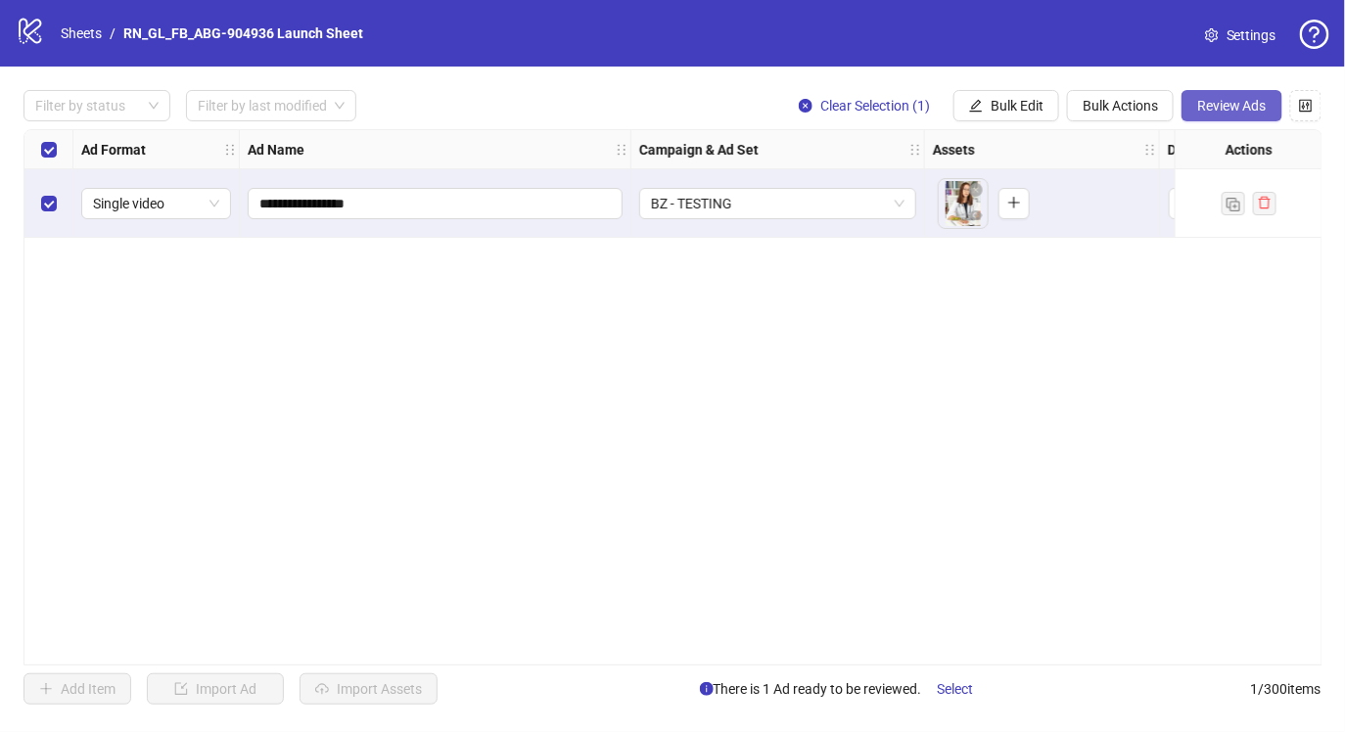
click at [1230, 101] on span "Review Ads" at bounding box center [1232, 106] width 70 height 16
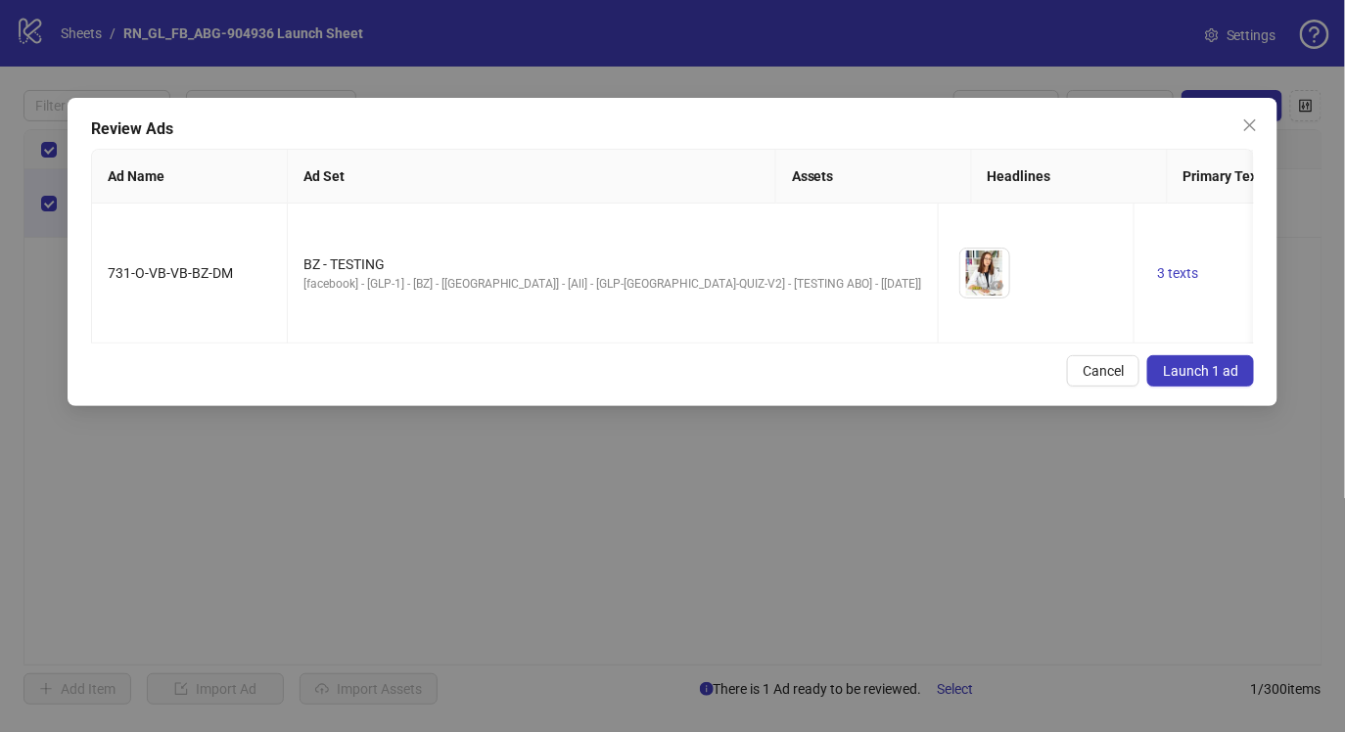
click at [1200, 369] on span "Launch 1 ad" at bounding box center [1200, 371] width 75 height 16
